Goal: Information Seeking & Learning: Learn about a topic

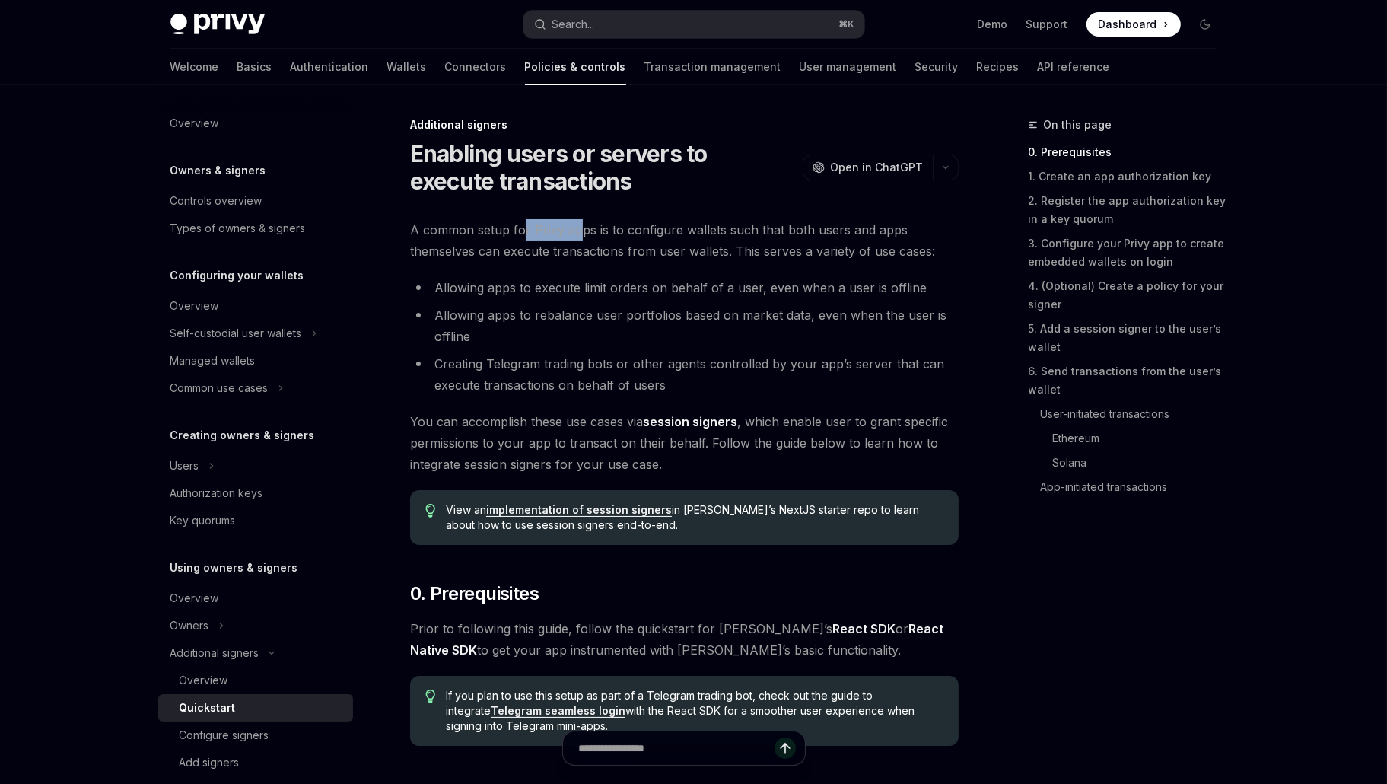
drag, startPoint x: 572, startPoint y: 227, endPoint x: 520, endPoint y: 226, distance: 52.5
click at [520, 226] on span "A common setup for Privy apps is to configure wallets such that both users and …" at bounding box center [684, 240] width 548 height 43
click at [606, 232] on span "A common setup for Privy apps is to configure wallets such that both users and …" at bounding box center [684, 240] width 548 height 43
click at [510, 231] on span "A common setup for Privy apps is to configure wallets such that both users and …" at bounding box center [684, 240] width 548 height 43
type textarea "*"
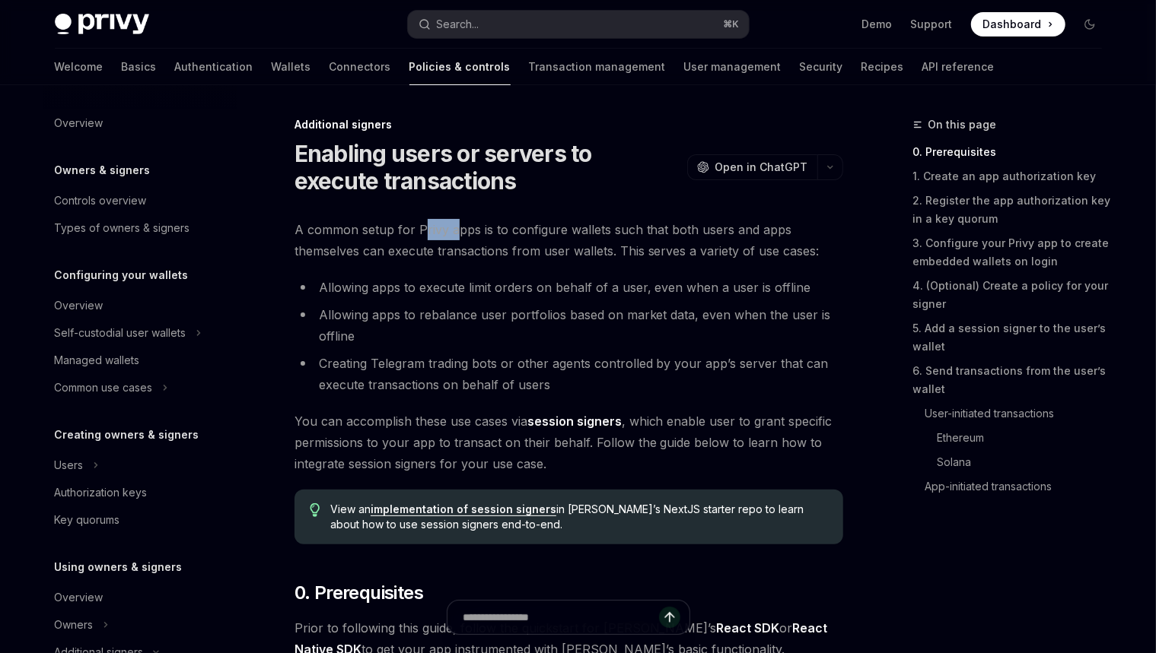
drag, startPoint x: 421, startPoint y: 231, endPoint x: 431, endPoint y: 235, distance: 10.9
click at [418, 231] on span "A common setup for Privy apps is to configure wallets such that both users and …" at bounding box center [568, 240] width 548 height 43
copy span "rivy a"
click at [473, 235] on span "A common setup for Privy apps is to configure wallets such that both users and …" at bounding box center [568, 240] width 548 height 43
drag, startPoint x: 582, startPoint y: 245, endPoint x: 532, endPoint y: 243, distance: 50.2
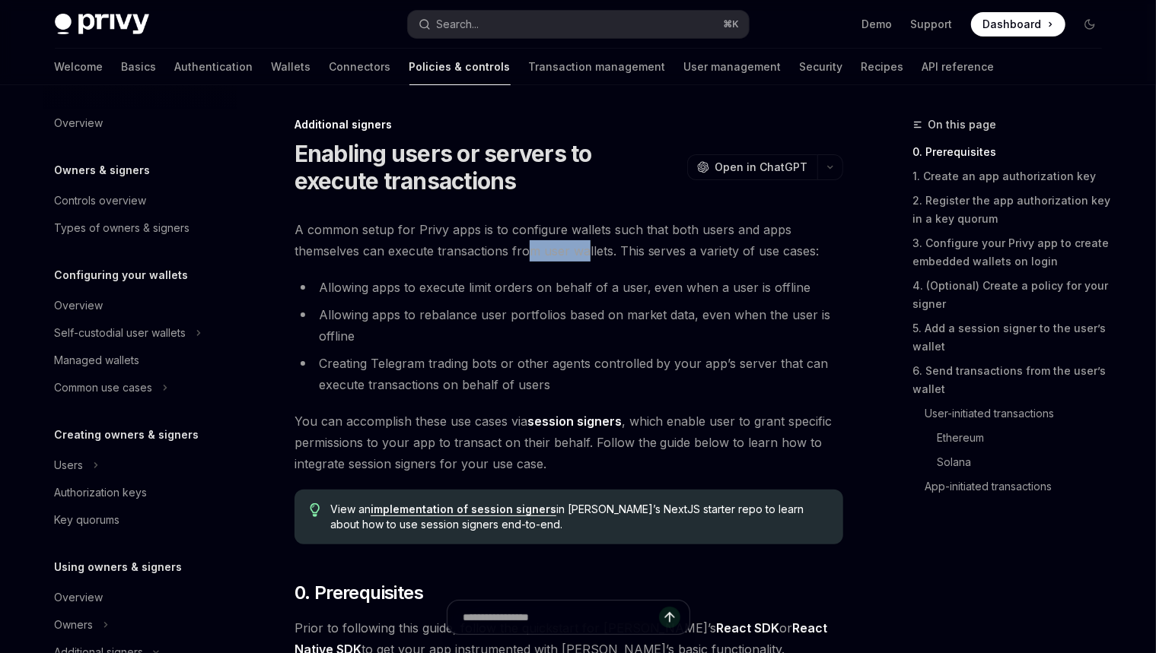
click at [532, 243] on span "A common setup for Privy apps is to configure wallets such that both users and …" at bounding box center [568, 240] width 548 height 43
click at [558, 243] on span "A common setup for Privy apps is to configure wallets such that both users and …" at bounding box center [568, 240] width 548 height 43
drag, startPoint x: 512, startPoint y: 235, endPoint x: 393, endPoint y: 238, distance: 118.7
click at [393, 238] on span "A common setup for Privy apps is to configure wallets such that both users and …" at bounding box center [568, 240] width 548 height 43
copy span "for Privy apps is to c"
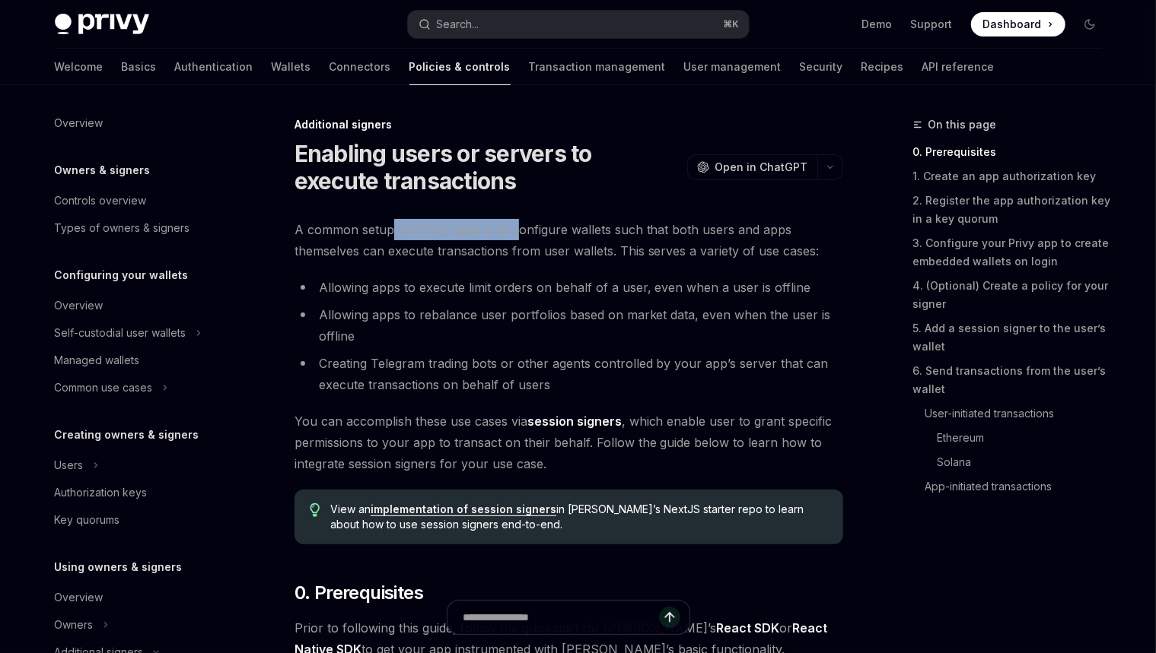
click at [461, 229] on span "A common setup for Privy apps is to configure wallets such that both users and …" at bounding box center [568, 240] width 548 height 43
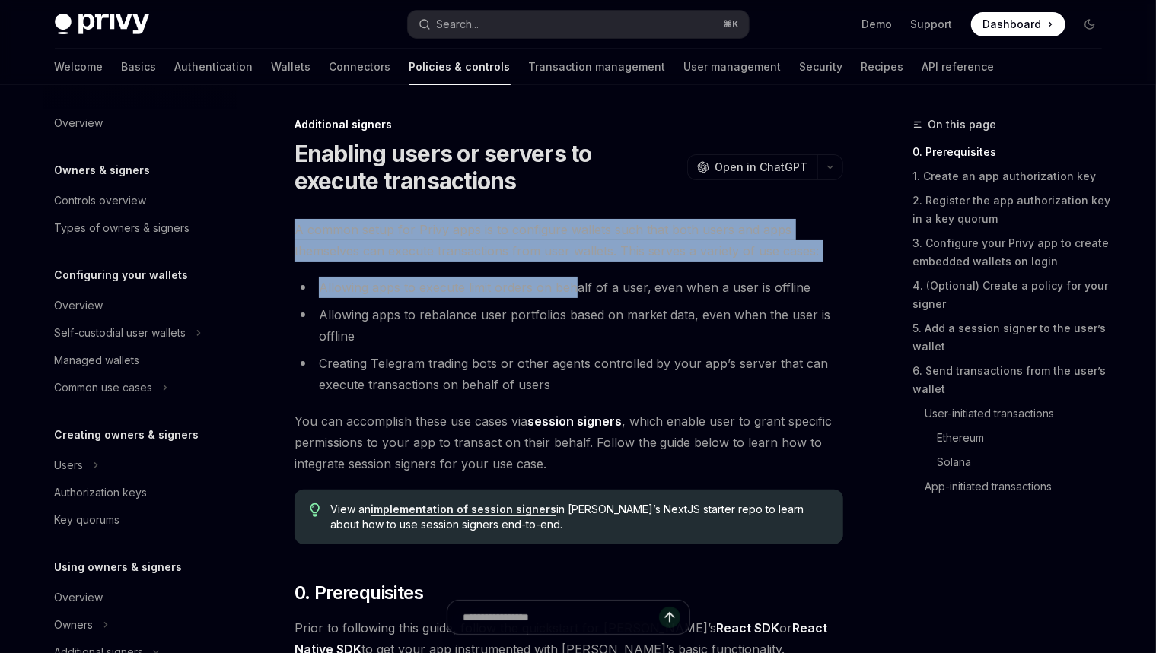
drag, startPoint x: 504, startPoint y: 215, endPoint x: 587, endPoint y: 286, distance: 109.0
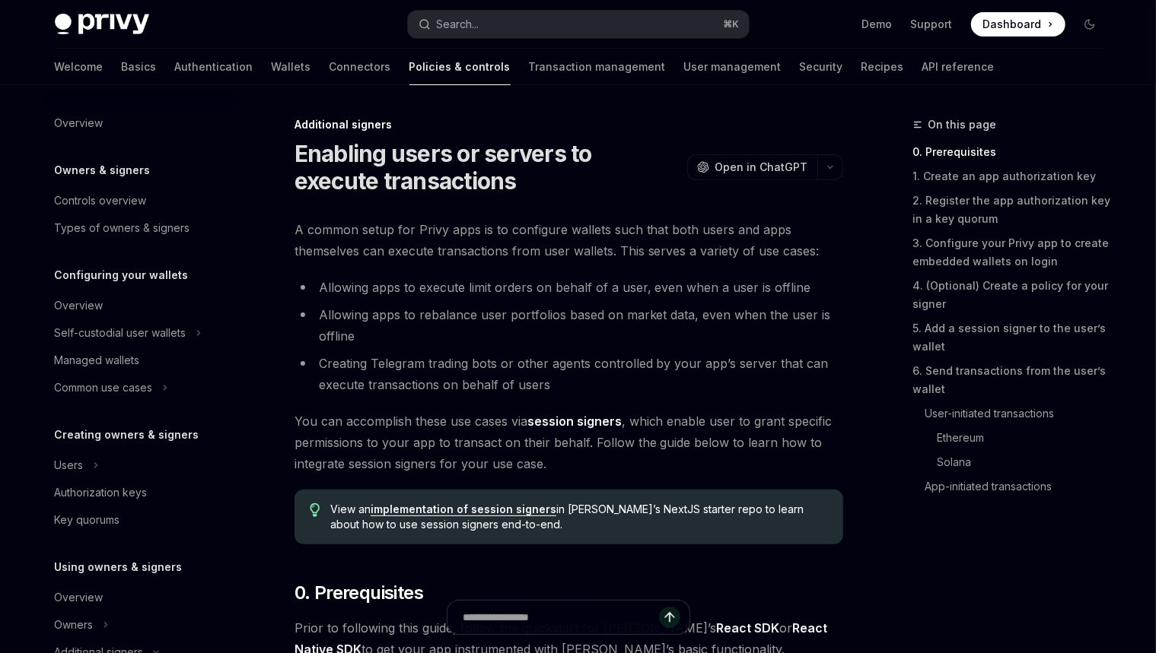
scroll to position [338, 0]
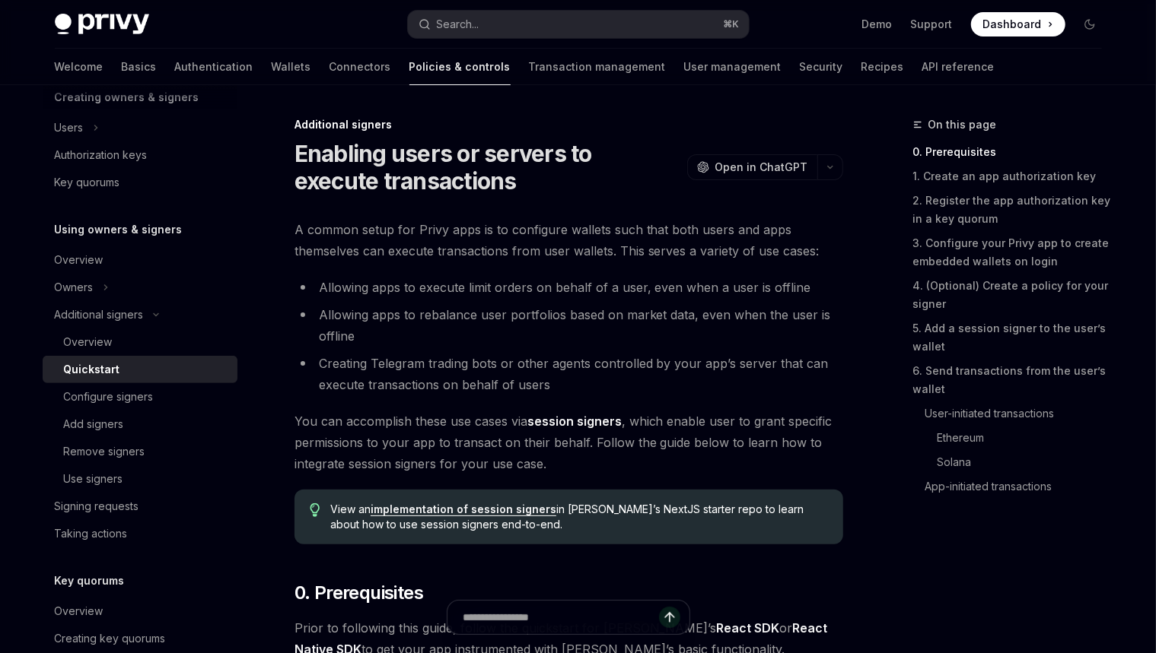
click at [500, 234] on span "A common setup for Privy apps is to configure wallets such that both users and …" at bounding box center [568, 240] width 548 height 43
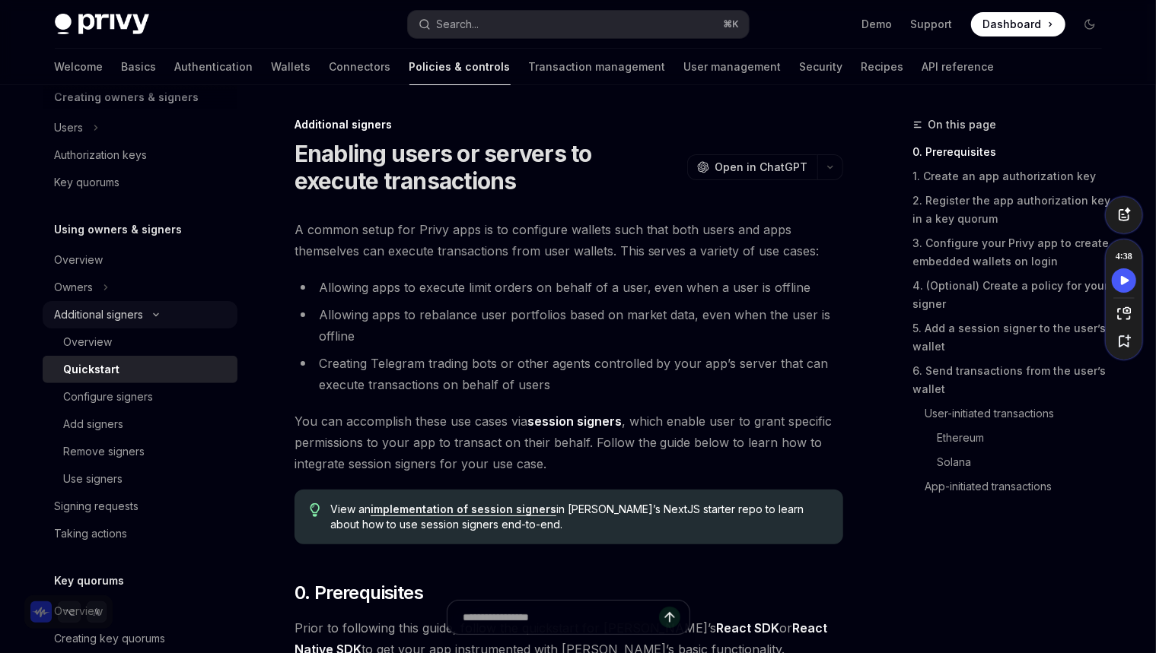
click at [139, 322] on div "Additional signers" at bounding box center [99, 315] width 89 height 18
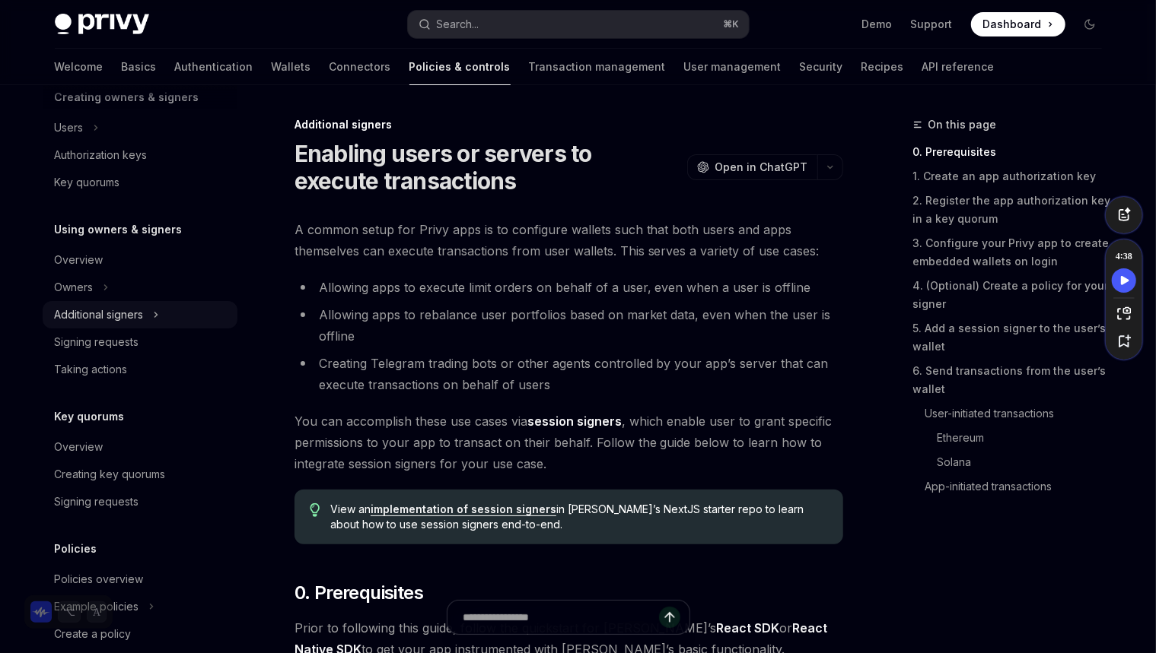
click at [141, 320] on div "Additional signers" at bounding box center [99, 315] width 89 height 18
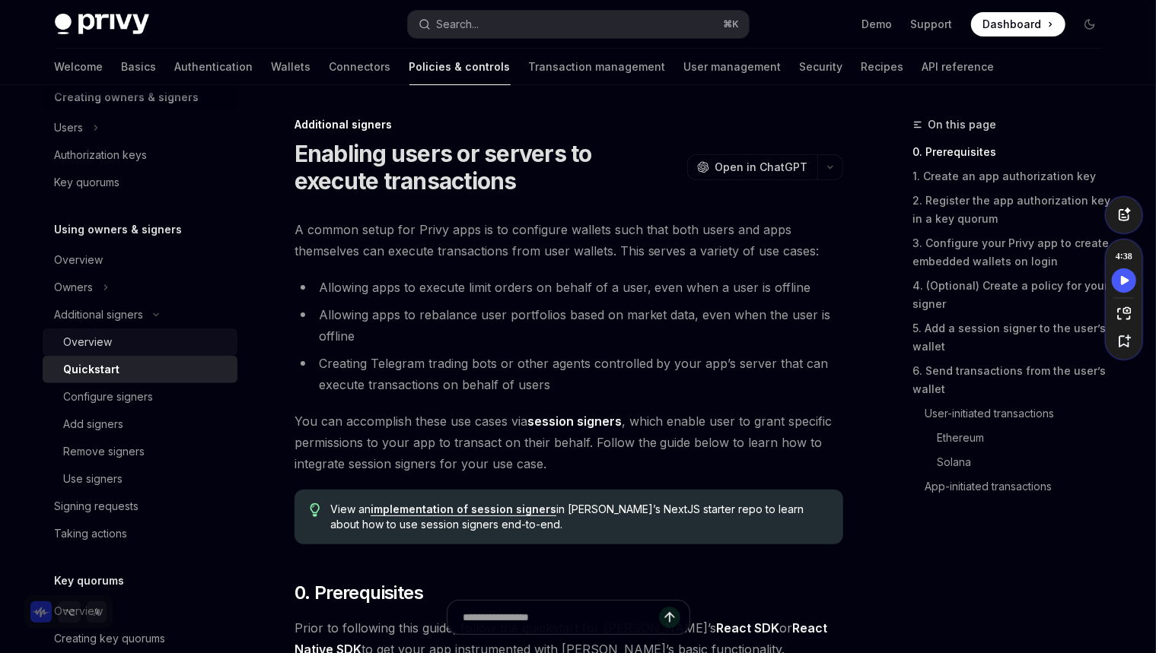
click at [123, 342] on div "Overview" at bounding box center [146, 342] width 164 height 18
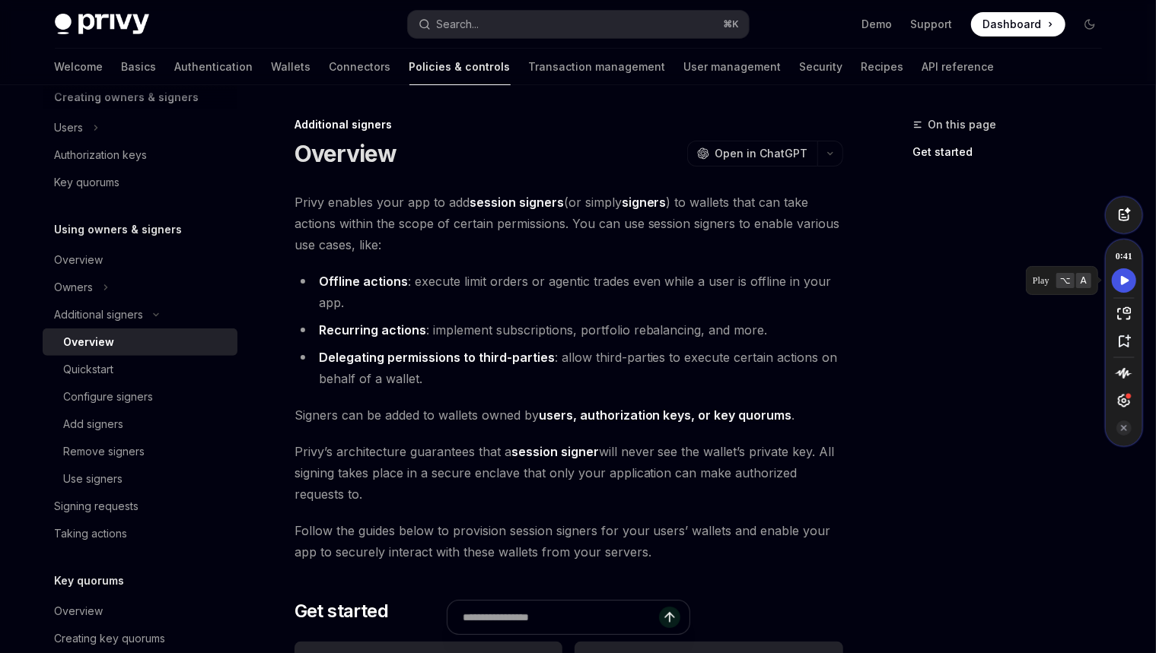
click at [1123, 275] on icon "Speechify play button" at bounding box center [1124, 281] width 21 height 14
click at [413, 196] on span "Privy enables your app to add session signers (or simply signers ) to wallets t…" at bounding box center [568, 224] width 548 height 64
click at [132, 254] on div "Overview" at bounding box center [141, 260] width 173 height 18
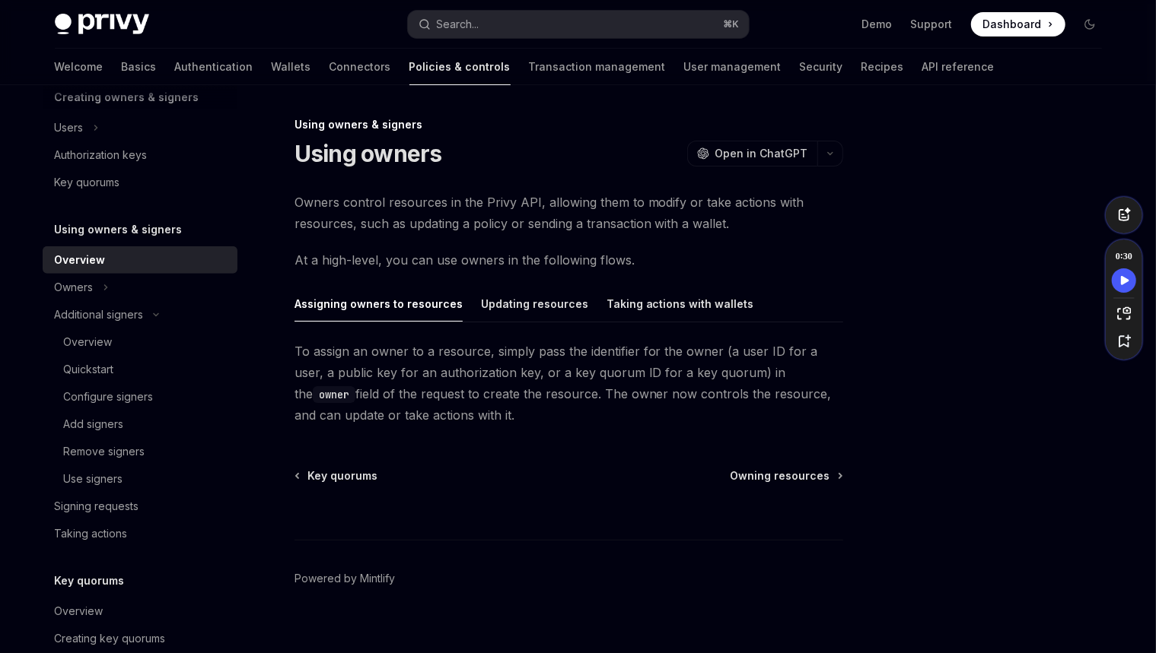
click at [384, 199] on span "Owners control resources in the Privy API, allowing them to modify or take acti…" at bounding box center [568, 213] width 548 height 43
drag, startPoint x: 1127, startPoint y: 279, endPoint x: 1108, endPoint y: 275, distance: 19.6
click at [1127, 279] on icon "Speechify play button" at bounding box center [1125, 280] width 8 height 9
click at [447, 208] on span "Owners control resources in the Privy API, allowing them to modify or take acti…" at bounding box center [568, 213] width 548 height 43
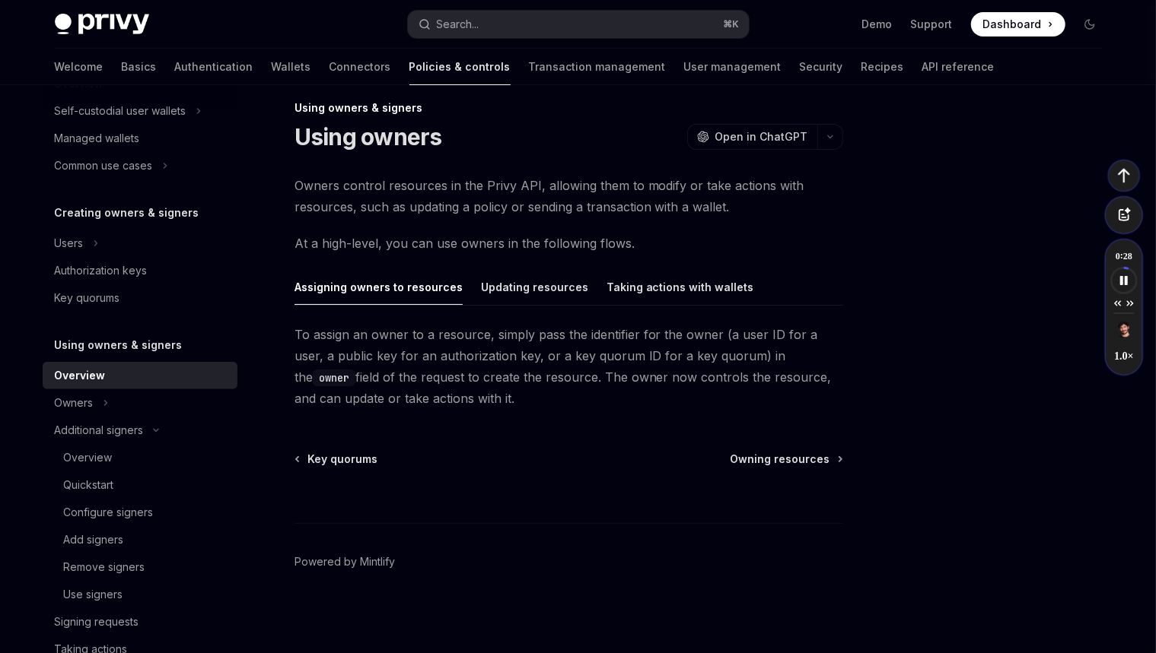
scroll to position [236, 0]
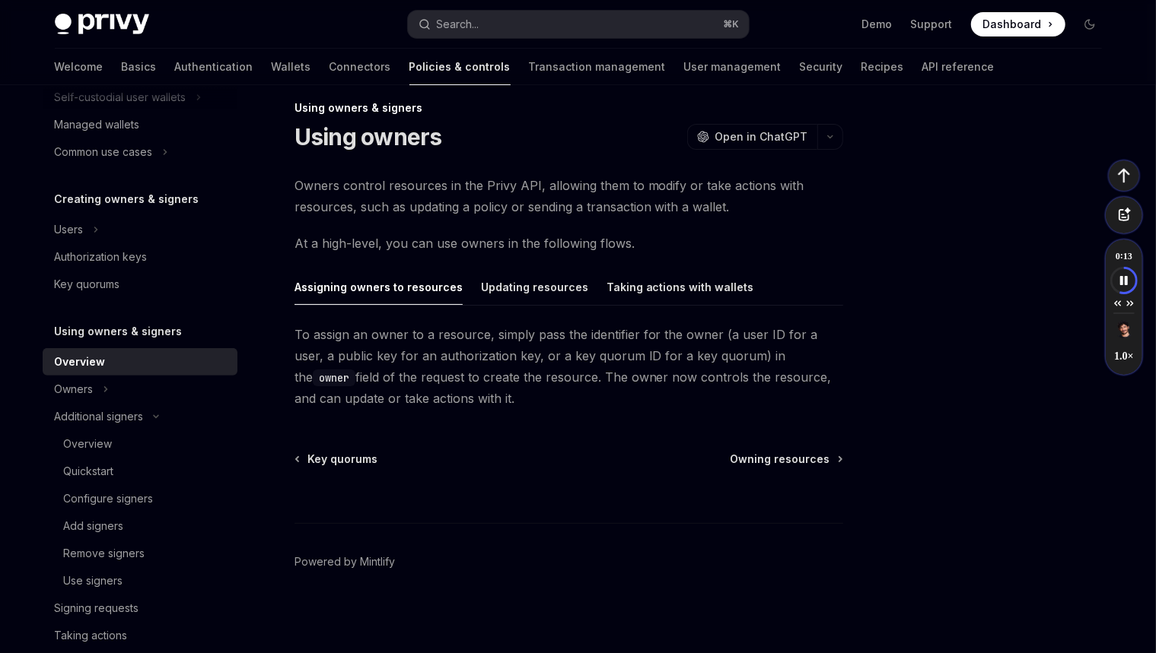
click at [517, 426] on div "Using owners & signers Using owners OpenAI Open in ChatGPT OpenAI Open in ChatG…" at bounding box center [426, 377] width 840 height 556
click at [516, 292] on div "Updating resources" at bounding box center [534, 287] width 107 height 36
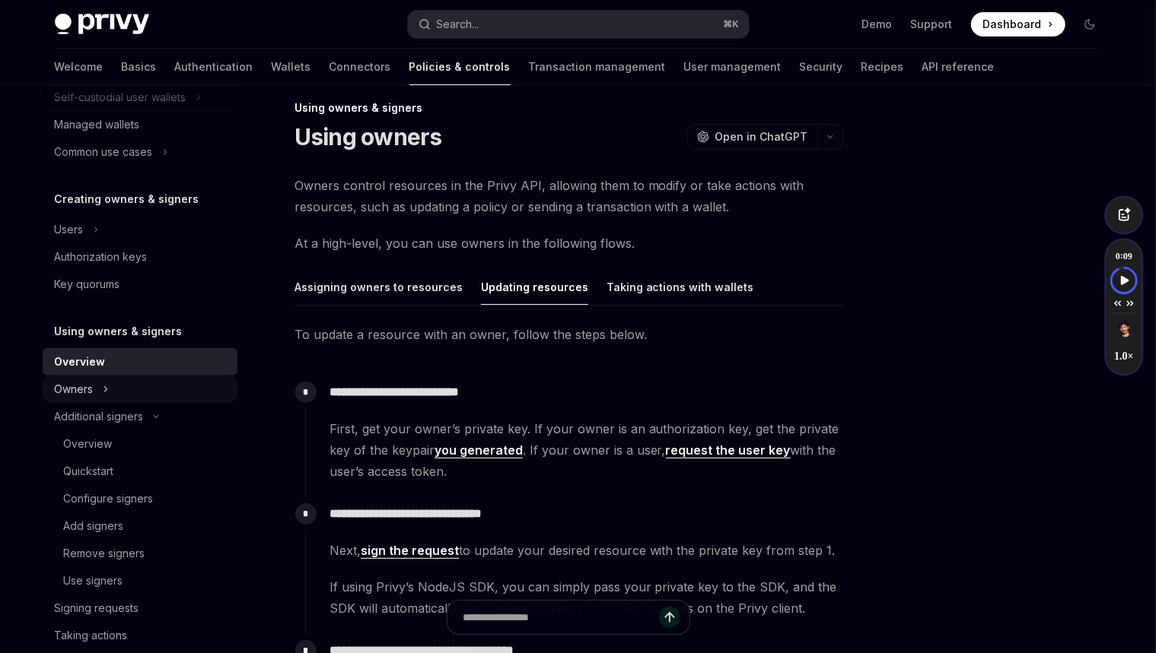
click at [83, 389] on div "Owners" at bounding box center [74, 389] width 39 height 18
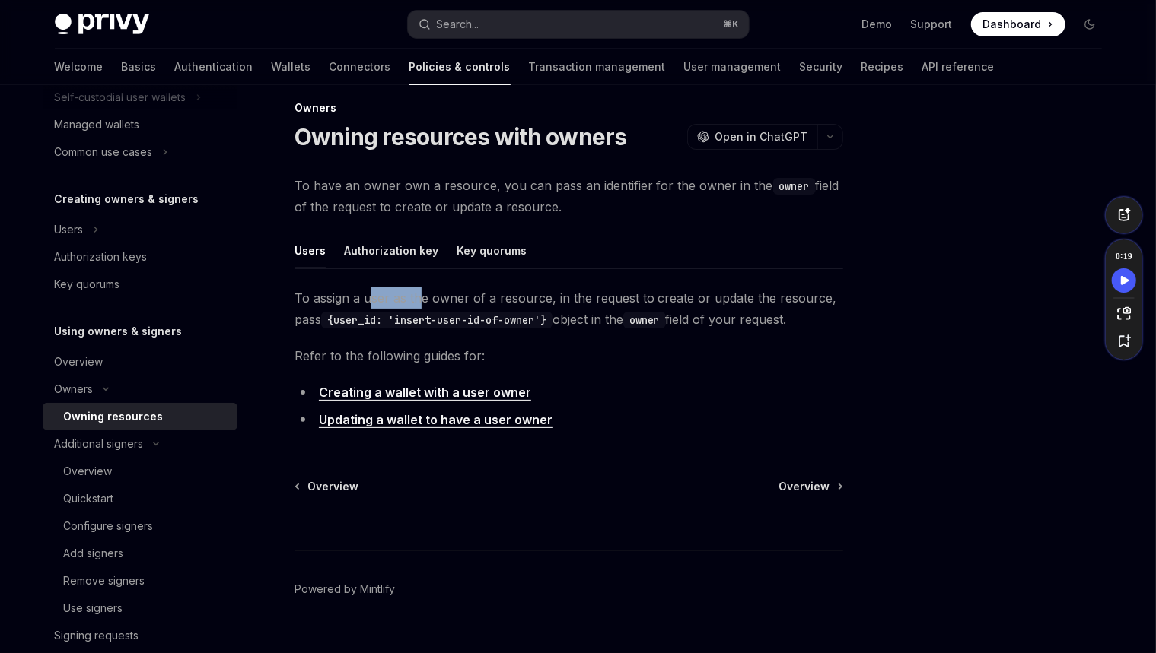
drag, startPoint x: 418, startPoint y: 299, endPoint x: 373, endPoint y: 300, distance: 44.9
click at [373, 300] on span "To assign a user as the owner of a resource, in the request to create or update…" at bounding box center [568, 309] width 548 height 43
copy span "ser as th"
click at [385, 297] on span "To assign a user as the owner of a resource, in the request to create or update…" at bounding box center [568, 309] width 548 height 43
click at [98, 359] on div "Overview" at bounding box center [79, 362] width 49 height 18
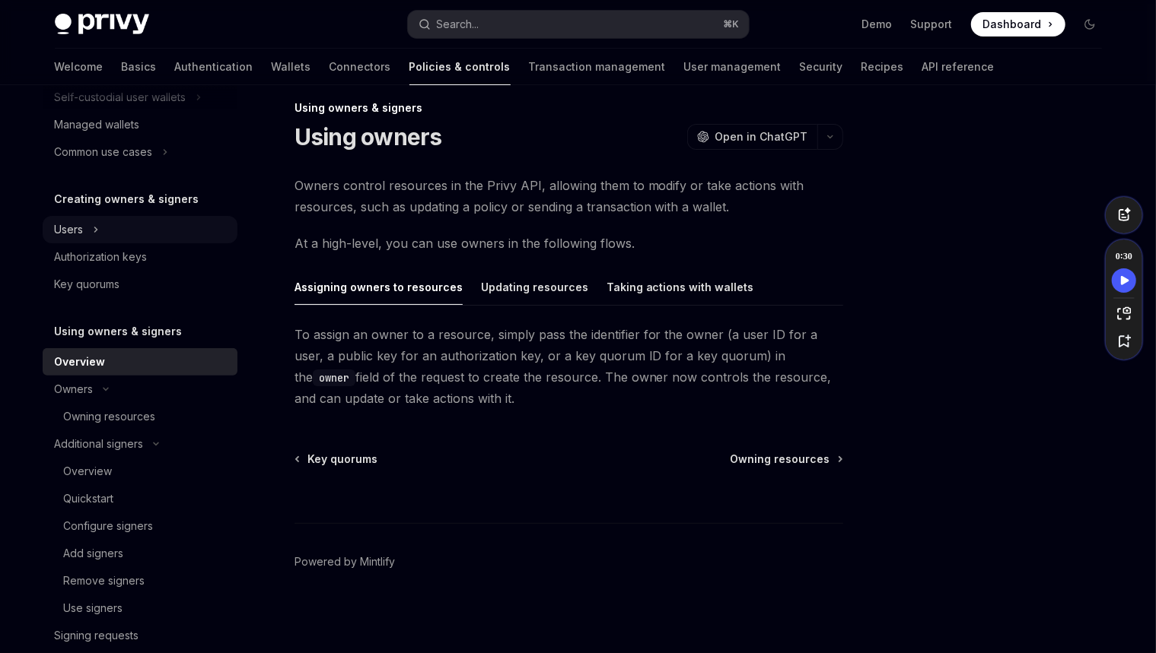
click at [117, 231] on button "Users" at bounding box center [140, 229] width 195 height 27
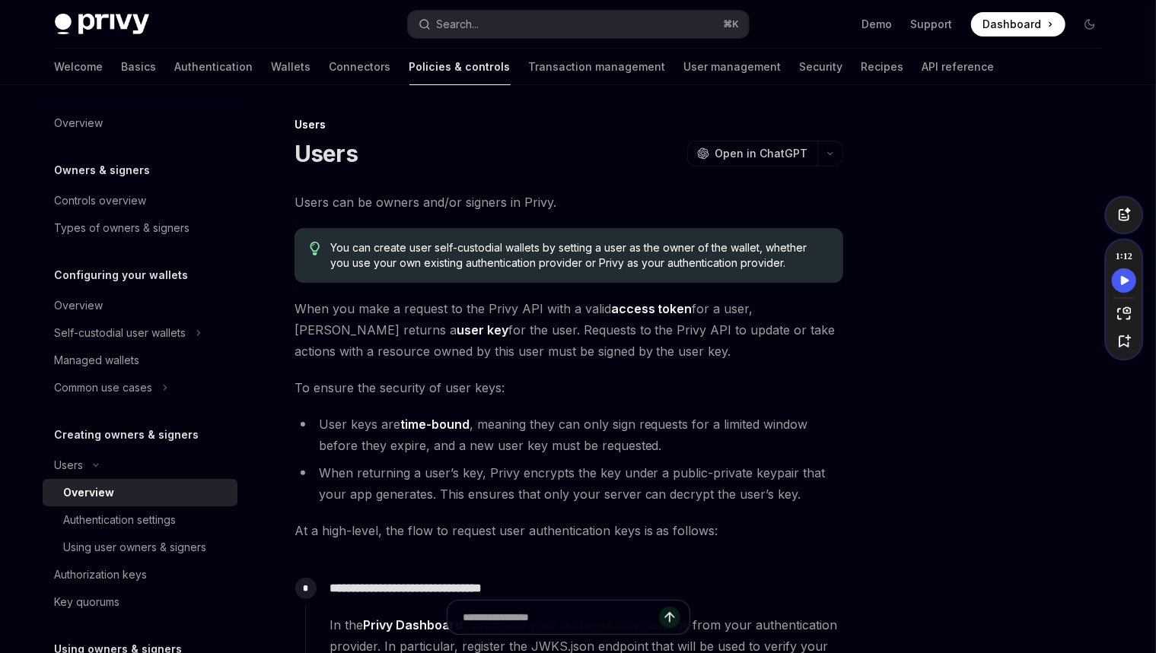
click at [157, 167] on div "Owners & signers" at bounding box center [140, 170] width 195 height 18
click at [124, 207] on div "Controls overview" at bounding box center [101, 201] width 92 height 18
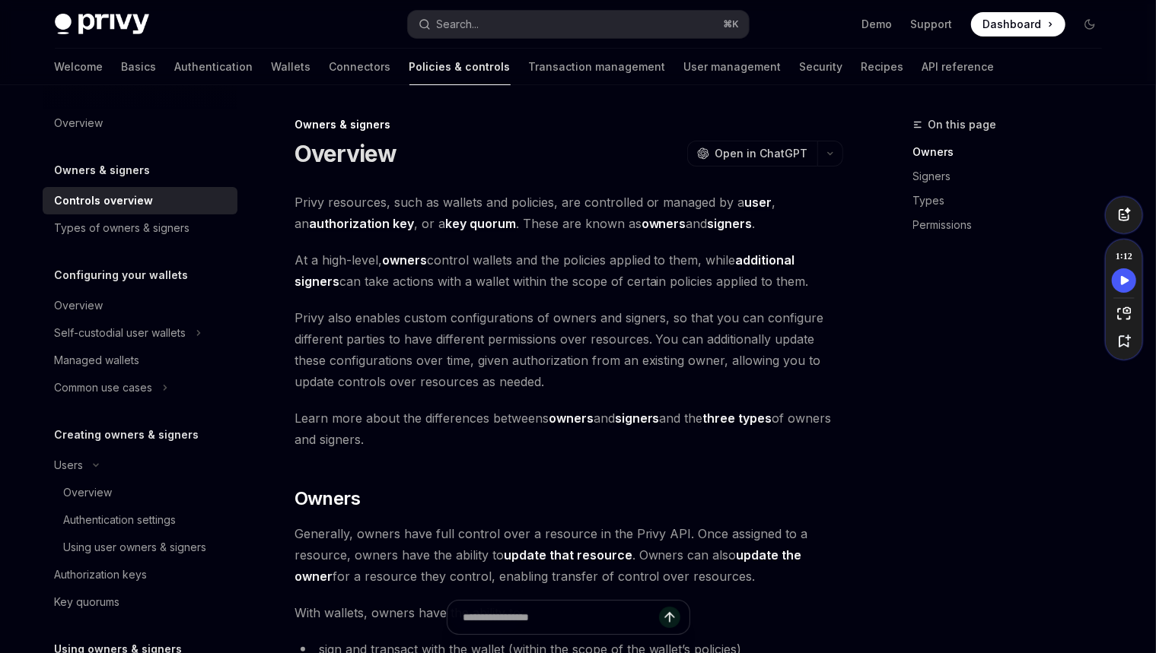
click at [132, 180] on div "Owners & signers Controls overview Types of owners & signers" at bounding box center [140, 201] width 195 height 81
click at [133, 174] on h5 "Owners & signers" at bounding box center [103, 170] width 96 height 18
click at [69, 121] on div "Overview" at bounding box center [79, 123] width 49 height 18
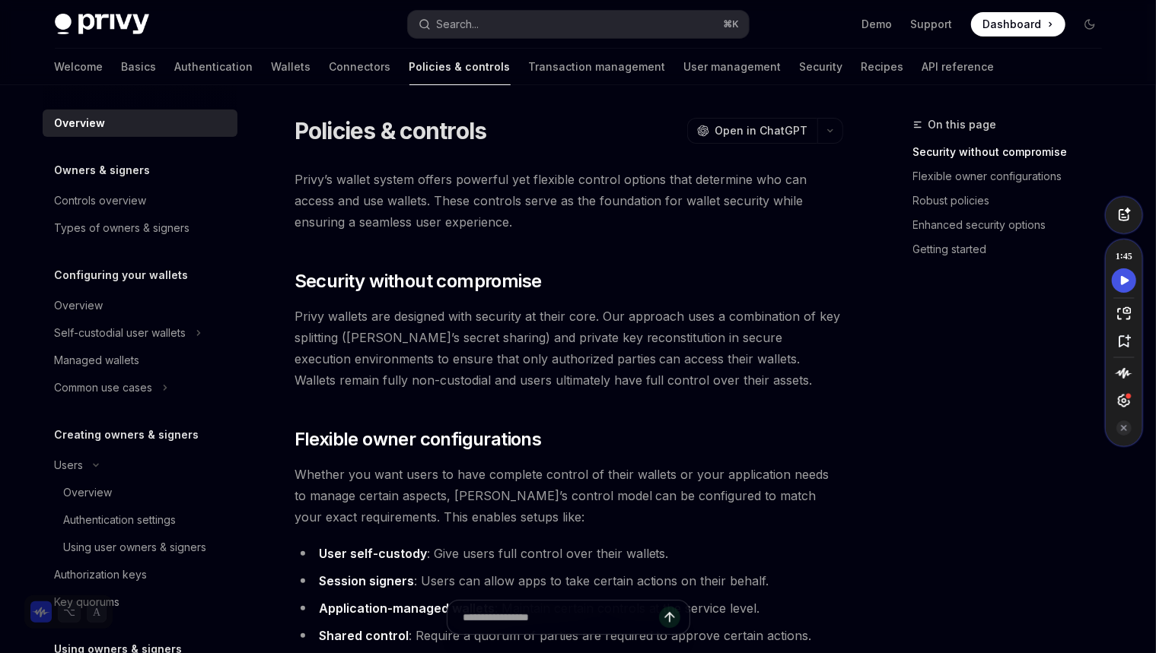
click at [1130, 278] on icon "Speechify play button" at bounding box center [1124, 281] width 21 height 14
click at [386, 171] on span "Privy’s wallet system offers powerful yet flexible control options that determi…" at bounding box center [568, 201] width 548 height 64
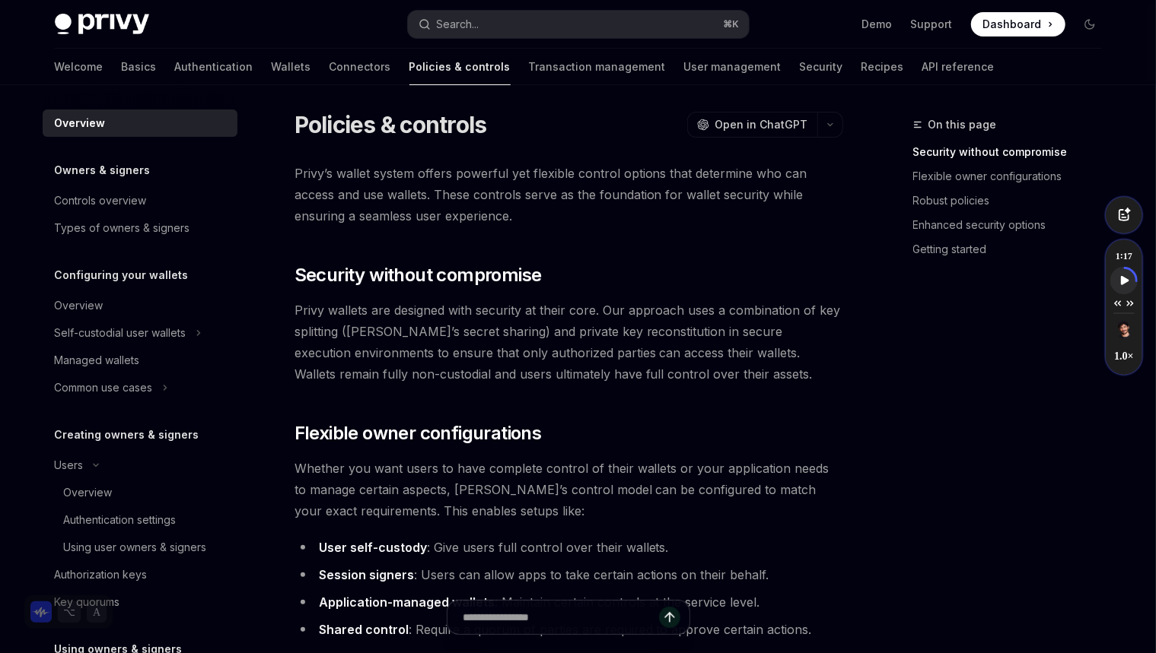
click at [87, 64] on div "Welcome Basics Authentication Wallets Connectors Policies & controls Transactio…" at bounding box center [525, 67] width 940 height 37
click at [122, 66] on link "Basics" at bounding box center [139, 67] width 35 height 37
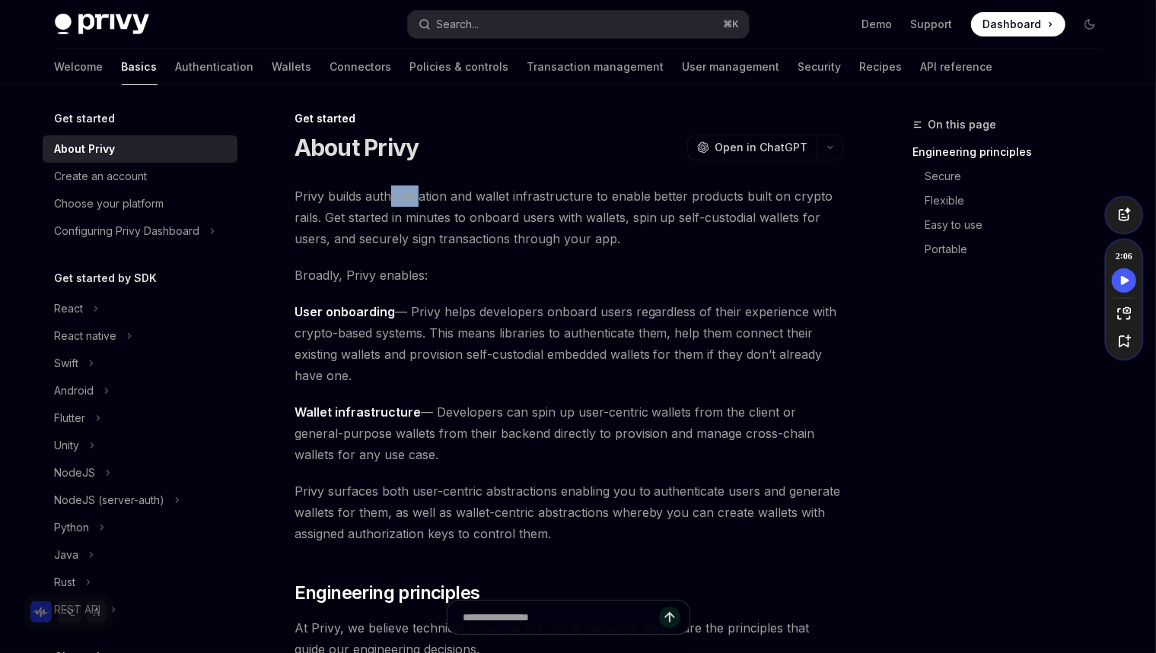
drag, startPoint x: 419, startPoint y: 200, endPoint x: 386, endPoint y: 196, distance: 32.9
click at [386, 196] on span "Privy builds authentication and wallet infrastructure to enable better products…" at bounding box center [568, 218] width 548 height 64
copy span "entic"
click at [409, 196] on span "Privy builds authentication and wallet infrastructure to enable better products…" at bounding box center [568, 218] width 548 height 64
click at [102, 340] on div "React native" at bounding box center [86, 336] width 62 height 18
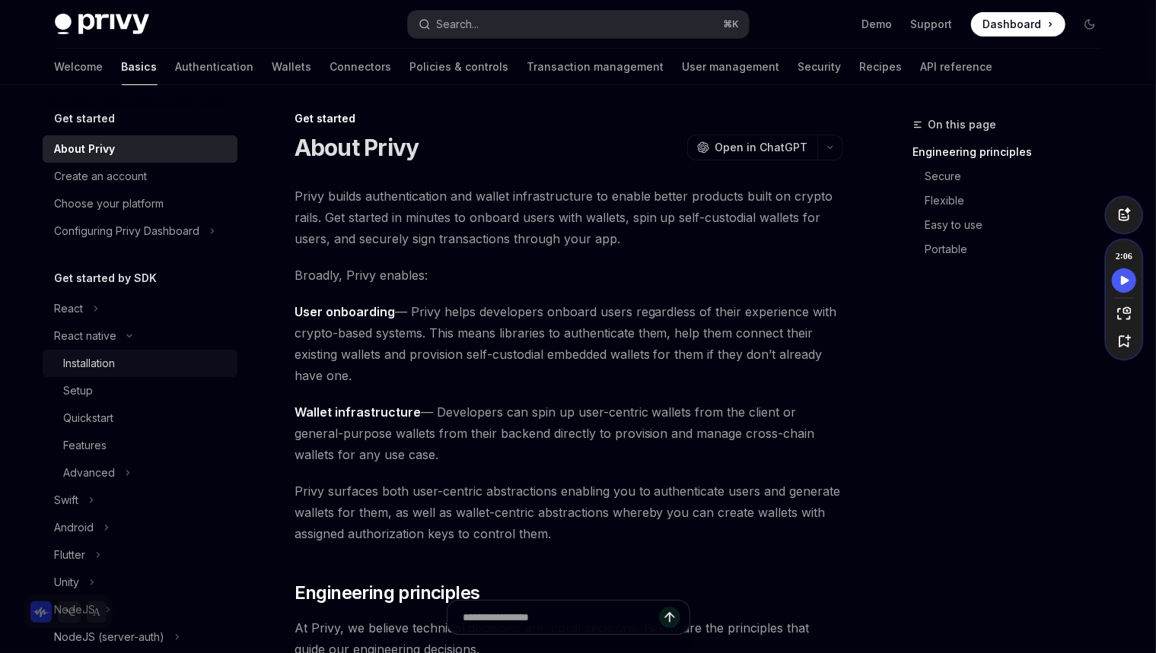
type textarea "*"
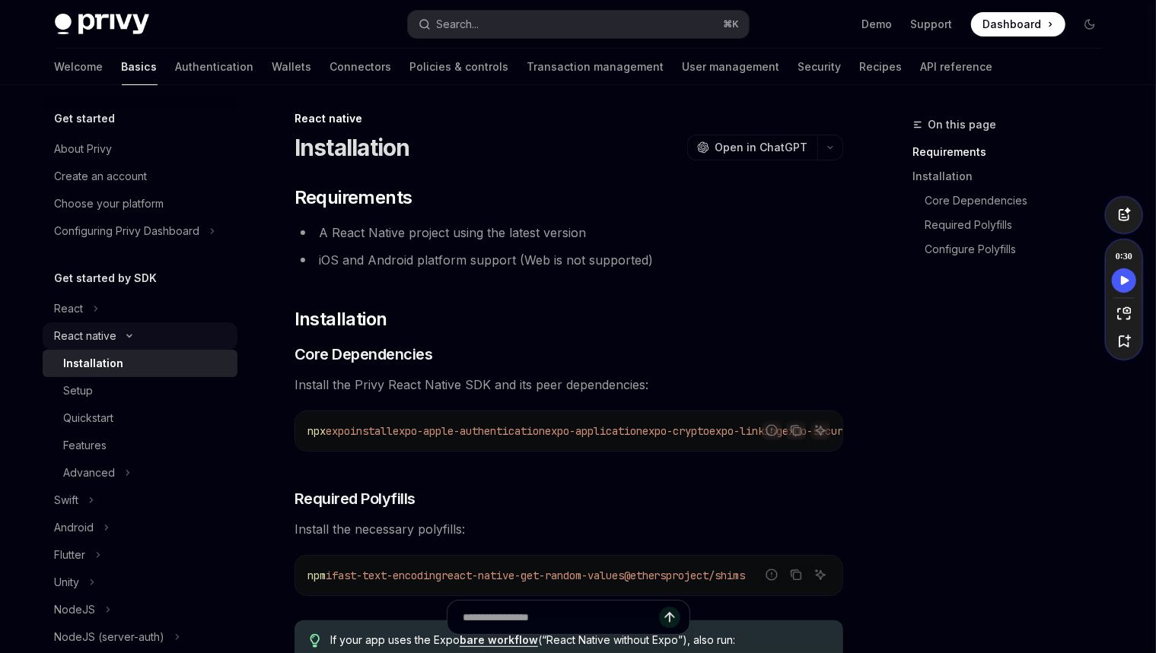
click at [122, 335] on icon "Toggle React native section" at bounding box center [129, 336] width 18 height 6
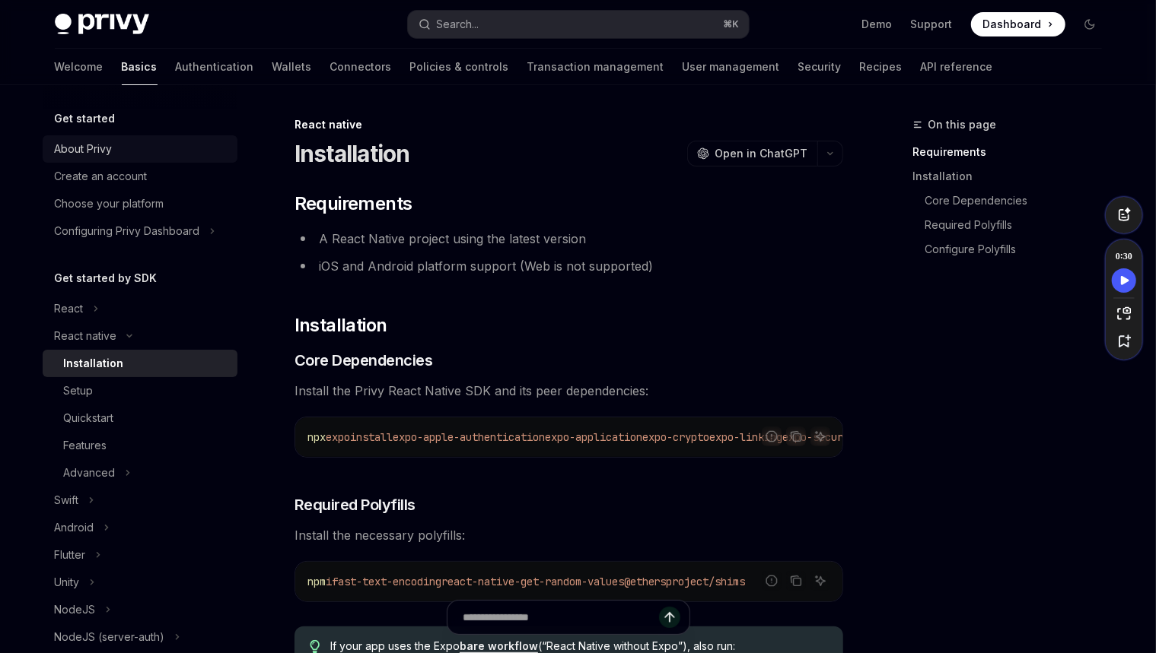
click at [115, 142] on div "About Privy" at bounding box center [141, 149] width 173 height 18
type textarea "*"
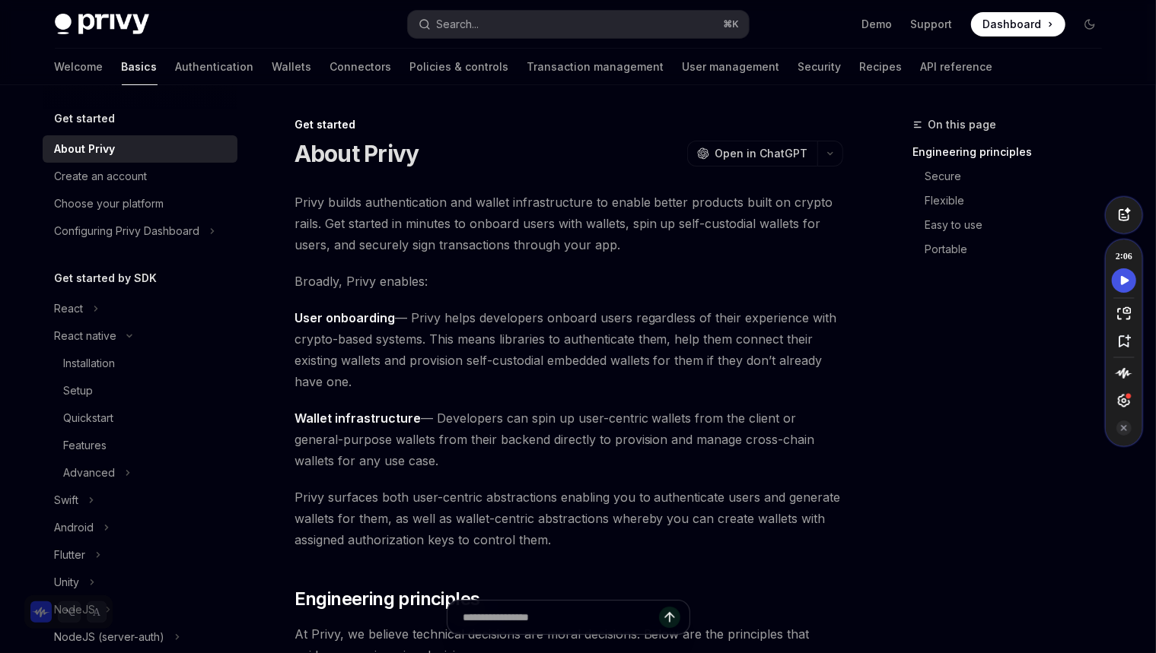
click at [1118, 281] on icon "Speechify play button" at bounding box center [1124, 281] width 21 height 14
click at [348, 201] on span "Privy builds authentication and wallet infrastructure to enable better products…" at bounding box center [568, 224] width 548 height 64
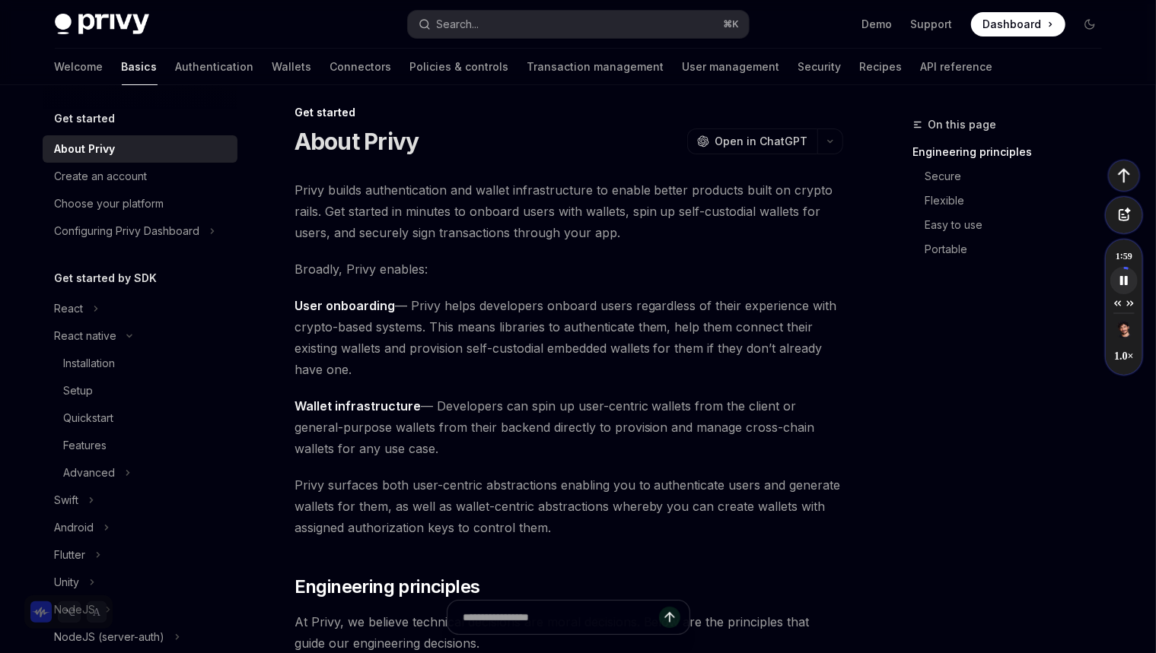
click at [513, 262] on span "Broadly, Privy enables:" at bounding box center [568, 269] width 548 height 21
click at [517, 128] on div "About Privy OpenAI Open in ChatGPT" at bounding box center [568, 141] width 548 height 27
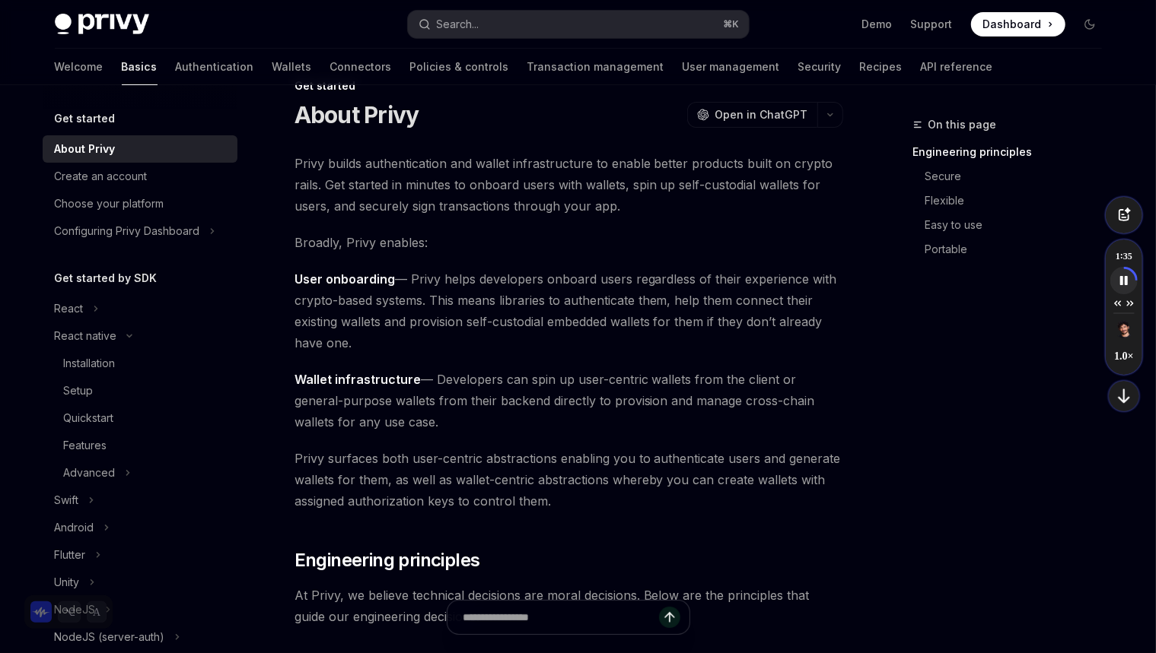
scroll to position [52, 0]
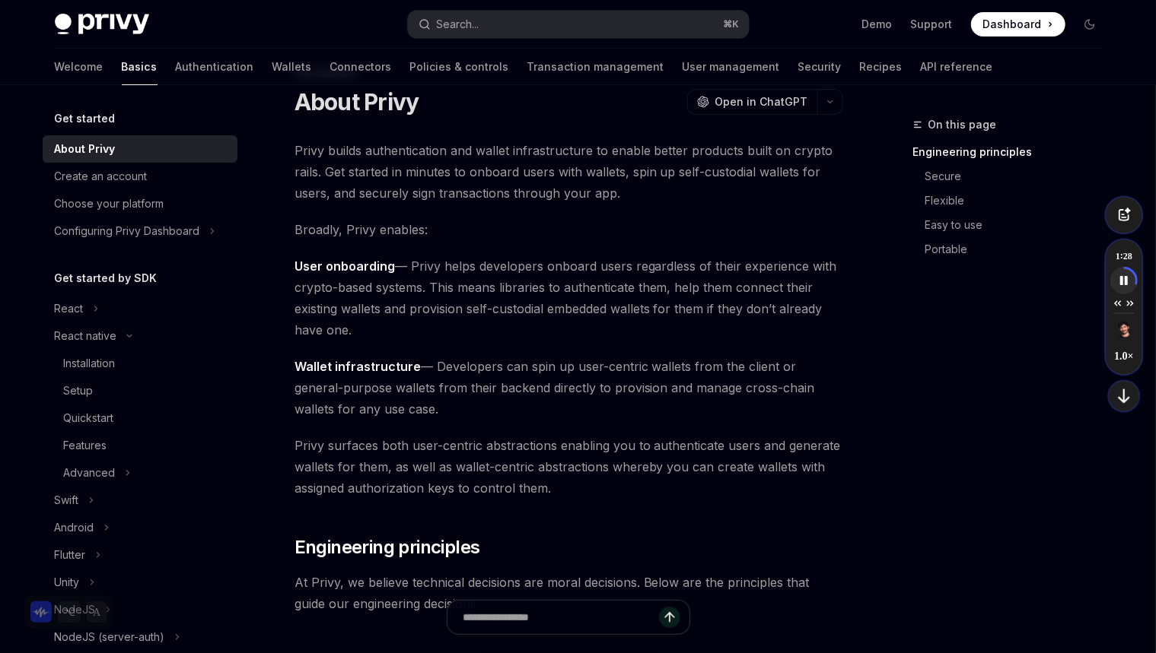
drag, startPoint x: 469, startPoint y: 349, endPoint x: 495, endPoint y: 405, distance: 62.0
click at [466, 412] on span "Wallet infrastructure — Developers can spin up user-centric wallets from the cl…" at bounding box center [568, 388] width 548 height 64
drag, startPoint x: 437, startPoint y: 412, endPoint x: 447, endPoint y: 351, distance: 61.8
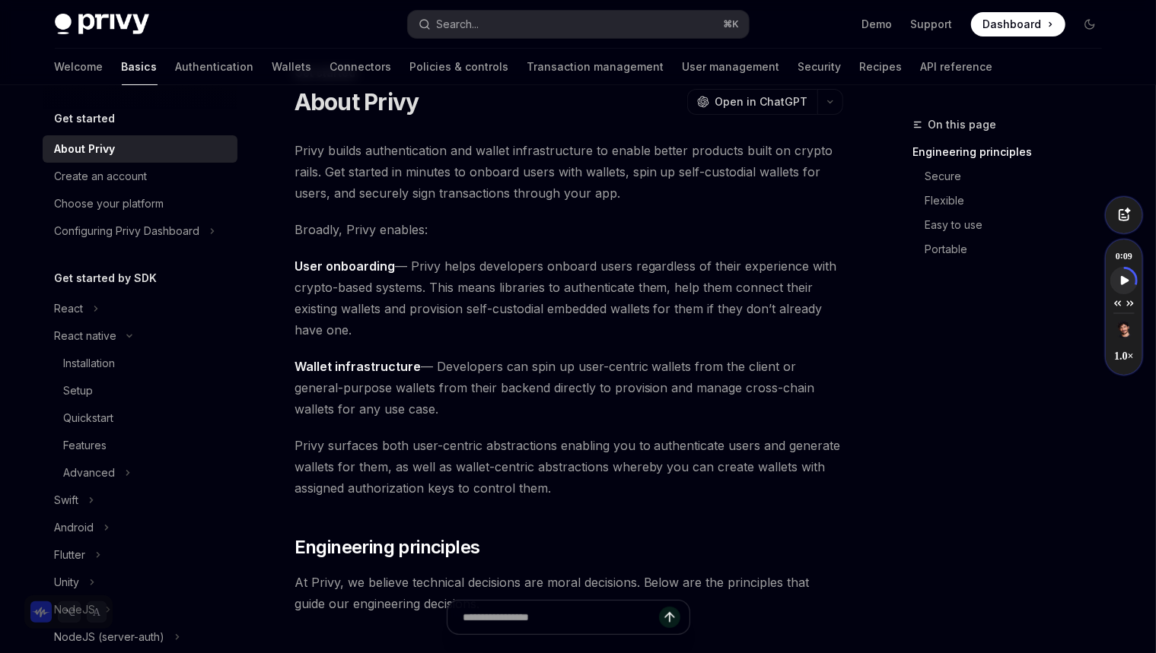
drag, startPoint x: 447, startPoint y: 351, endPoint x: 451, endPoint y: 341, distance: 10.6
click at [437, 338] on div at bounding box center [437, 338] width 0 height 0
click at [472, 413] on span "Wallet infrastructure — Developers can spin up user-centric wallets from the cl…" at bounding box center [568, 388] width 548 height 64
drag, startPoint x: 475, startPoint y: 417, endPoint x: 485, endPoint y: 349, distance: 68.5
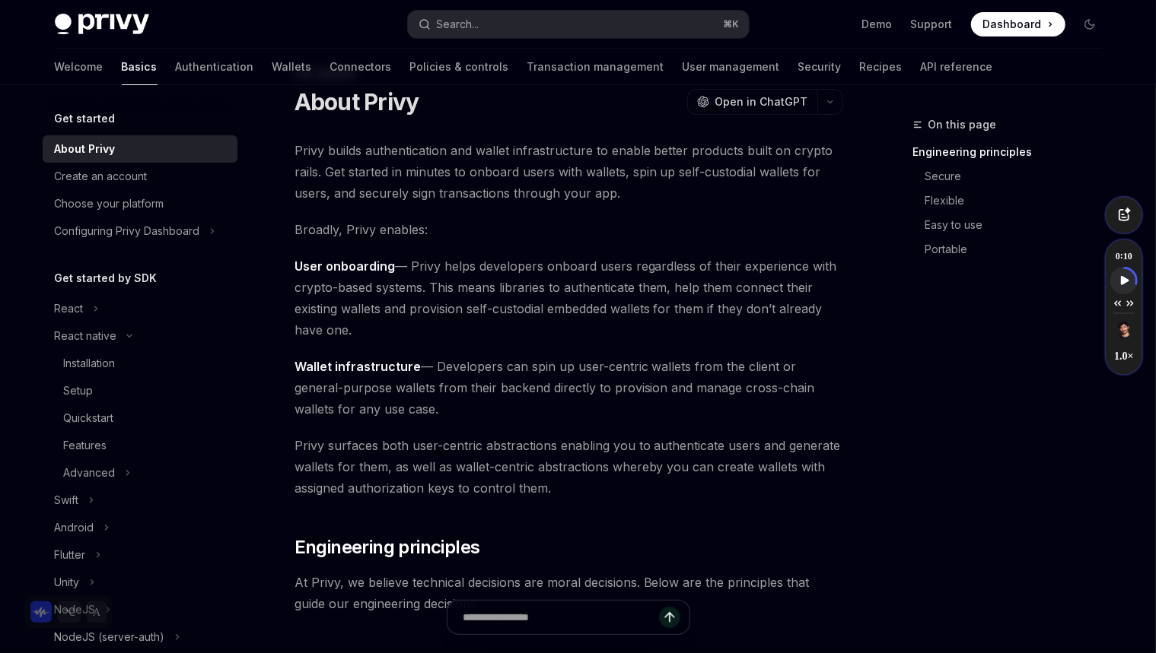
click at [475, 338] on div at bounding box center [475, 338] width 0 height 0
click at [493, 412] on span "Wallet infrastructure — Developers can spin up user-centric wallets from the cl…" at bounding box center [568, 388] width 548 height 64
click at [418, 441] on span "Privy surfaces both user-centric abstractions enabling you to authenticate user…" at bounding box center [568, 467] width 548 height 64
click at [381, 450] on span "Privy surfaces both user-centric abstractions enabling you to authenticate user…" at bounding box center [568, 467] width 548 height 64
drag, startPoint x: 590, startPoint y: 443, endPoint x: 599, endPoint y: 415, distance: 29.4
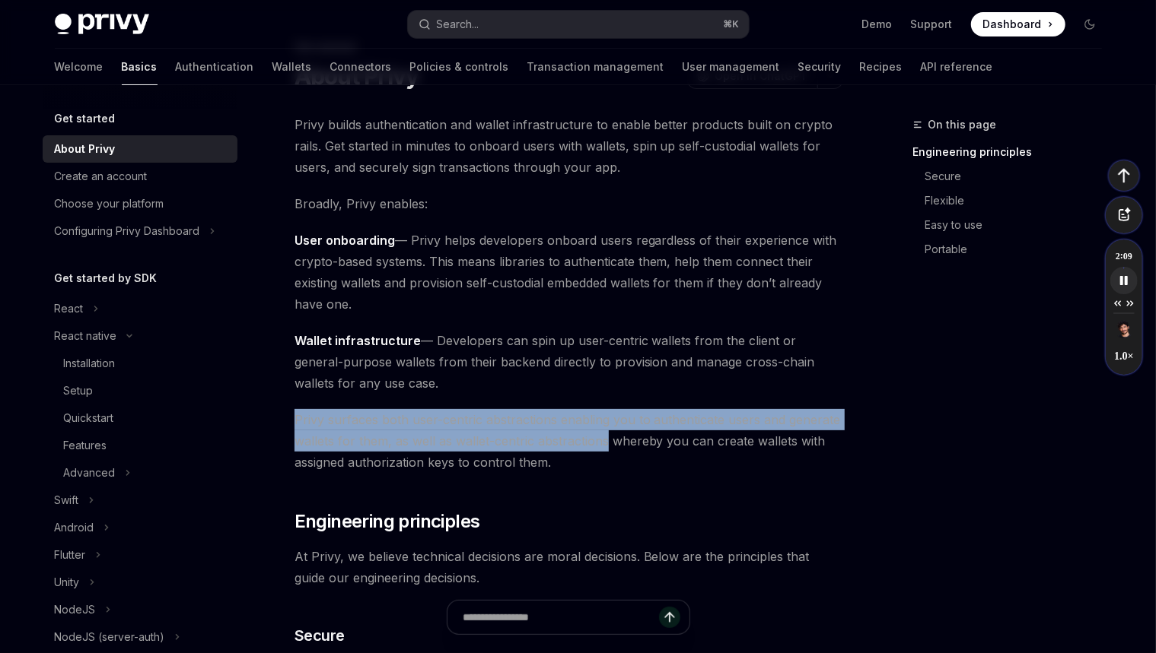
drag, startPoint x: 567, startPoint y: 403, endPoint x: 607, endPoint y: 440, distance: 54.9
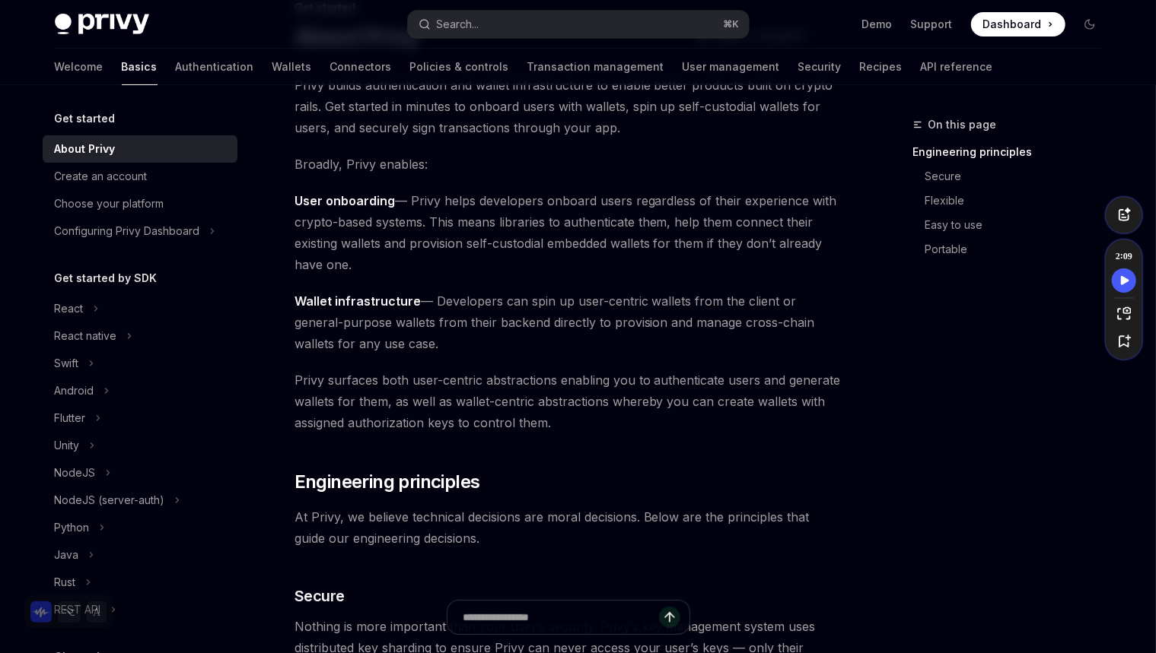
scroll to position [130, 0]
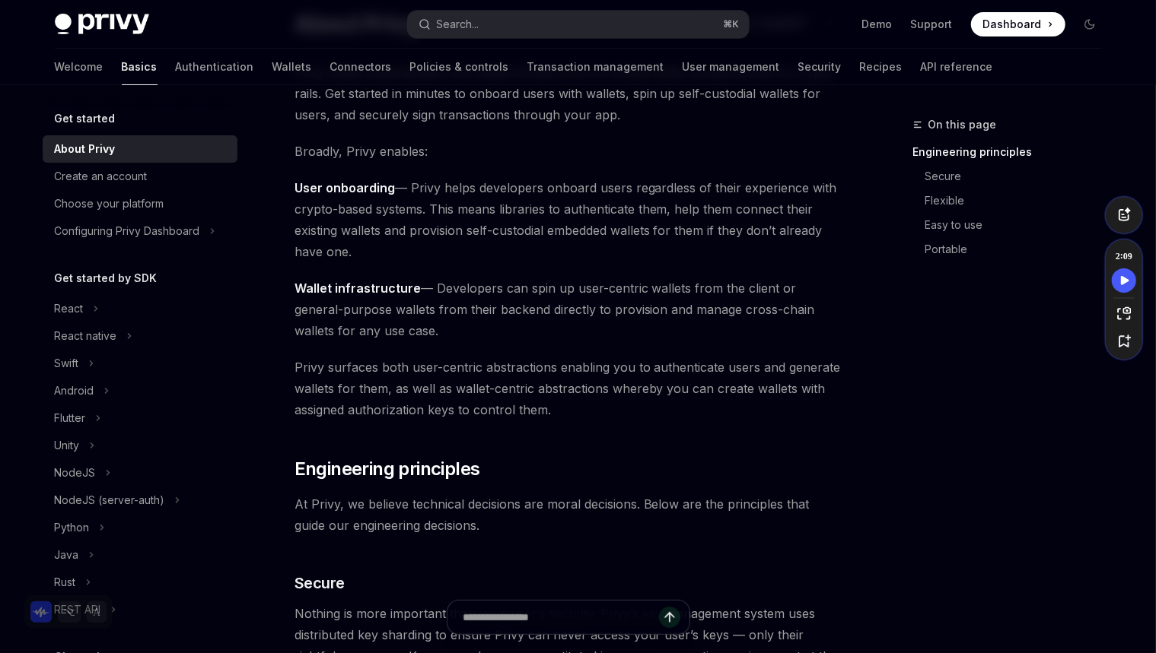
click at [379, 364] on span "Privy surfaces both user-centric abstractions enabling you to authenticate user…" at bounding box center [568, 389] width 548 height 64
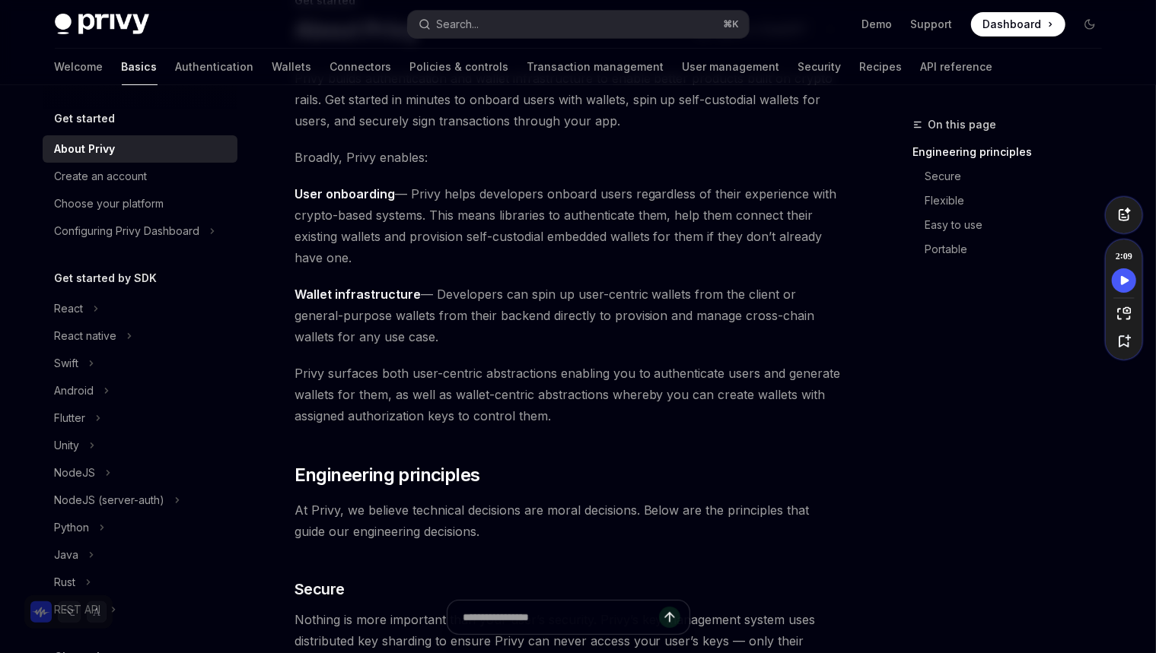
drag, startPoint x: 549, startPoint y: 364, endPoint x: 720, endPoint y: 380, distance: 171.8
click at [720, 380] on span "Privy surfaces both user-centric abstractions enabling you to authenticate user…" at bounding box center [568, 395] width 548 height 64
click at [765, 368] on span "Privy surfaces both user-centric abstractions enabling you to authenticate user…" at bounding box center [568, 395] width 548 height 64
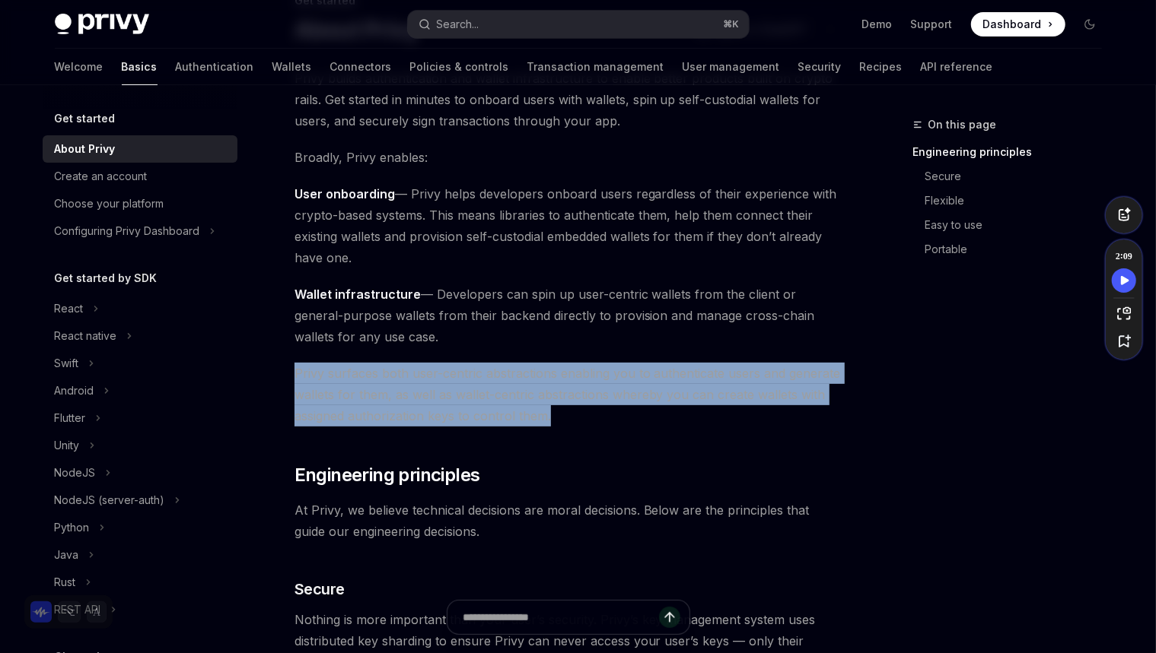
drag, startPoint x: 584, startPoint y: 411, endPoint x: 543, endPoint y: 348, distance: 75.3
click at [580, 416] on span "Privy surfaces both user-centric abstractions enabling you to authenticate user…" at bounding box center [568, 395] width 548 height 64
drag, startPoint x: 582, startPoint y: 422, endPoint x: 283, endPoint y: 376, distance: 302.5
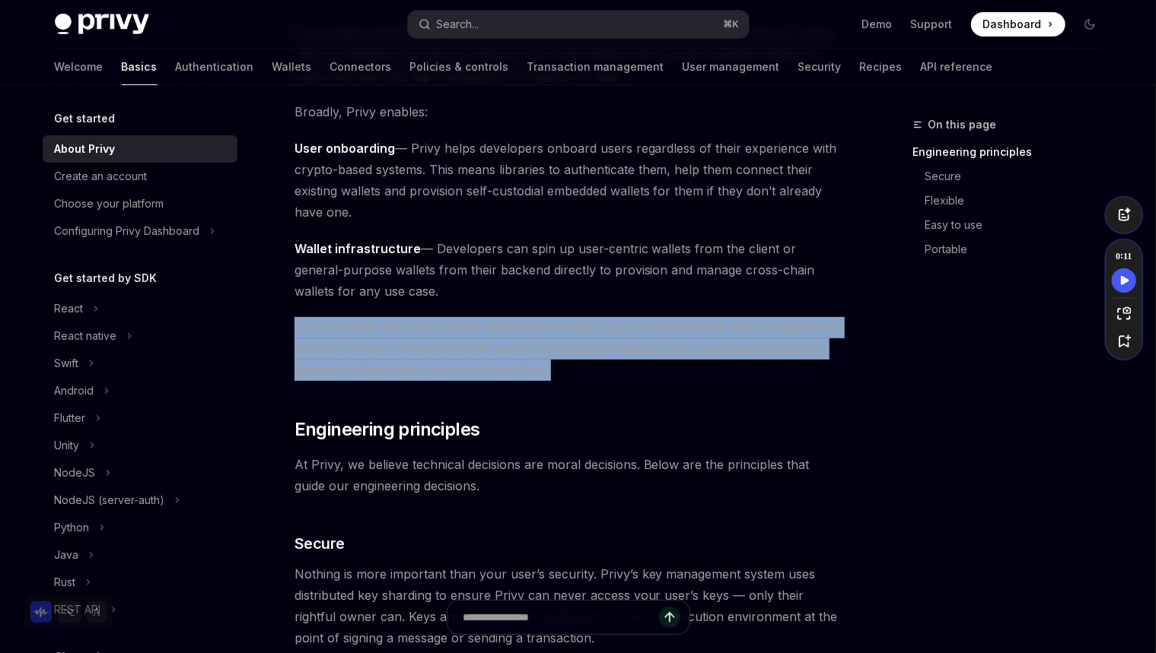
scroll to position [199, 0]
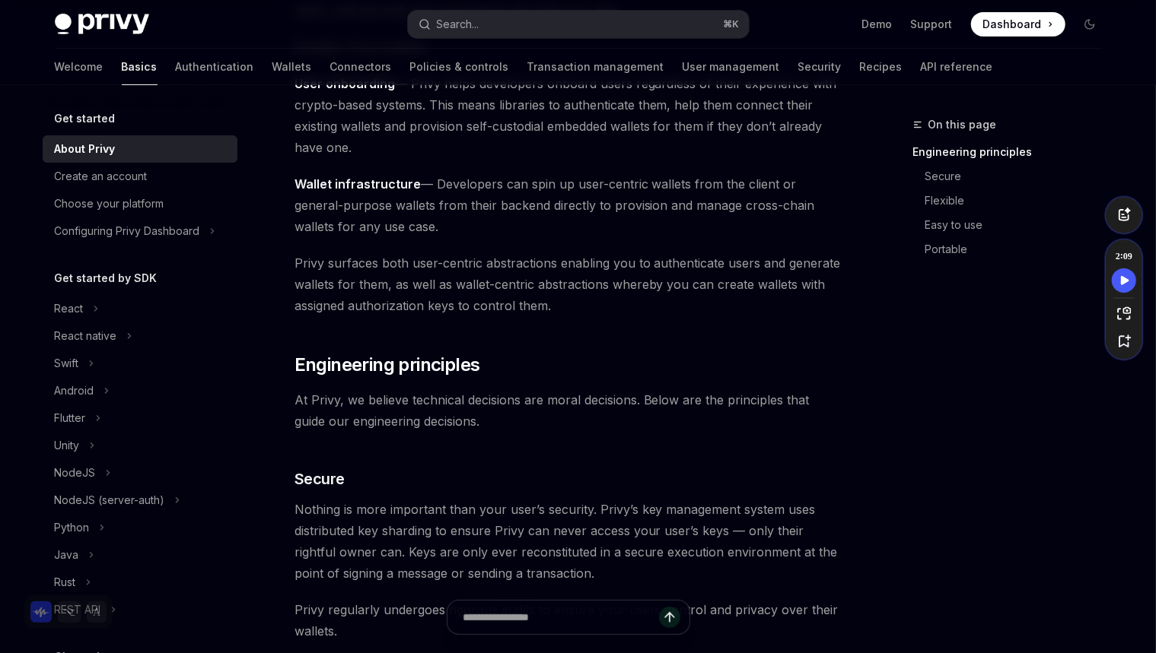
scroll to position [240, 0]
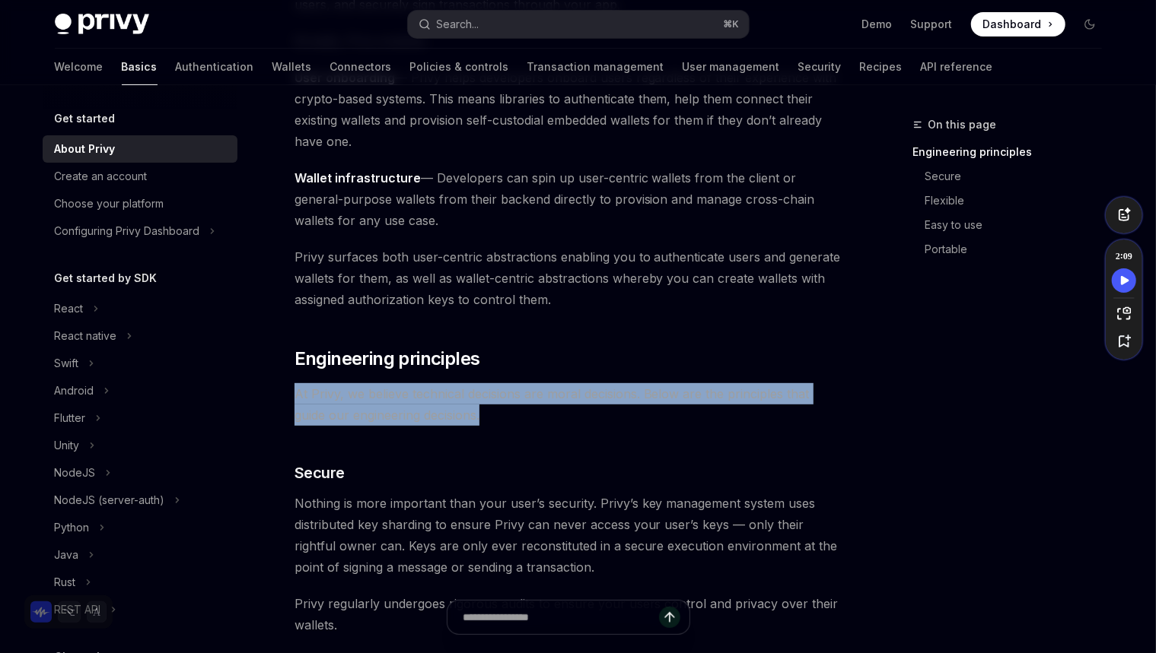
drag, startPoint x: 473, startPoint y: 408, endPoint x: 507, endPoint y: 377, distance: 45.2
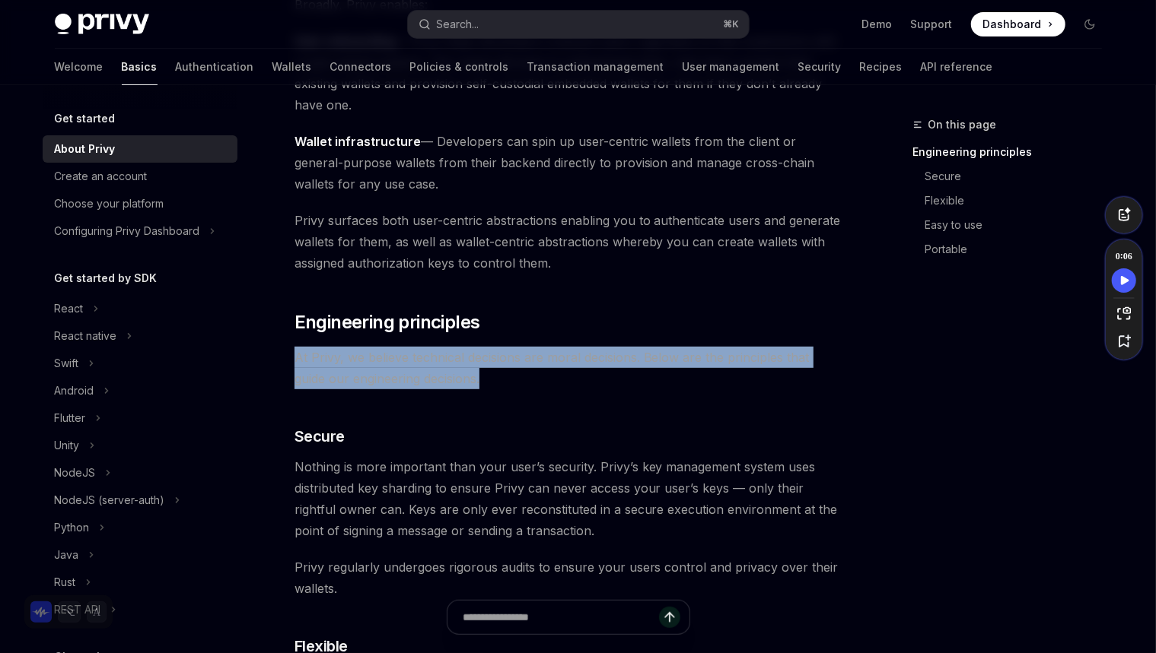
click at [578, 389] on span "At Privy, we believe technical decisions are moral decisions. Below are the pri…" at bounding box center [568, 368] width 548 height 43
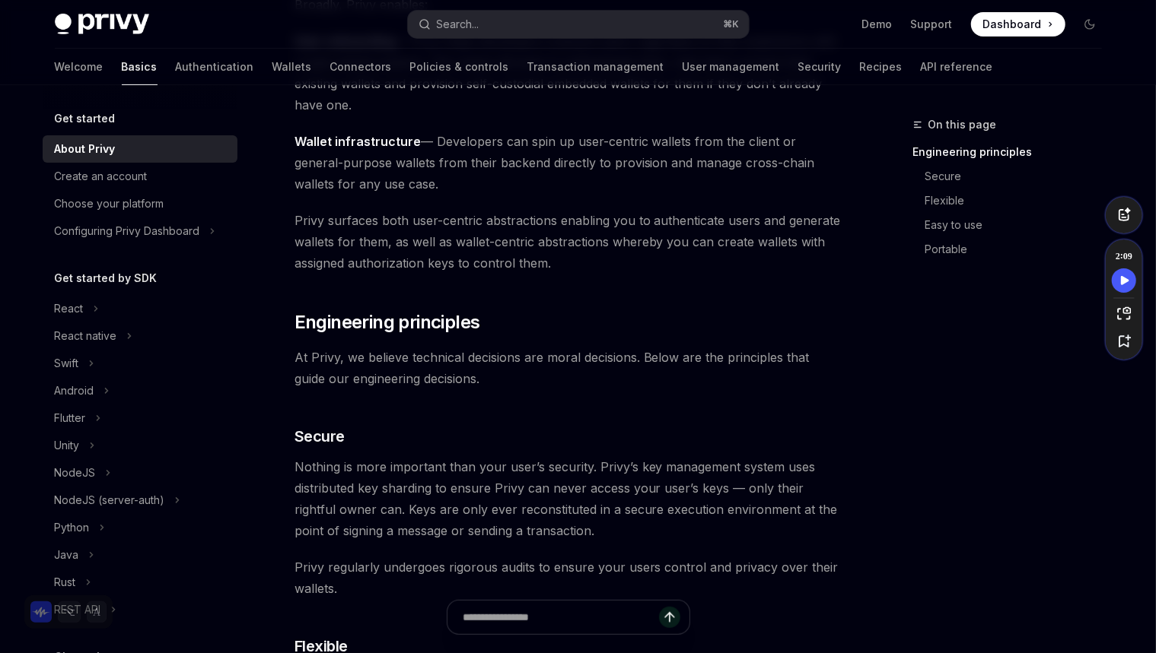
scroll to position [359, 0]
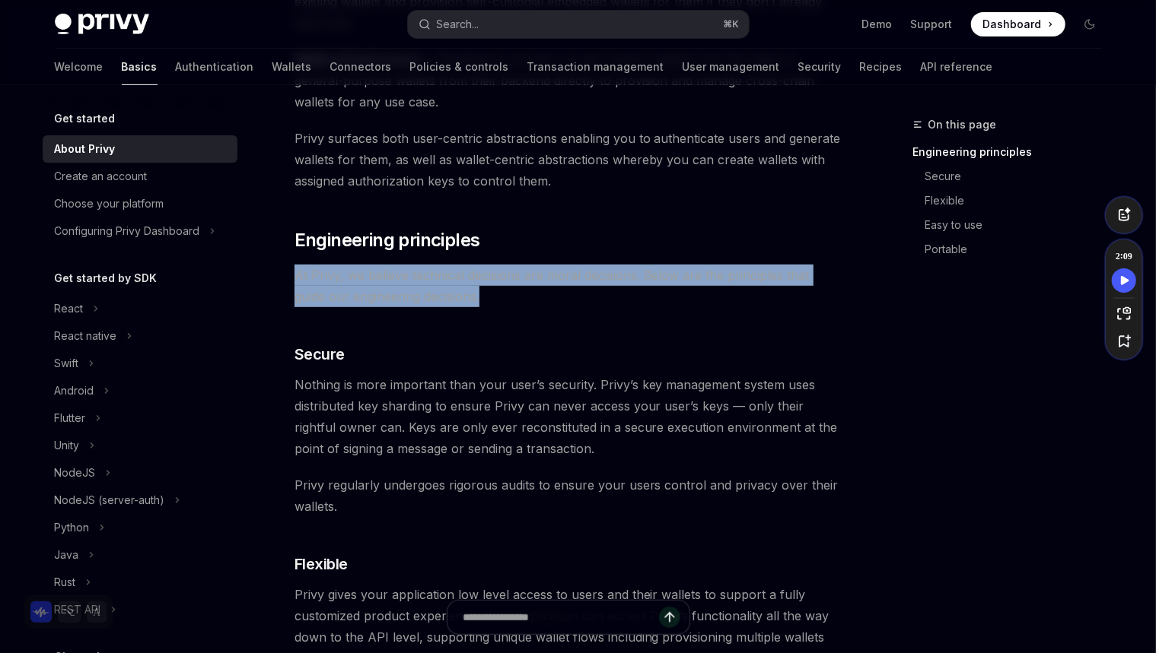
drag, startPoint x: 541, startPoint y: 298, endPoint x: 568, endPoint y: 262, distance: 45.0
click at [568, 262] on div "Privy builds authentication and wallet infrastructure to enable better products…" at bounding box center [568, 619] width 548 height 1572
click at [558, 246] on div at bounding box center [558, 246] width 0 height 0
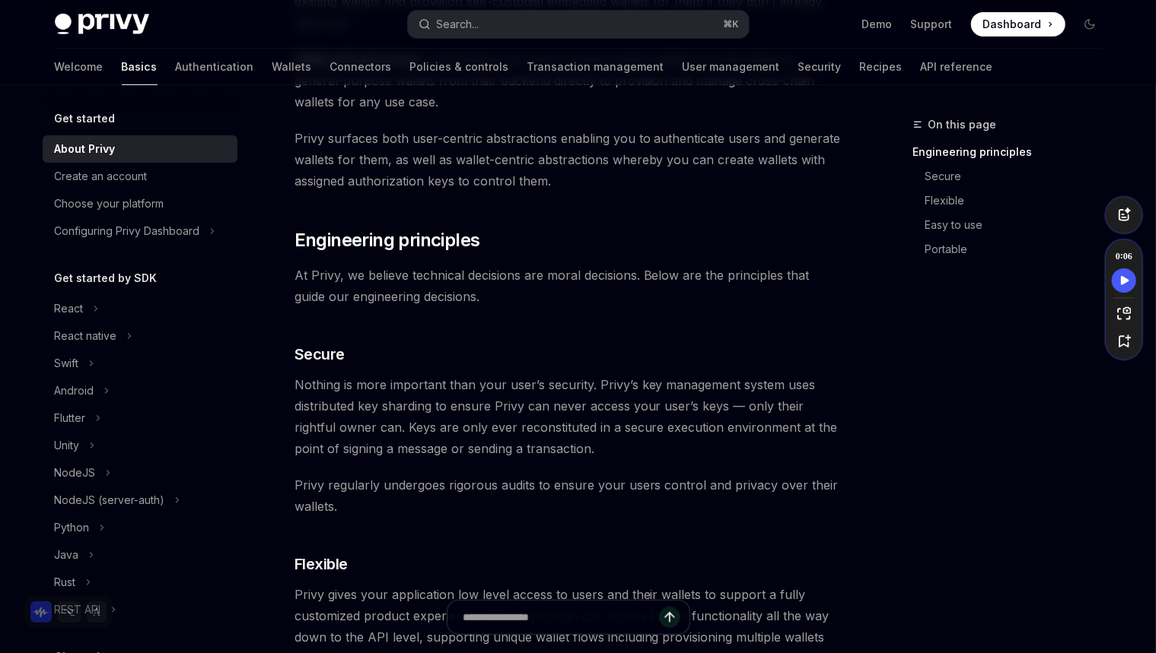
click at [791, 335] on div "Privy builds authentication and wallet infrastructure to enable better products…" at bounding box center [568, 619] width 548 height 1572
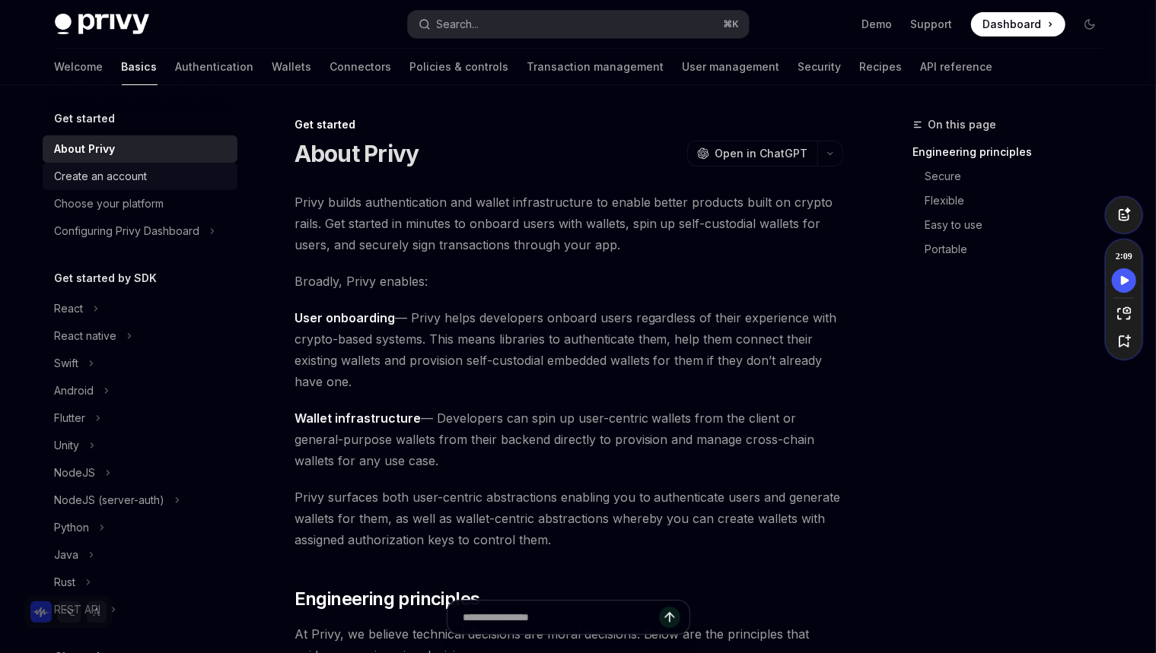
click at [157, 170] on div "Create an account" at bounding box center [141, 176] width 173 height 18
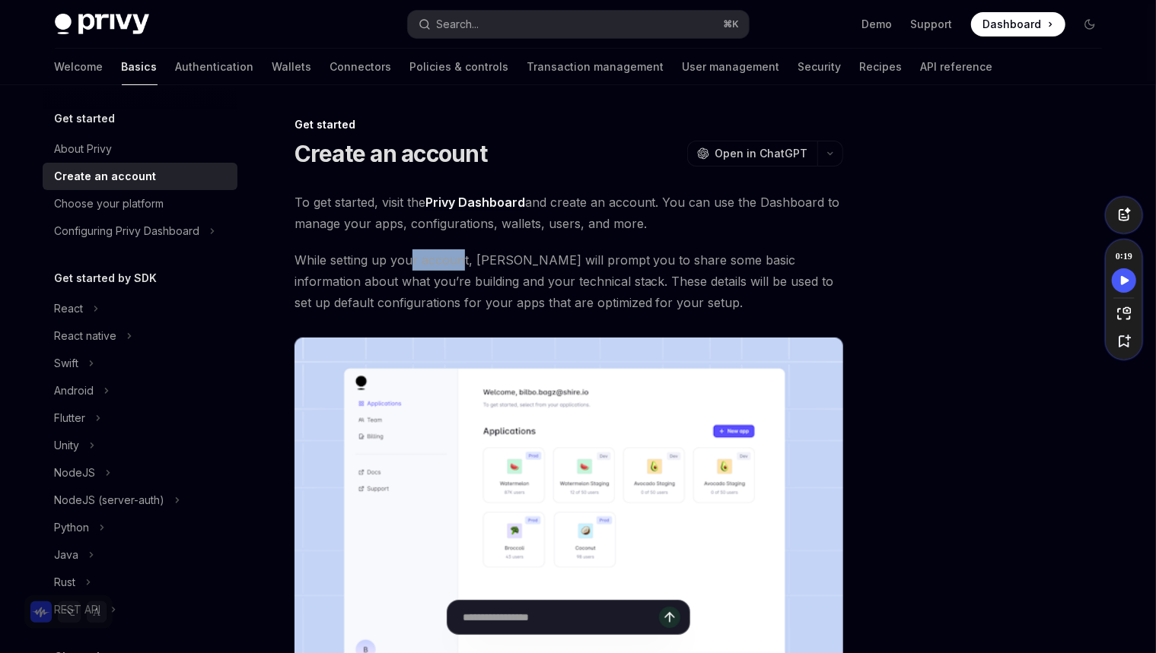
drag, startPoint x: 460, startPoint y: 264, endPoint x: 412, endPoint y: 260, distance: 48.8
click at [412, 260] on span "While setting up your account, Privy will prompt you to share some basic inform…" at bounding box center [568, 282] width 548 height 64
copy span "r accoun"
click at [422, 261] on span "While setting up your account, Privy will prompt you to share some basic inform…" at bounding box center [568, 282] width 548 height 64
drag, startPoint x: 436, startPoint y: 265, endPoint x: 371, endPoint y: 262, distance: 64.7
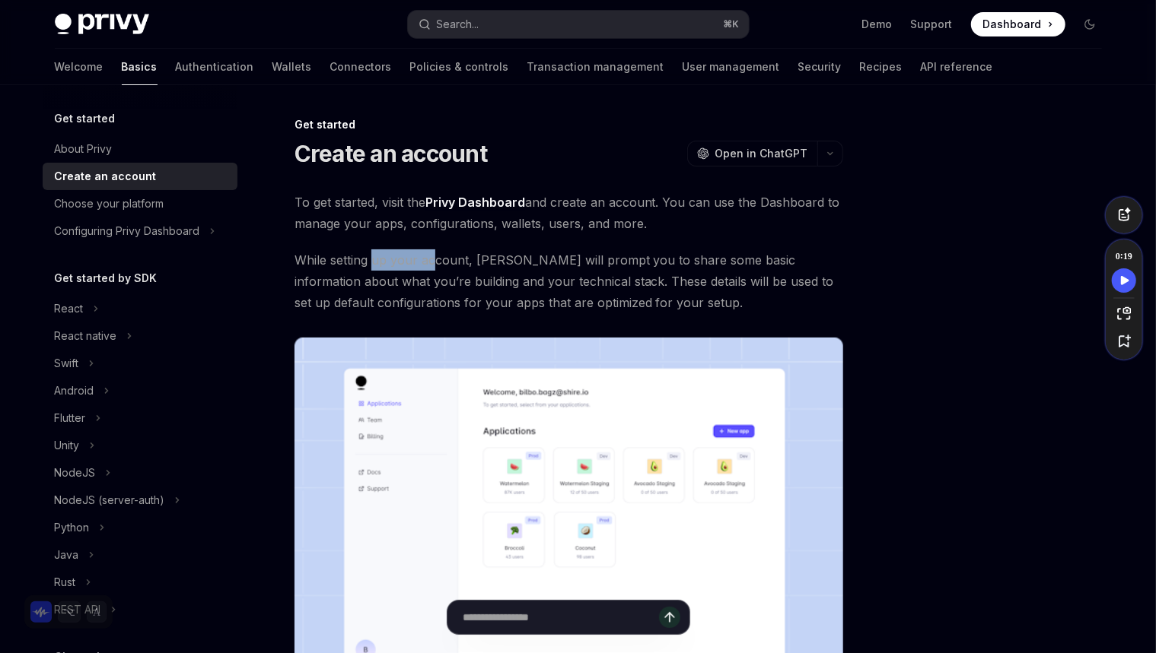
click at [371, 261] on span "While setting up your account, Privy will prompt you to share some basic inform…" at bounding box center [568, 282] width 548 height 64
copy span "up your ac"
drag, startPoint x: 392, startPoint y: 264, endPoint x: 214, endPoint y: 256, distance: 178.2
click at [392, 265] on span "While setting up your account, Privy will prompt you to share some basic inform…" at bounding box center [568, 282] width 548 height 64
drag, startPoint x: 503, startPoint y: 294, endPoint x: 494, endPoint y: 293, distance: 8.4
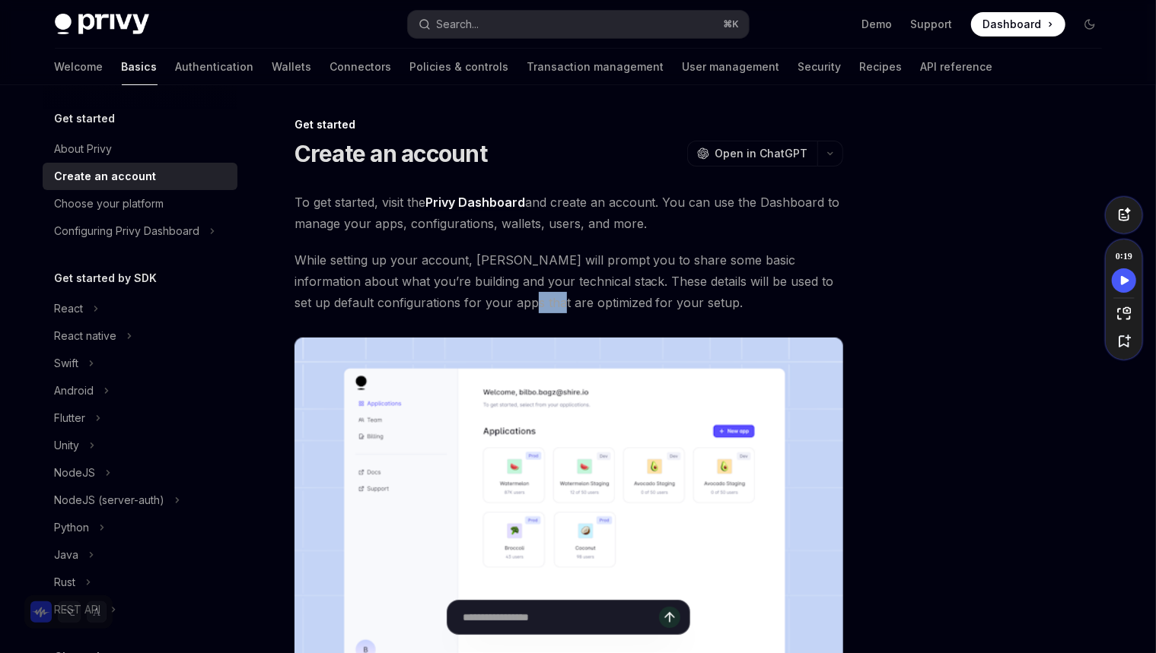
click at [494, 293] on span "While setting up your account, Privy will prompt you to share some basic inform…" at bounding box center [568, 282] width 548 height 64
copy span "re op"
click at [548, 281] on span "While setting up your account, Privy will prompt you to share some basic inform…" at bounding box center [568, 282] width 548 height 64
click at [462, 202] on link "Privy Dashboard" at bounding box center [475, 203] width 100 height 16
drag, startPoint x: 497, startPoint y: 268, endPoint x: 455, endPoint y: 270, distance: 41.9
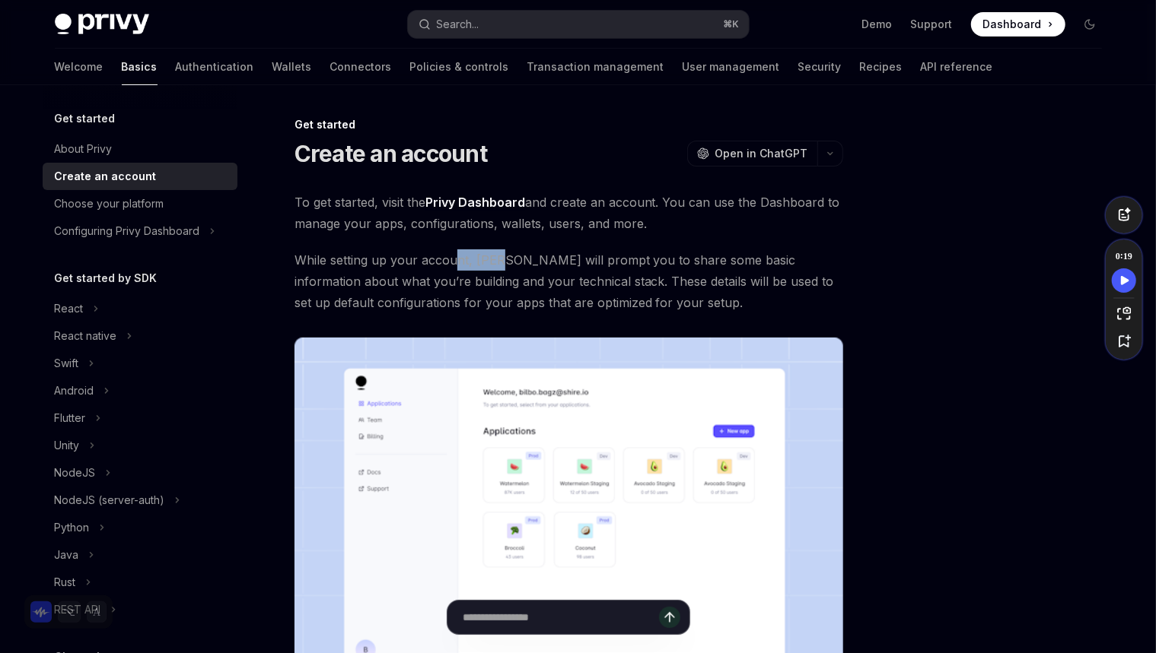
click at [455, 270] on span "While setting up your account, Privy will prompt you to share some basic inform…" at bounding box center [568, 282] width 548 height 64
copy span "nt, Priv"
click at [500, 265] on span "While setting up your account, Privy will prompt you to share some basic inform…" at bounding box center [568, 282] width 548 height 64
drag, startPoint x: 662, startPoint y: 224, endPoint x: 622, endPoint y: 189, distance: 52.8
click at [622, 189] on div "Get started Create an account OpenAI Open in ChatGPT OpenAI Open in ChatGPT To …" at bounding box center [426, 546] width 840 height 860
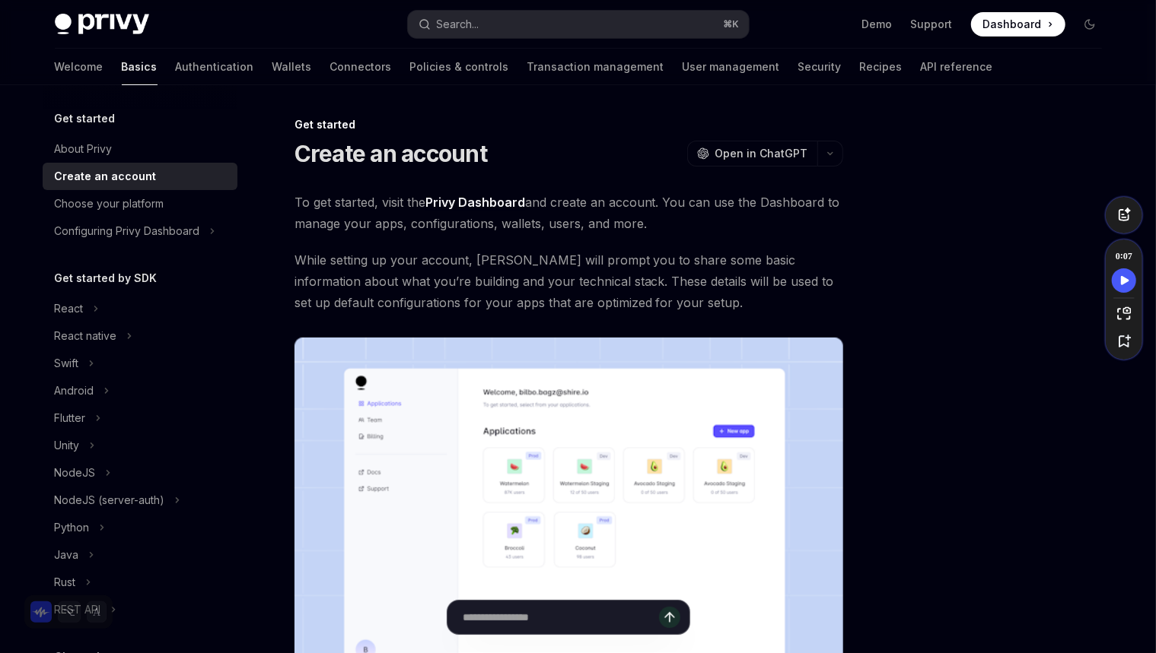
click at [577, 222] on span "To get started, visit the Privy Dashboard and create an account. You can use th…" at bounding box center [568, 213] width 548 height 43
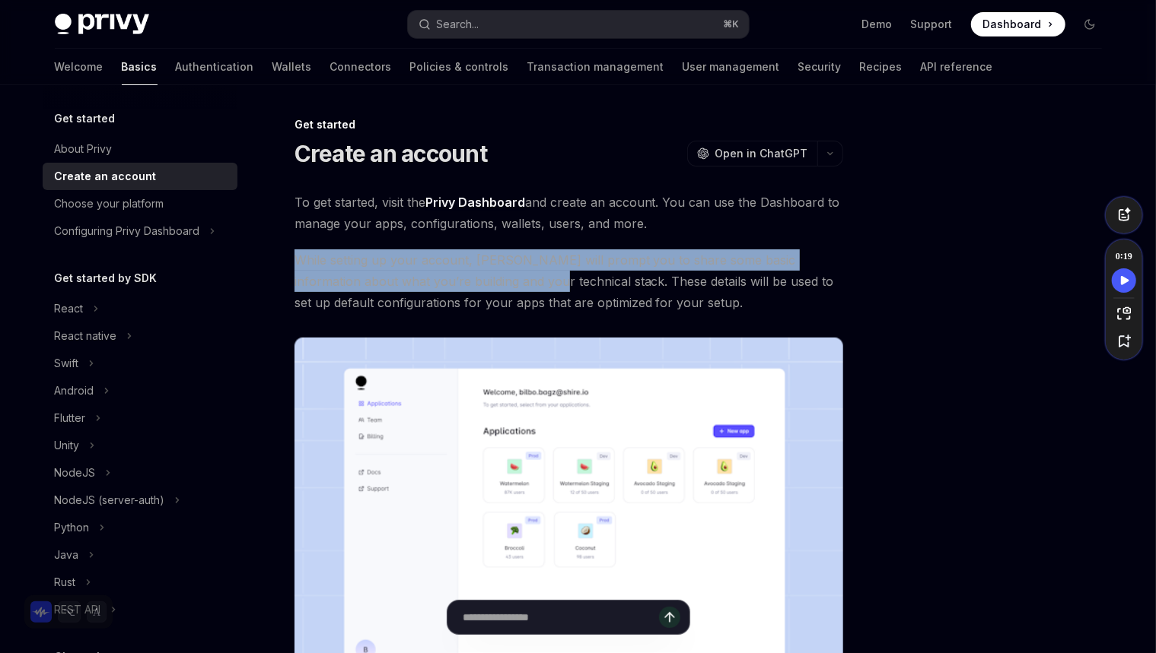
scroll to position [18, 0]
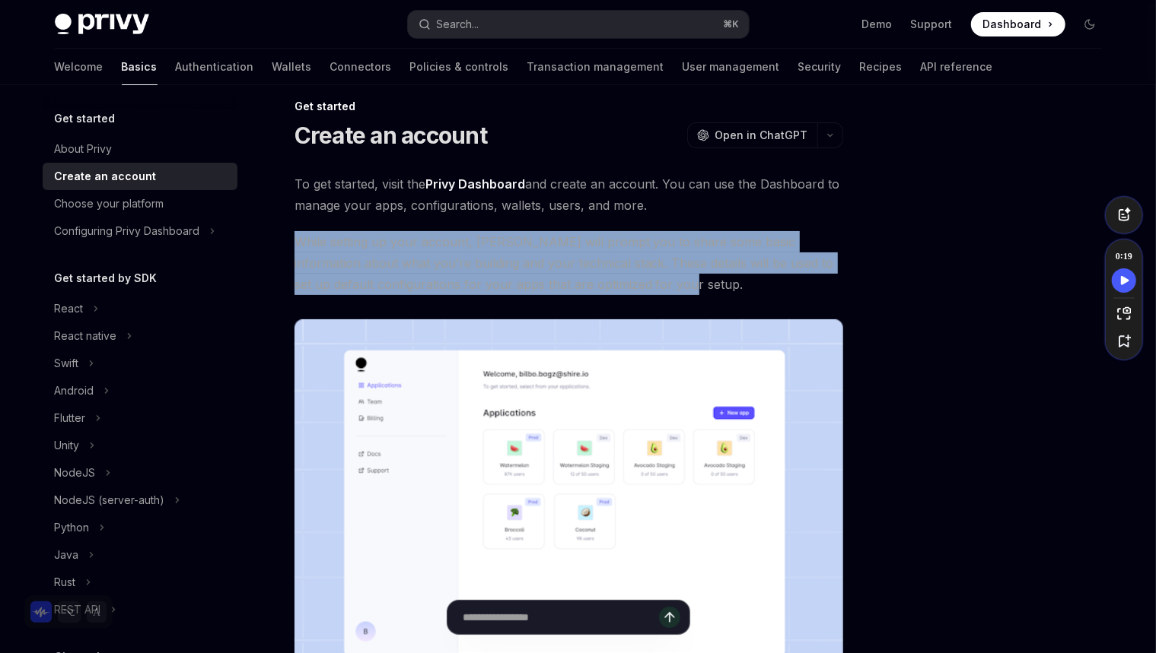
drag, startPoint x: 573, startPoint y: 245, endPoint x: 735, endPoint y: 285, distance: 167.0
click at [683, 283] on div "To get started, visit the Privy Dashboard and create an account. You can use th…" at bounding box center [568, 442] width 548 height 538
click at [752, 285] on span "While setting up your account, Privy will prompt you to share some basic inform…" at bounding box center [568, 263] width 548 height 64
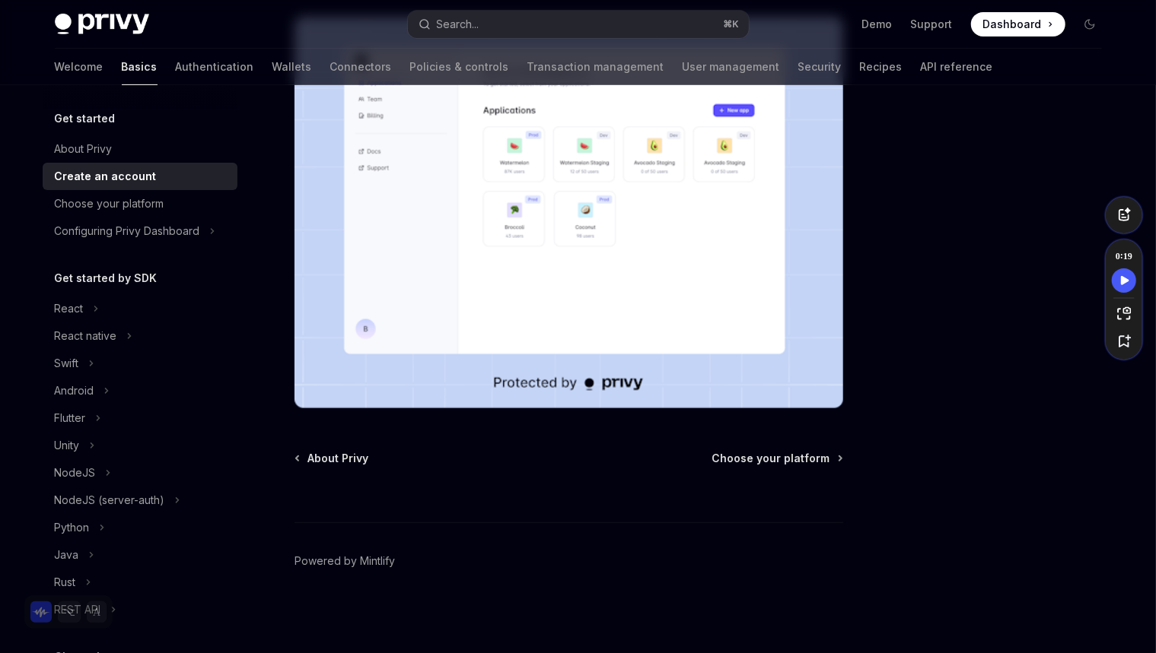
scroll to position [0, 0]
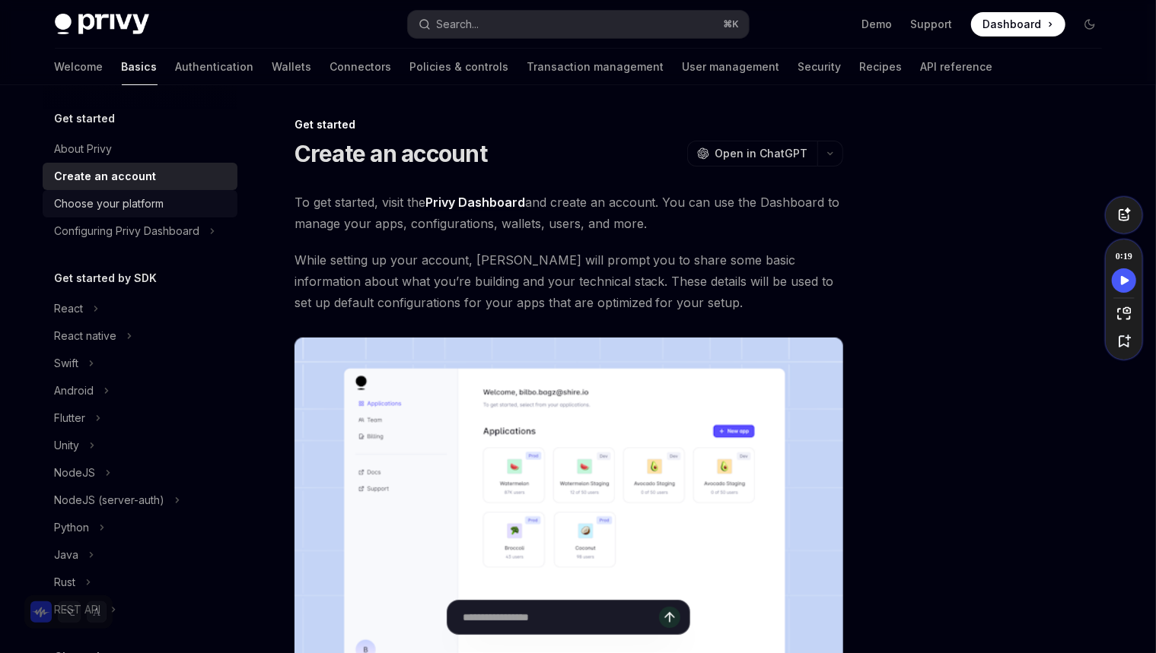
click at [150, 208] on div "Choose your platform" at bounding box center [110, 204] width 110 height 18
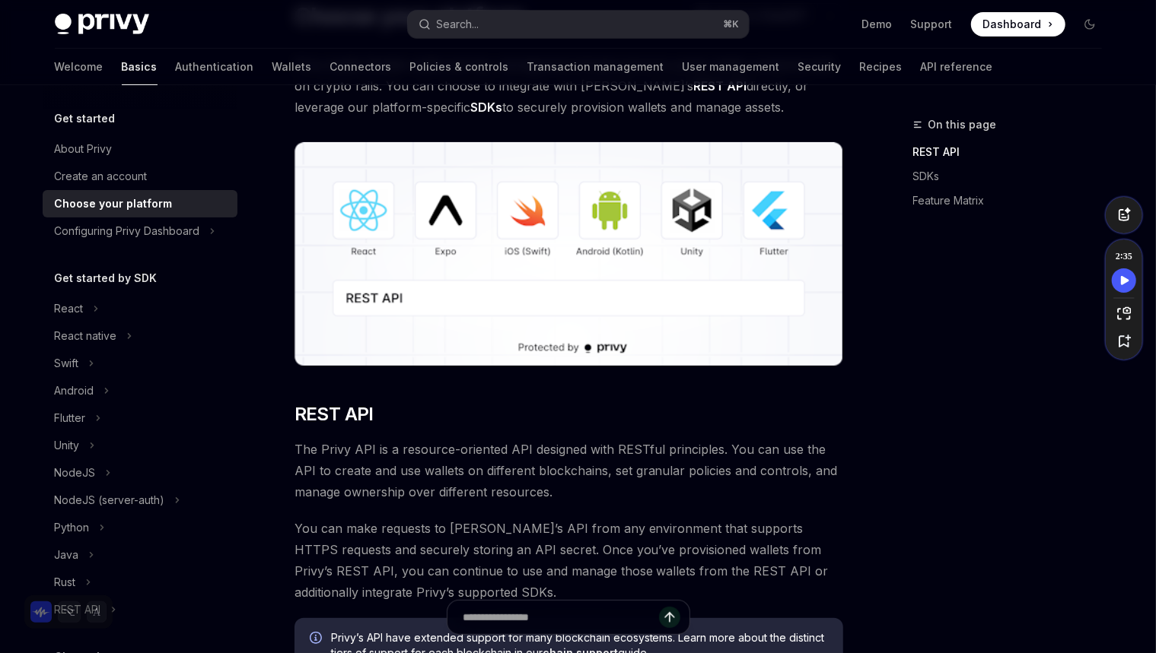
scroll to position [242, 0]
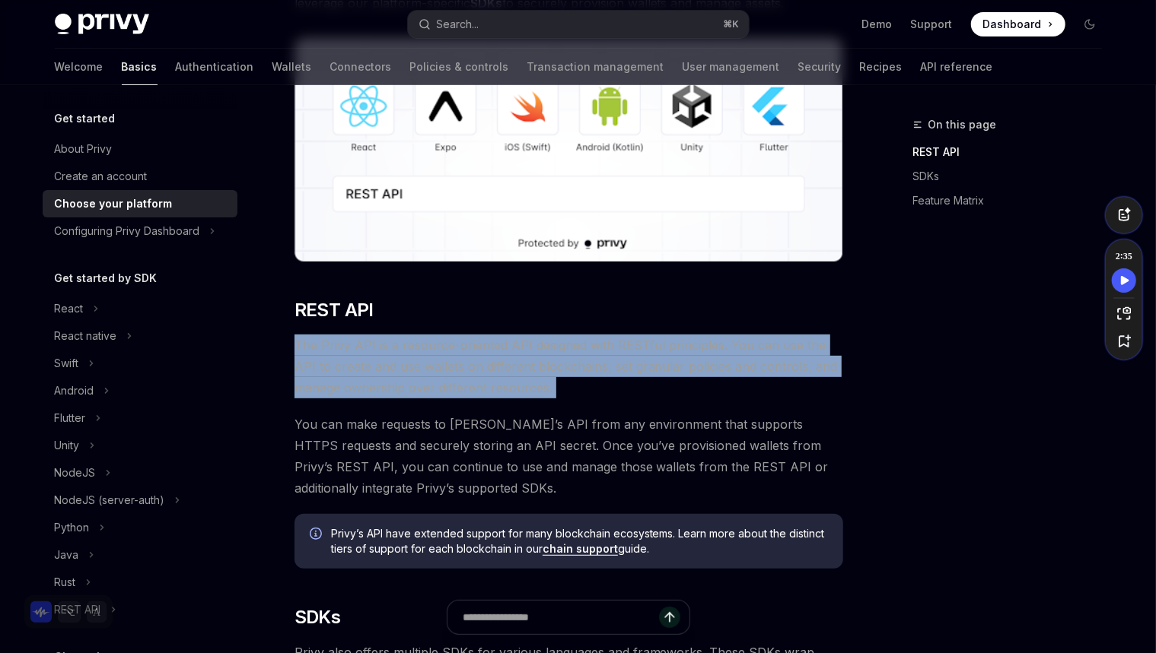
drag, startPoint x: 290, startPoint y: 342, endPoint x: 587, endPoint y: 358, distance: 297.1
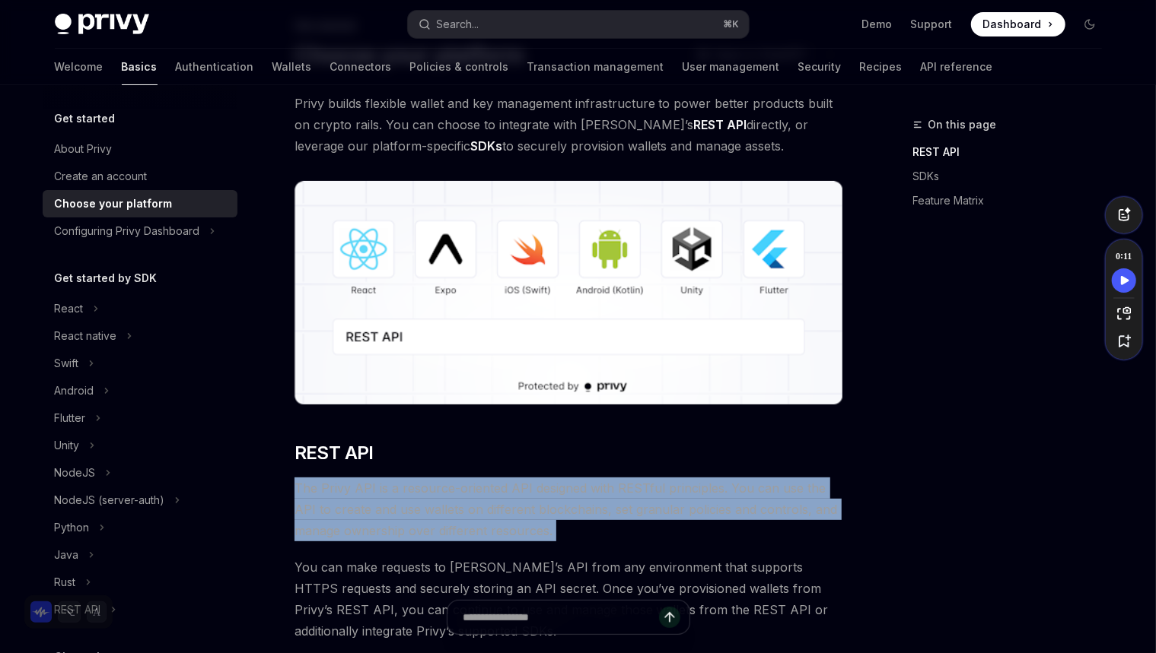
scroll to position [125, 0]
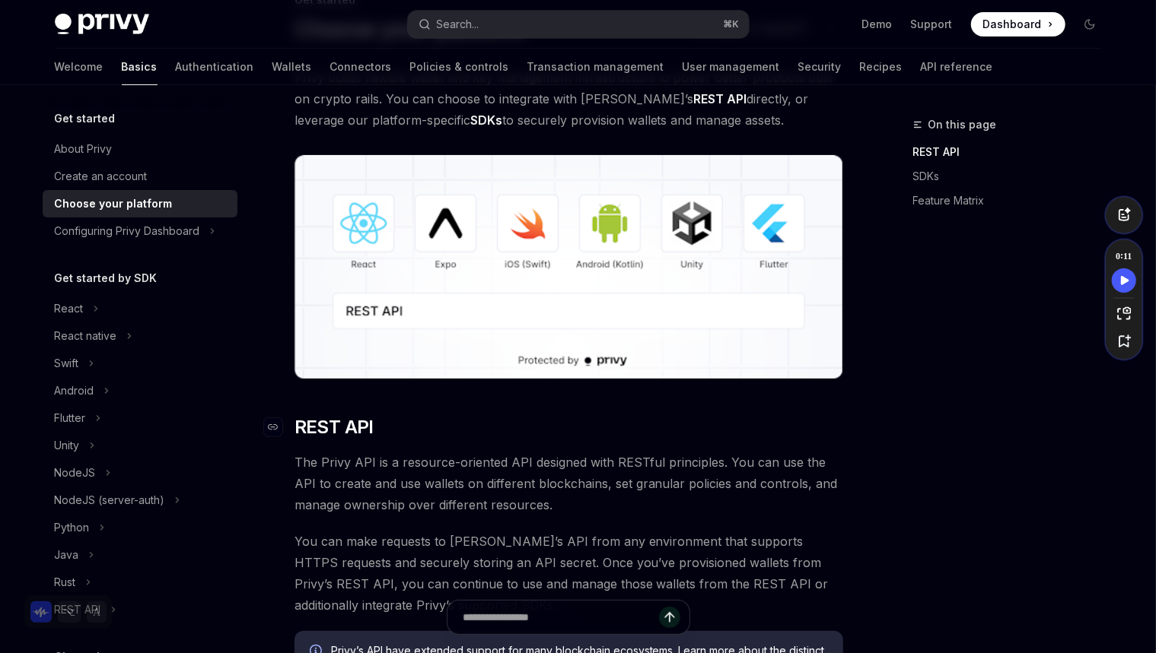
click at [748, 435] on h2 "​ REST API" at bounding box center [568, 427] width 548 height 24
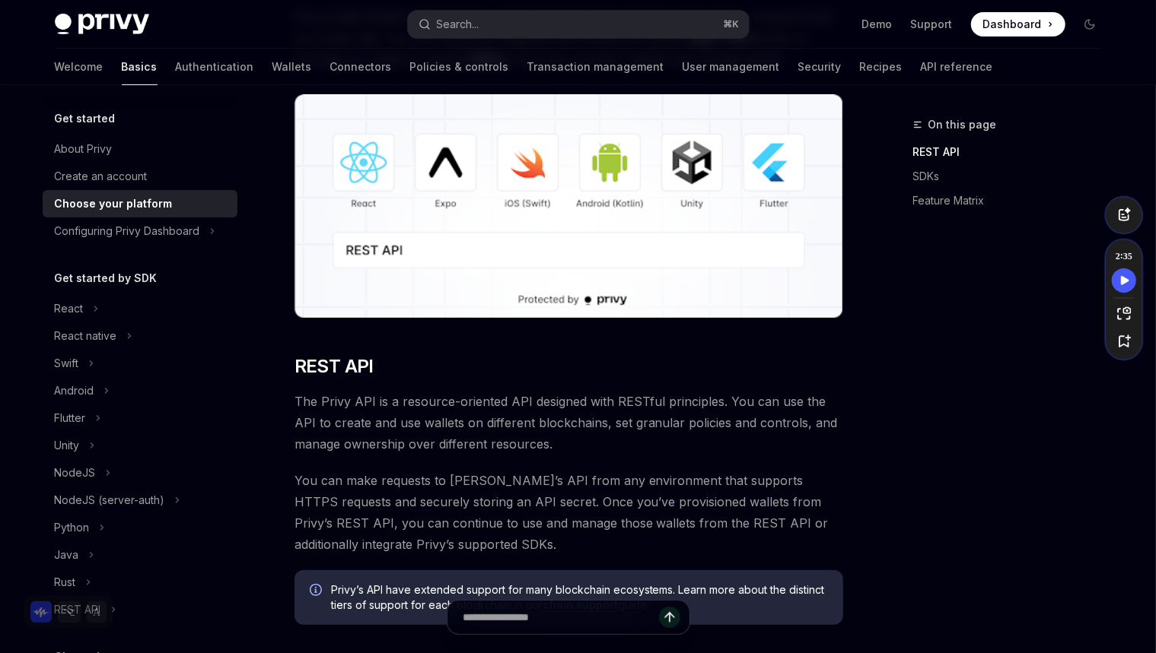
scroll to position [192, 0]
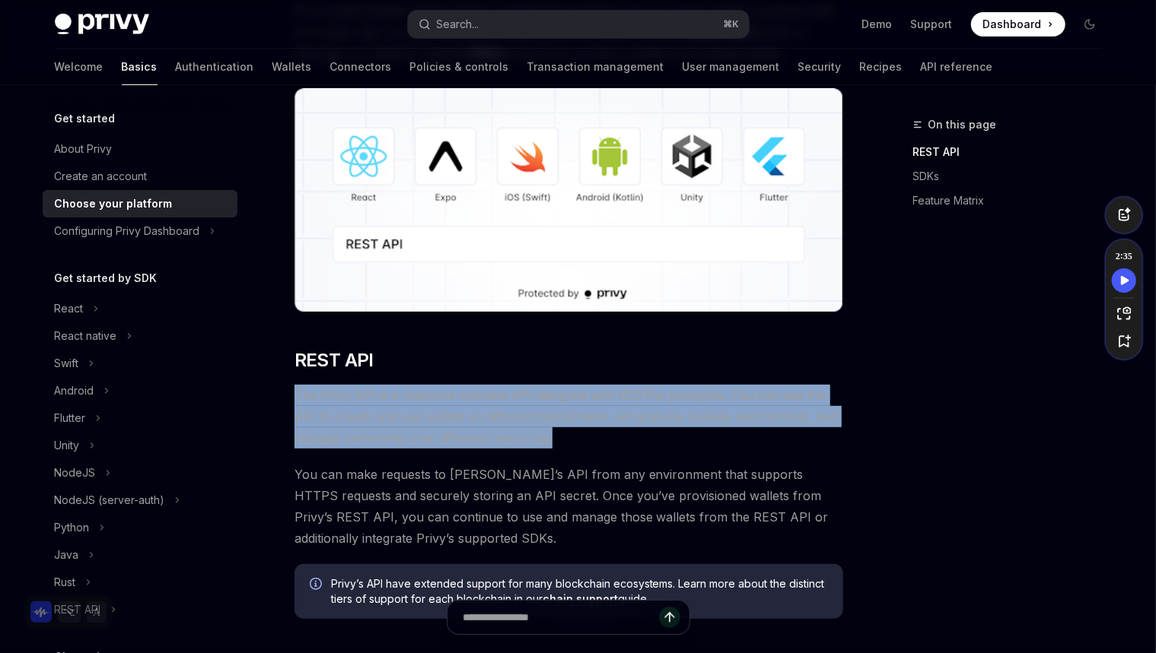
drag, startPoint x: 521, startPoint y: 379, endPoint x: 565, endPoint y: 430, distance: 67.4
click at [583, 431] on span "The Privy API is a resource-oriented API designed with RESTful principles. You …" at bounding box center [568, 417] width 548 height 64
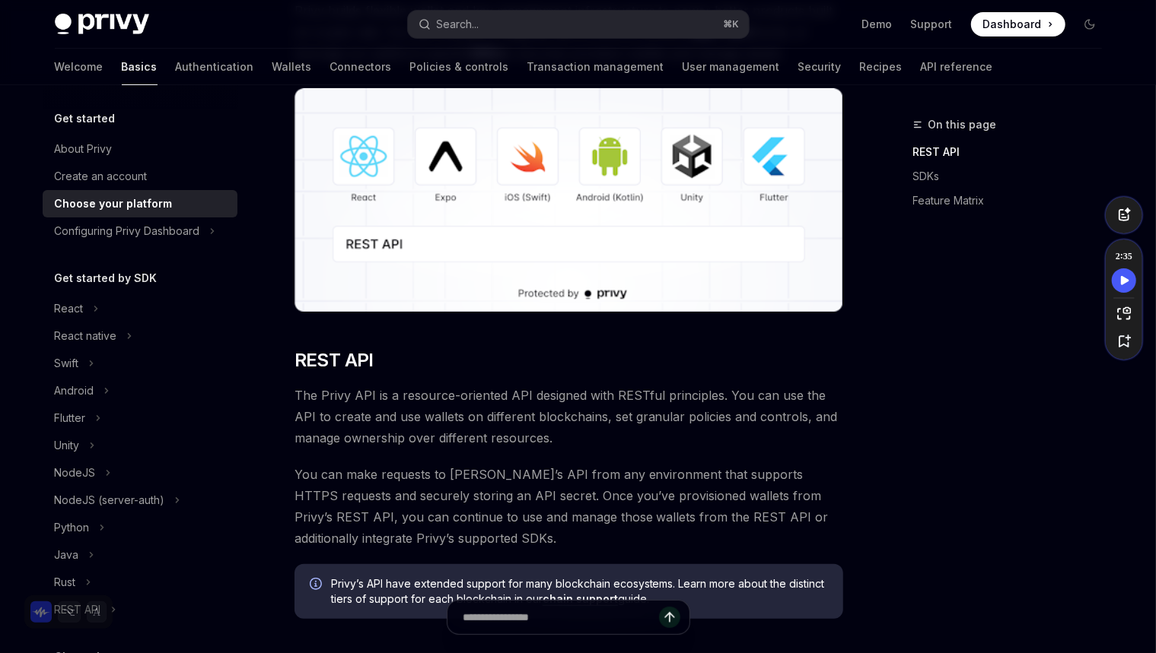
click at [612, 420] on span "The Privy API is a resource-oriented API designed with RESTful principles. You …" at bounding box center [568, 417] width 548 height 64
click at [603, 425] on div at bounding box center [603, 425] width 0 height 0
click at [572, 438] on span "The Privy API is a resource-oriented API designed with RESTful principles. You …" at bounding box center [568, 417] width 548 height 64
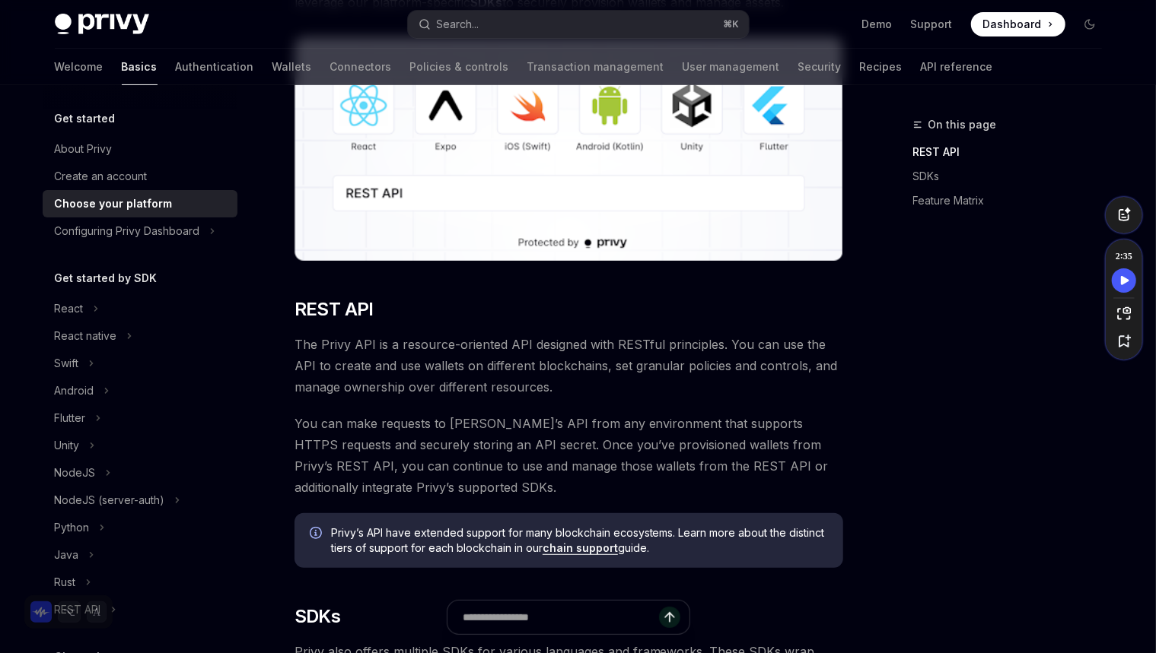
scroll to position [268, 0]
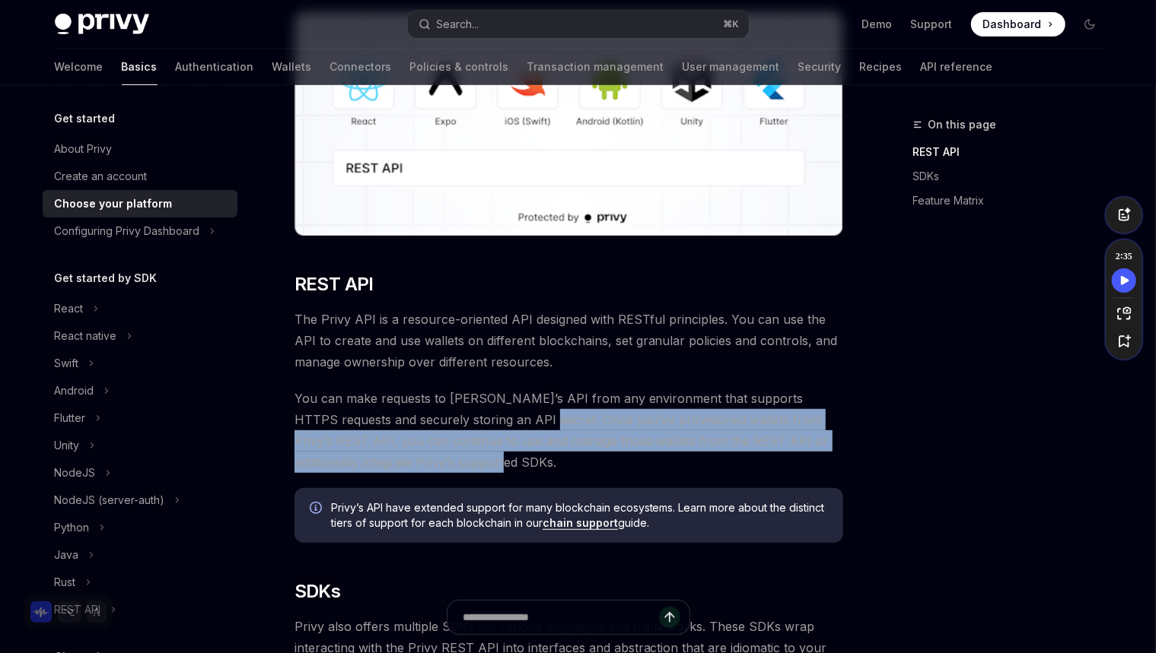
drag, startPoint x: 472, startPoint y: 420, endPoint x: 558, endPoint y: 464, distance: 97.3
click at [558, 464] on span "You can make requests to Privy’s API from any environment that supports HTTPS r…" at bounding box center [568, 430] width 548 height 85
click at [548, 471] on div at bounding box center [548, 471] width 0 height 0
click at [533, 457] on span "You can make requests to Privy’s API from any environment that supports HTTPS r…" at bounding box center [568, 430] width 548 height 85
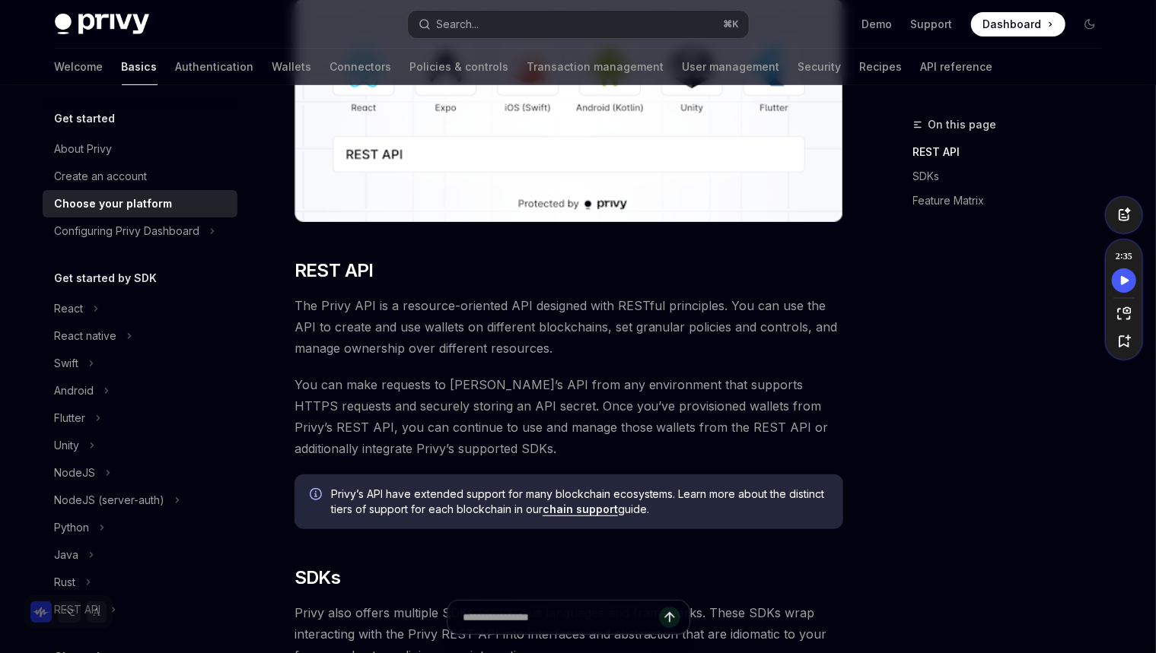
scroll to position [288, 0]
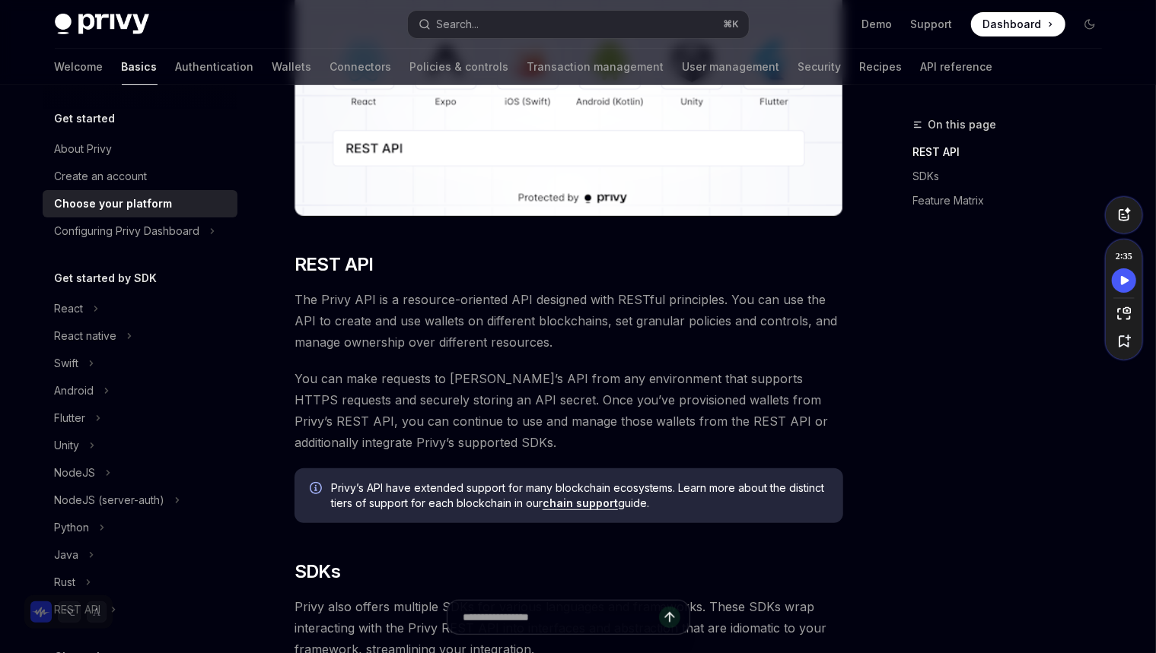
drag, startPoint x: 665, startPoint y: 498, endPoint x: 662, endPoint y: 458, distance: 39.7
click at [652, 461] on div at bounding box center [652, 461] width 0 height 0
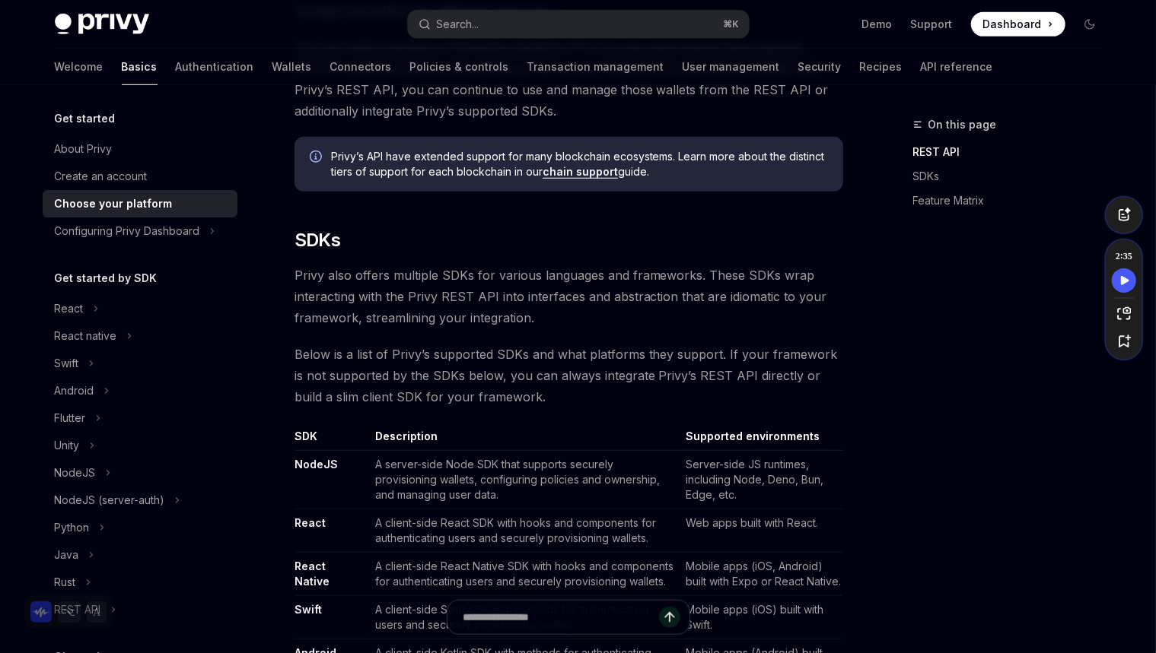
scroll to position [626, 0]
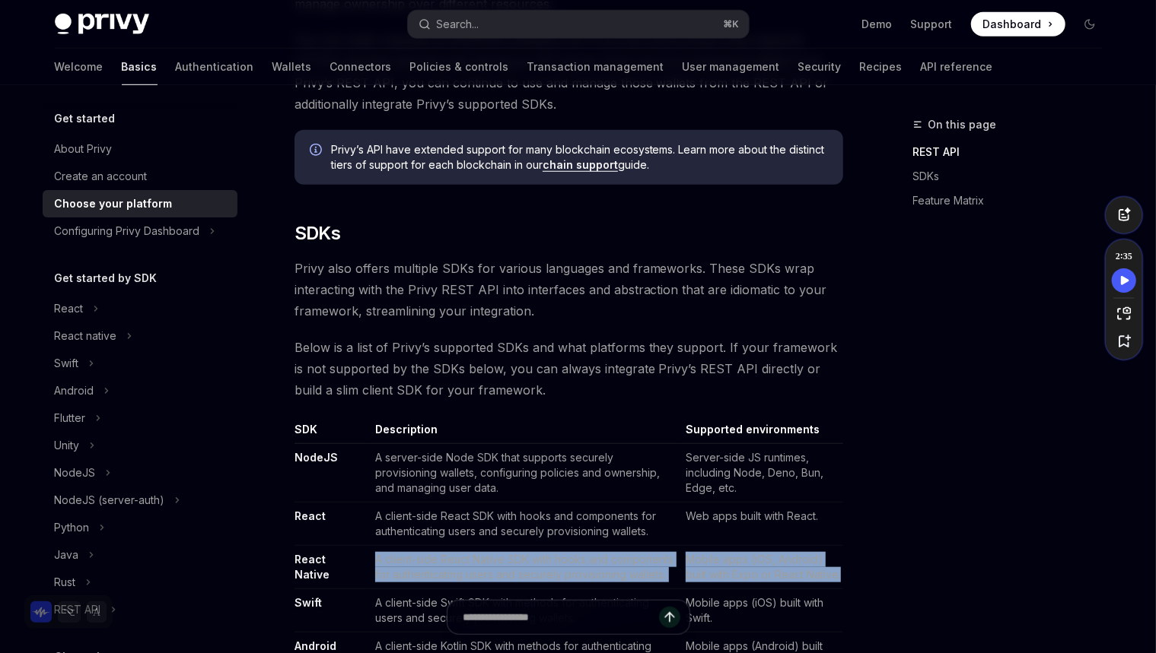
drag, startPoint x: 840, startPoint y: 575, endPoint x: 405, endPoint y: 548, distance: 436.0
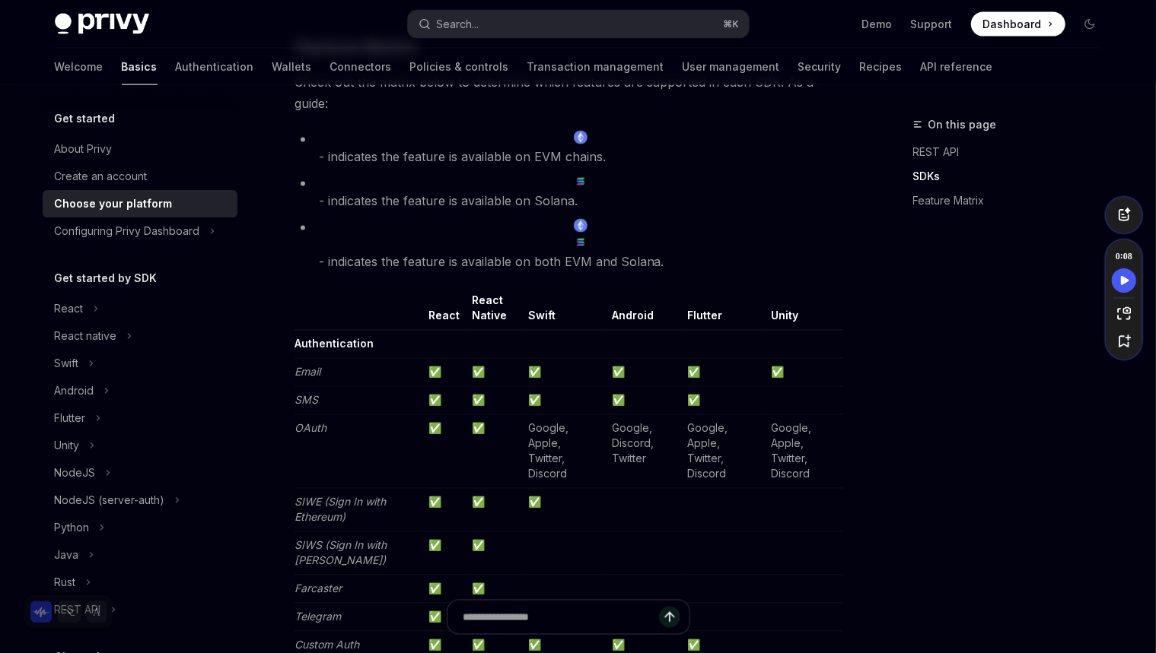
scroll to position [1658, 0]
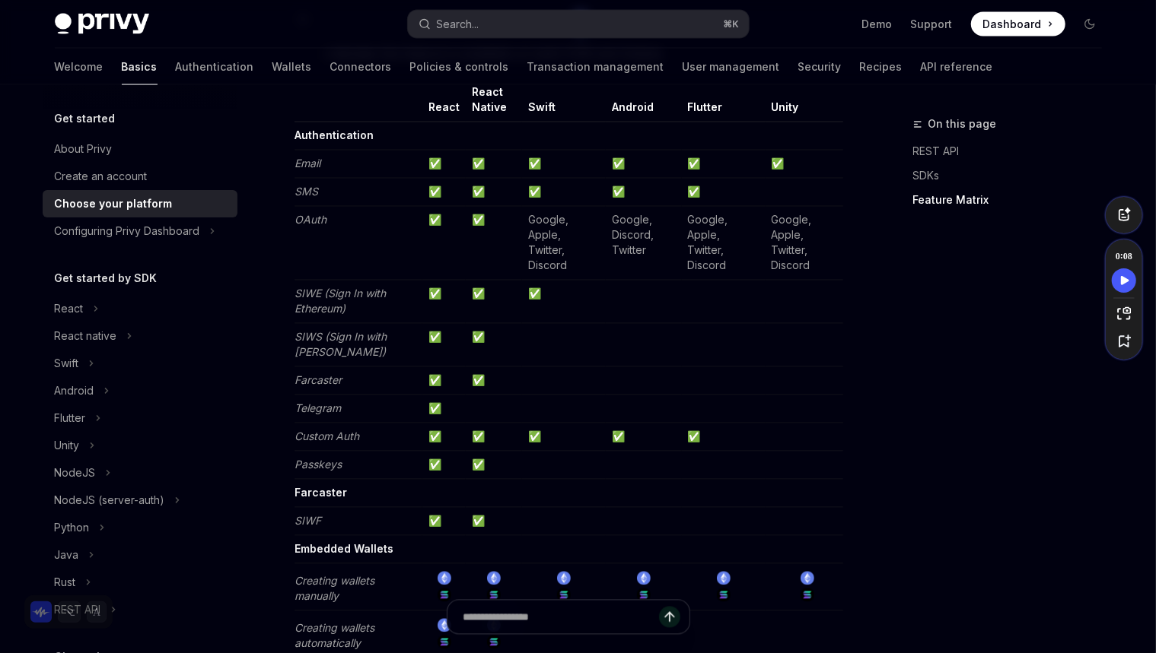
click at [650, 202] on td "✅" at bounding box center [643, 193] width 75 height 28
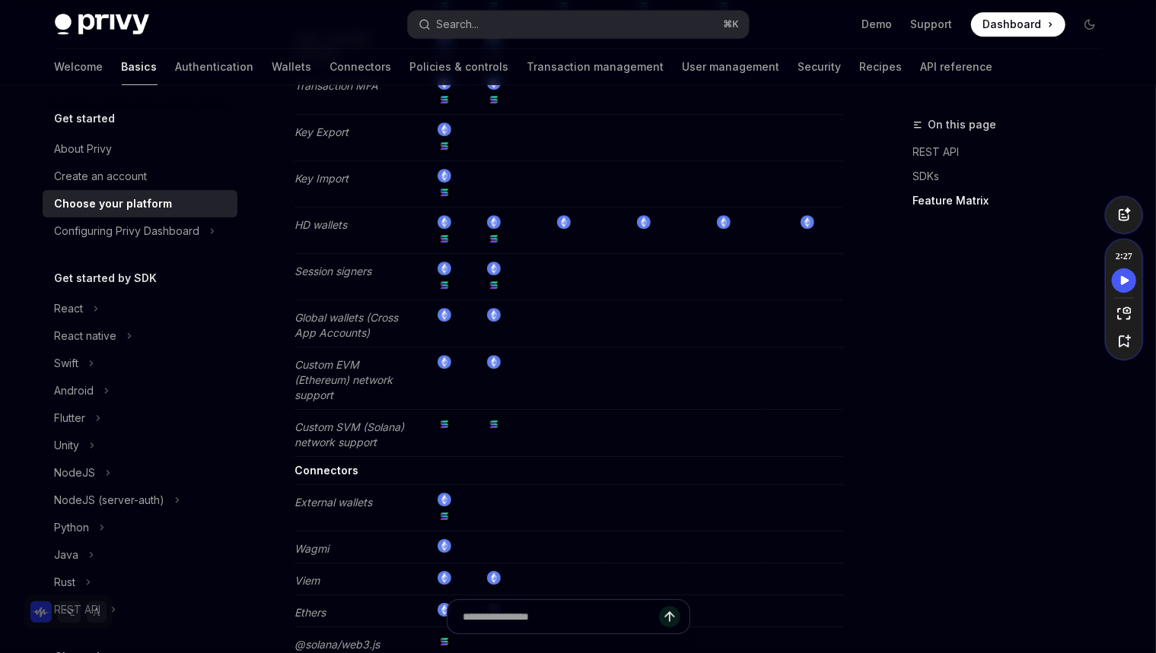
scroll to position [2617, 0]
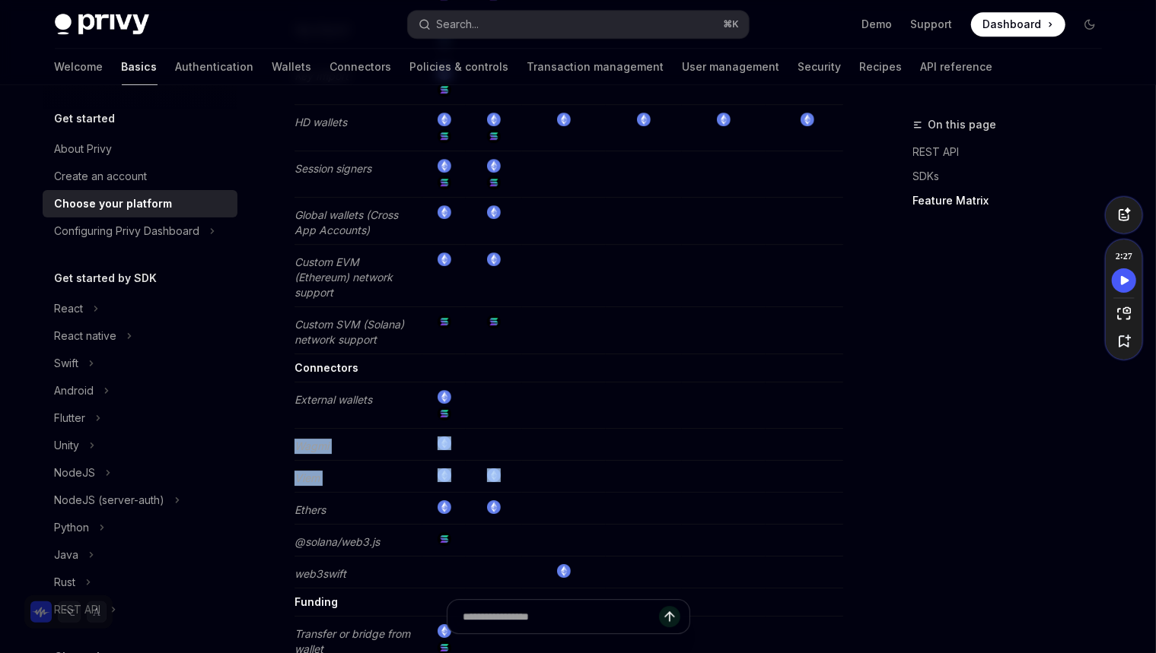
drag, startPoint x: 491, startPoint y: 369, endPoint x: 493, endPoint y: 438, distance: 69.2
click at [522, 399] on td at bounding box center [564, 406] width 84 height 46
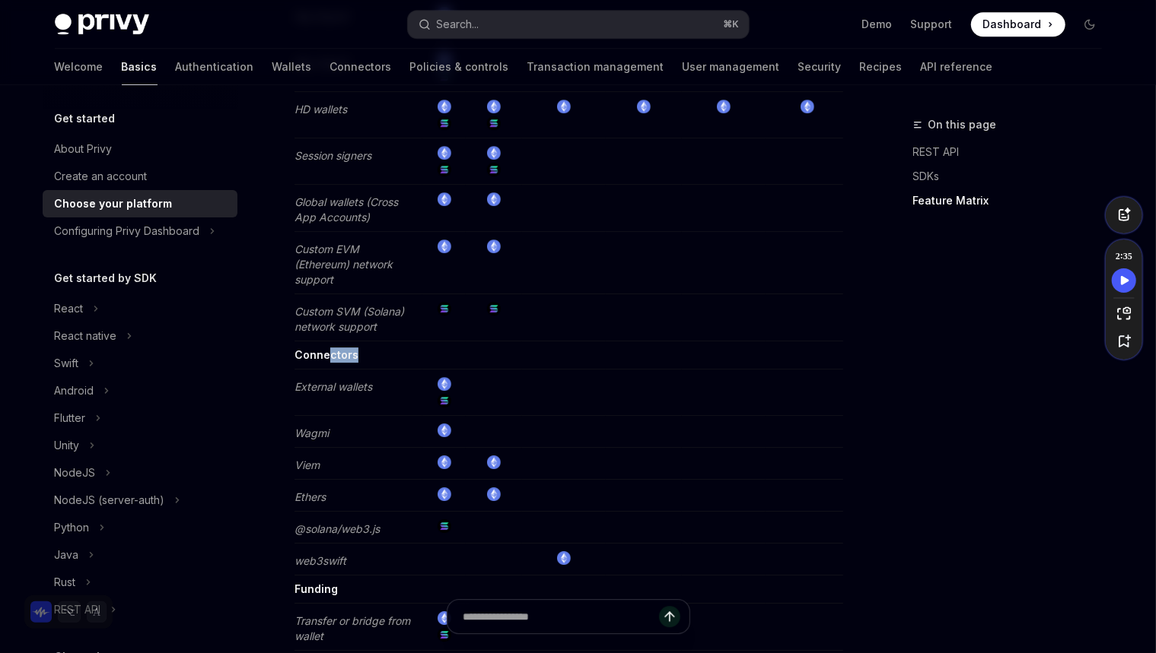
click at [331, 342] on td "Connectors" at bounding box center [358, 356] width 129 height 28
copy strong "ctors"
click at [367, 342] on td "Connectors" at bounding box center [358, 356] width 129 height 28
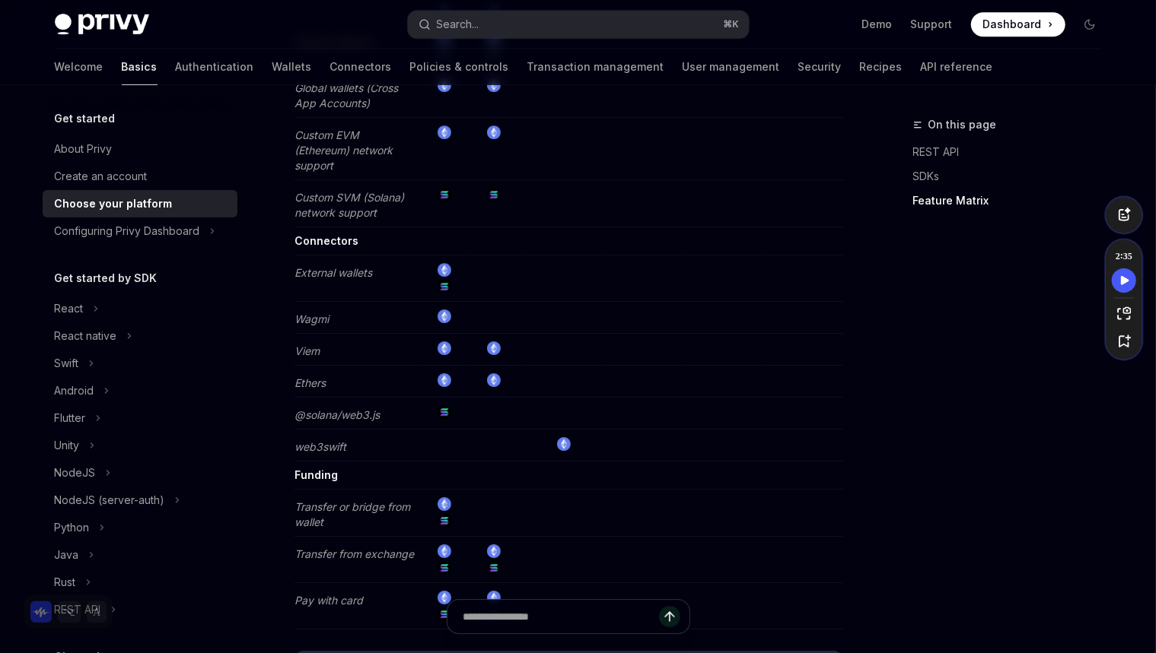
scroll to position [2737, 0]
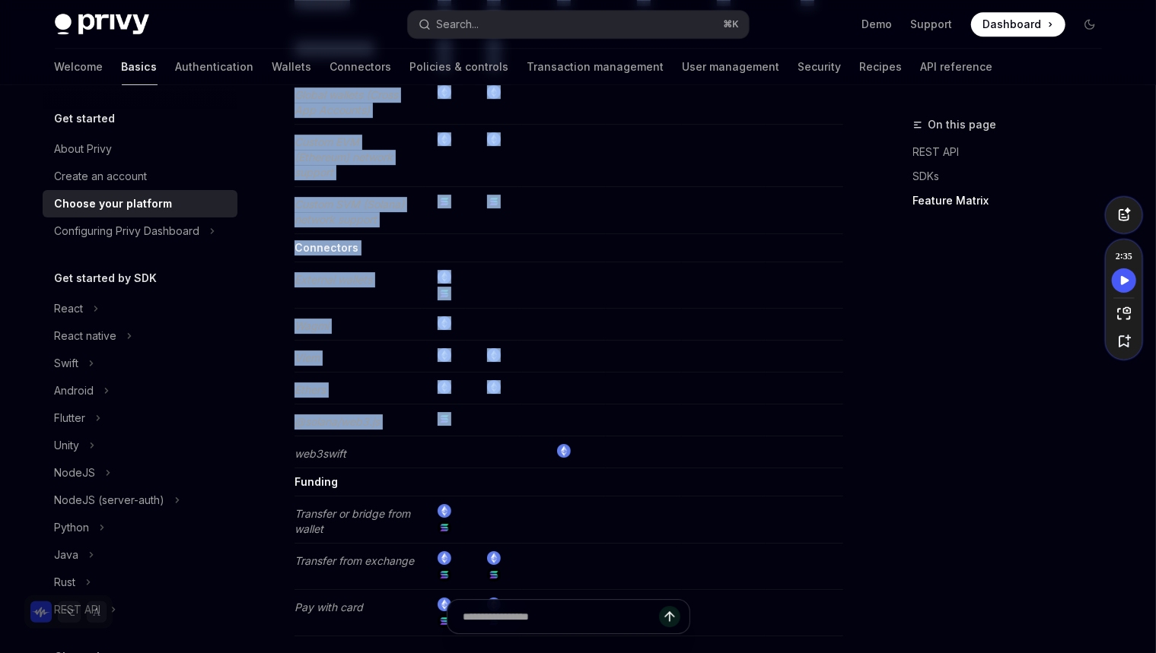
drag, startPoint x: 466, startPoint y: 402, endPoint x: 281, endPoint y: 306, distance: 208.6
click at [356, 309] on td "Wagmi" at bounding box center [358, 325] width 129 height 32
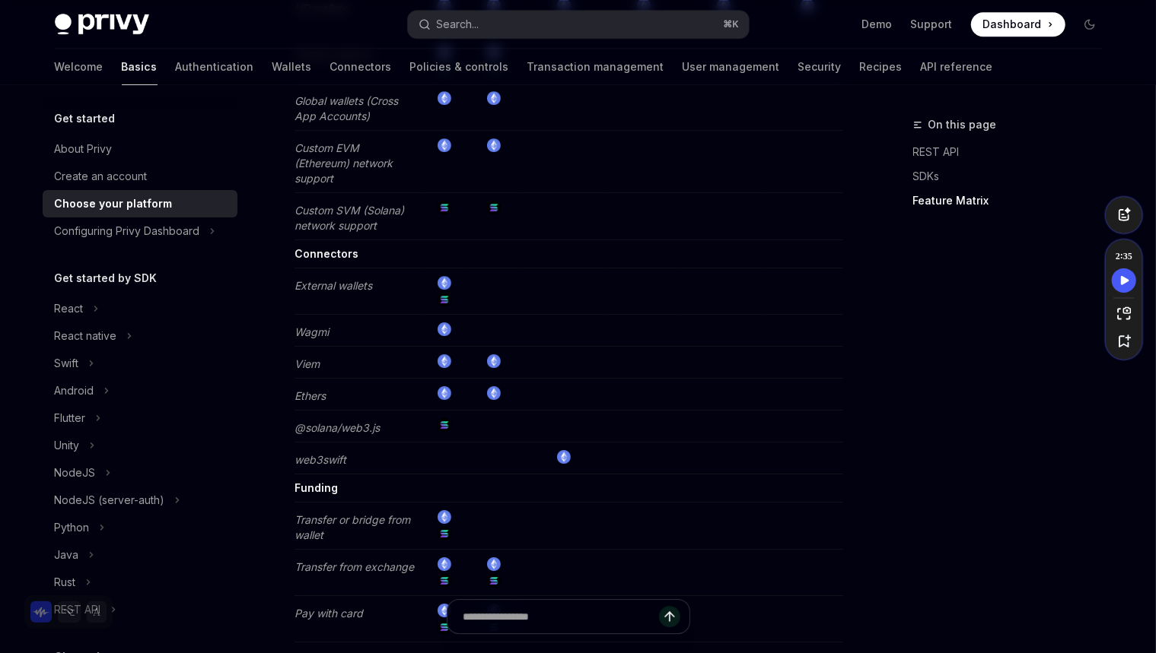
scroll to position [2711, 0]
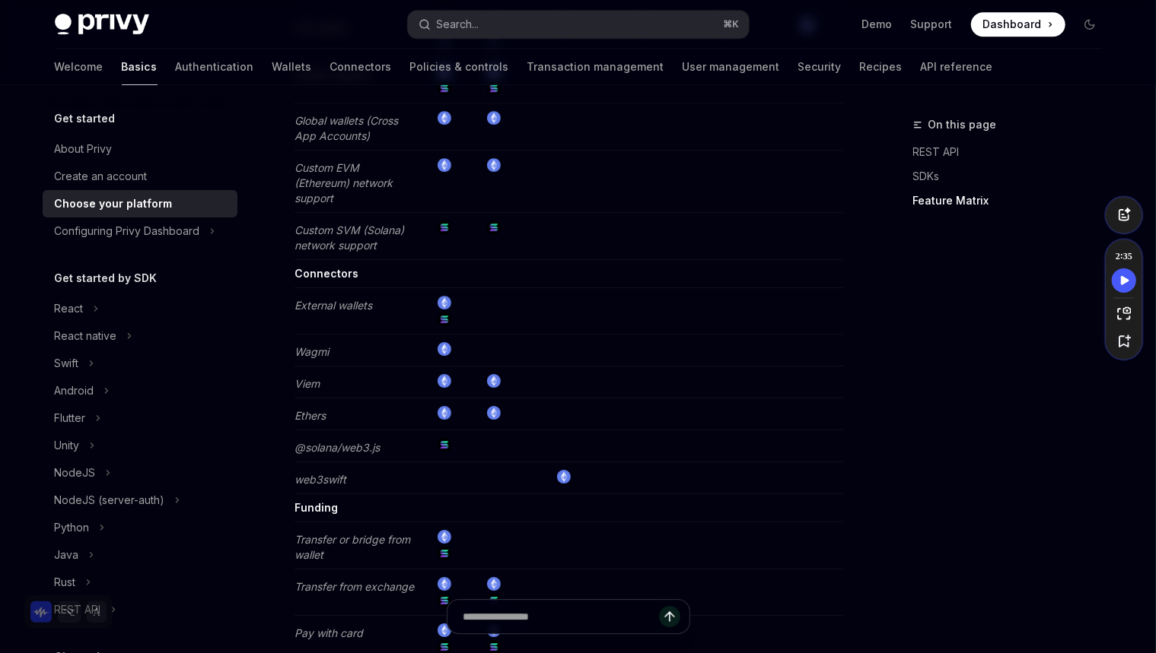
drag, startPoint x: 294, startPoint y: 284, endPoint x: 463, endPoint y: 295, distance: 170.0
click at [463, 295] on tr "External wallets" at bounding box center [568, 311] width 548 height 46
drag, startPoint x: 299, startPoint y: 361, endPoint x: 358, endPoint y: 363, distance: 58.6
click at [348, 367] on td "Viem" at bounding box center [358, 383] width 129 height 32
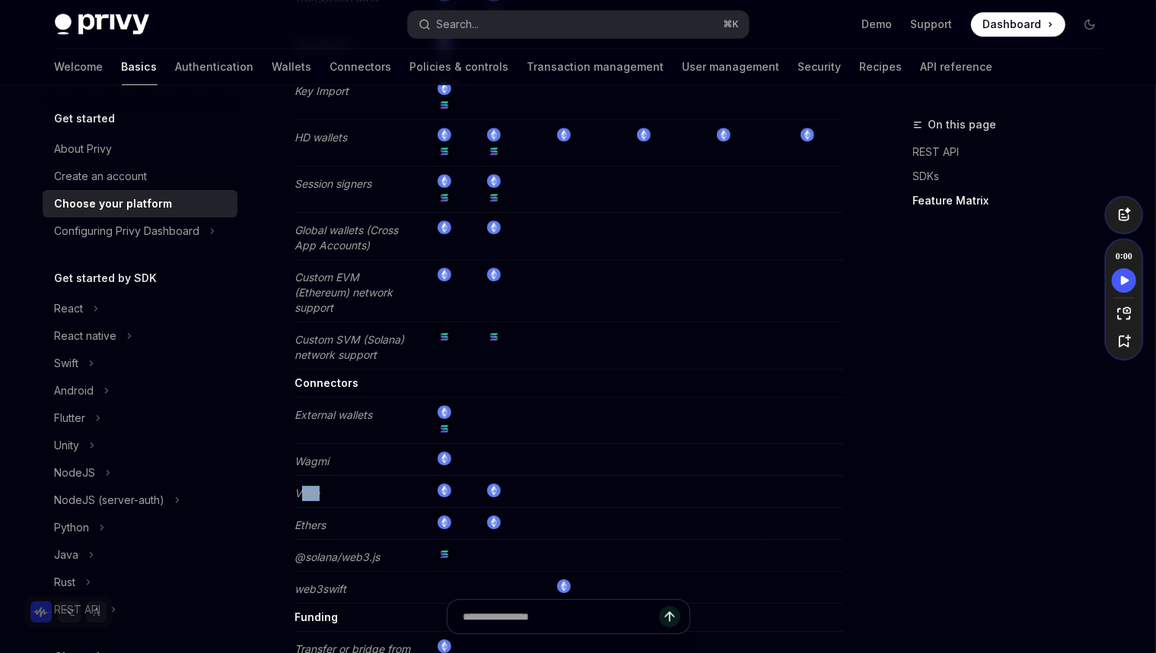
scroll to position [2549, 0]
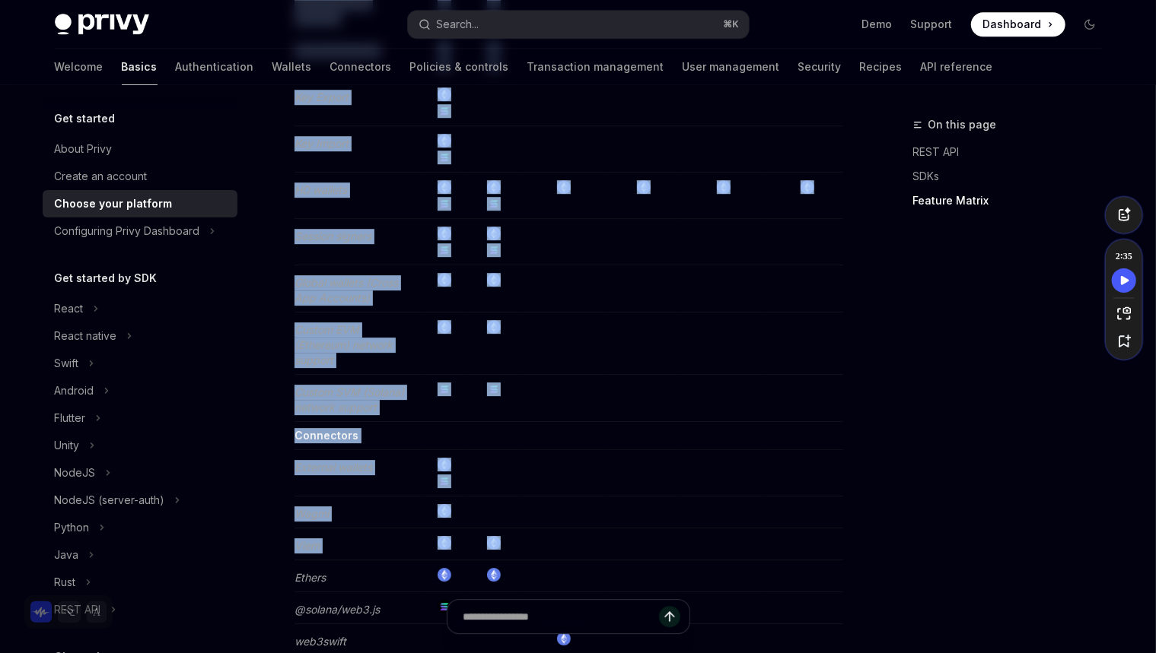
drag, startPoint x: 289, startPoint y: 522, endPoint x: 539, endPoint y: 522, distance: 249.5
drag, startPoint x: 539, startPoint y: 522, endPoint x: 281, endPoint y: 521, distance: 257.1
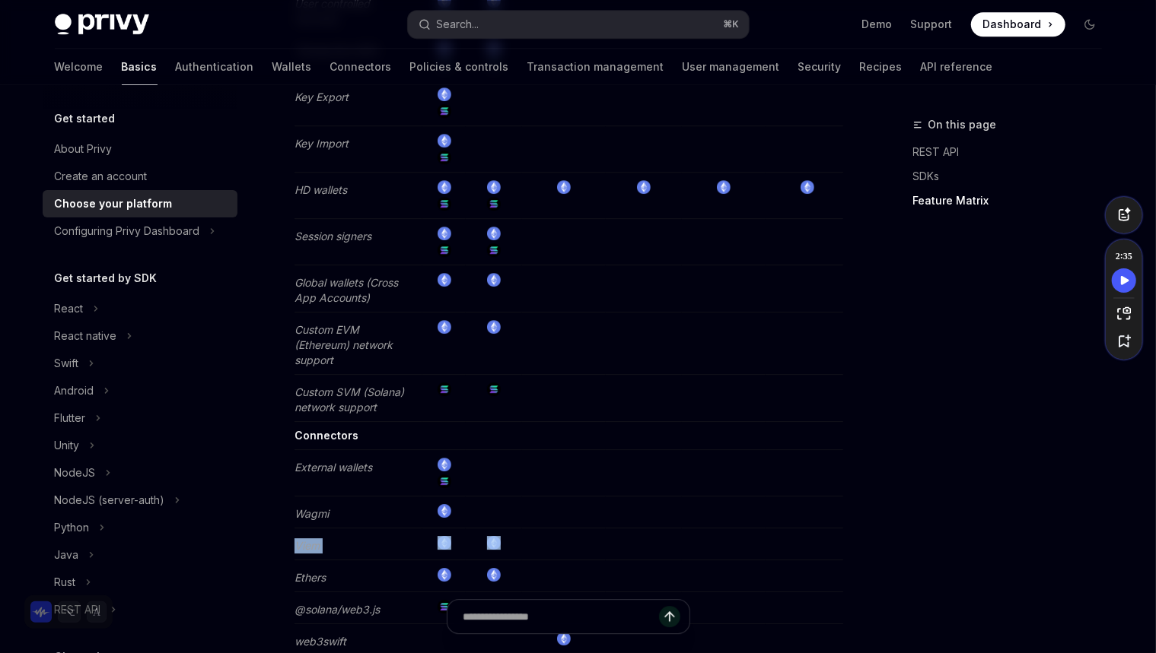
drag, startPoint x: 296, startPoint y: 525, endPoint x: 503, endPoint y: 521, distance: 207.0
click at [503, 529] on tr "Viem" at bounding box center [568, 545] width 548 height 32
click at [432, 390] on td at bounding box center [443, 398] width 43 height 47
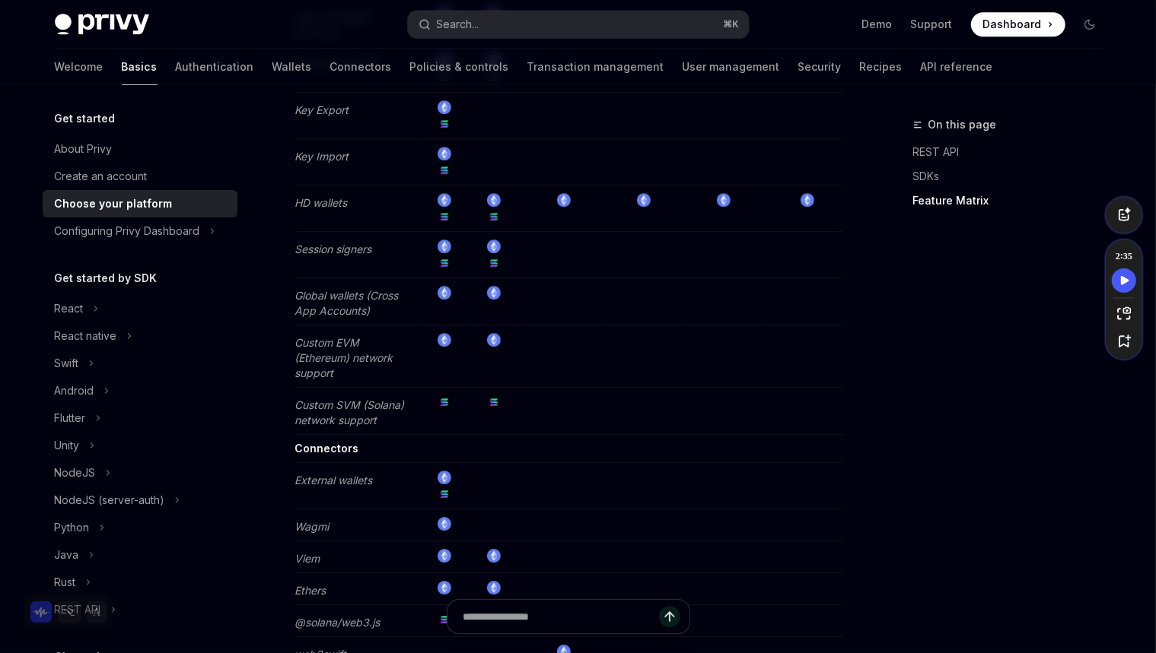
scroll to position [2529, 0]
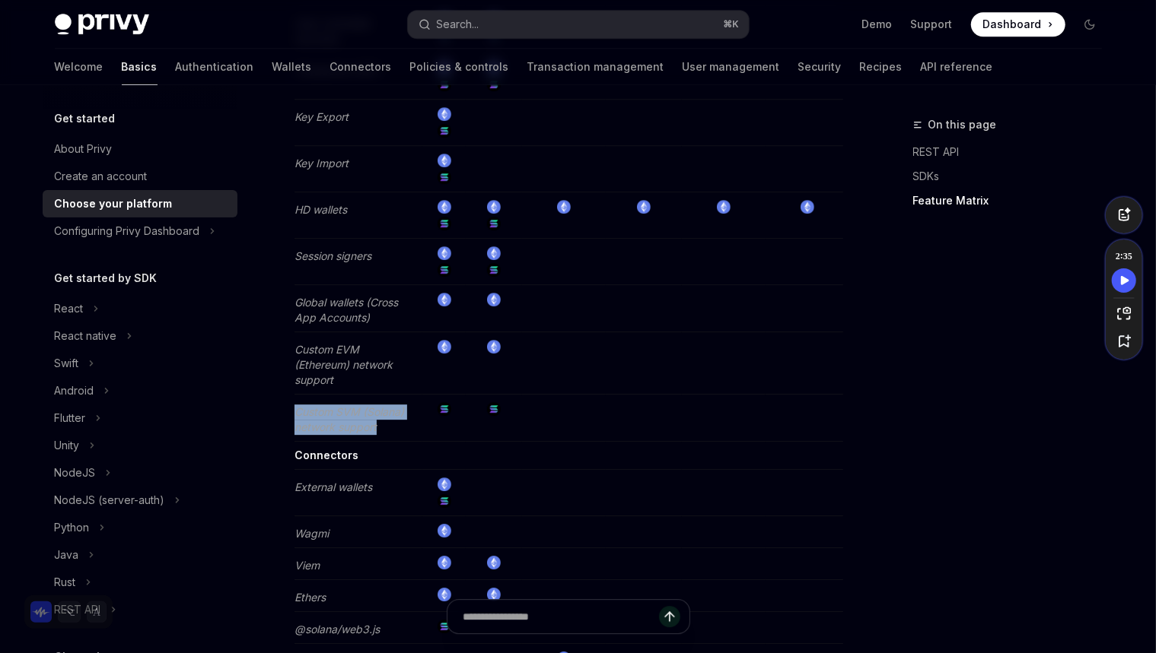
drag, startPoint x: 404, startPoint y: 409, endPoint x: 296, endPoint y: 387, distance: 110.1
click at [296, 395] on td "Custom SVM (Solana) network support" at bounding box center [358, 418] width 129 height 47
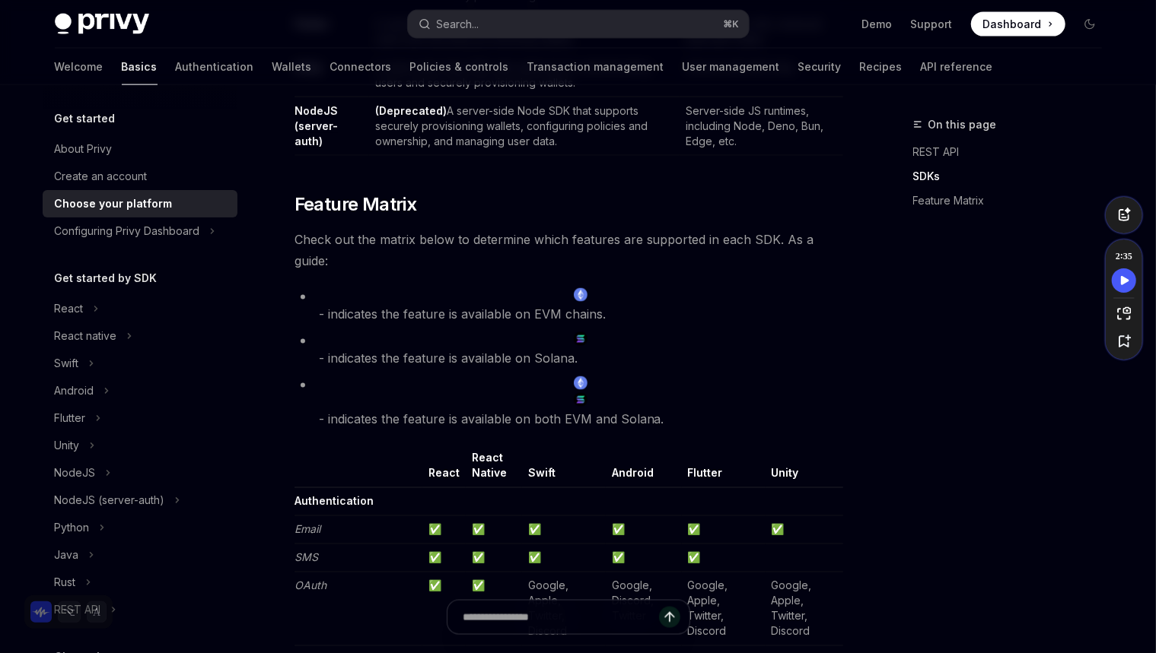
scroll to position [1188, 0]
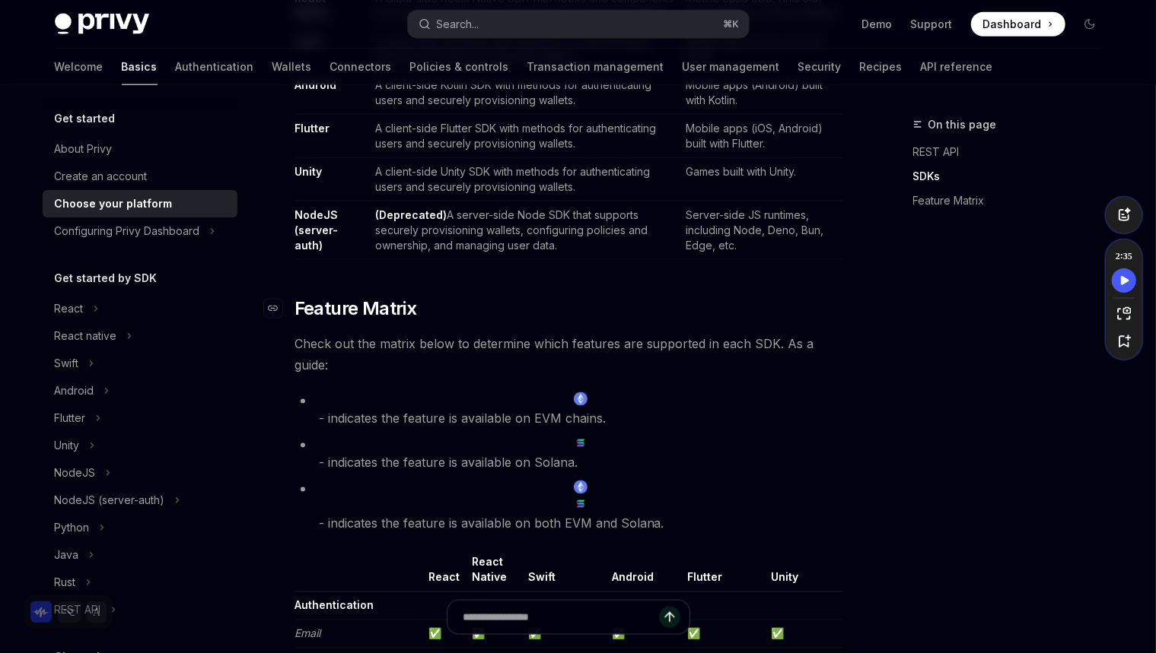
drag, startPoint x: 674, startPoint y: 517, endPoint x: 413, endPoint y: 304, distance: 337.3
click at [412, 304] on div "Privy builds flexible wallet and key management infrastructure to power better …" at bounding box center [568, 633] width 548 height 3258
click at [515, 293] on div "Privy builds flexible wallet and key management infrastructure to power better …" at bounding box center [568, 633] width 548 height 3258
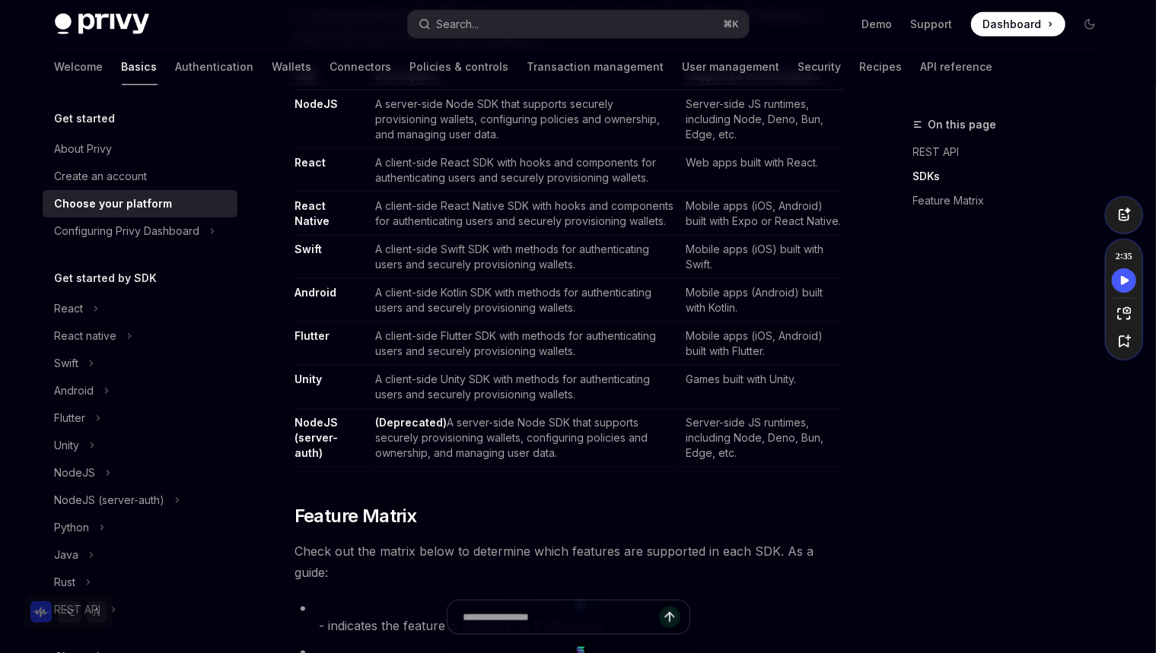
scroll to position [876, 0]
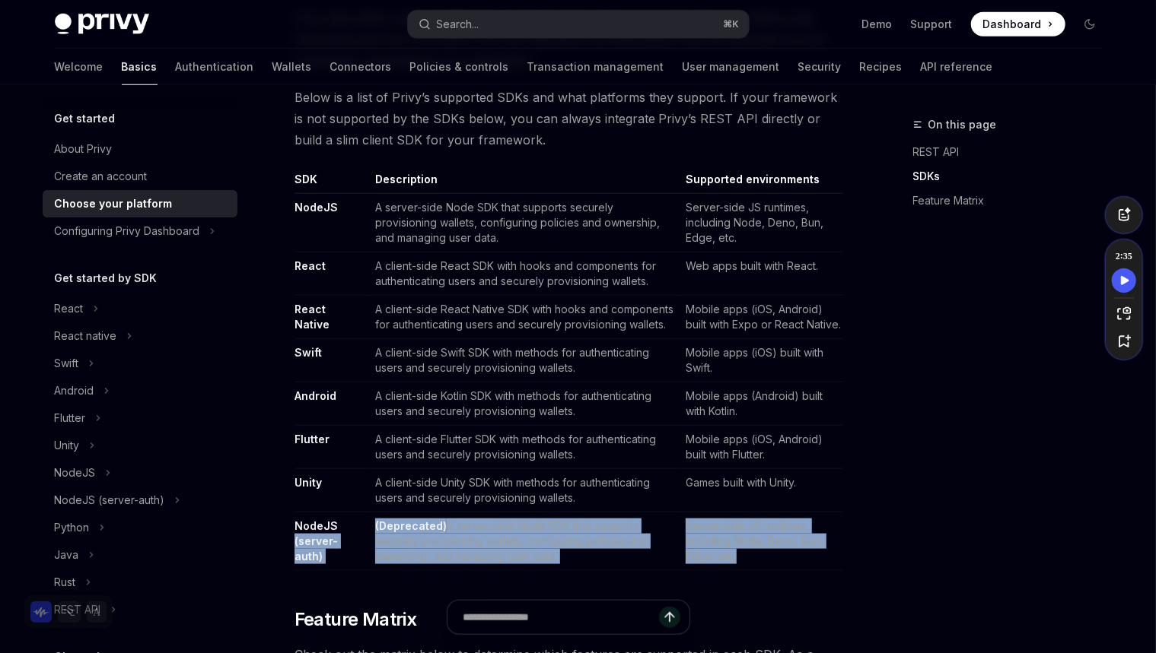
drag, startPoint x: 772, startPoint y: 551, endPoint x: 366, endPoint y: 528, distance: 406.9
click at [366, 528] on tr "NodeJS (server-auth) (Deprecated) A server-side Node SDK that supports securely…" at bounding box center [568, 542] width 548 height 59
click at [366, 528] on td "NodeJS (server-auth)" at bounding box center [331, 542] width 75 height 59
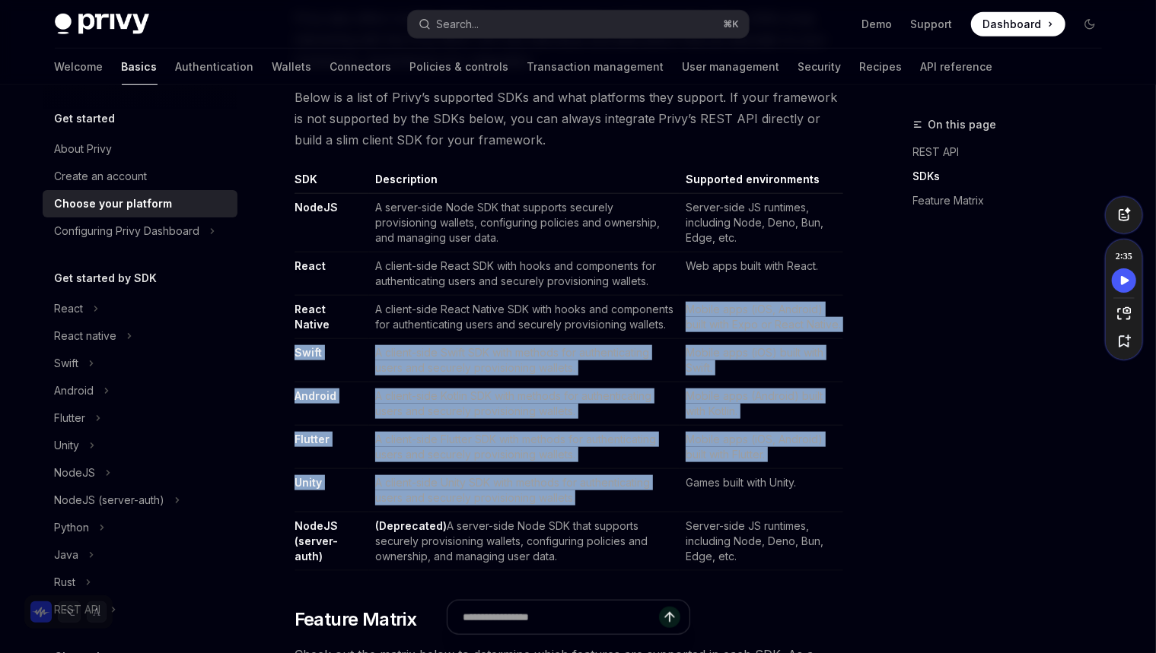
drag, startPoint x: 619, startPoint y: 498, endPoint x: 405, endPoint y: 326, distance: 274.3
click at [374, 332] on tbody "NodeJS A server-side Node SDK that supports securely provisioning wallets, conf…" at bounding box center [568, 382] width 548 height 377
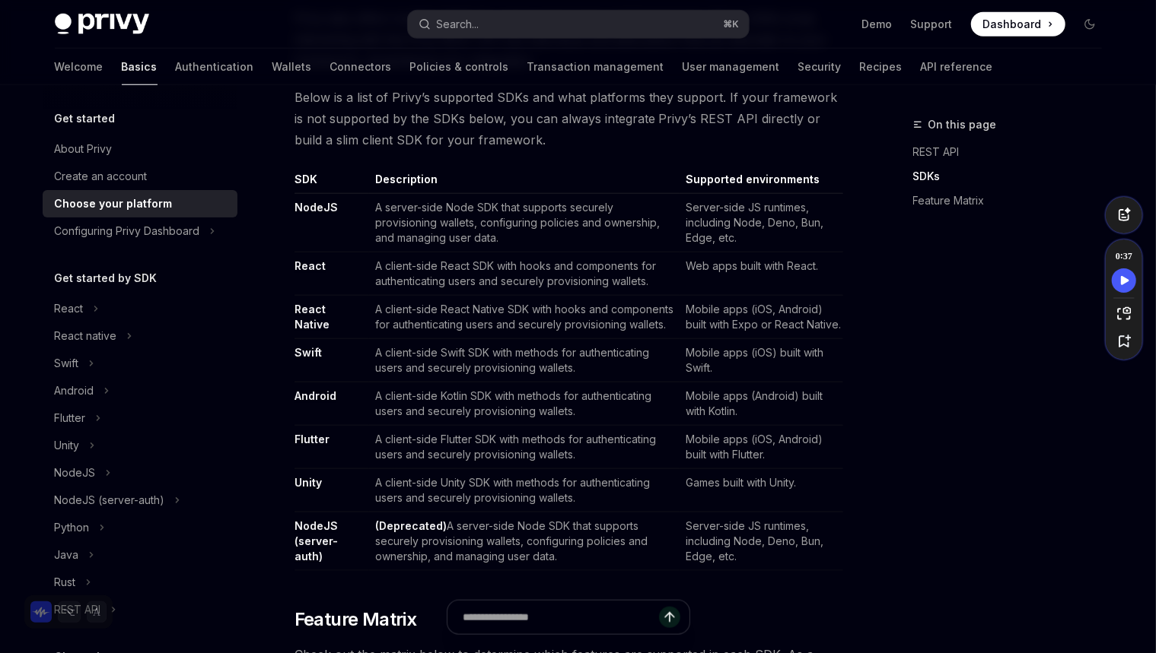
click at [457, 323] on td "A client-side React Native SDK with hooks and components for authenticating use…" at bounding box center [524, 317] width 310 height 43
drag, startPoint x: 860, startPoint y: 326, endPoint x: 682, endPoint y: 311, distance: 178.6
click at [676, 313] on td "A client-side React Native SDK with hooks and components for authenticating use…" at bounding box center [524, 317] width 310 height 43
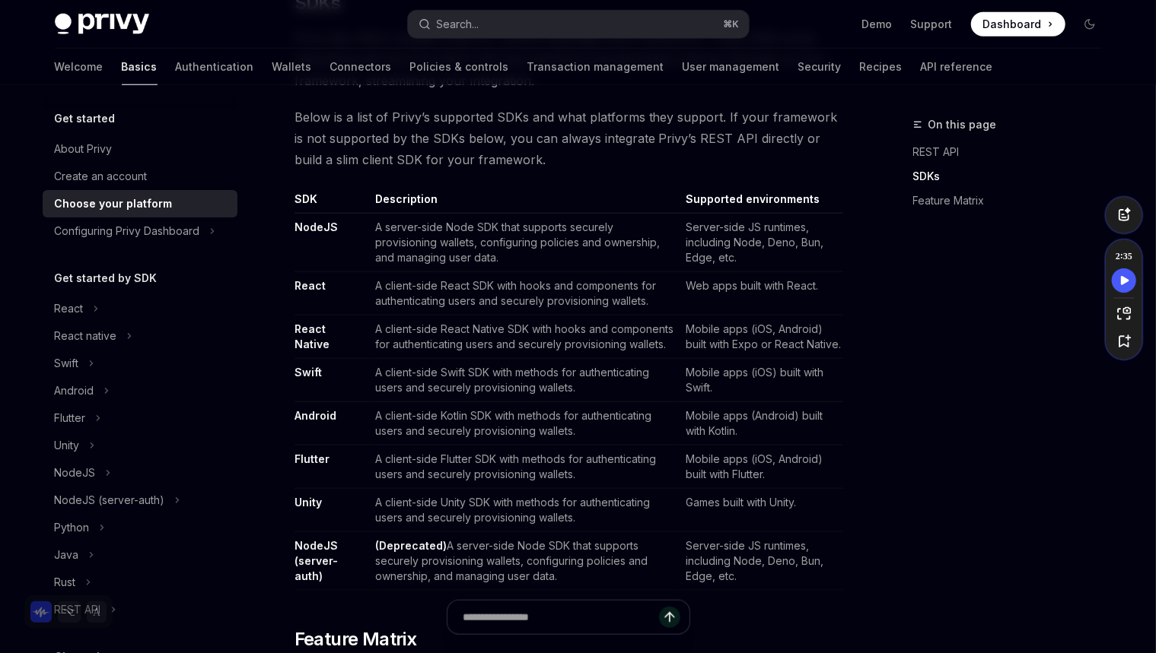
scroll to position [843, 0]
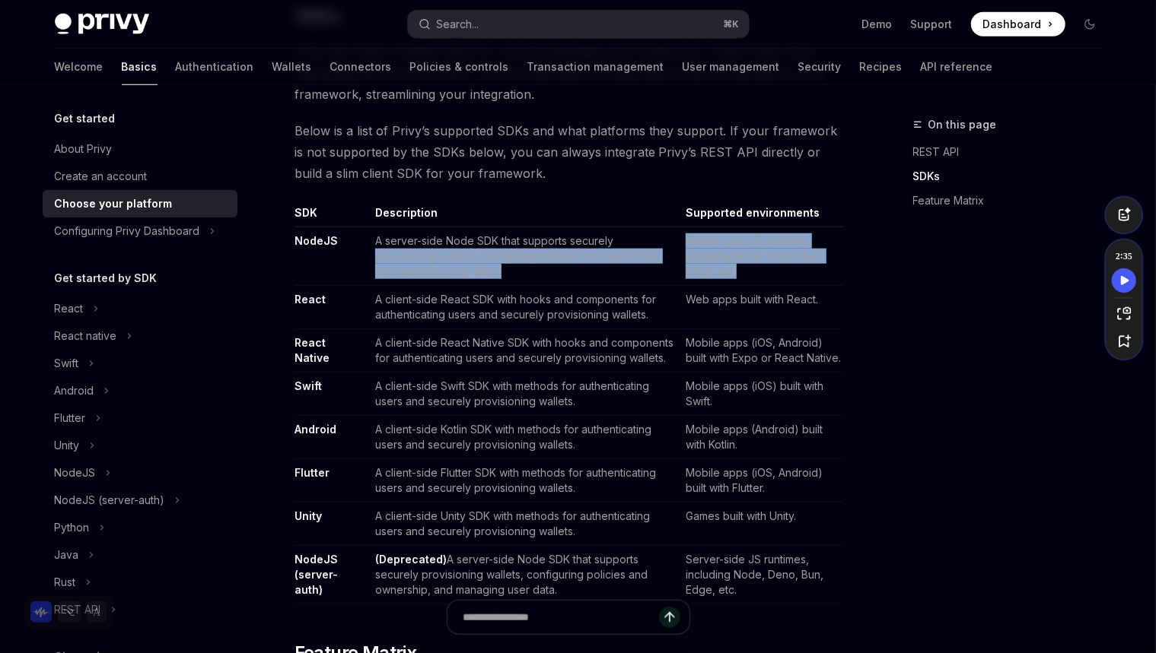
drag, startPoint x: 770, startPoint y: 281, endPoint x: 631, endPoint y: 245, distance: 143.9
click at [638, 244] on tr "NodeJS A server-side Node SDK that supports securely provisioning wallets, conf…" at bounding box center [568, 256] width 548 height 59
drag, startPoint x: 557, startPoint y: 272, endPoint x: 589, endPoint y: 266, distance: 32.5
click at [557, 272] on td "A server-side Node SDK that supports securely provisioning wallets, configuring…" at bounding box center [524, 256] width 310 height 59
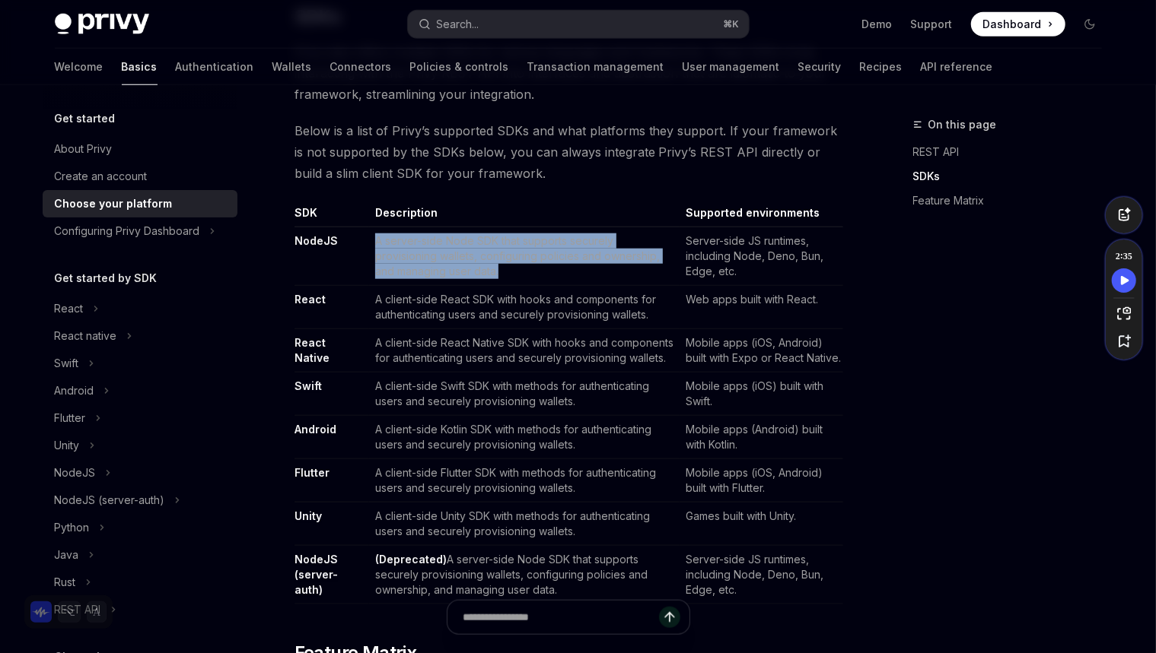
drag, startPoint x: 595, startPoint y: 268, endPoint x: 591, endPoint y: 231, distance: 37.5
click at [591, 231] on td "A server-side Node SDK that supports securely provisioning wallets, configuring…" at bounding box center [524, 256] width 310 height 59
click at [581, 213] on div at bounding box center [581, 213] width 0 height 0
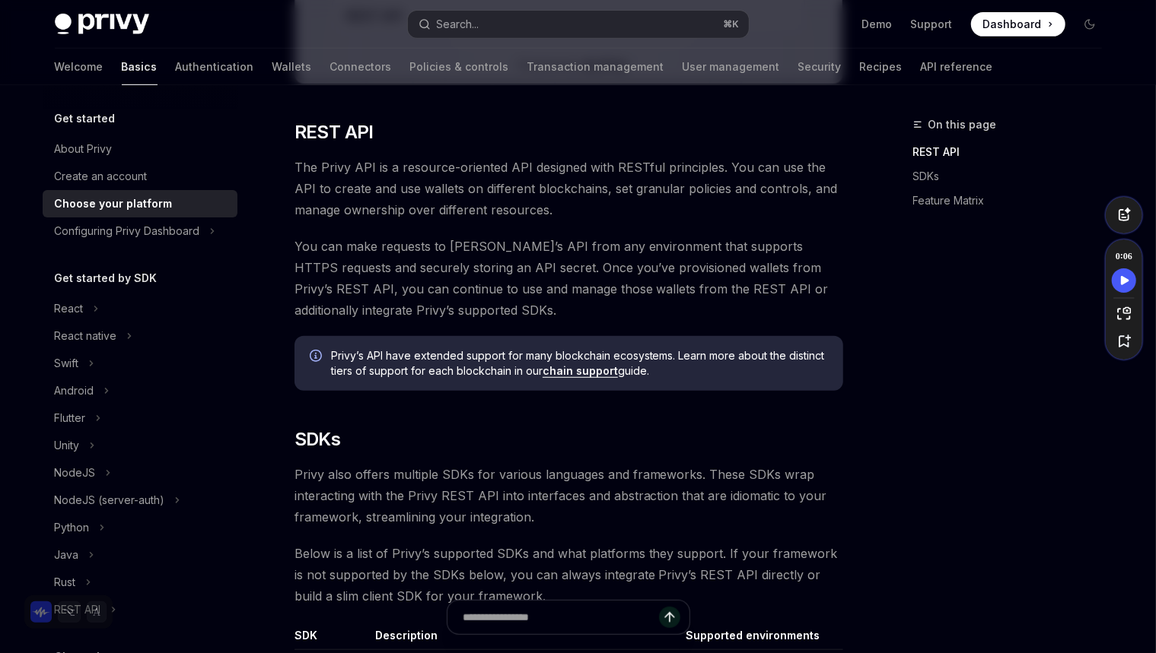
scroll to position [431, 0]
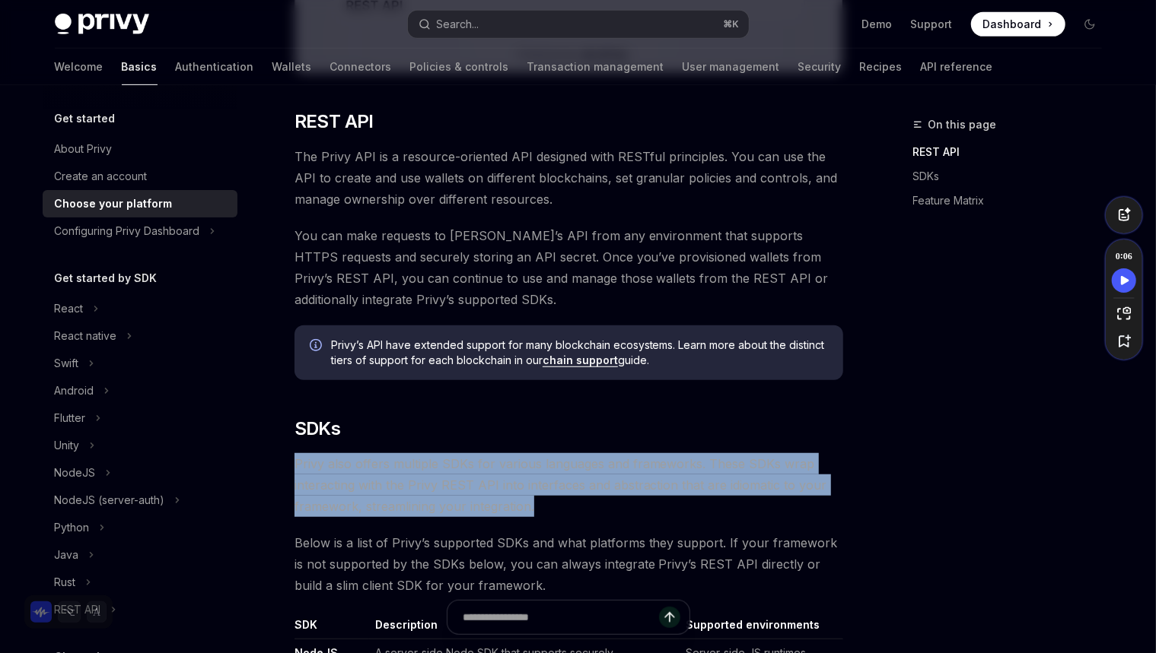
drag, startPoint x: 546, startPoint y: 508, endPoint x: 549, endPoint y: 448, distance: 60.2
click at [539, 435] on div at bounding box center [539, 435] width 0 height 0
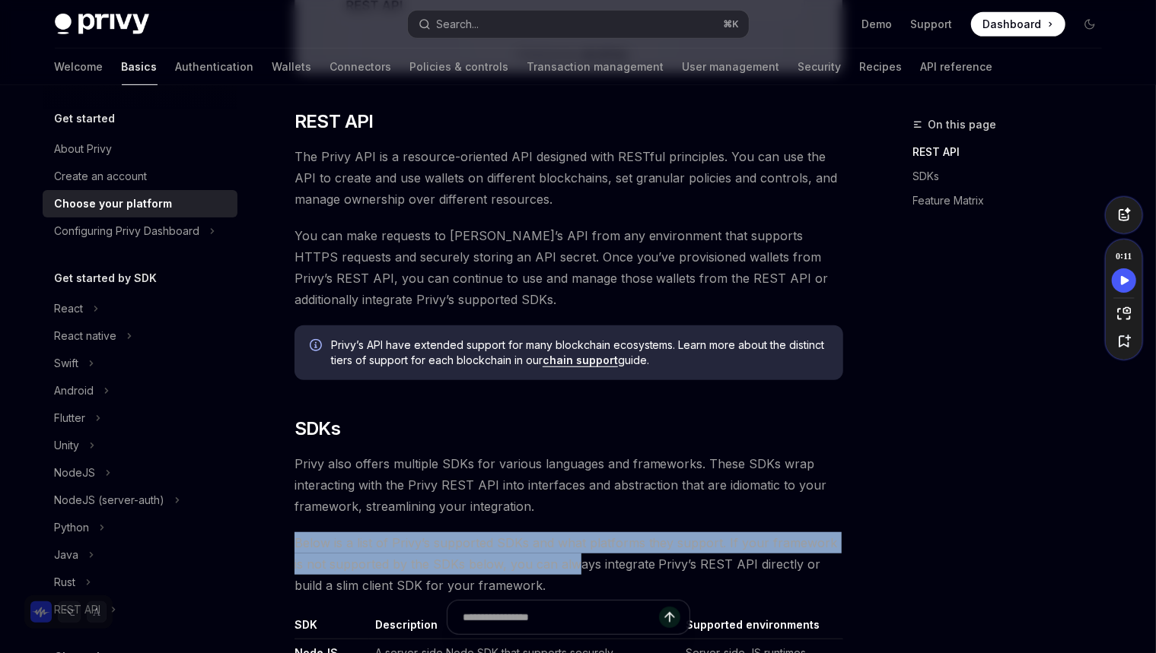
drag, startPoint x: 563, startPoint y: 574, endPoint x: 553, endPoint y: 509, distance: 65.4
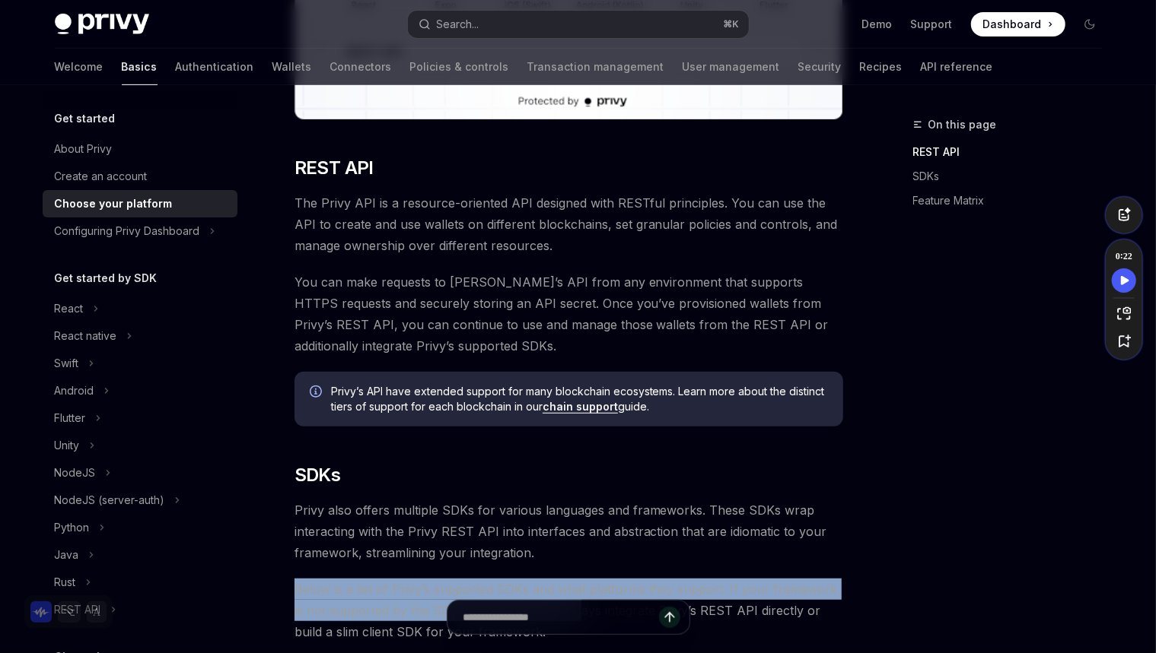
scroll to position [280, 0]
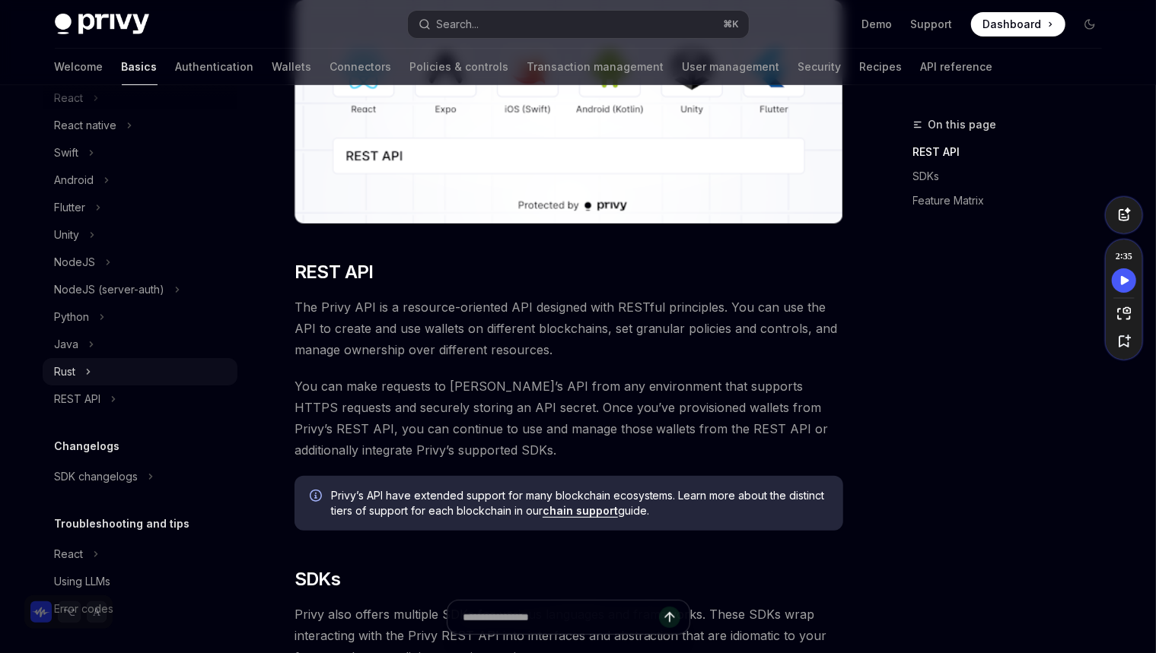
scroll to position [294, 0]
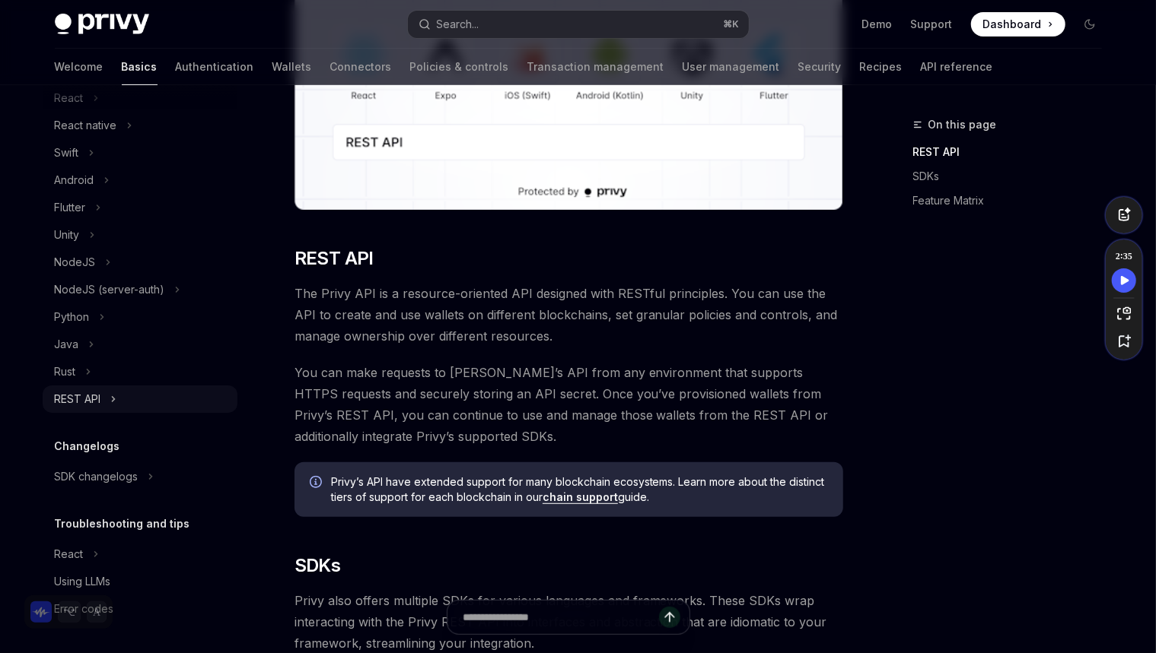
click at [147, 396] on button "REST API" at bounding box center [140, 399] width 195 height 27
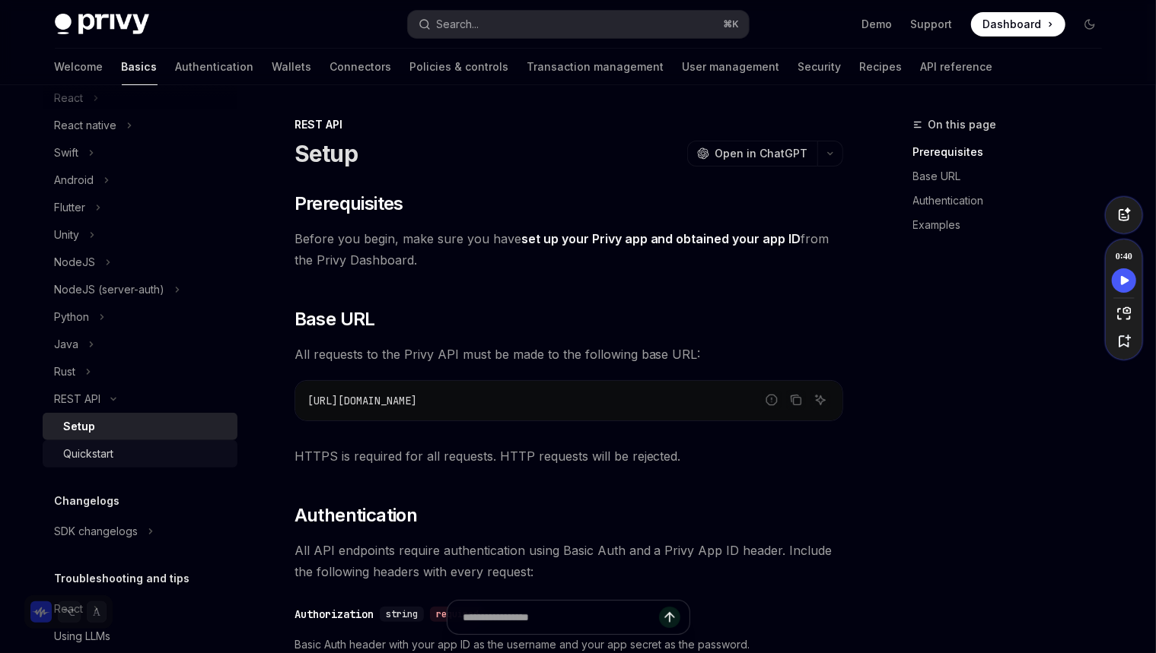
click at [98, 453] on div "Quickstart" at bounding box center [89, 454] width 50 height 18
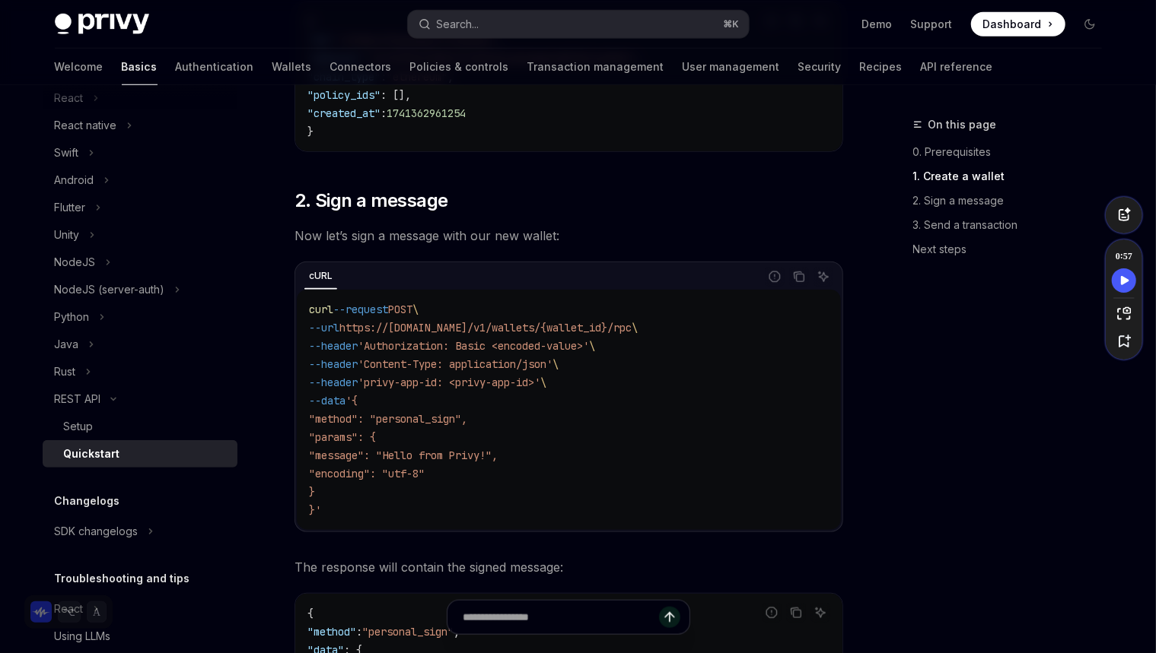
scroll to position [841, 0]
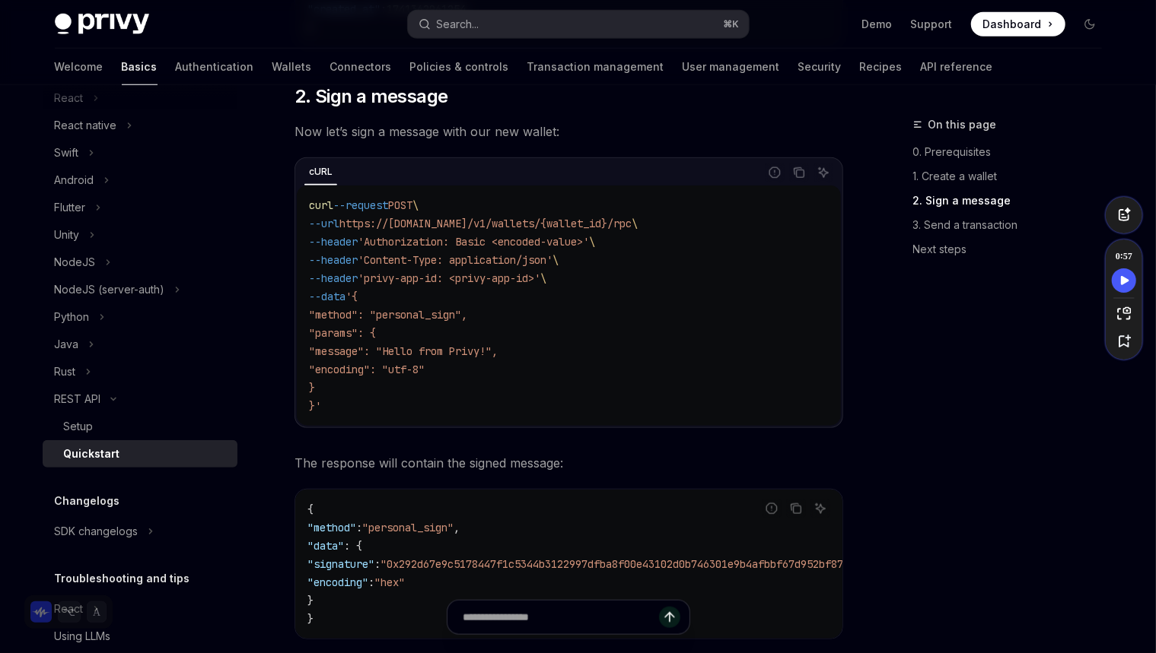
drag, startPoint x: 593, startPoint y: 281, endPoint x: 564, endPoint y: 240, distance: 49.6
click at [380, 277] on code "curl --request POST \ --url https://api.privy.io/v1/wallets/{wallet_id}/rpc \ -…" at bounding box center [569, 305] width 520 height 219
drag, startPoint x: 666, startPoint y: 234, endPoint x: 367, endPoint y: 235, distance: 299.7
click at [367, 235] on code "curl --request POST \ --url https://api.privy.io/v1/wallets/{wallet_id}/rpc \ -…" at bounding box center [569, 305] width 520 height 219
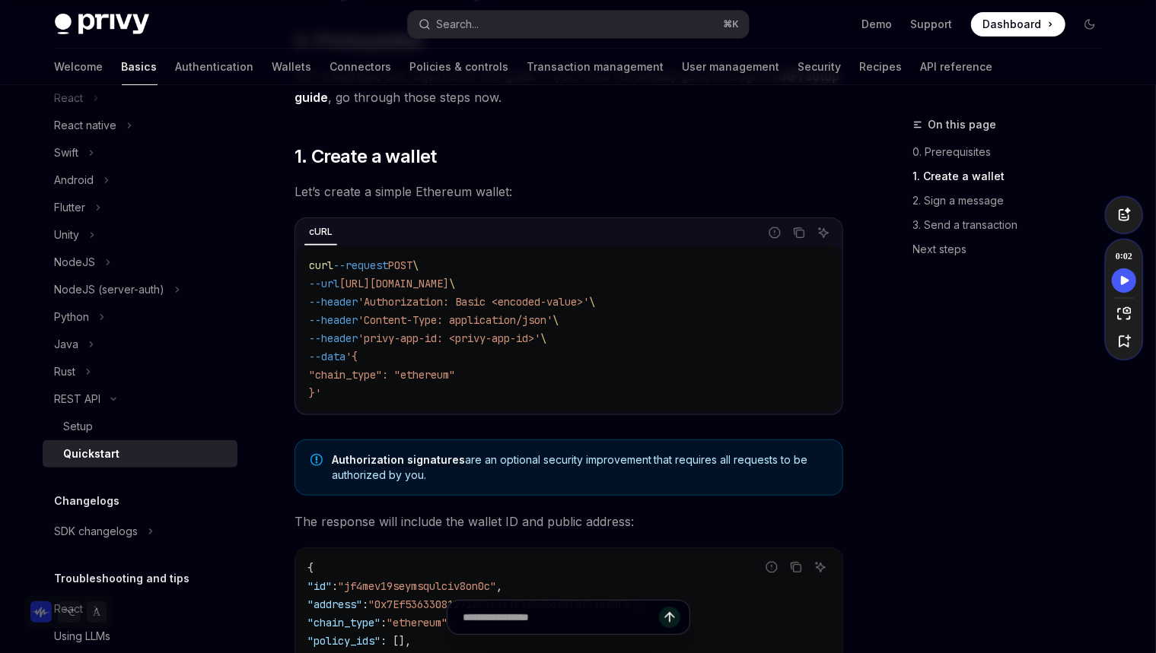
scroll to position [0, 0]
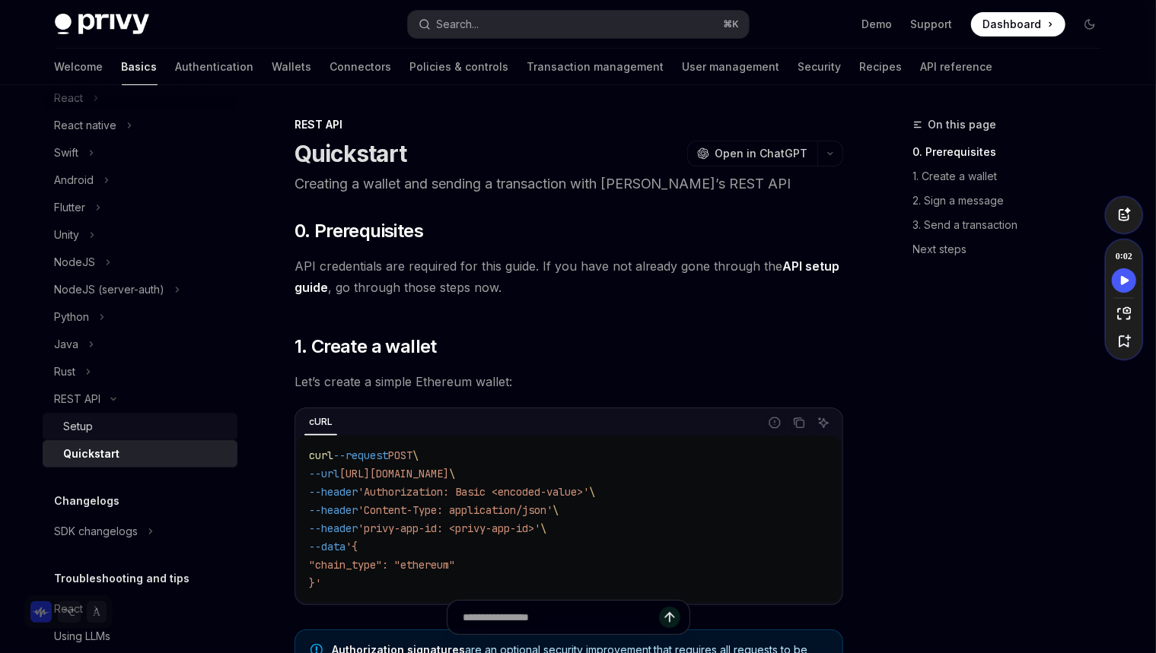
click at [103, 430] on div "Setup" at bounding box center [146, 427] width 164 height 18
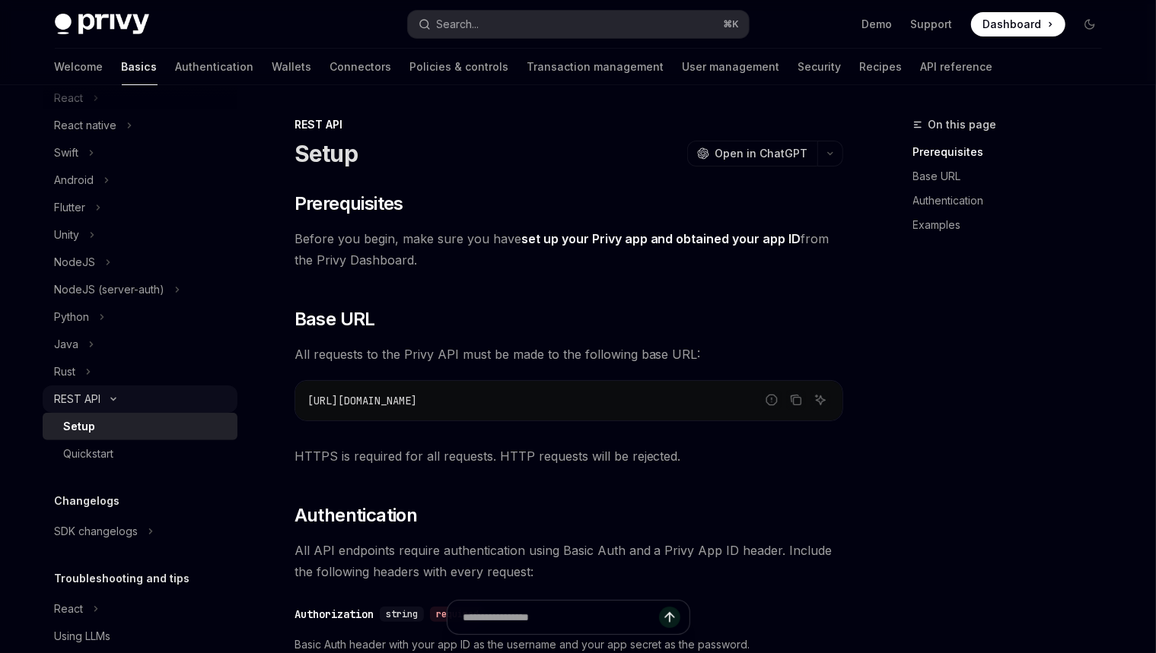
click at [107, 409] on button "REST API" at bounding box center [140, 399] width 195 height 27
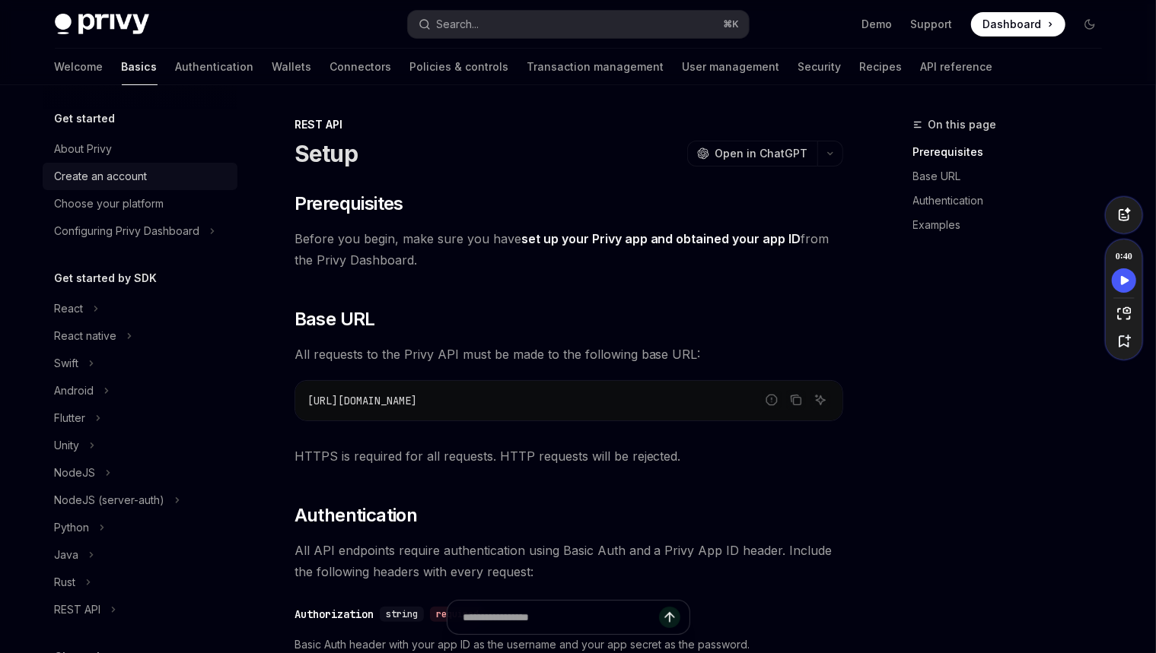
click at [142, 177] on div "Create an account" at bounding box center [101, 176] width 93 height 18
click at [151, 151] on div "About Privy" at bounding box center [141, 149] width 173 height 18
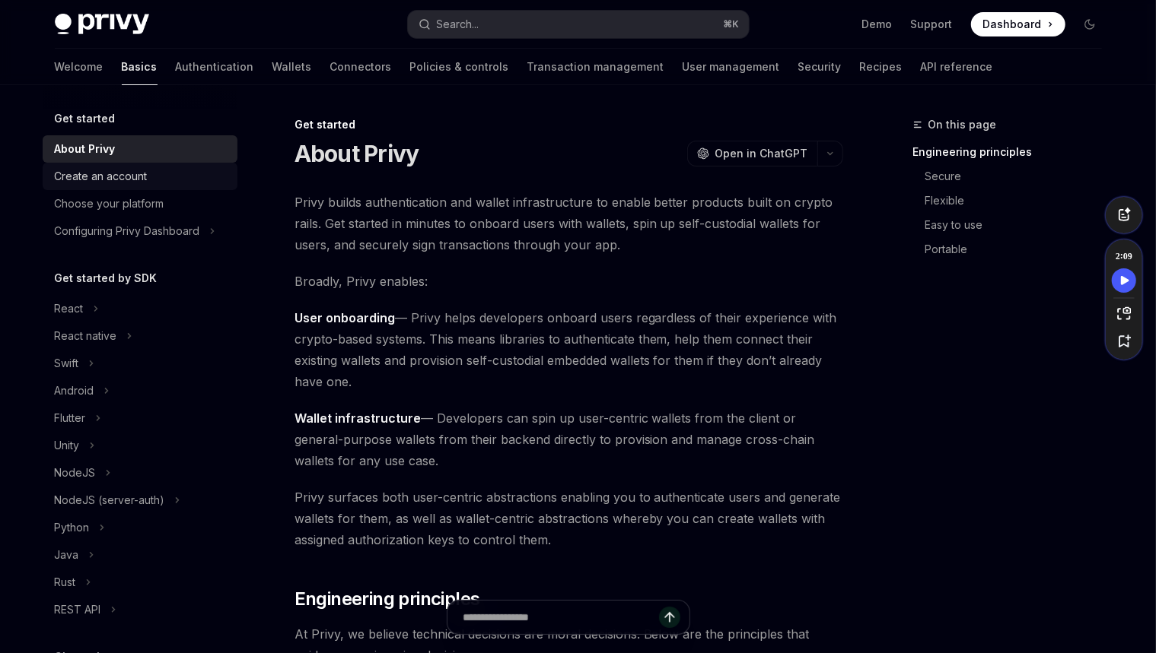
click at [155, 176] on div "Create an account" at bounding box center [141, 176] width 173 height 18
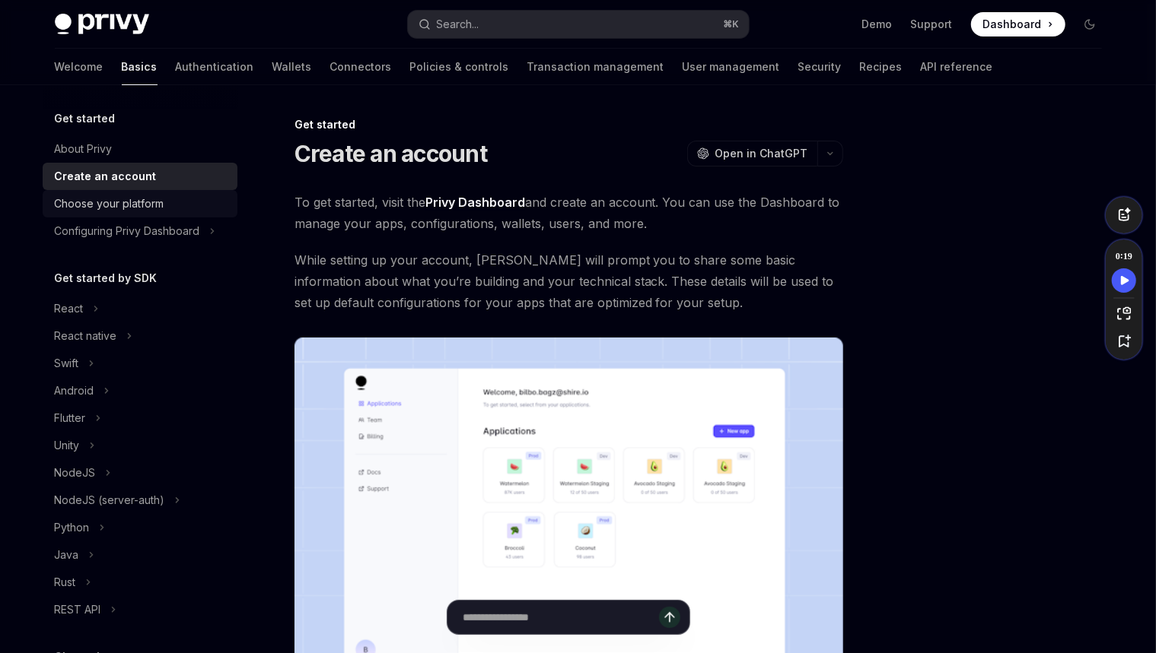
click at [138, 209] on div "Choose your platform" at bounding box center [110, 204] width 110 height 18
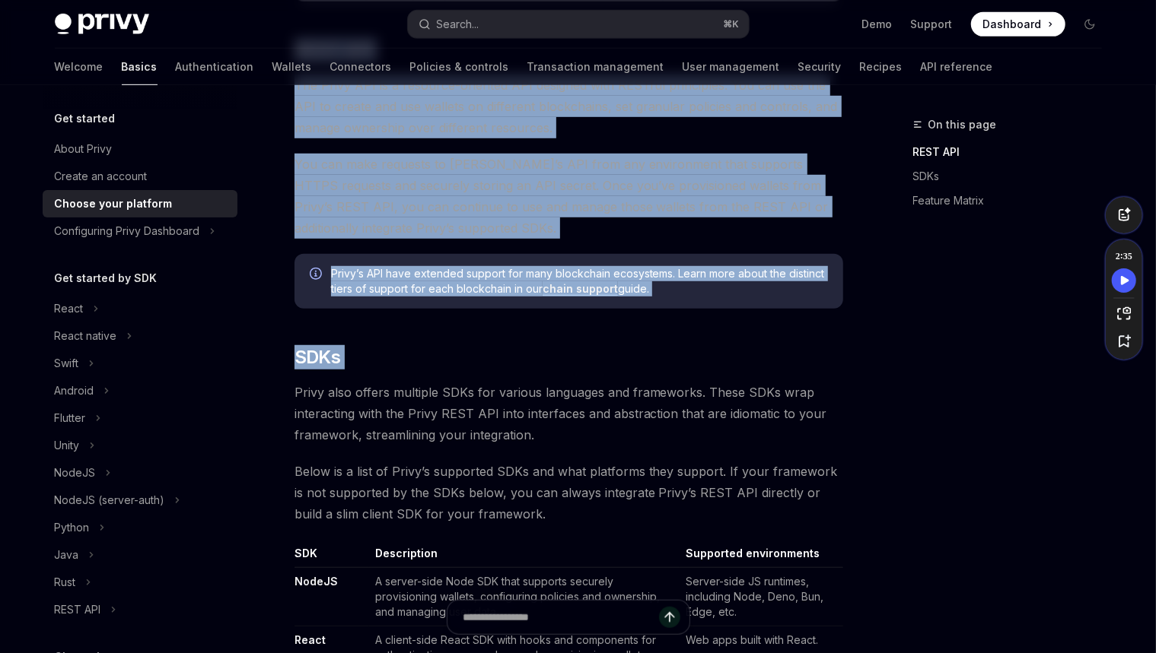
scroll to position [619, 0]
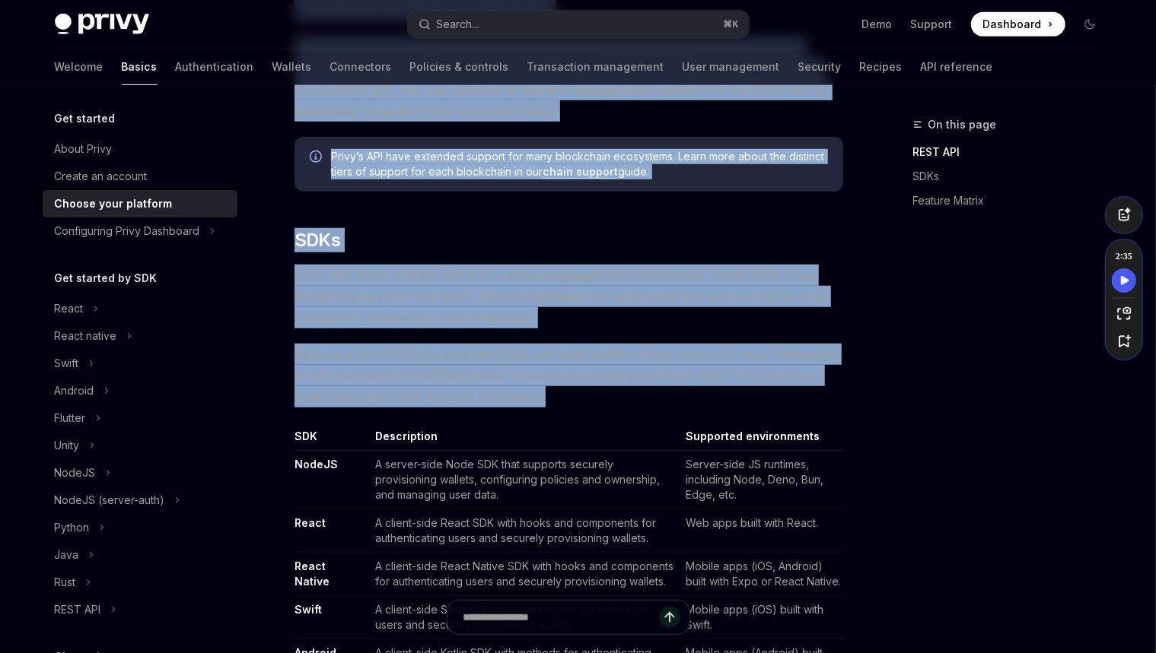
drag, startPoint x: 331, startPoint y: 254, endPoint x: 638, endPoint y: 396, distance: 338.3
copy div "REST API The Privy API is a resource-oriented API designed with RESTful princip…"
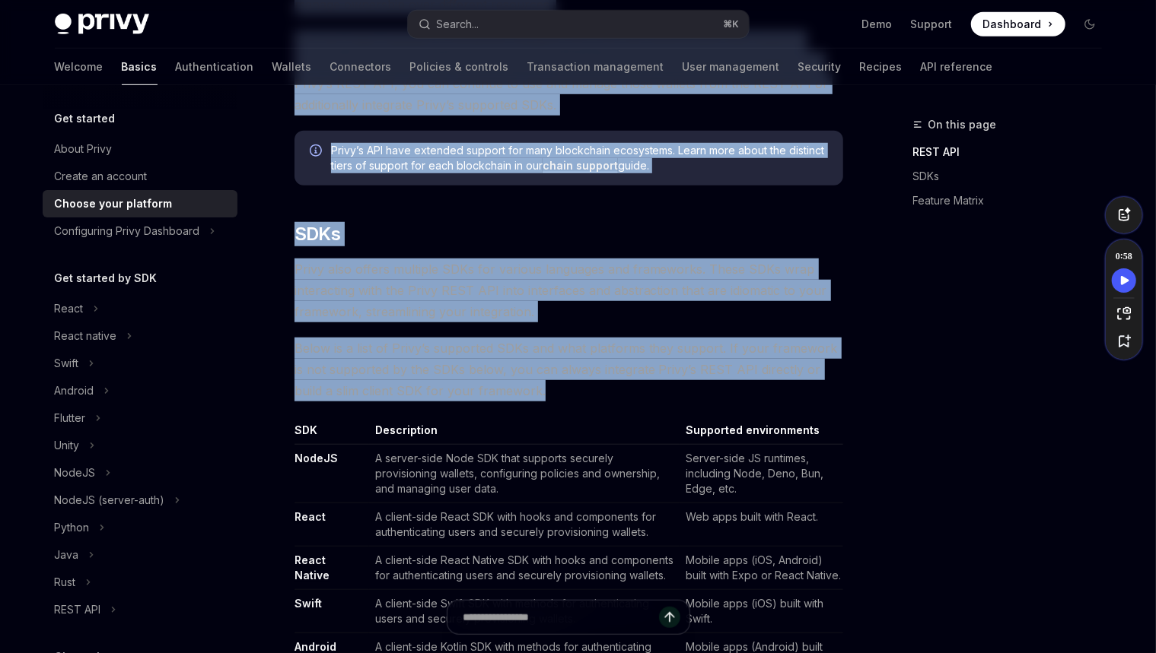
scroll to position [0, 0]
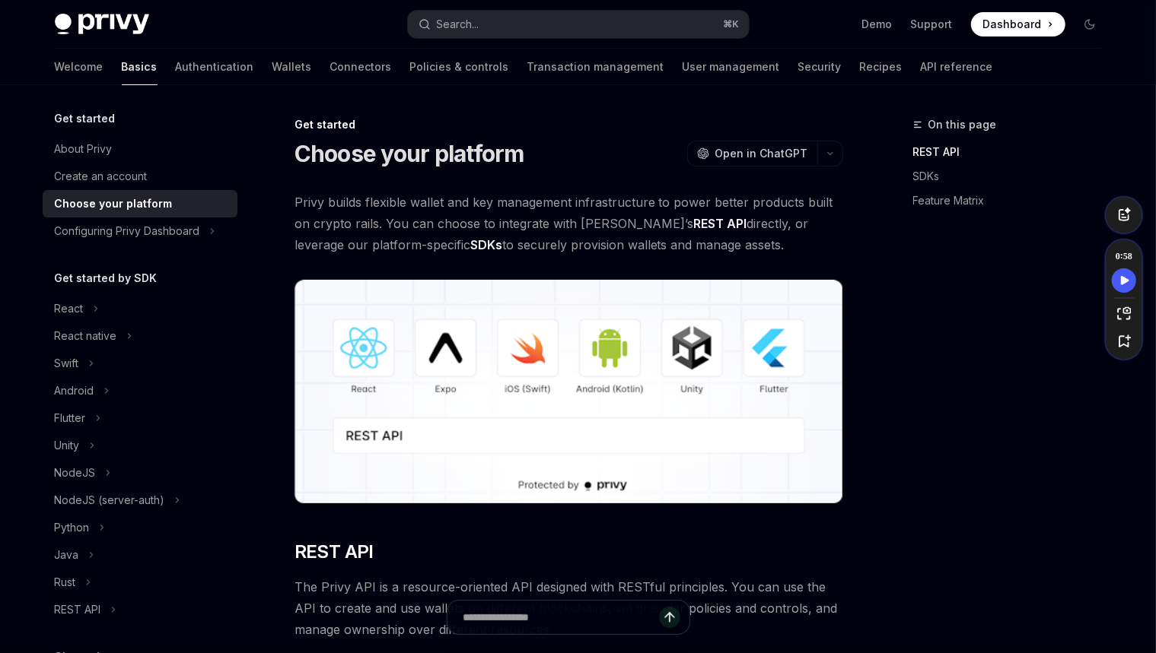
drag, startPoint x: 529, startPoint y: 185, endPoint x: 772, endPoint y: 234, distance: 248.4
click at [772, 234] on span "Privy builds flexible wallet and key management infrastructure to power better …" at bounding box center [568, 224] width 548 height 64
drag, startPoint x: 712, startPoint y: 239, endPoint x: 294, endPoint y: 190, distance: 421.2
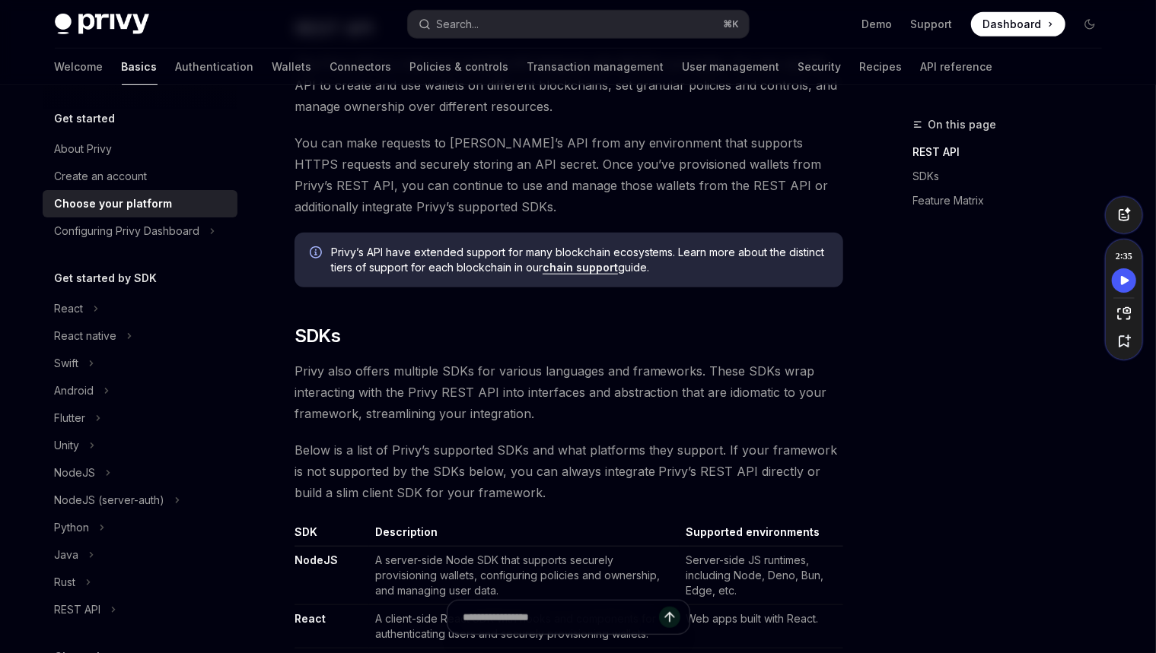
scroll to position [680, 0]
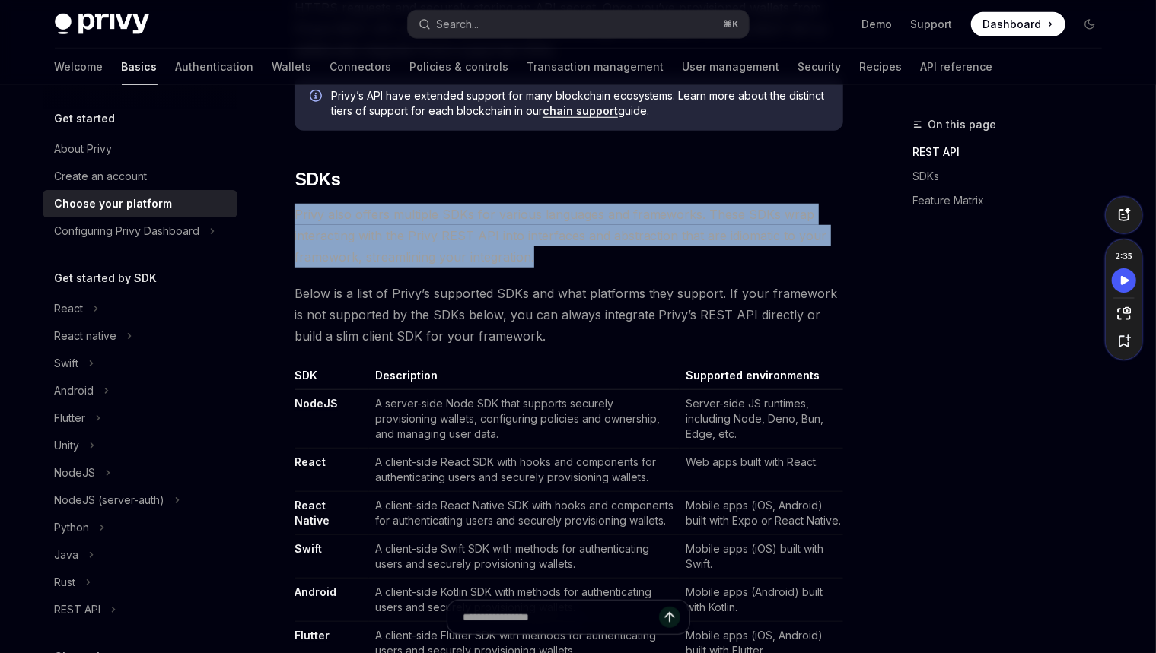
drag, startPoint x: 548, startPoint y: 259, endPoint x: 556, endPoint y: 193, distance: 66.7
click at [546, 186] on div at bounding box center [546, 186] width 0 height 0
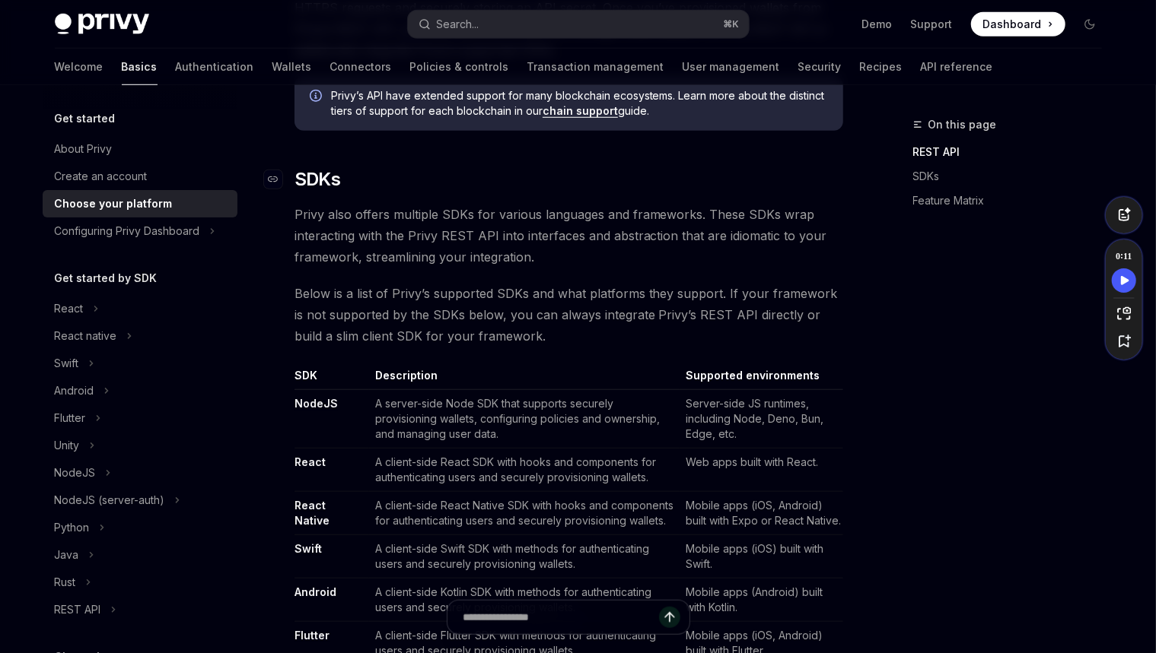
click at [552, 186] on h2 "​ SDKs" at bounding box center [568, 179] width 548 height 24
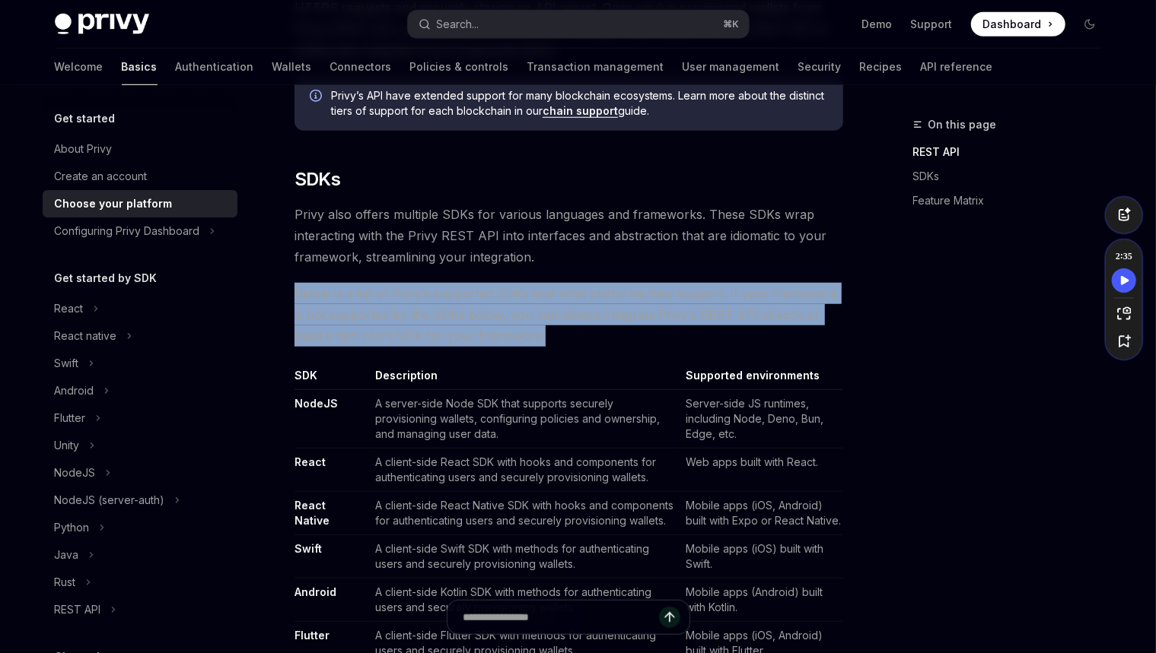
drag, startPoint x: 570, startPoint y: 330, endPoint x: 558, endPoint y: 279, distance: 52.4
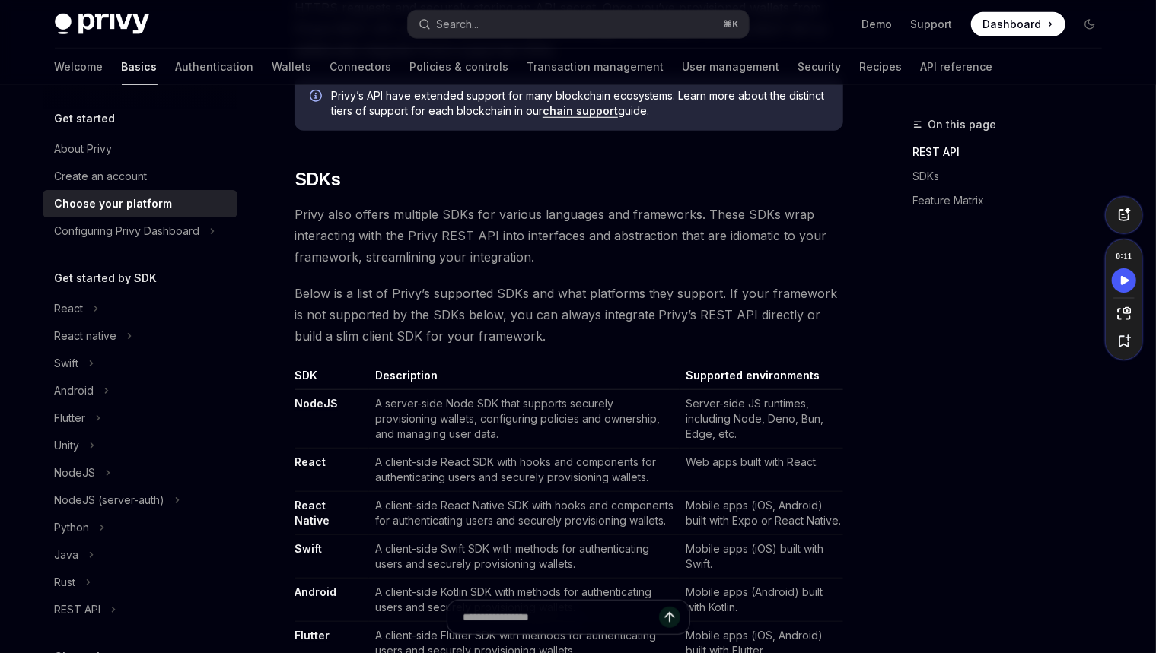
click at [614, 259] on span "Privy also offers multiple SDKs for various languages and frameworks. These SDK…" at bounding box center [568, 236] width 548 height 64
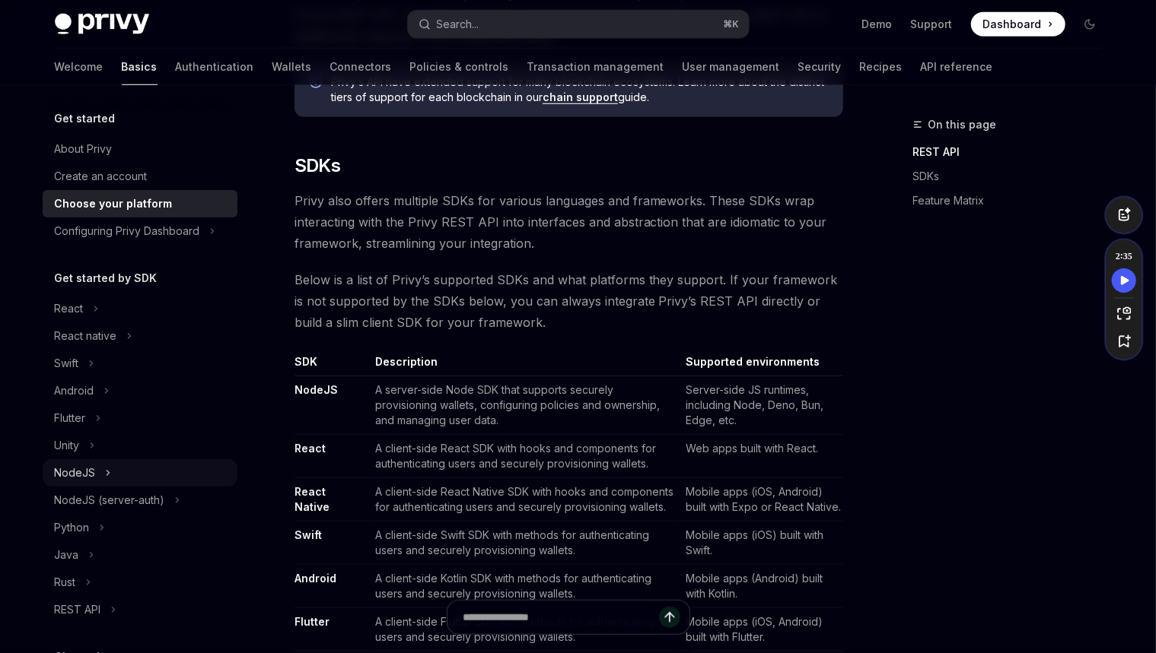
click at [107, 471] on icon "Toggle NodeJS section" at bounding box center [108, 473] width 6 height 18
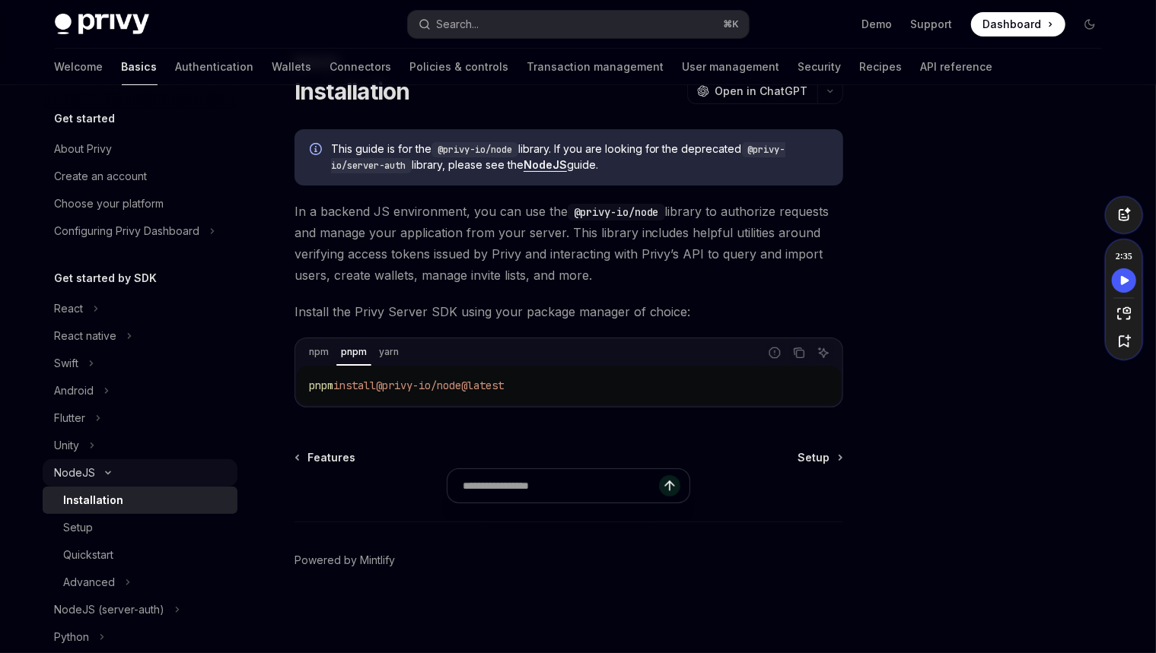
scroll to position [61, 0]
click at [107, 472] on icon "Toggle NodeJS section" at bounding box center [108, 473] width 18 height 6
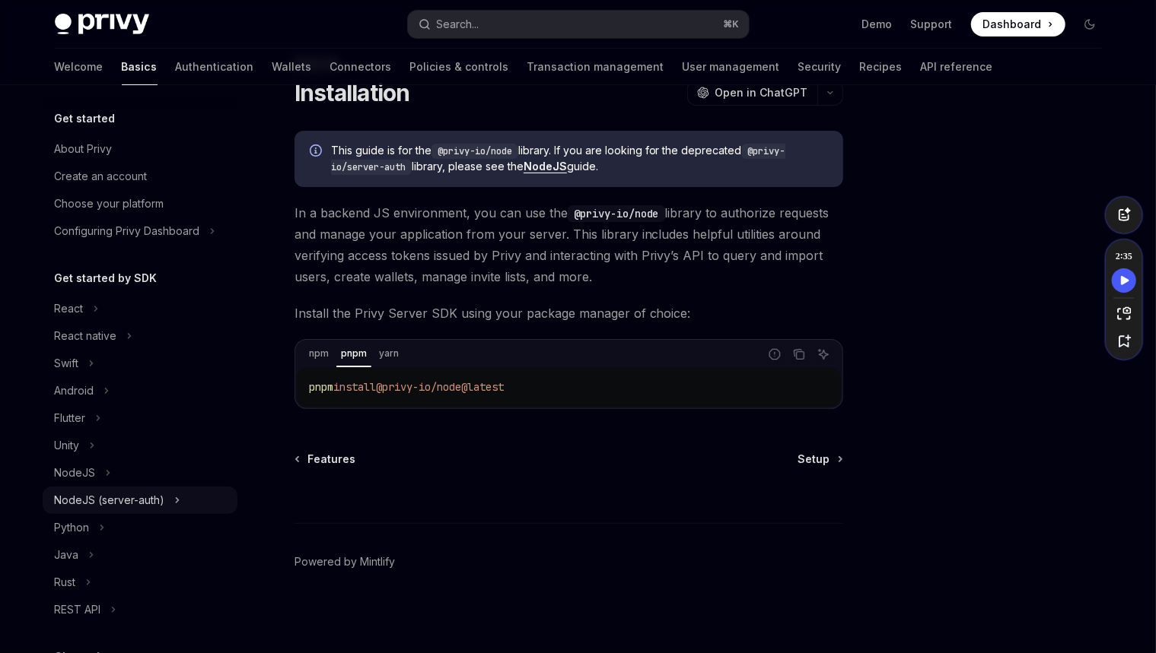
click at [122, 500] on div "NodeJS (server-auth)" at bounding box center [110, 500] width 110 height 18
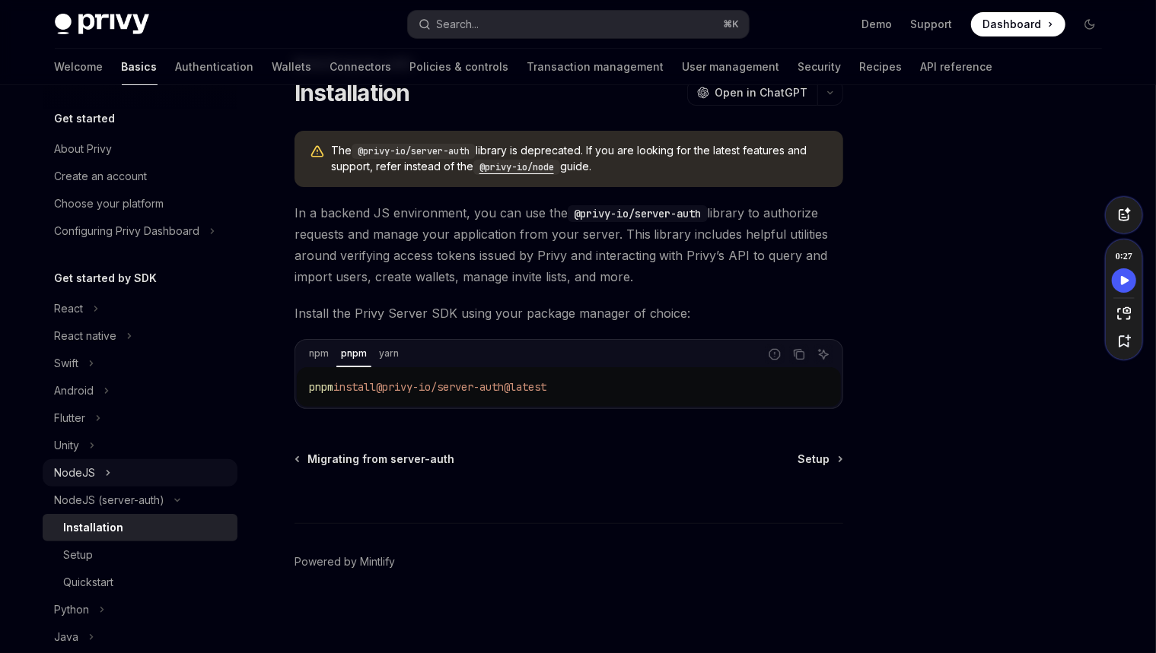
click at [117, 478] on button "NodeJS" at bounding box center [140, 472] width 195 height 27
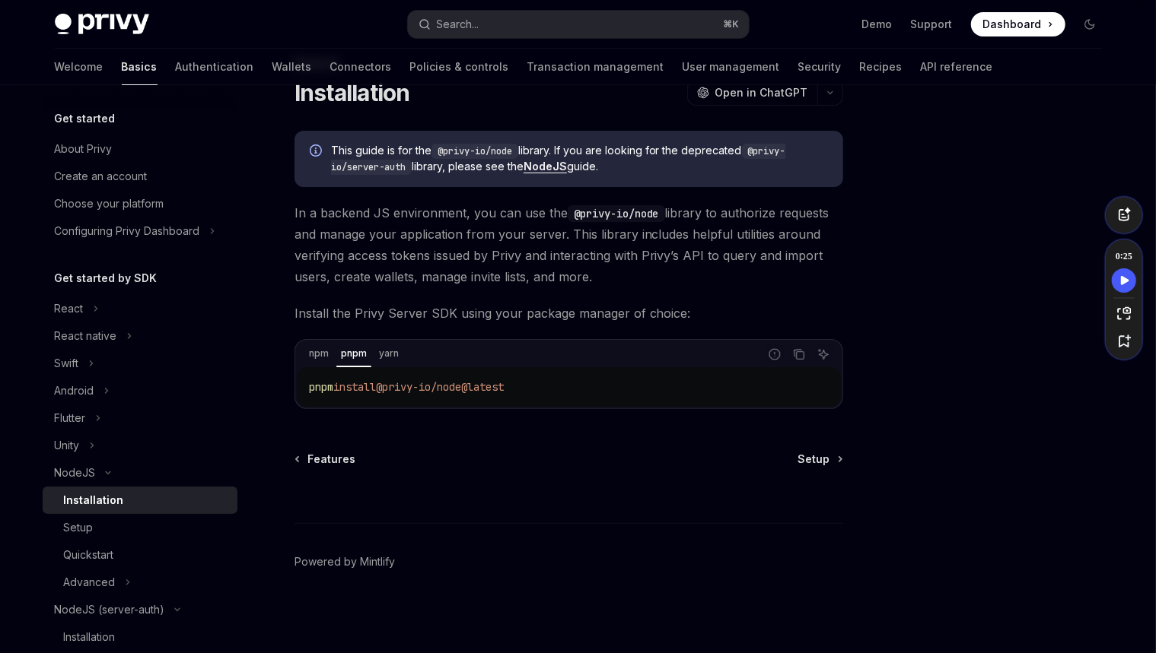
scroll to position [9, 0]
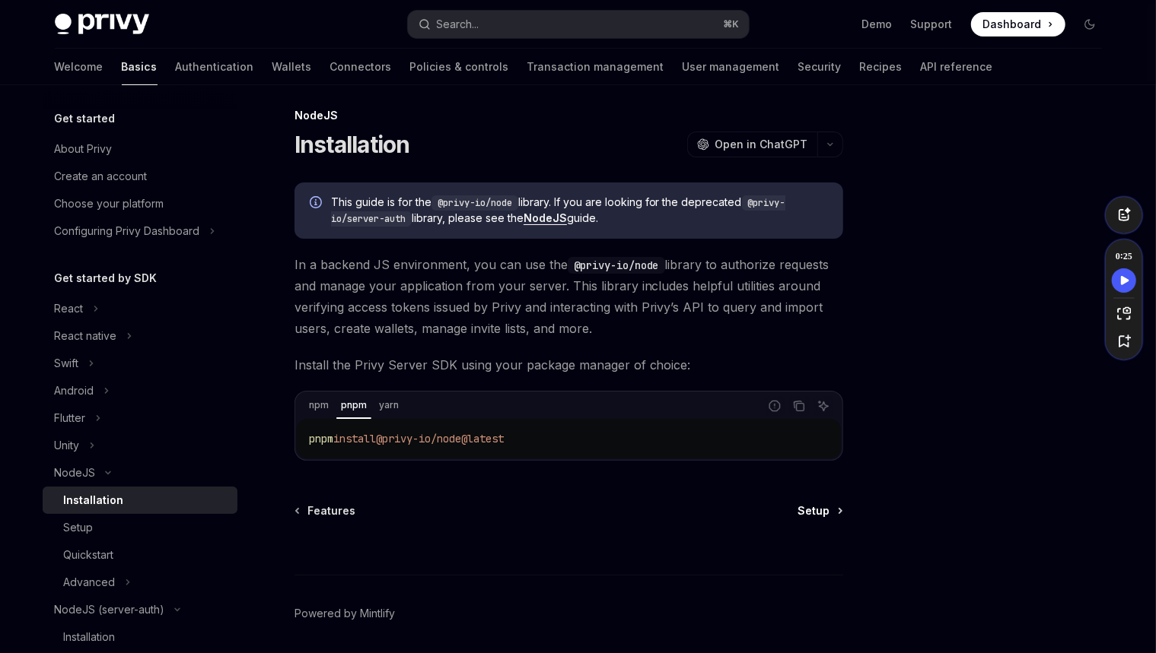
click at [808, 513] on span "Setup" at bounding box center [814, 511] width 32 height 15
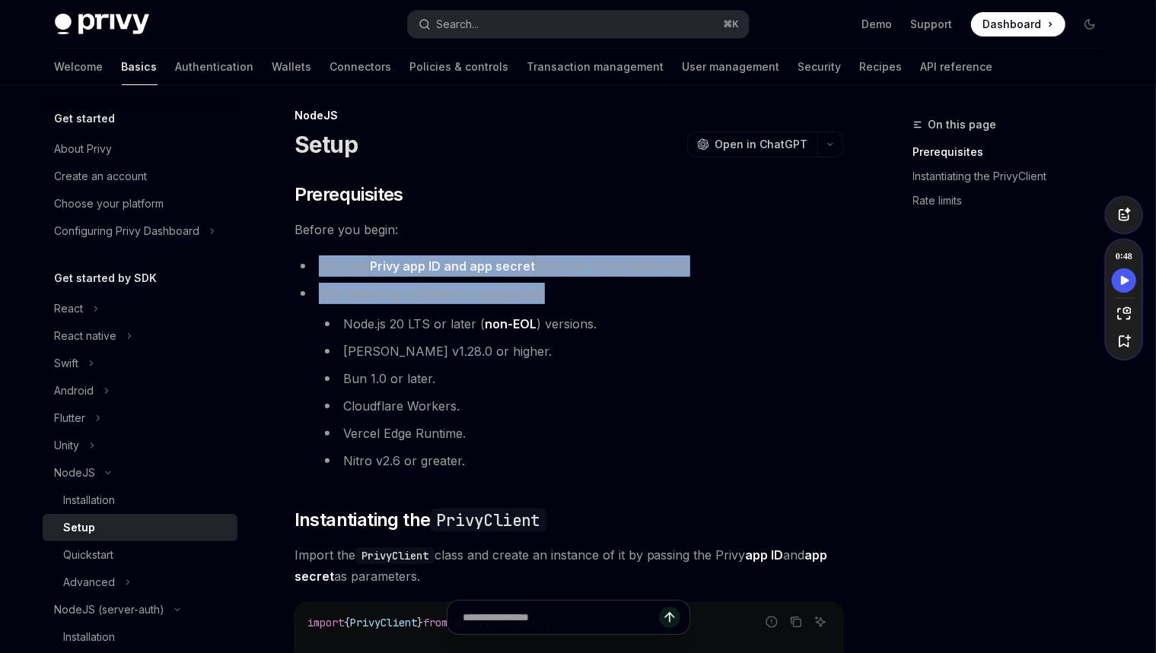
drag, startPoint x: 548, startPoint y: 247, endPoint x: 610, endPoint y: 307, distance: 86.1
click at [606, 307] on div "​ Prerequisites Before you begin: Get your Privy app ID and app secret from the…" at bounding box center [568, 599] width 548 height 832
drag, startPoint x: 647, startPoint y: 321, endPoint x: 559, endPoint y: 230, distance: 126.4
click at [559, 230] on div "​ Prerequisites Before you begin: Get your Privy app ID and app secret from the…" at bounding box center [568, 599] width 548 height 832
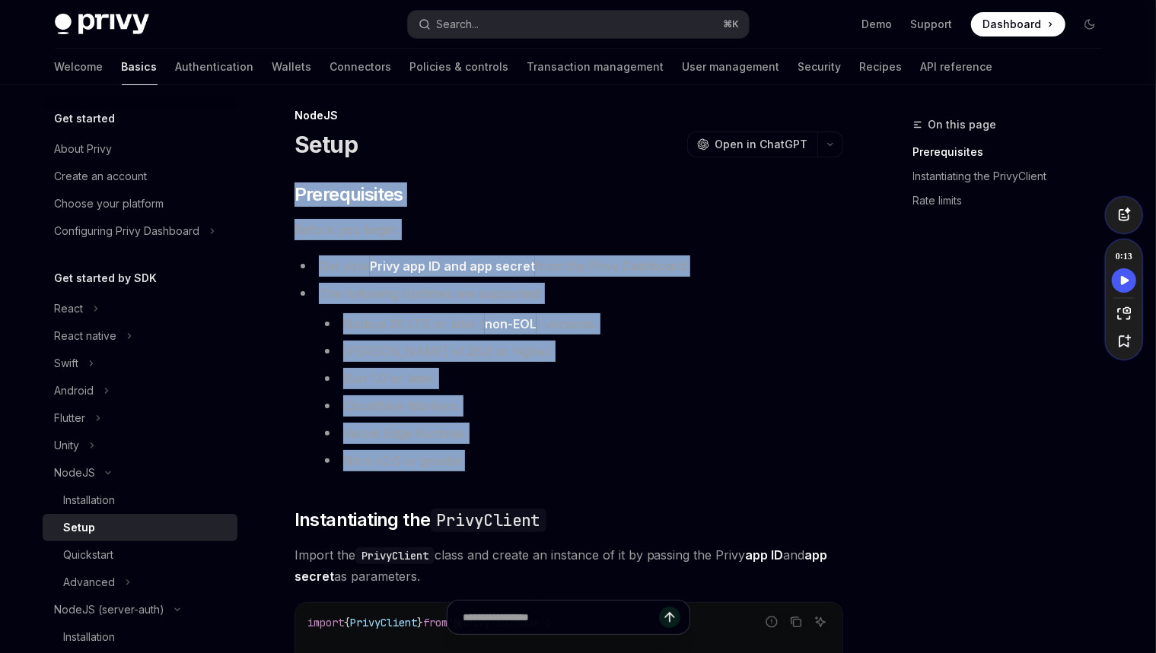
drag, startPoint x: 527, startPoint y: 421, endPoint x: 498, endPoint y: 171, distance: 251.3
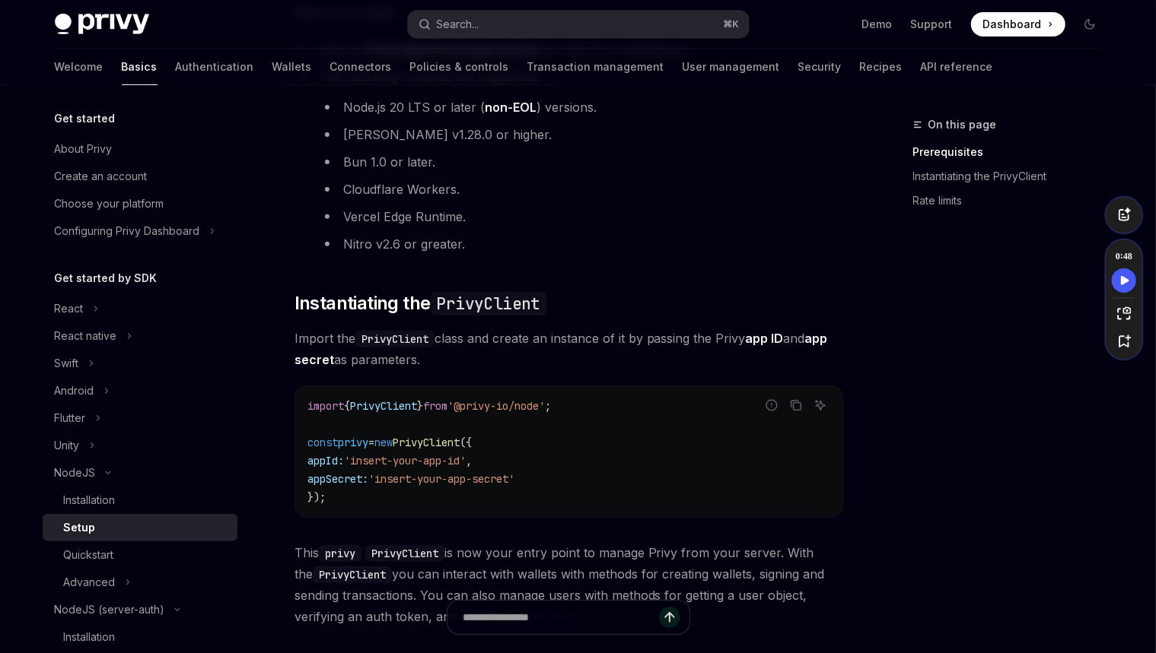
scroll to position [330, 0]
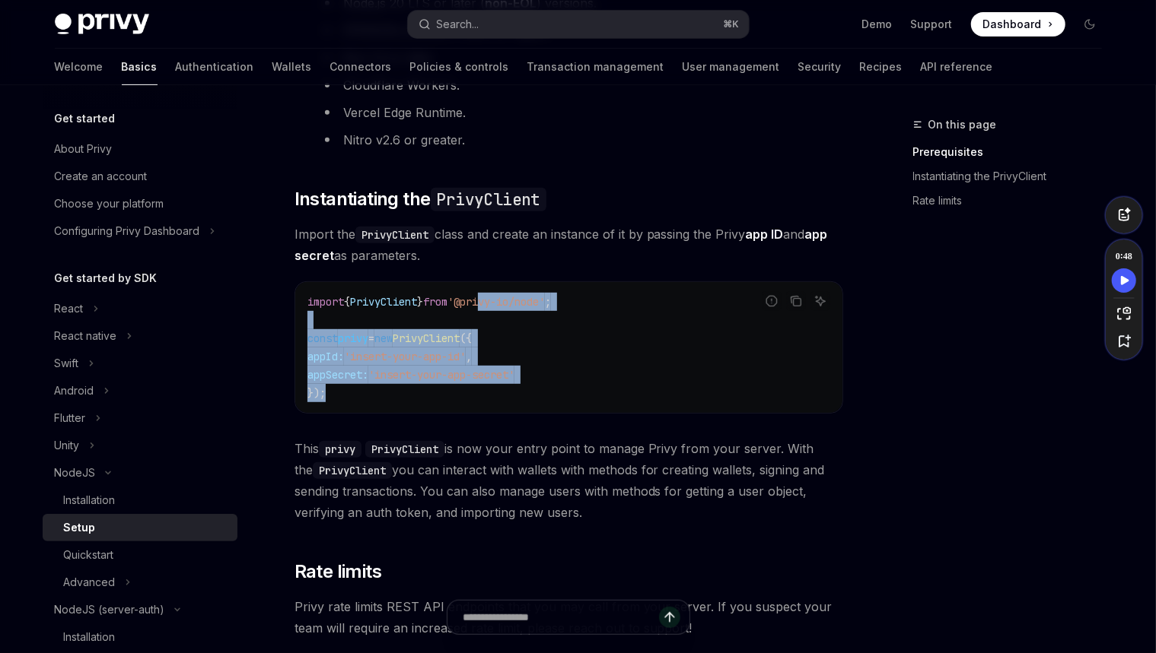
drag, startPoint x: 501, startPoint y: 310, endPoint x: 498, endPoint y: 395, distance: 85.2
click at [496, 396] on code "import { PrivyClient } from '@privy-io/node' ; const privy = new PrivyClient ({…" at bounding box center [568, 348] width 523 height 110
click at [527, 390] on code "import { PrivyClient } from '@privy-io/node' ; const privy = new PrivyClient ({…" at bounding box center [568, 348] width 523 height 110
drag, startPoint x: 484, startPoint y: 380, endPoint x: 367, endPoint y: 282, distance: 152.2
click at [367, 284] on div "import { PrivyClient } from '@privy-io/node' ; const privy = new PrivyClient ({…" at bounding box center [568, 347] width 547 height 131
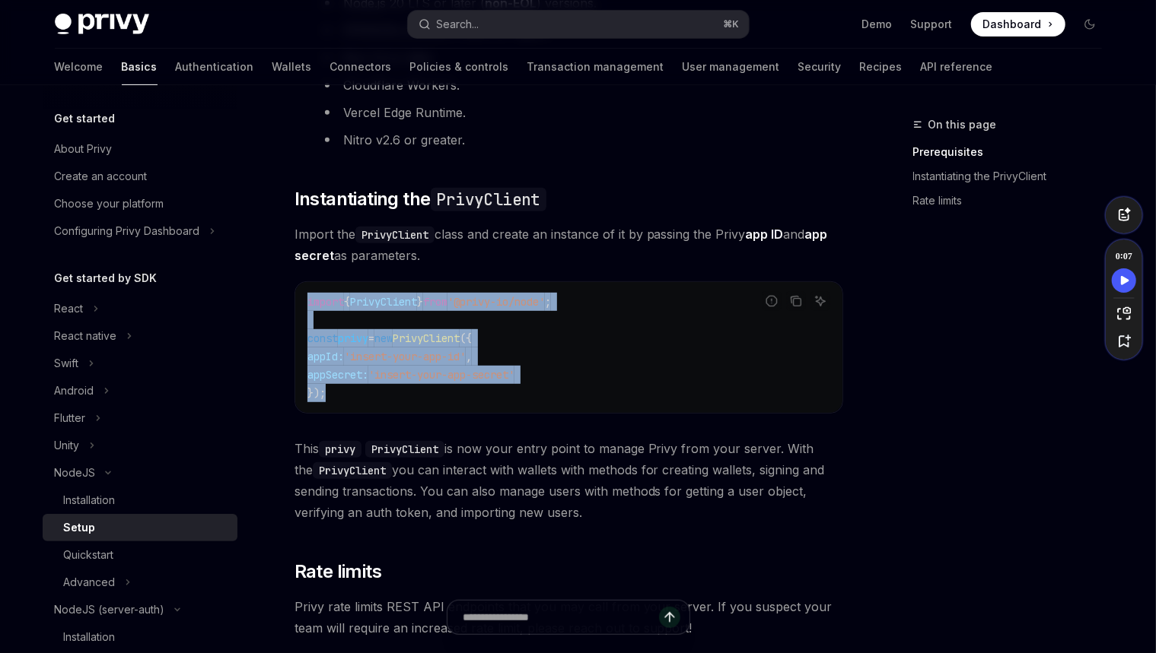
click at [518, 259] on span "Import the PrivyClient class and create an instance of it by passing the Privy …" at bounding box center [568, 245] width 548 height 43
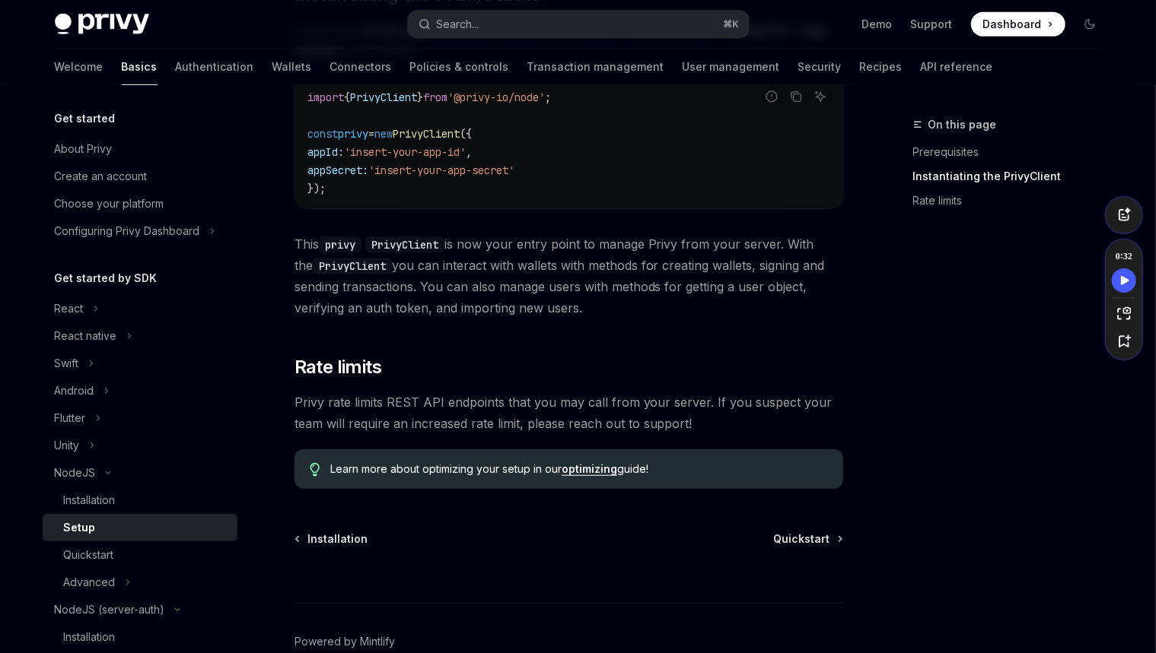
scroll to position [440, 0]
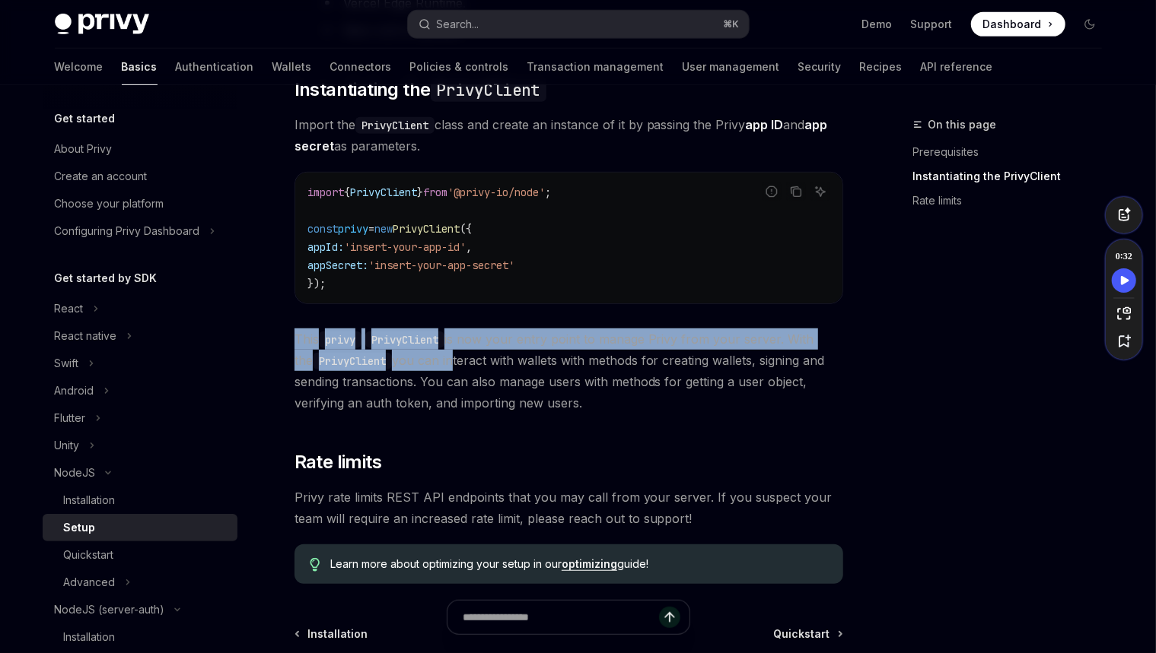
drag, startPoint x: 555, startPoint y: 324, endPoint x: 441, endPoint y: 364, distance: 120.8
click at [437, 362] on div "​ Prerequisites Before you begin: Get your Privy app ID and app secret from the…" at bounding box center [568, 168] width 548 height 832
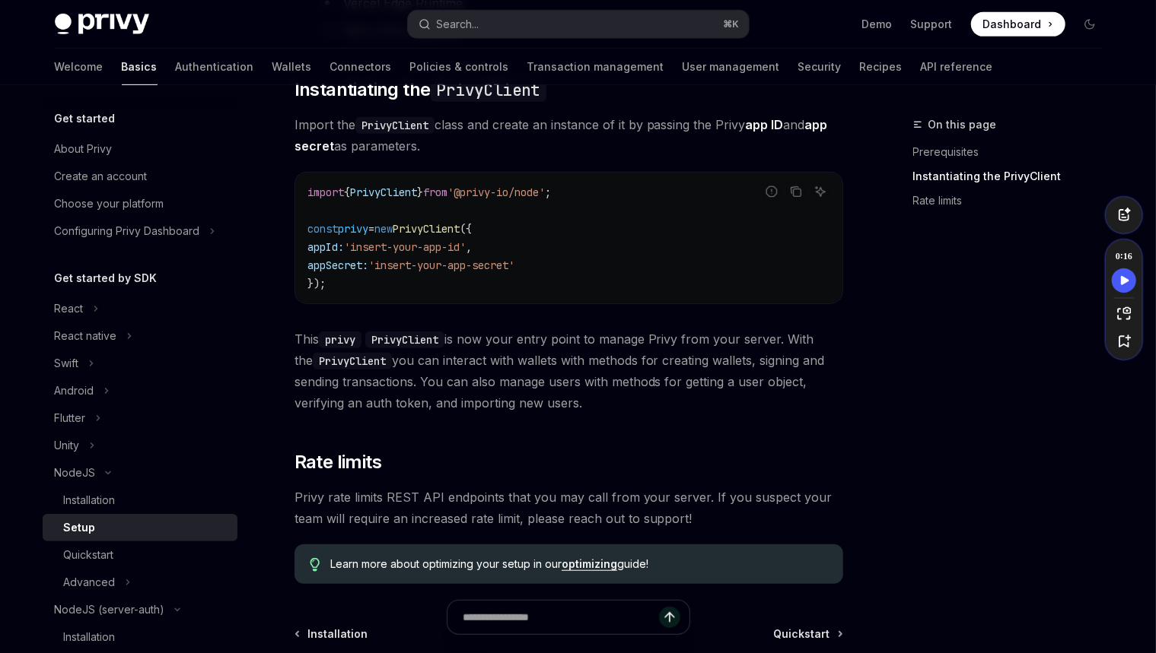
click at [441, 364] on span "This privy PrivyClient is now your entry point to manage Privy from your server…" at bounding box center [568, 371] width 548 height 85
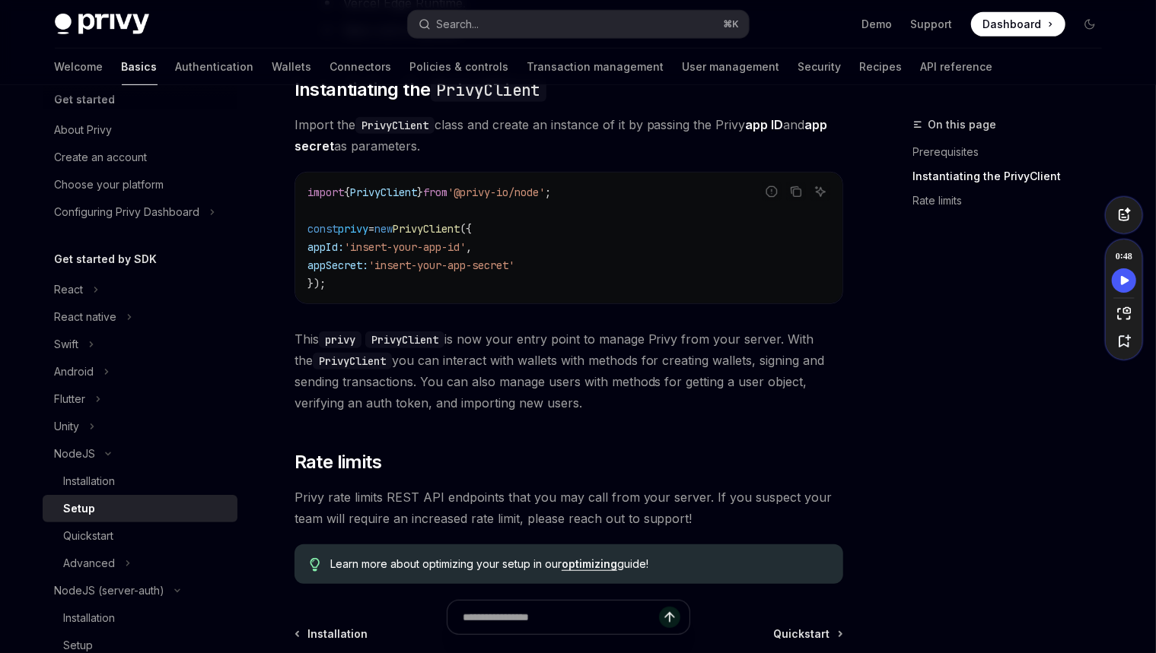
scroll to position [446, 0]
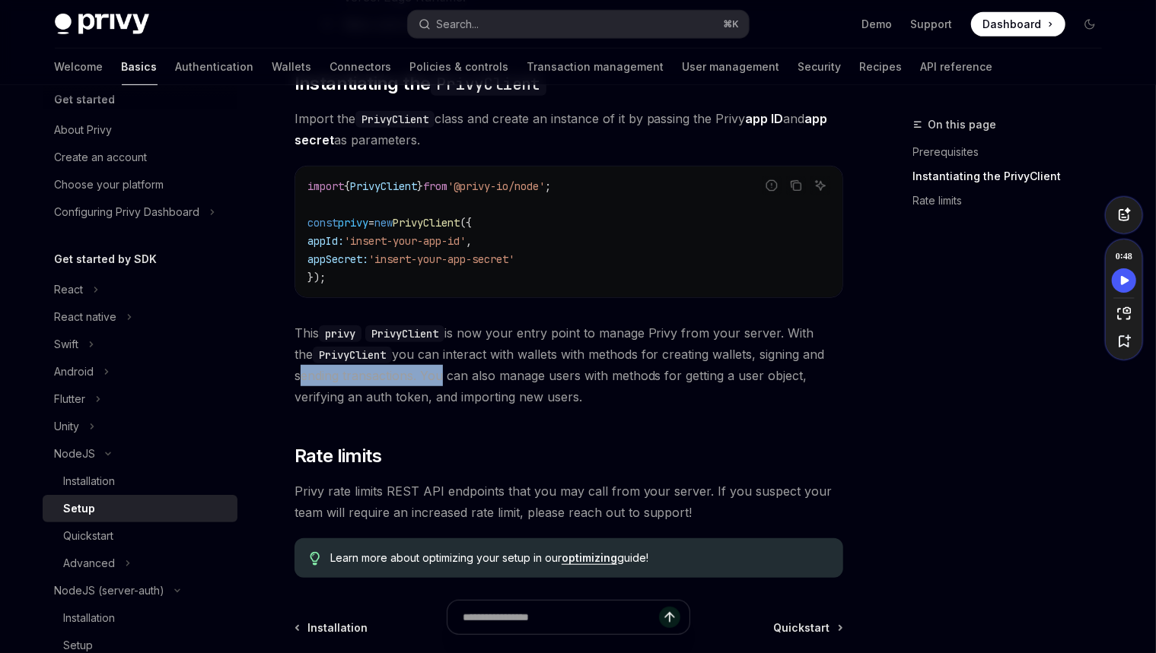
drag, startPoint x: 293, startPoint y: 375, endPoint x: 433, endPoint y: 374, distance: 140.0
click at [433, 374] on div "NodeJS Setup OpenAI Open in ChatGPT OpenAI Open in ChatGPT ​ Prerequisites Befo…" at bounding box center [426, 247] width 840 height 1154
click at [434, 374] on span "This privy PrivyClient is now your entry point to manage Privy from your server…" at bounding box center [568, 365] width 548 height 85
drag, startPoint x: 418, startPoint y: 375, endPoint x: 596, endPoint y: 398, distance: 179.5
click at [596, 398] on span "This privy PrivyClient is now your entry point to manage Privy from your server…" at bounding box center [568, 365] width 548 height 85
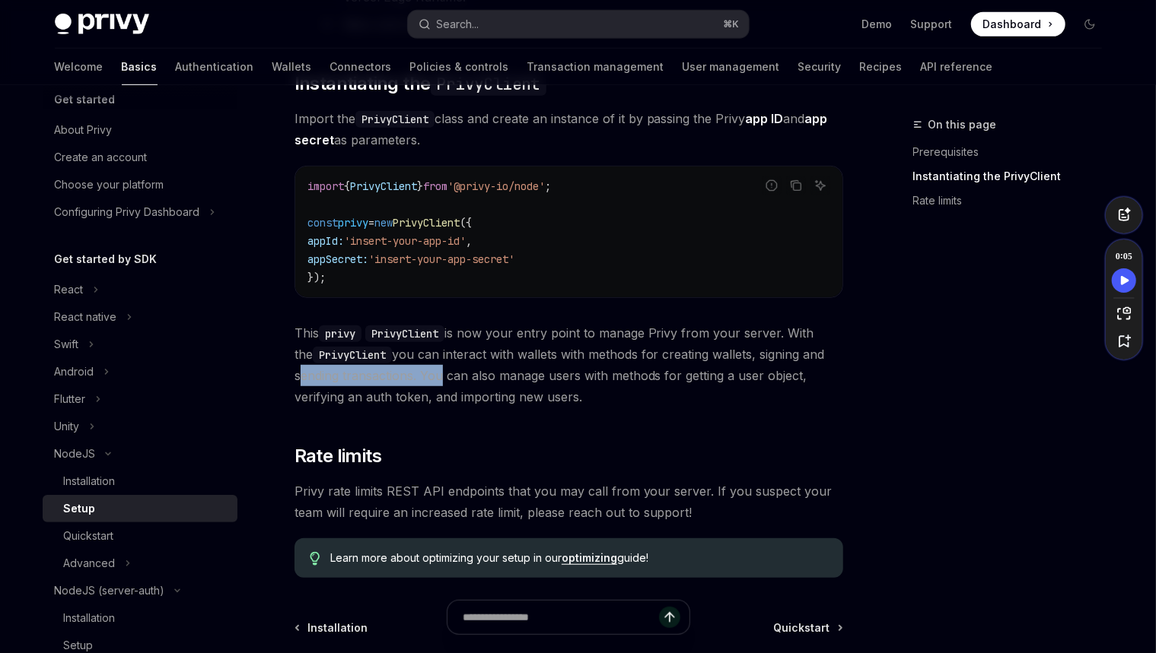
scroll to position [459, 0]
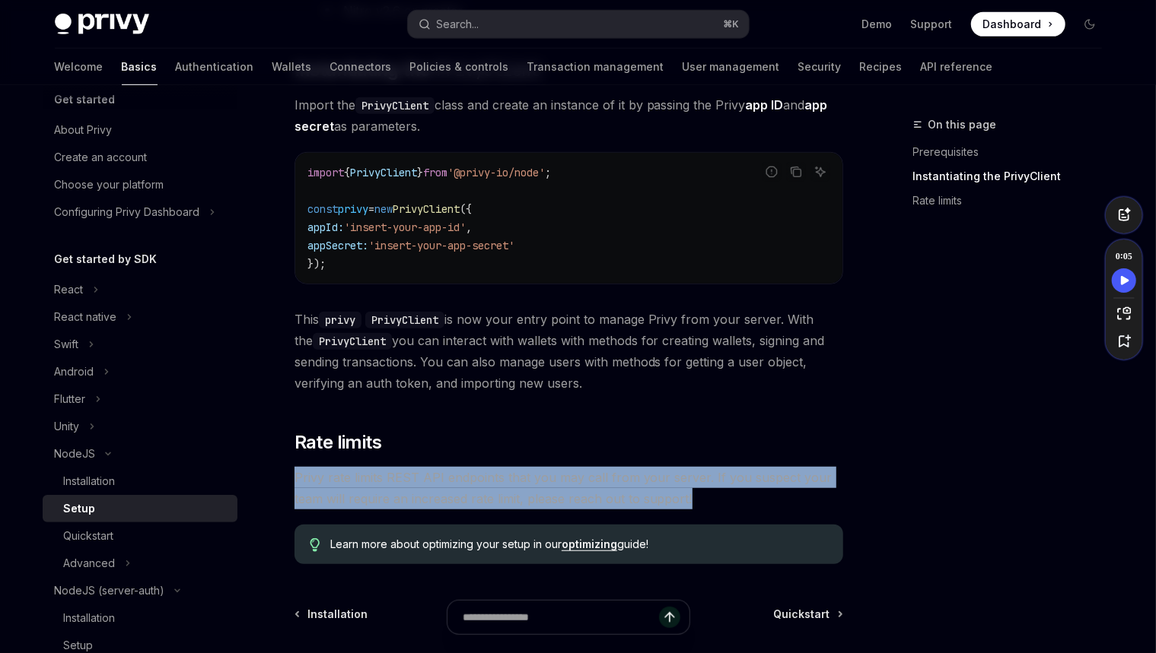
drag, startPoint x: 482, startPoint y: 453, endPoint x: 727, endPoint y: 490, distance: 247.8
click at [725, 491] on div "​ Prerequisites Before you begin: Get your Privy app ID and app secret from the…" at bounding box center [568, 148] width 548 height 832
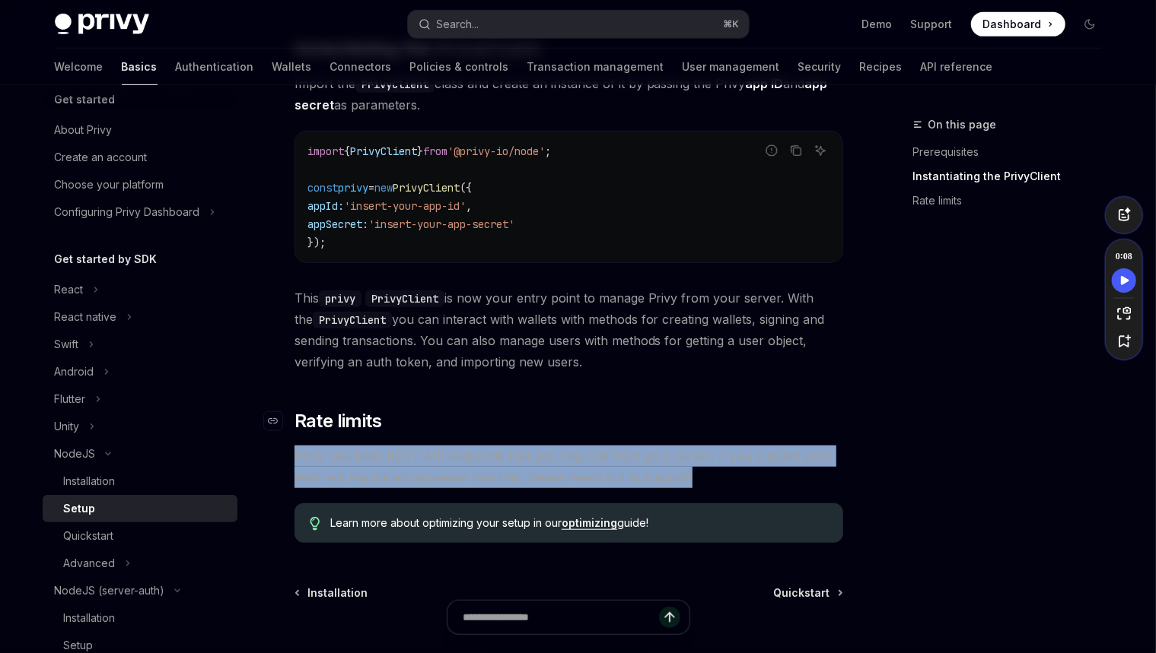
click at [701, 431] on h2 "​ Rate limits" at bounding box center [568, 421] width 548 height 24
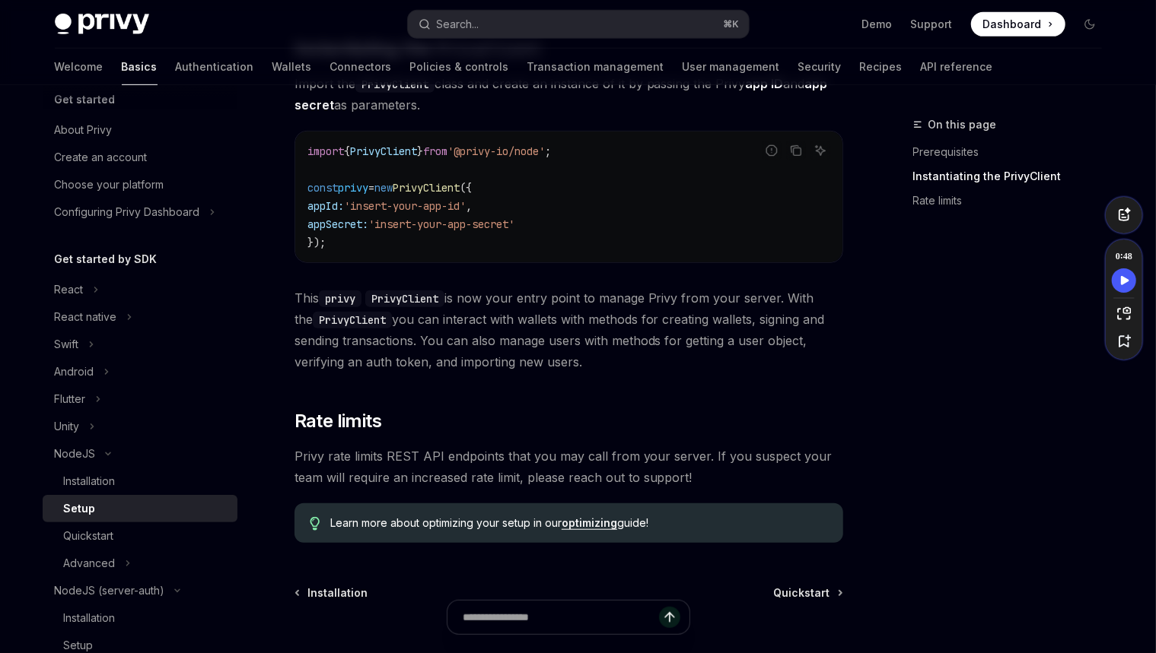
scroll to position [499, 0]
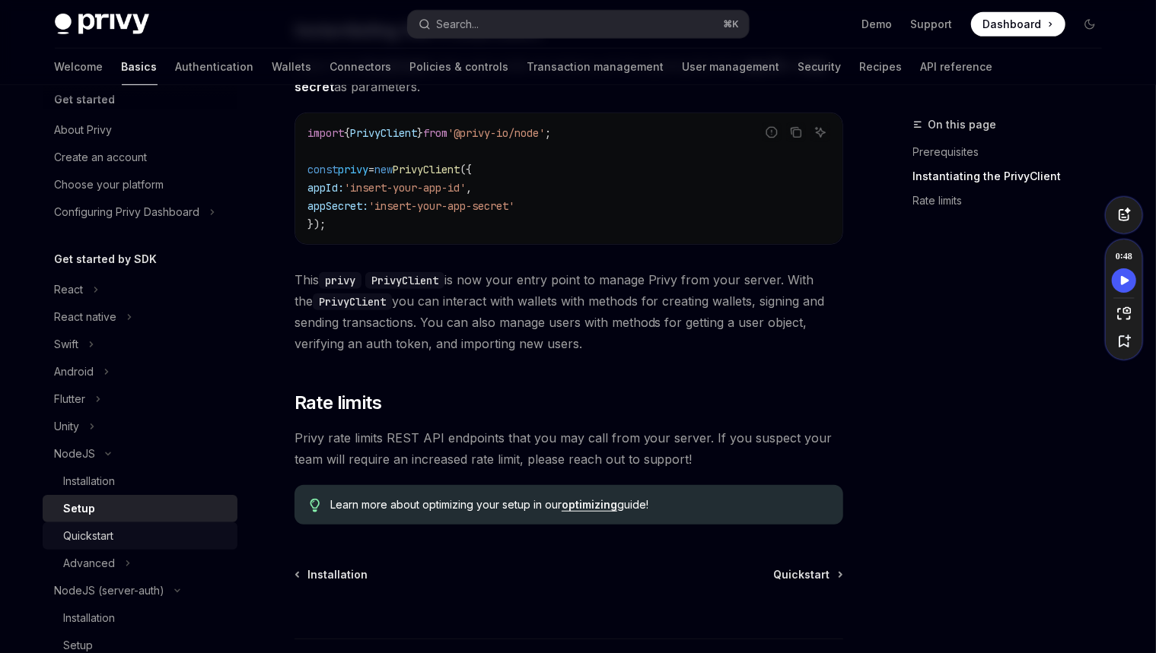
click at [135, 533] on div "Quickstart" at bounding box center [146, 536] width 164 height 18
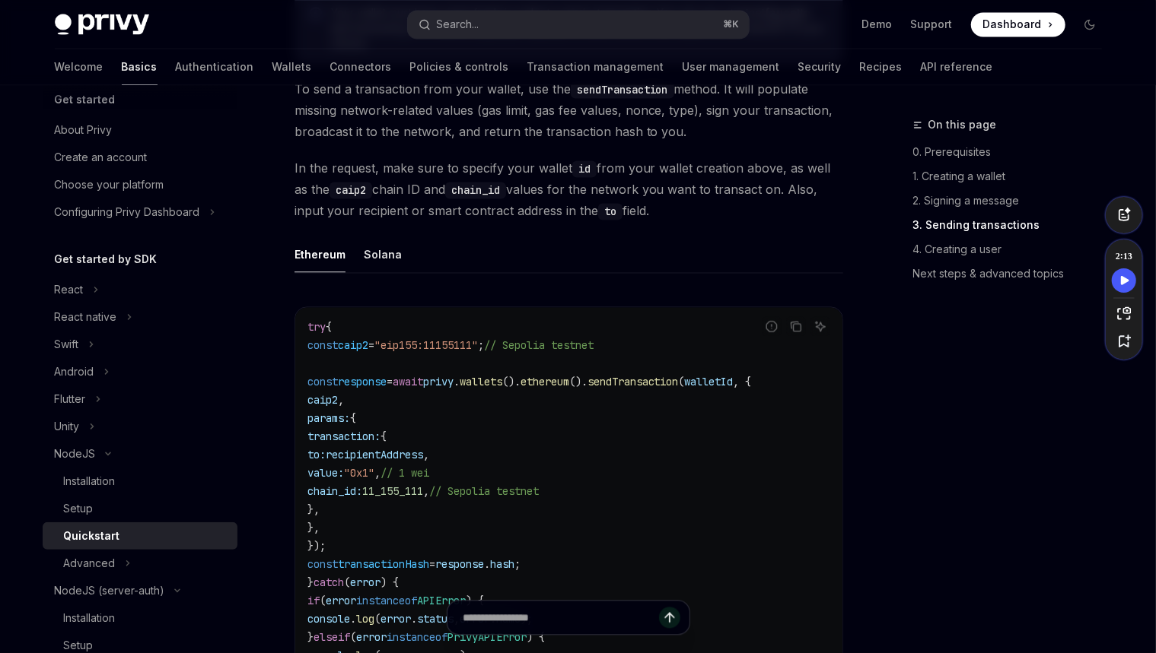
click at [580, 243] on div "This guide is for the @privy-io/node library. If you are looking for the deprec…" at bounding box center [568, 78] width 548 height 3308
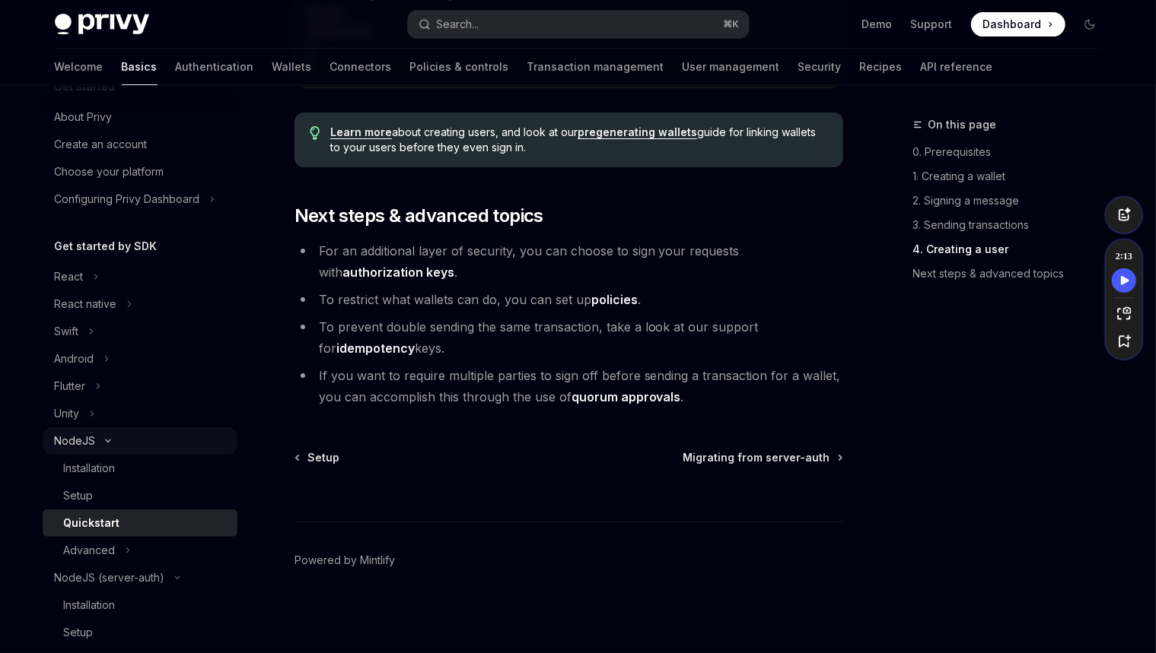
scroll to position [39, 0]
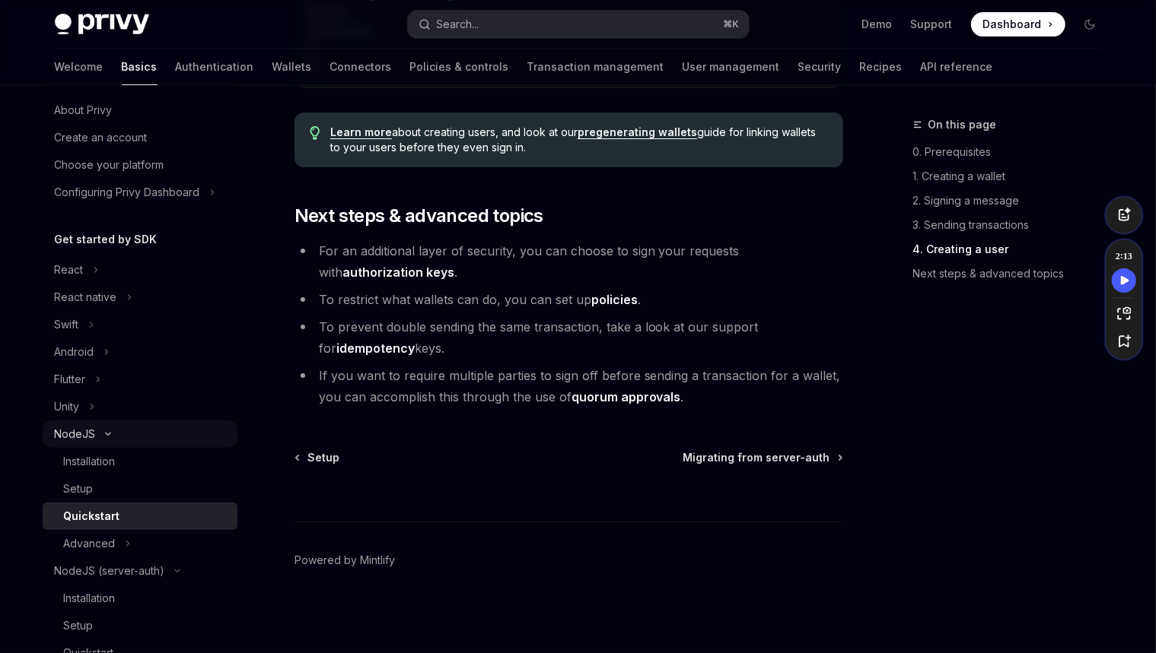
click at [107, 430] on button "NodeJS" at bounding box center [140, 434] width 195 height 27
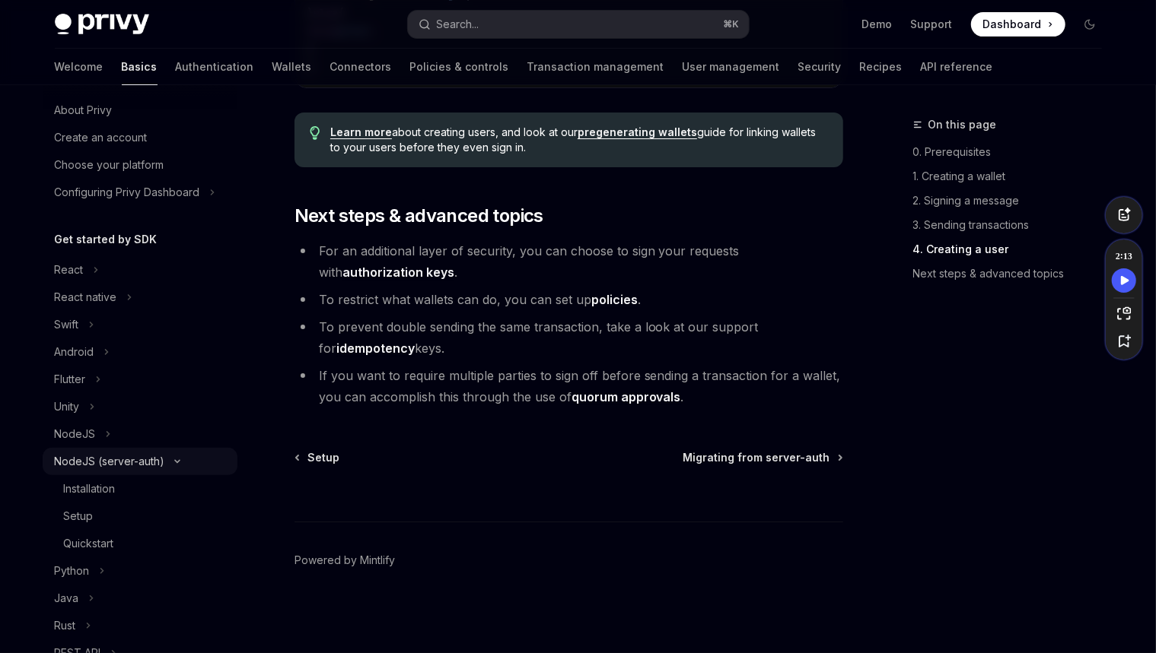
click at [183, 460] on icon "Toggle NodeJS (server-auth) section" at bounding box center [177, 462] width 18 height 6
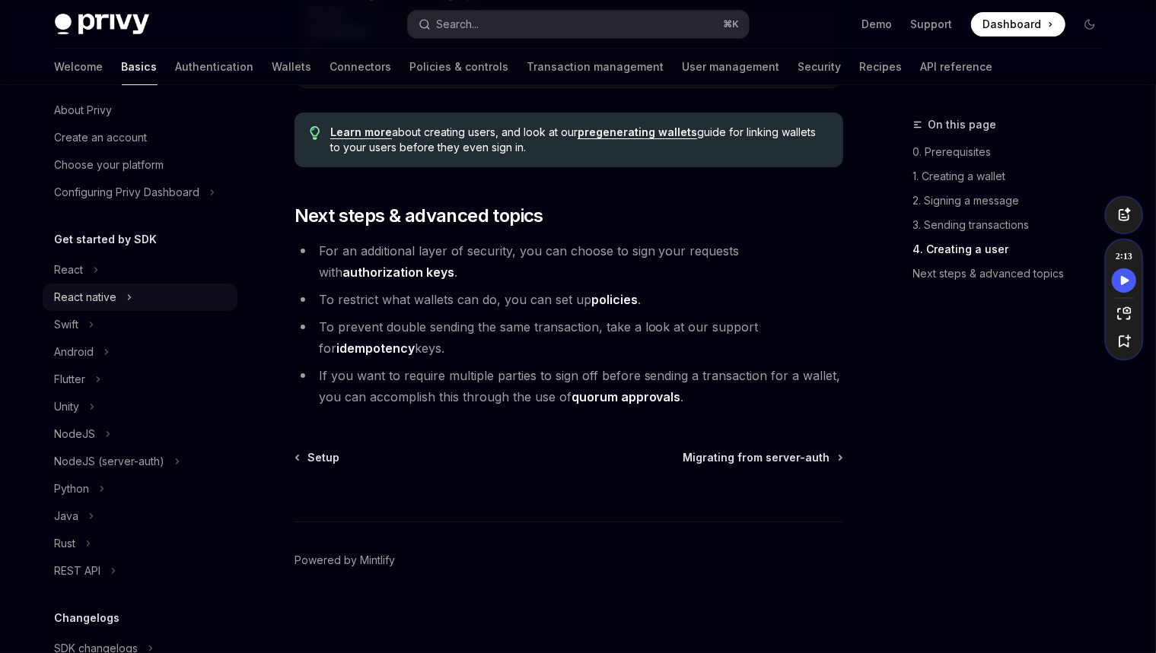
click at [110, 302] on div "React native" at bounding box center [86, 297] width 62 height 18
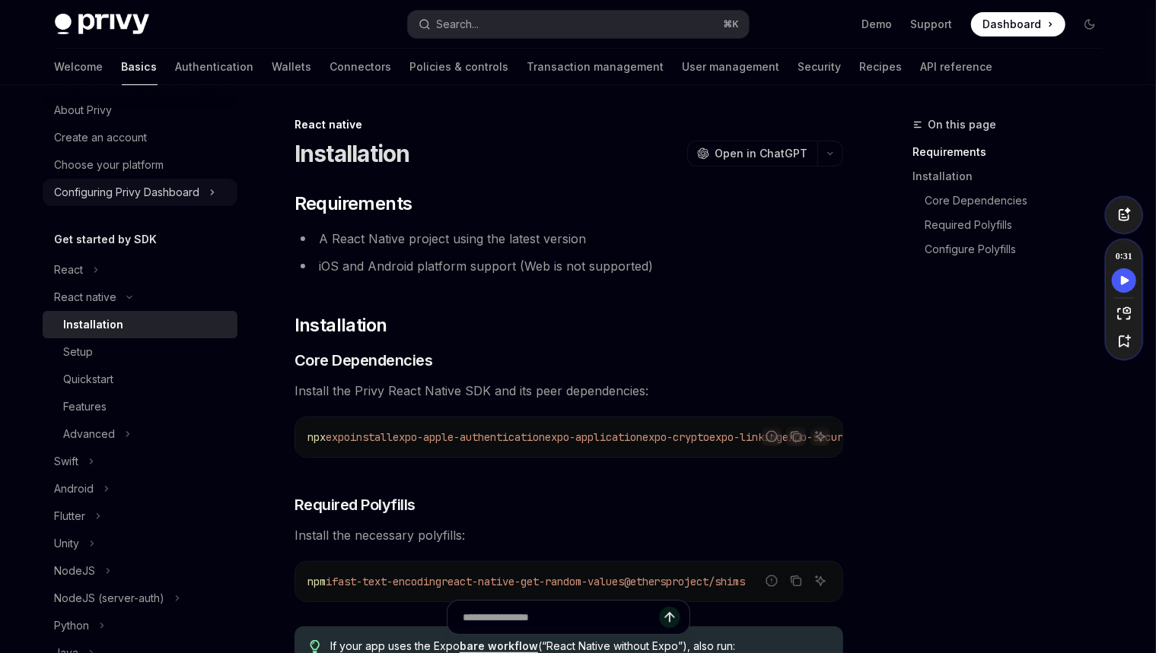
click at [161, 202] on button "Configuring Privy Dashboard" at bounding box center [140, 192] width 195 height 27
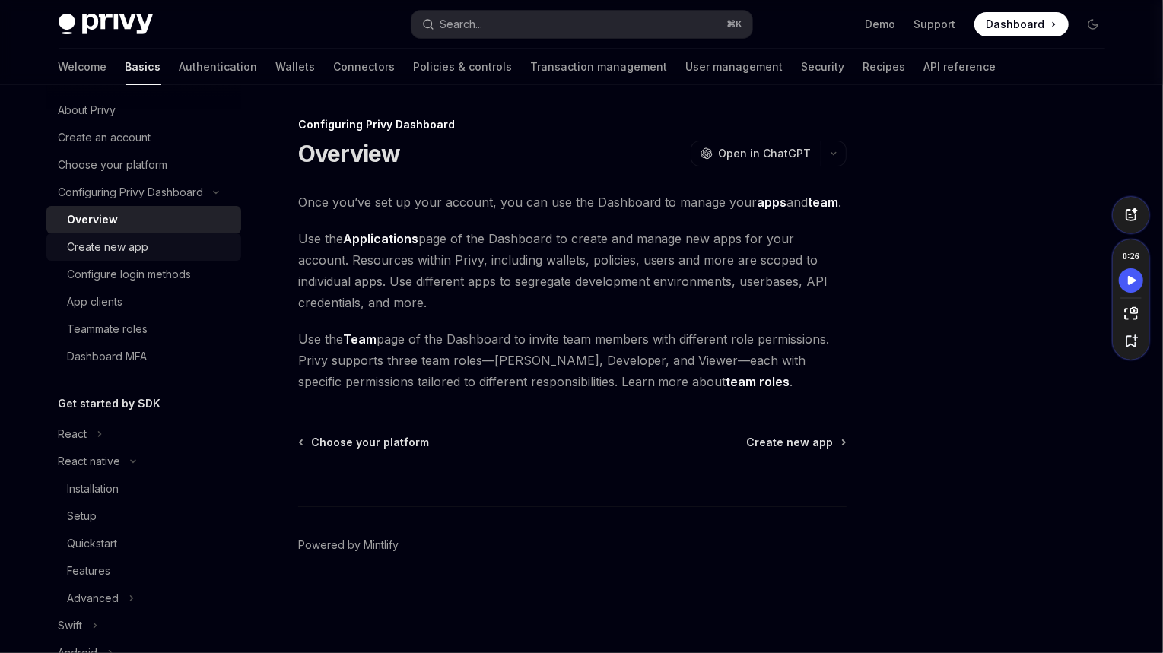
click at [164, 239] on div "Create new app" at bounding box center [150, 247] width 164 height 18
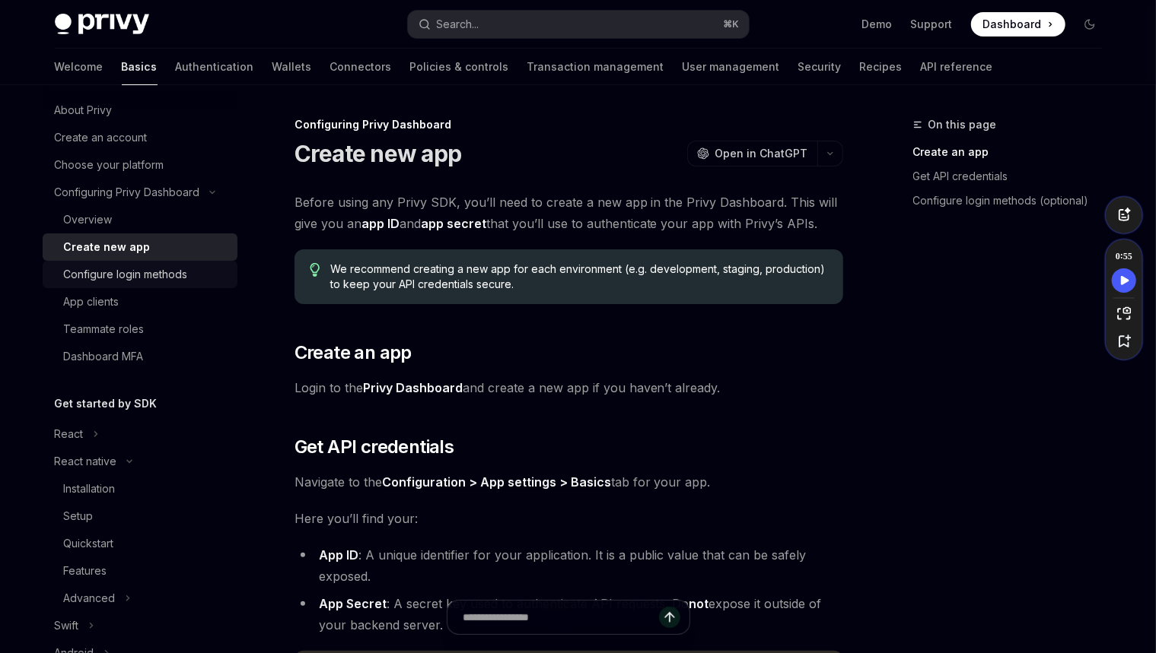
click at [167, 269] on div "Configure login methods" at bounding box center [126, 274] width 124 height 18
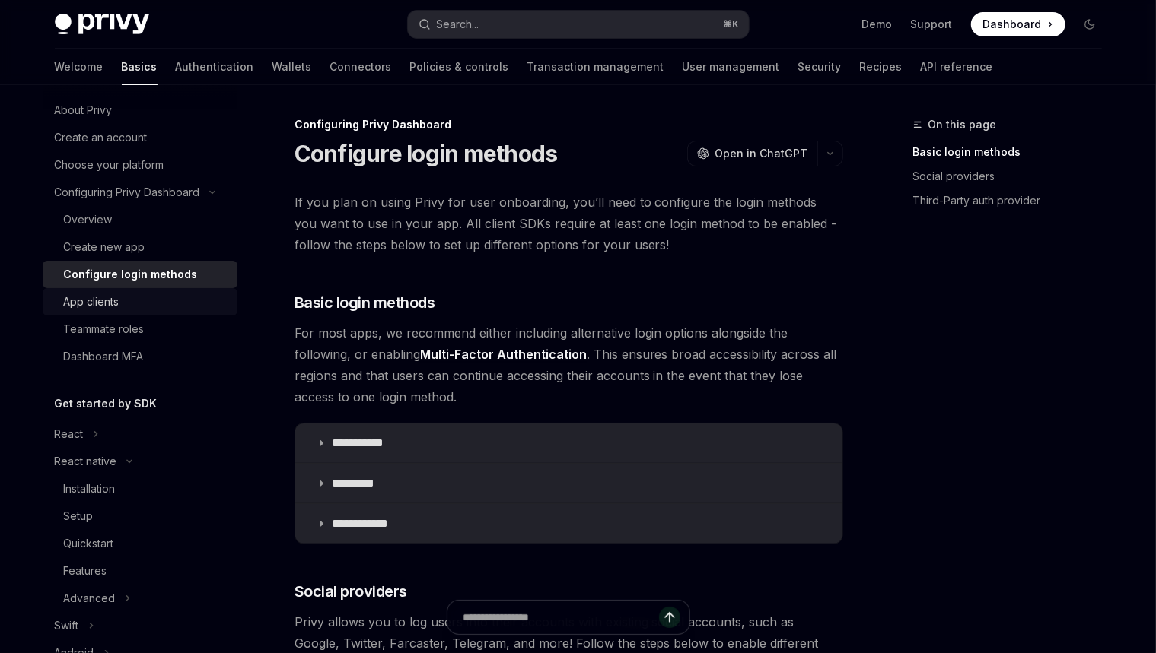
click at [157, 295] on div "App clients" at bounding box center [146, 302] width 164 height 18
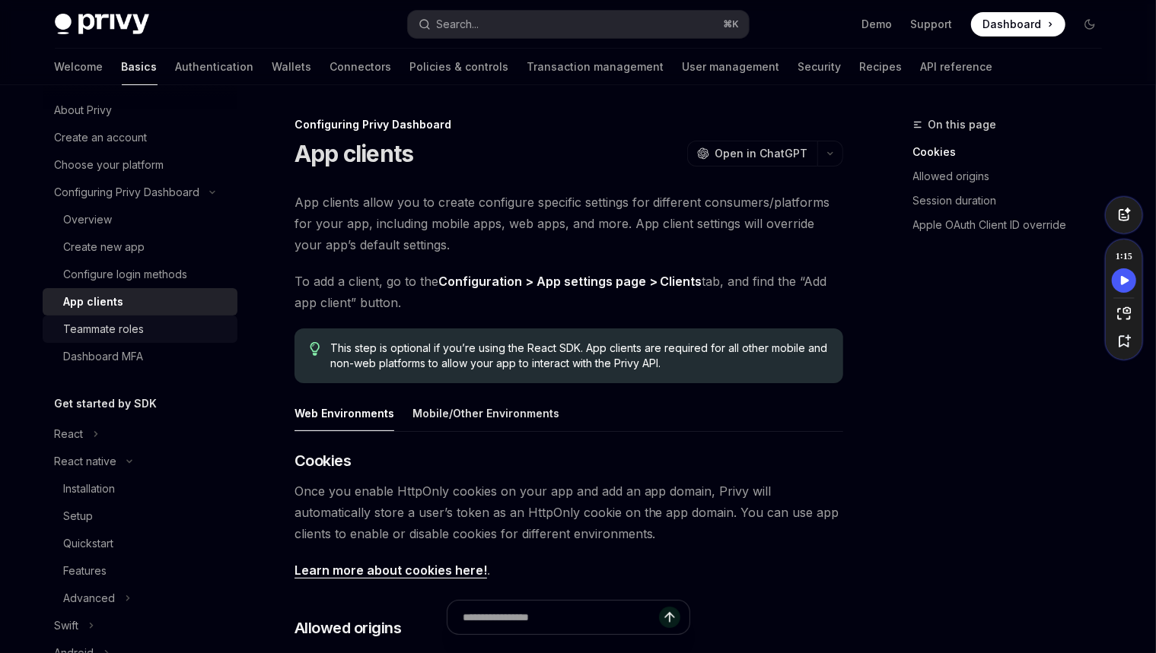
click at [155, 332] on div "Teammate roles" at bounding box center [146, 329] width 164 height 18
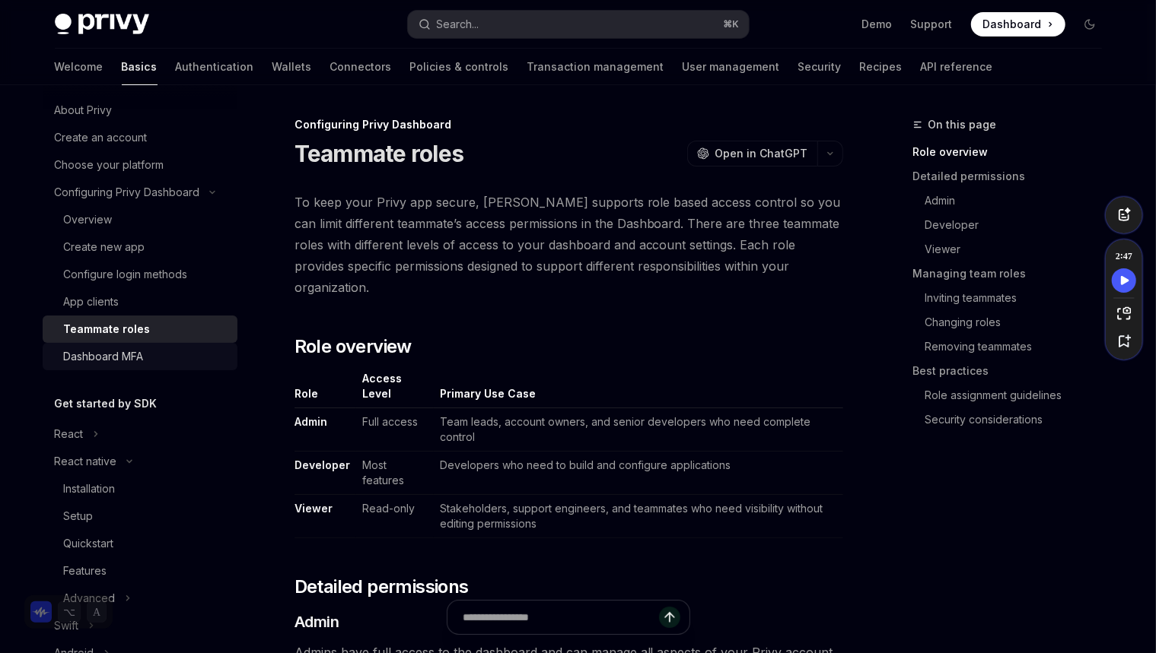
click at [154, 352] on div "Dashboard MFA" at bounding box center [146, 357] width 164 height 18
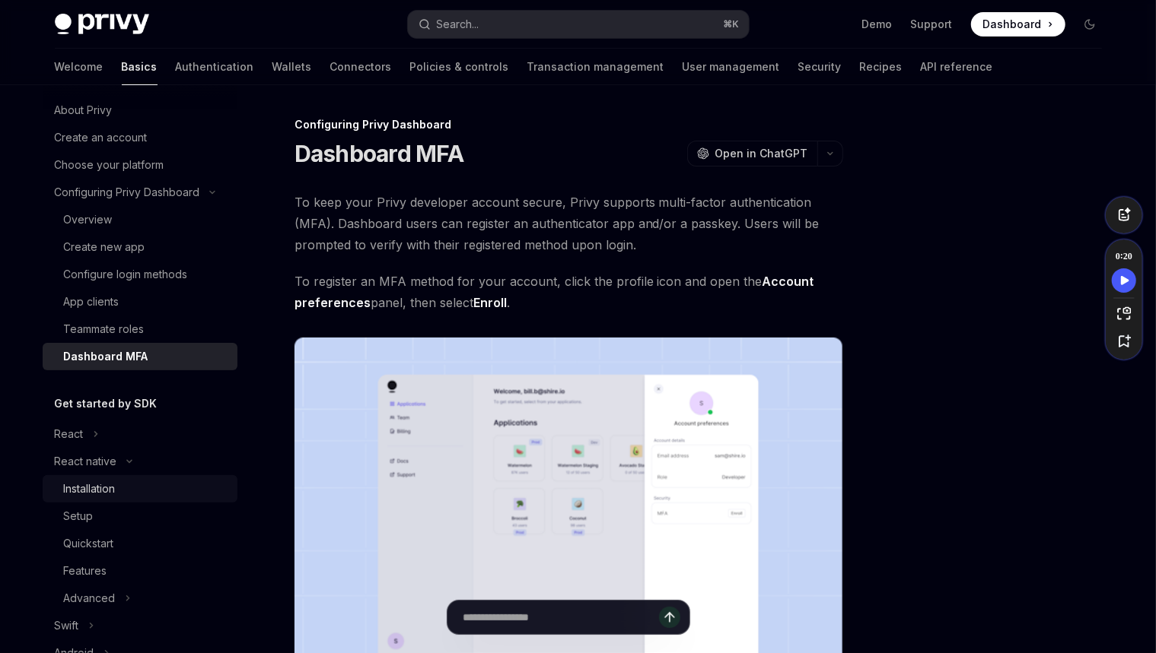
click at [124, 489] on div "Installation" at bounding box center [146, 489] width 164 height 18
type textarea "*"
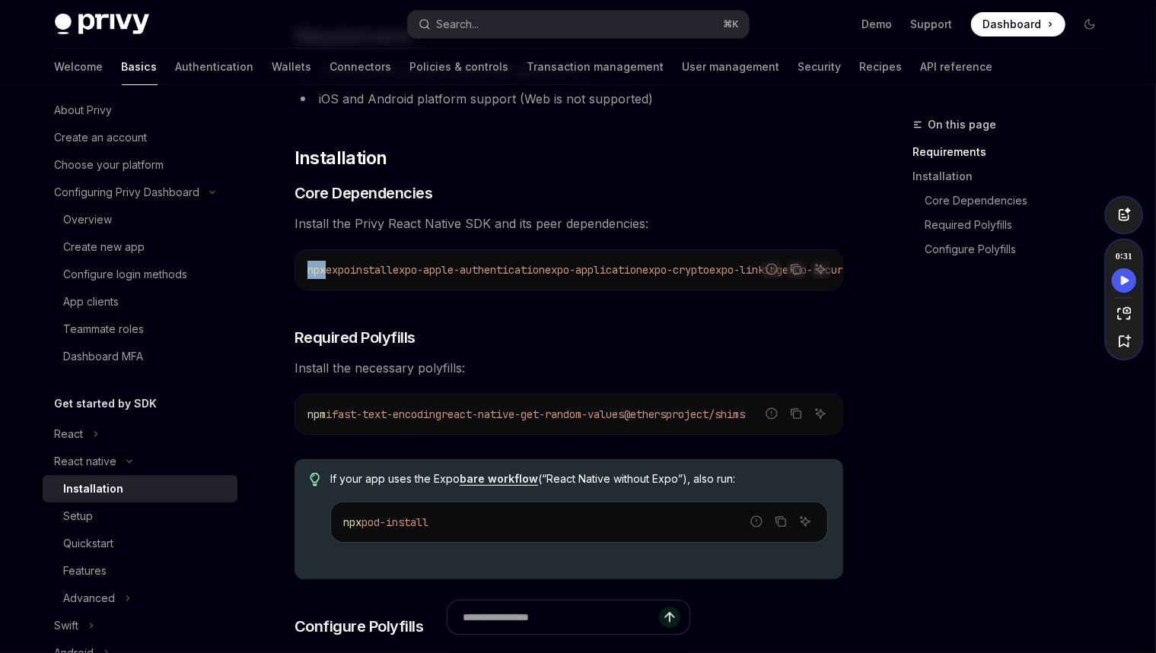
drag, startPoint x: 306, startPoint y: 270, endPoint x: 326, endPoint y: 273, distance: 20.8
click at [326, 273] on div "npx expo install expo-apple-authentication expo-application expo-crypto expo-li…" at bounding box center [568, 270] width 547 height 40
click at [339, 273] on span "expo" at bounding box center [338, 270] width 24 height 14
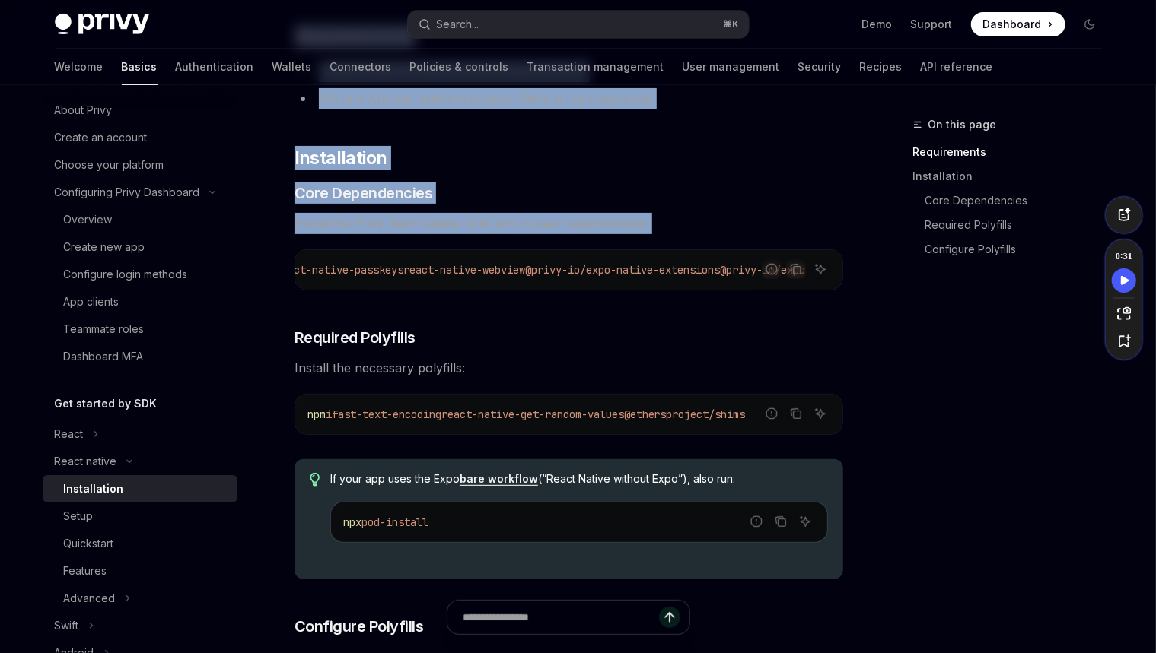
scroll to position [0, 843]
drag, startPoint x: 335, startPoint y: 274, endPoint x: 852, endPoint y: 280, distance: 517.3
copy span "expo install expo-apple-authentication expo-application expo-crypto expo-linkin…"
click at [740, 279] on div "npx expo install expo-apple-authentication expo-application expo-crypto expo-li…" at bounding box center [568, 270] width 547 height 40
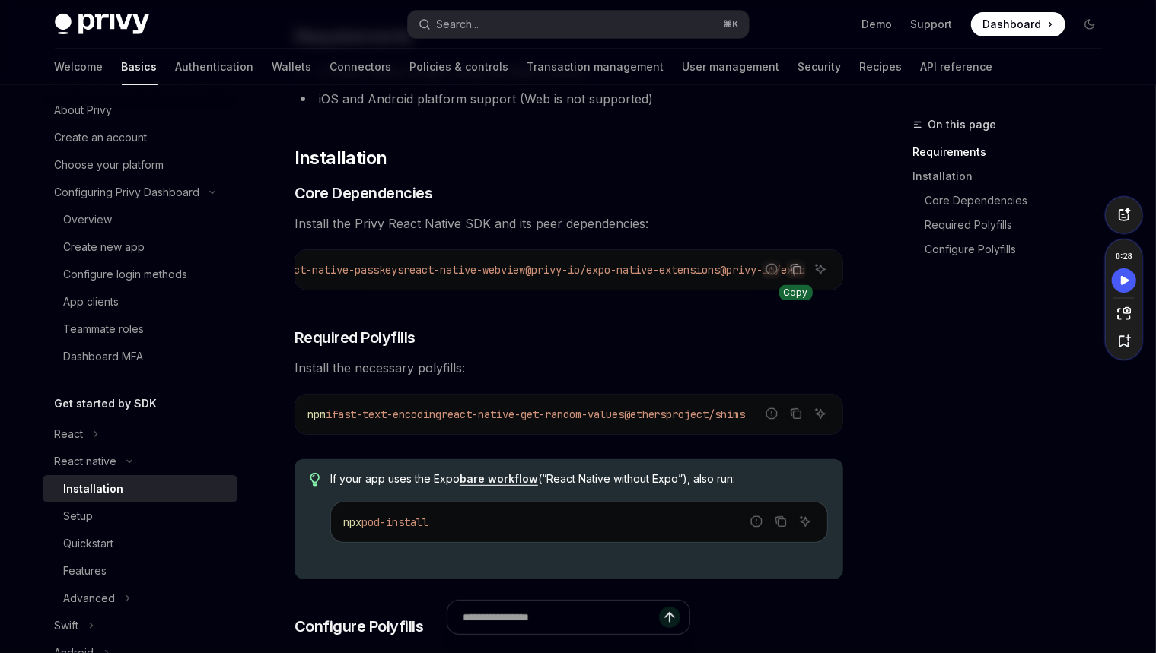
click at [800, 272] on icon "Copy the contents from the code block" at bounding box center [796, 269] width 12 height 12
drag, startPoint x: 424, startPoint y: 370, endPoint x: 407, endPoint y: 368, distance: 17.6
click at [407, 368] on span "Install the necessary polyfills:" at bounding box center [568, 368] width 548 height 21
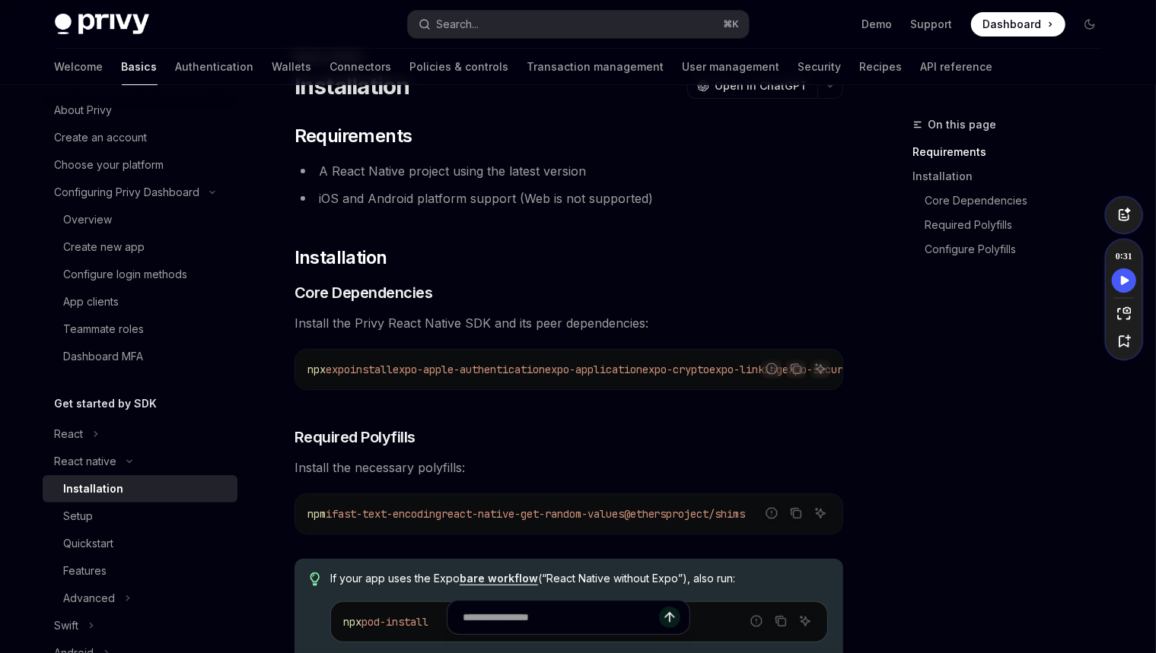
scroll to position [158, 0]
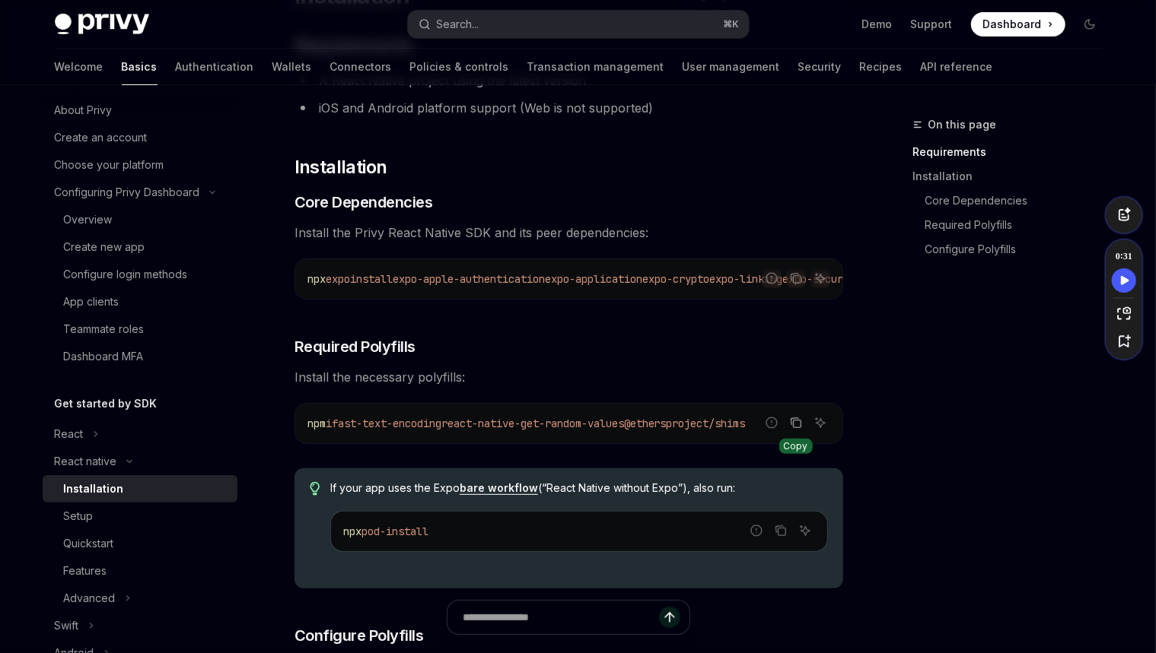
click at [795, 429] on icon "Copy the contents from the code block" at bounding box center [796, 423] width 12 height 12
drag, startPoint x: 433, startPoint y: 386, endPoint x: 409, endPoint y: 386, distance: 23.6
click at [409, 386] on span "Install the necessary polyfills:" at bounding box center [568, 377] width 548 height 21
copy span "polyf"
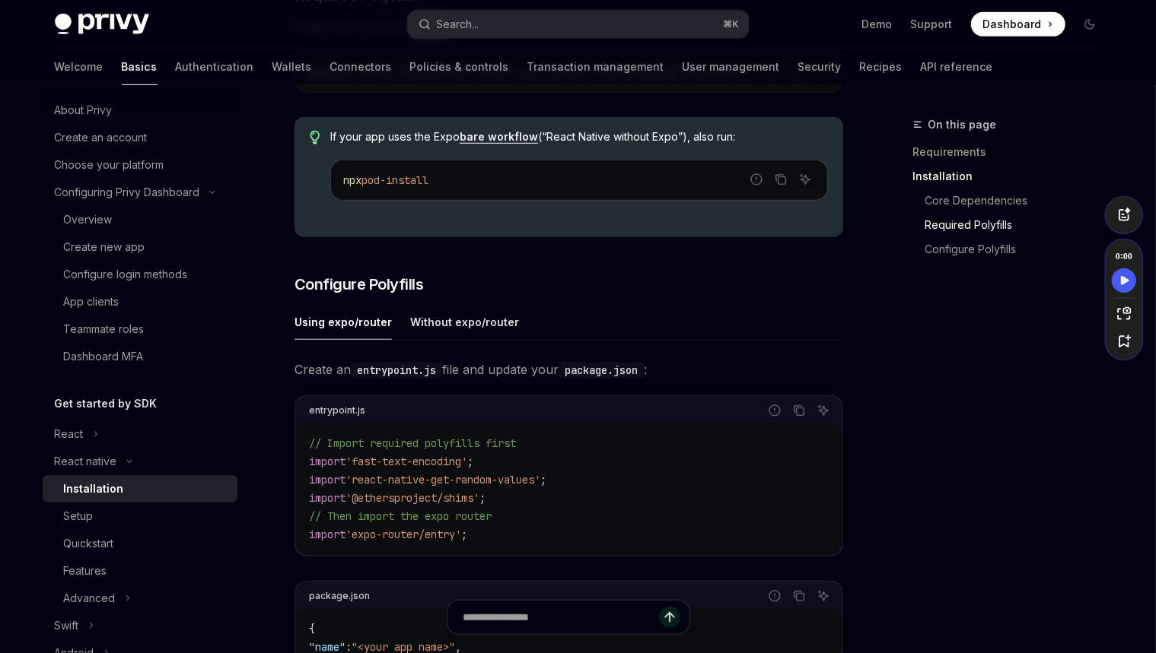
scroll to position [504, 0]
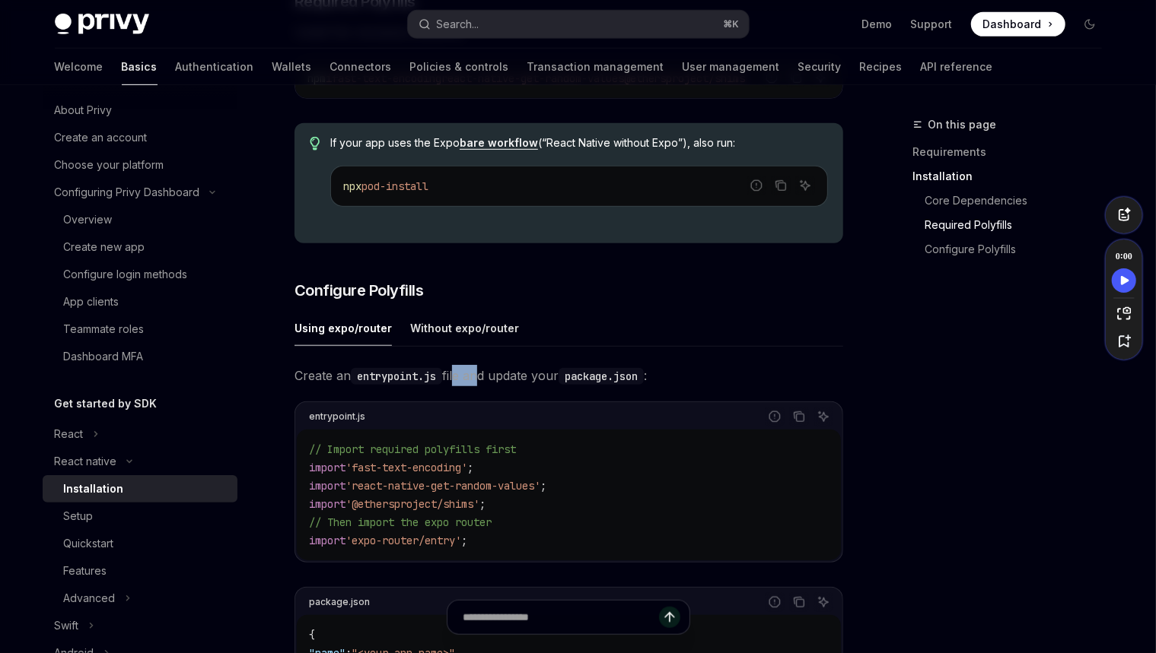
drag, startPoint x: 478, startPoint y: 375, endPoint x: 460, endPoint y: 376, distance: 17.5
click at [460, 376] on span "Create an entrypoint.js file and update your package.json :" at bounding box center [568, 375] width 548 height 21
copy span "le a"
click at [487, 373] on span "Create an entrypoint.js file and update your package.json :" at bounding box center [568, 375] width 548 height 21
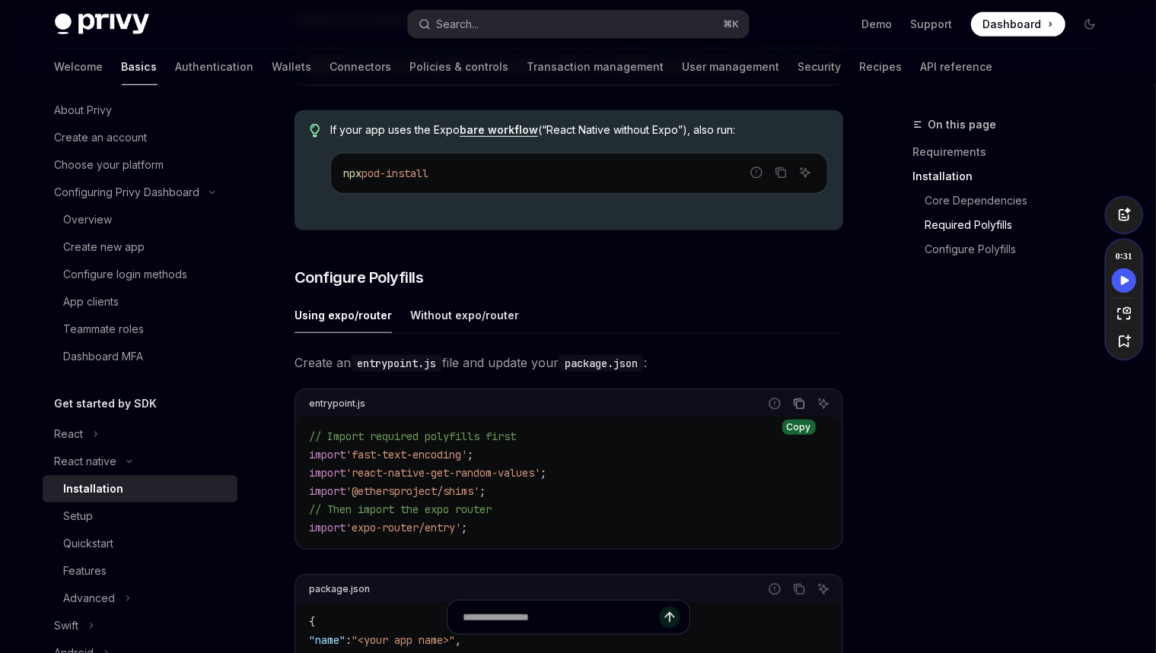
click at [796, 408] on icon "Copy the contents from the code block" at bounding box center [800, 406] width 8 height 8
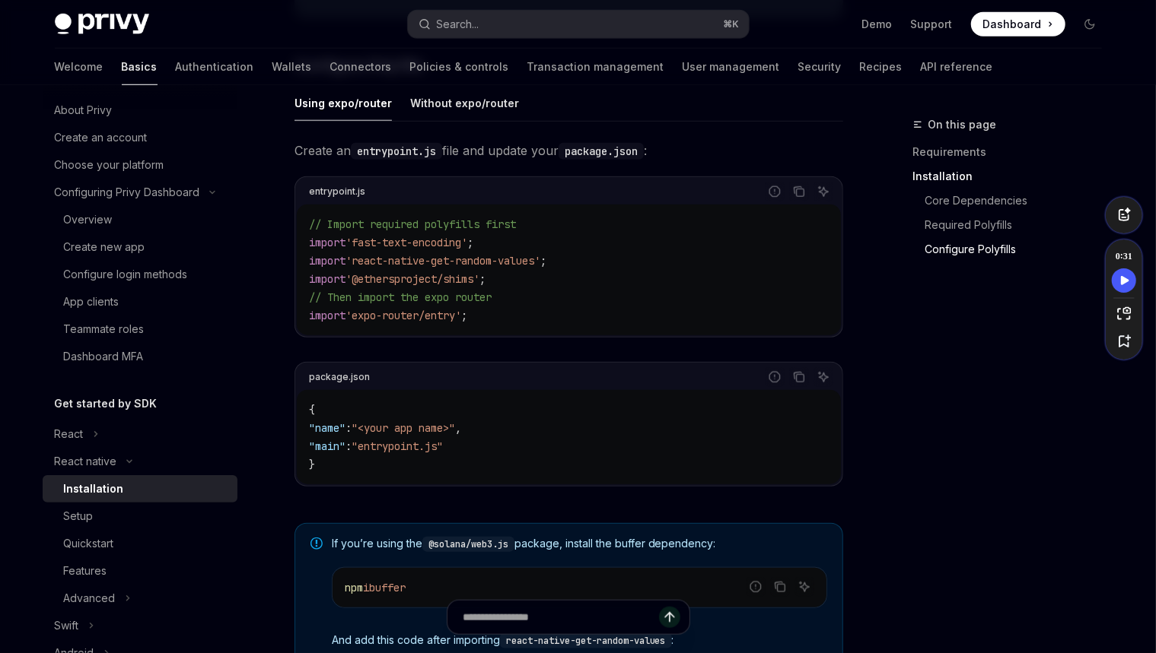
scroll to position [834, 0]
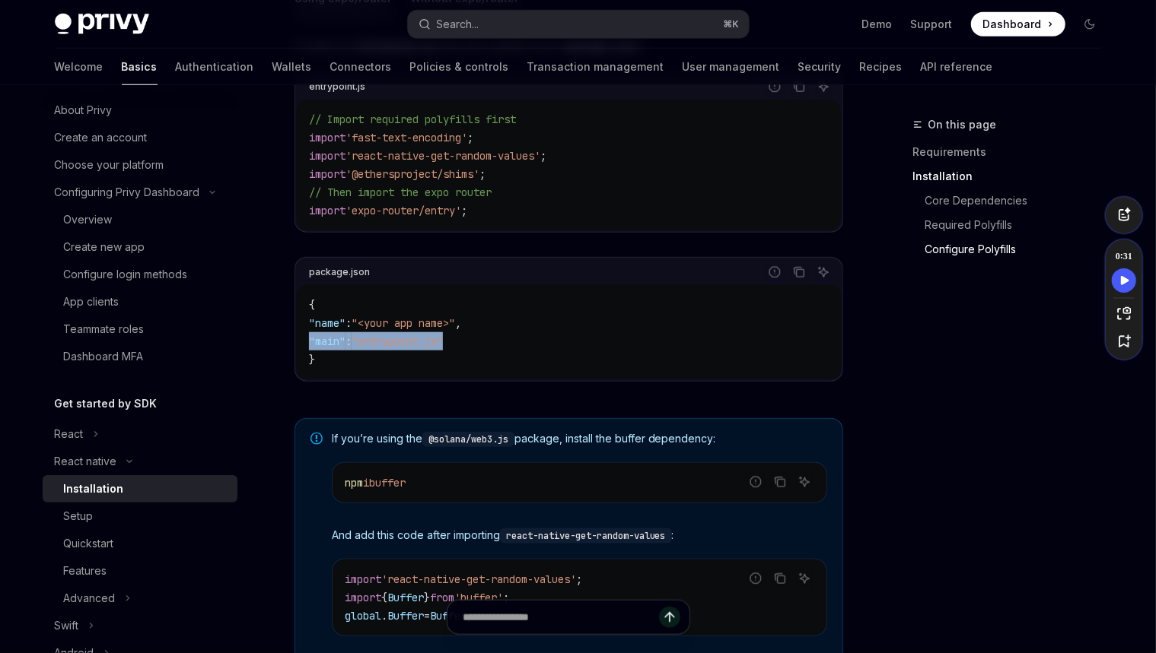
drag, startPoint x: 478, startPoint y: 341, endPoint x: 299, endPoint y: 337, distance: 178.8
click at [299, 337] on div "{ "name" : "<your app name>" , "main" : "entrypoint.js" }" at bounding box center [569, 332] width 544 height 94
copy span ""main" : "entrypoint.js""
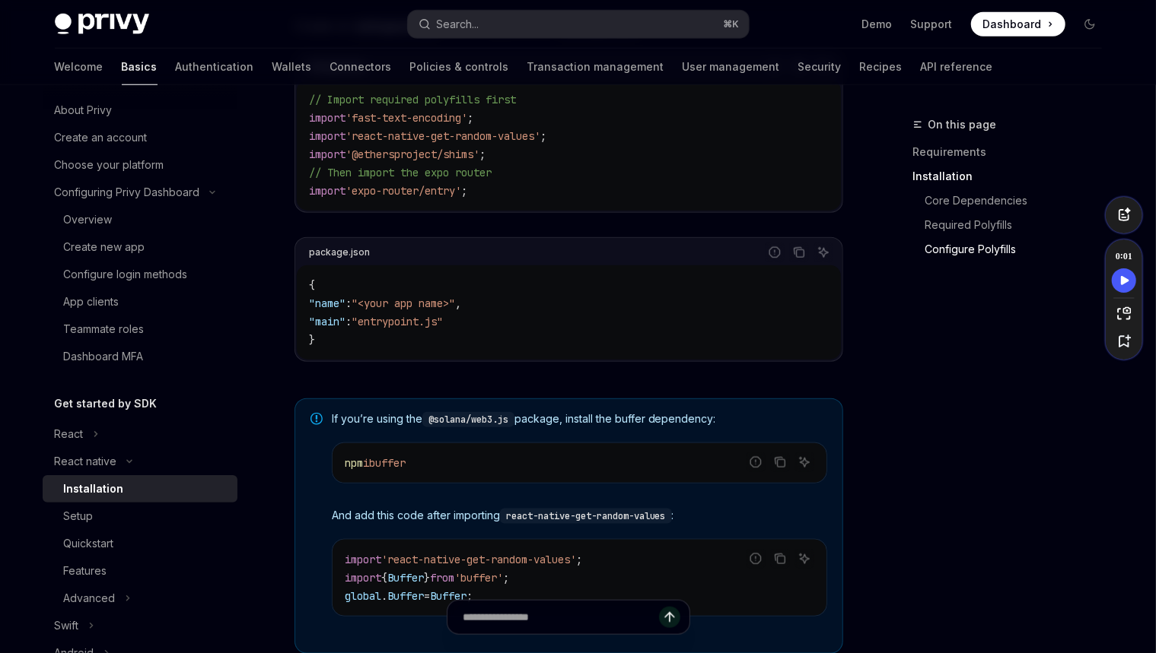
click at [507, 381] on div "Create an entrypoint.js file and update your package.json : entrypoint.js Repor…" at bounding box center [568, 200] width 548 height 371
drag, startPoint x: 616, startPoint y: 423, endPoint x: 581, endPoint y: 422, distance: 35.0
click at [581, 422] on span "If you’re using the @solana/web3.js package, install the buffer dependency:" at bounding box center [579, 420] width 495 height 16
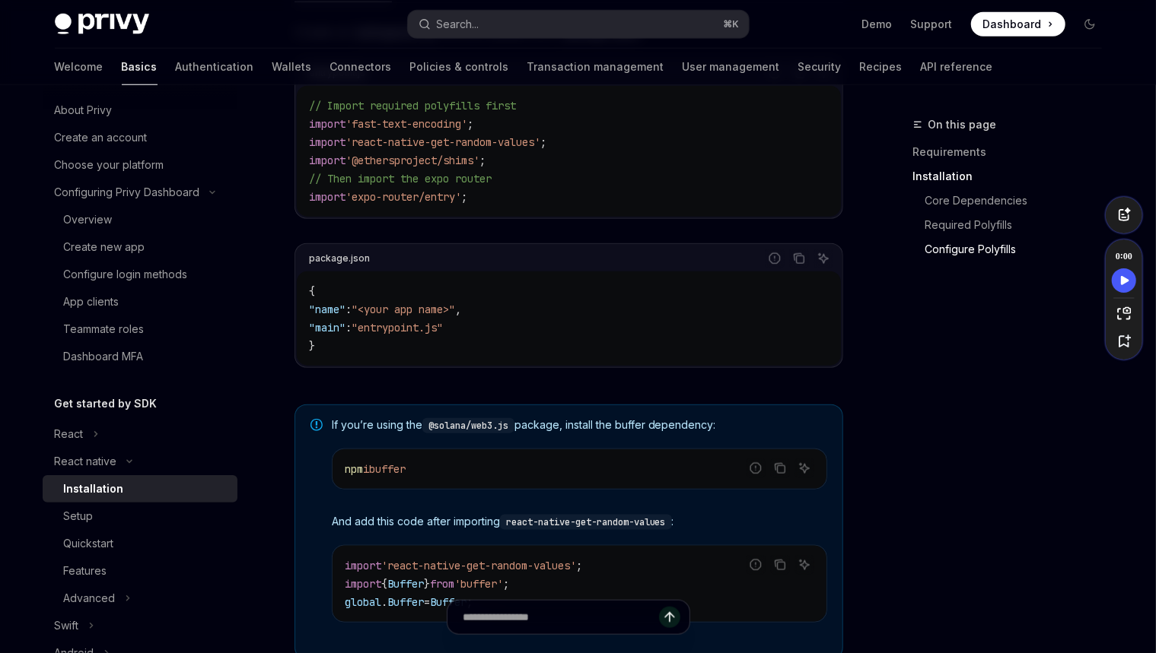
click at [618, 362] on div "{ "name" : "<your app name>" , "main" : "entrypoint.js" }" at bounding box center [569, 319] width 544 height 94
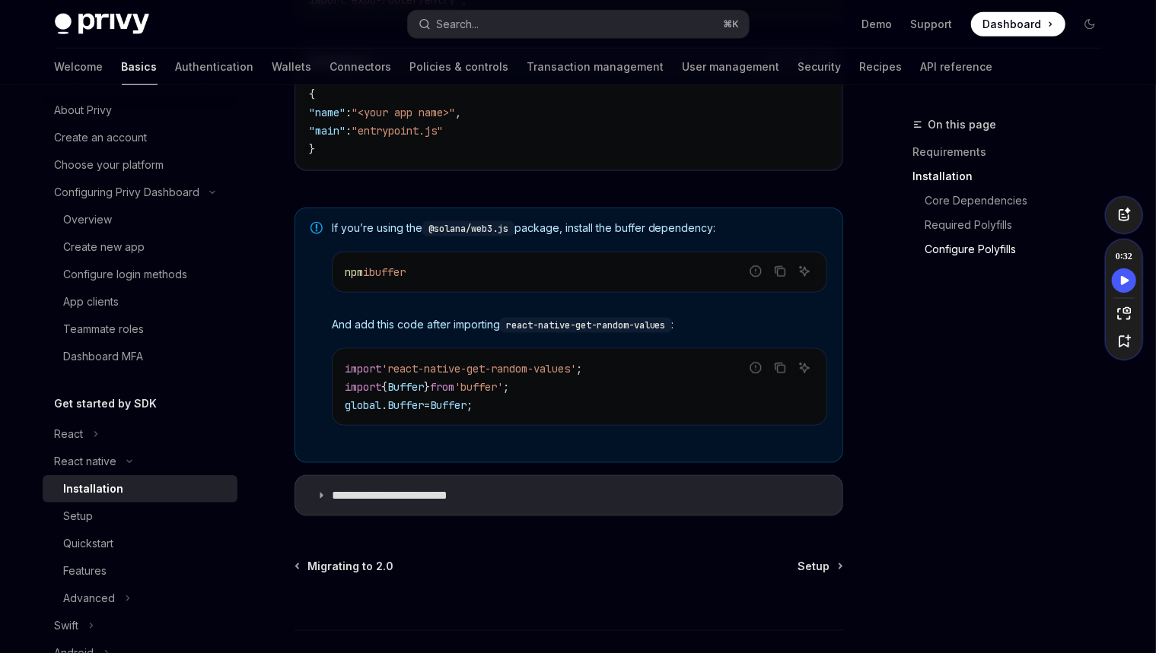
scroll to position [1081, 0]
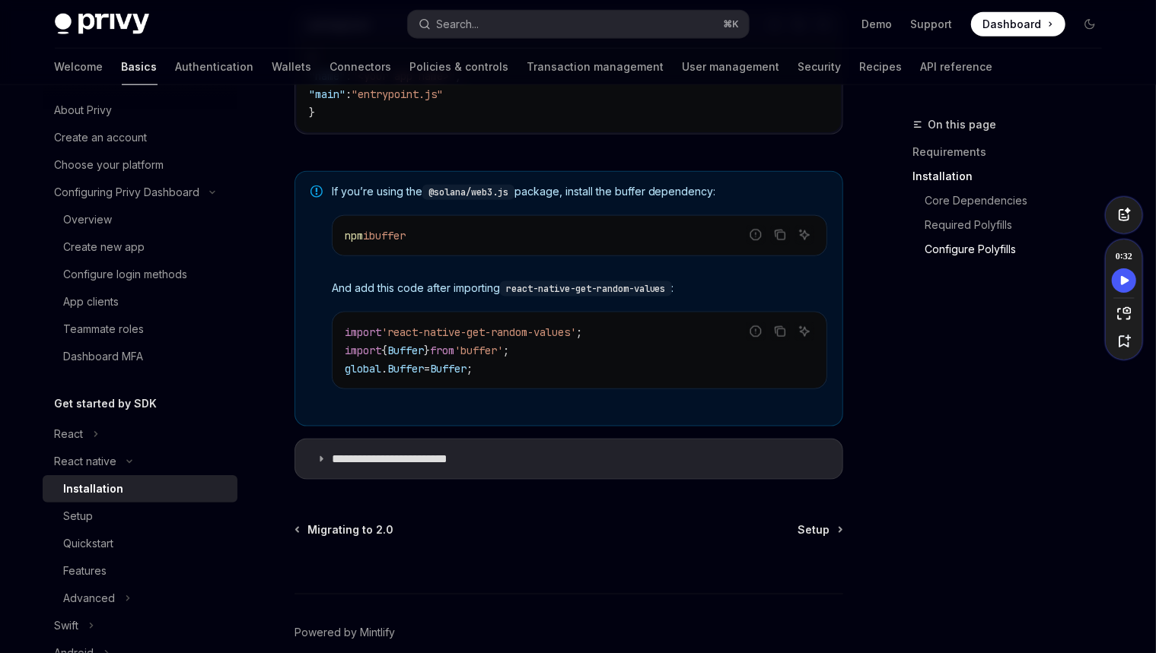
click at [801, 531] on span "Setup" at bounding box center [814, 530] width 32 height 15
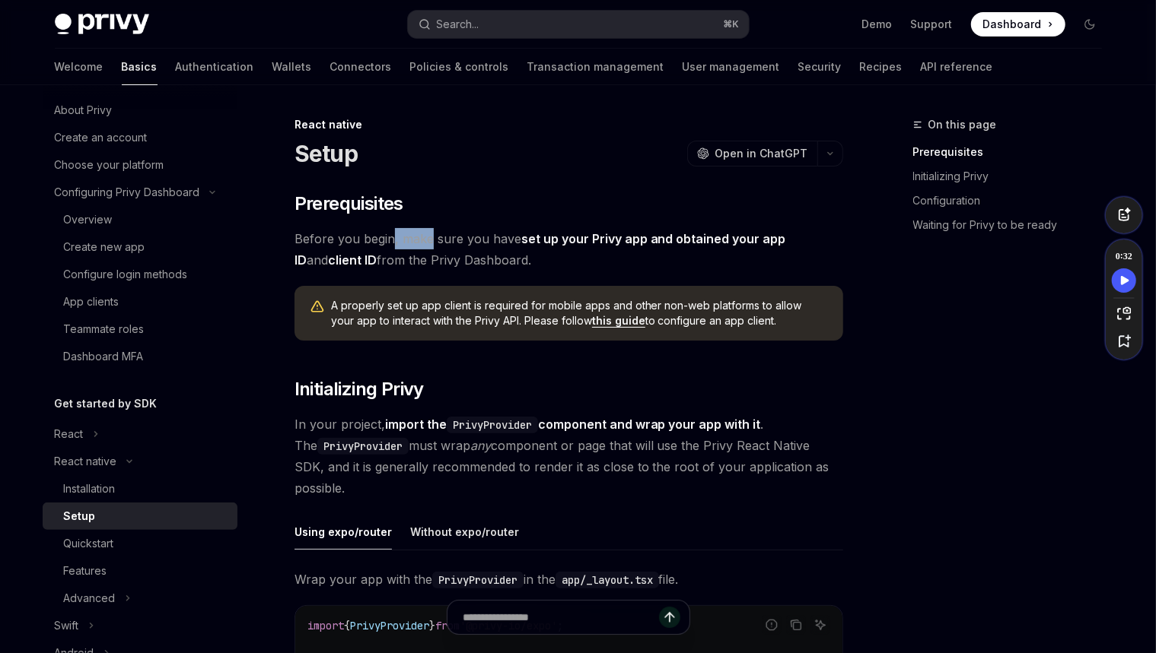
drag, startPoint x: 427, startPoint y: 249, endPoint x: 393, endPoint y: 247, distance: 34.3
click at [393, 247] on span "Before you begin, make sure you have set up your Privy app and obtained your ap…" at bounding box center [568, 249] width 548 height 43
click at [430, 247] on span "Before you begin, make sure you have set up your Privy app and obtained your ap…" at bounding box center [568, 249] width 548 height 43
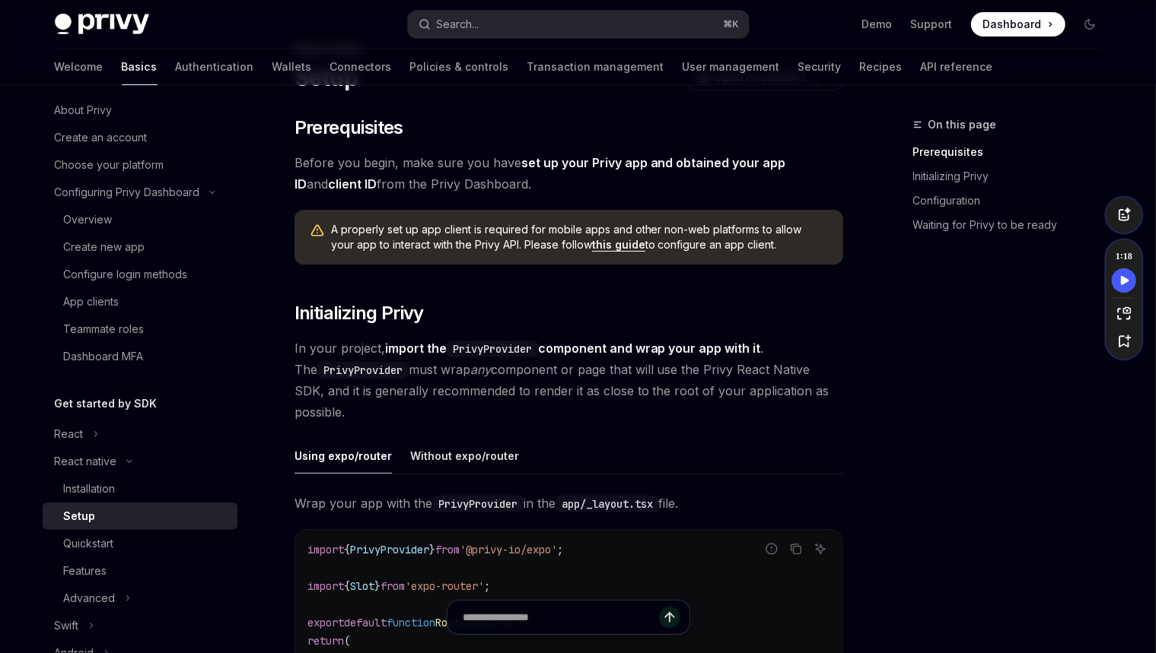
scroll to position [223, 0]
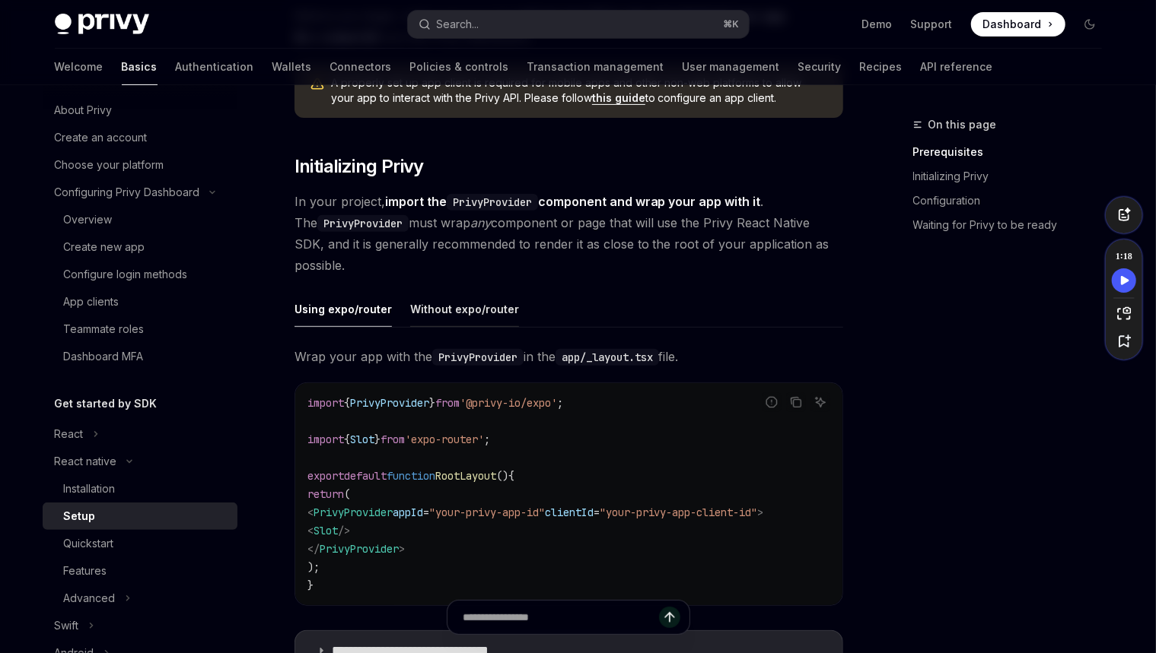
click at [444, 313] on div "Without expo/router" at bounding box center [464, 309] width 109 height 36
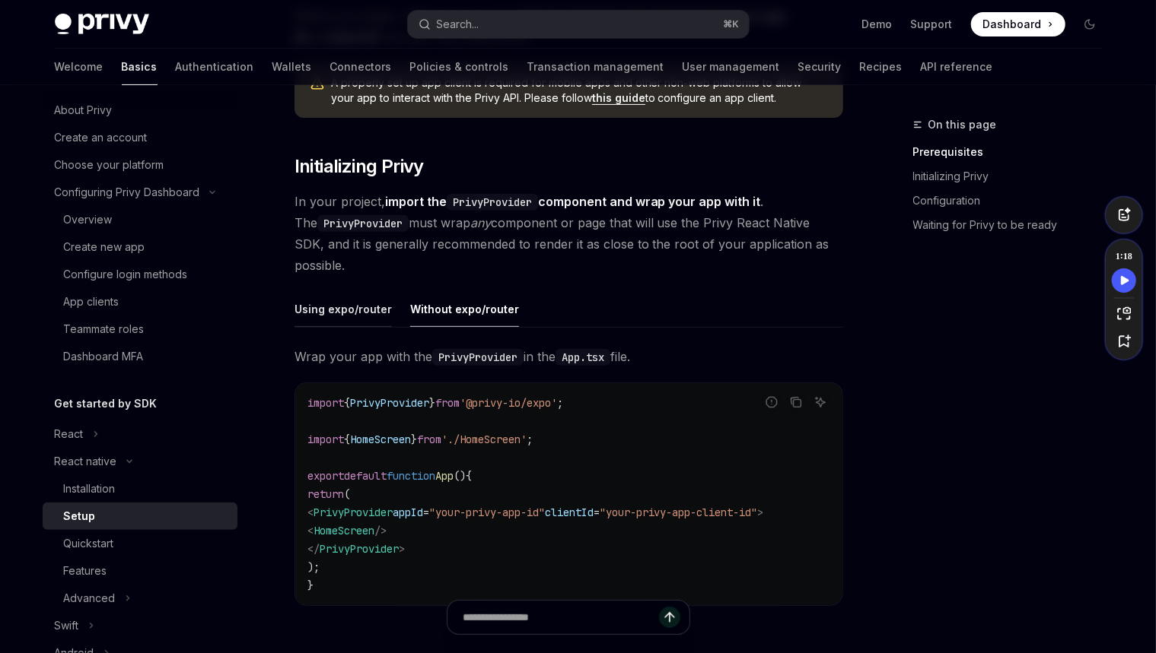
click at [337, 311] on div "Using expo/router" at bounding box center [342, 309] width 97 height 36
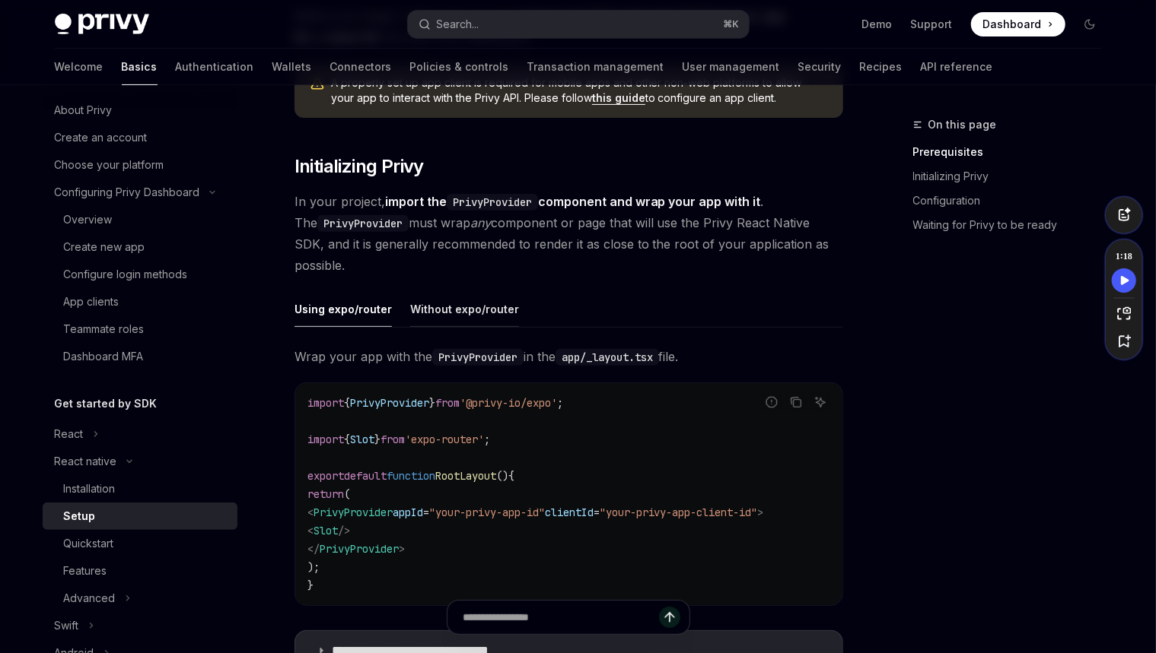
click at [448, 309] on div "Without expo/router" at bounding box center [464, 309] width 109 height 36
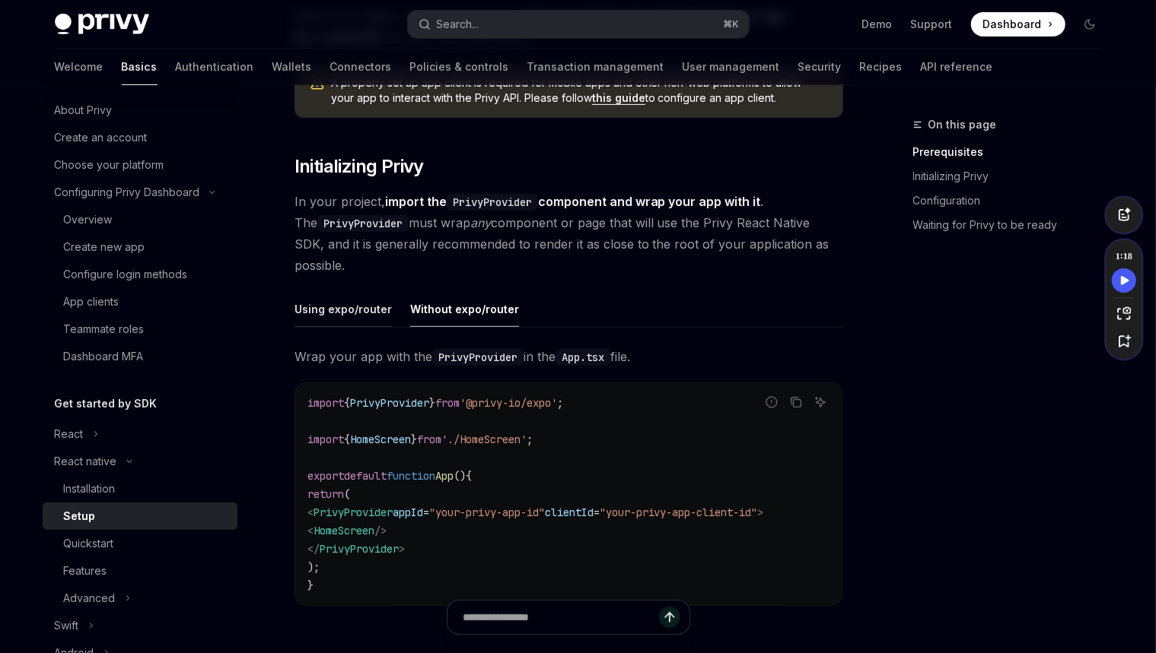
click at [339, 306] on div "Using expo/router" at bounding box center [342, 309] width 97 height 36
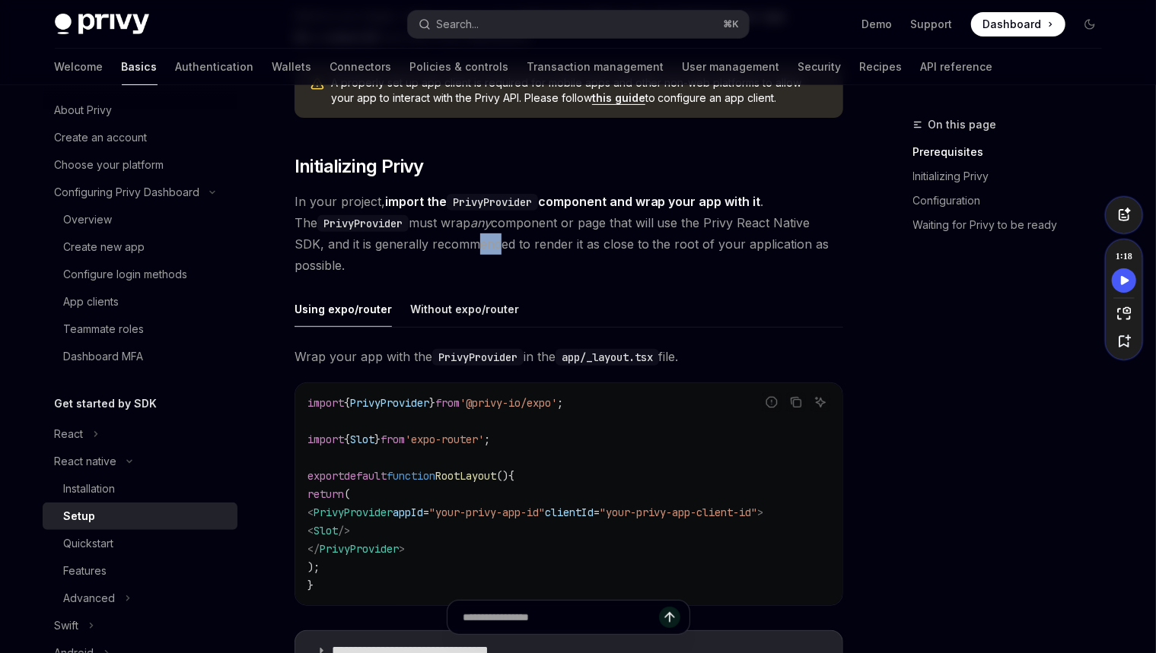
drag, startPoint x: 459, startPoint y: 237, endPoint x: 432, endPoint y: 239, distance: 27.4
click at [432, 239] on span "In your project, import the PrivyProvider component and wrap your app with it .…" at bounding box center [568, 233] width 548 height 85
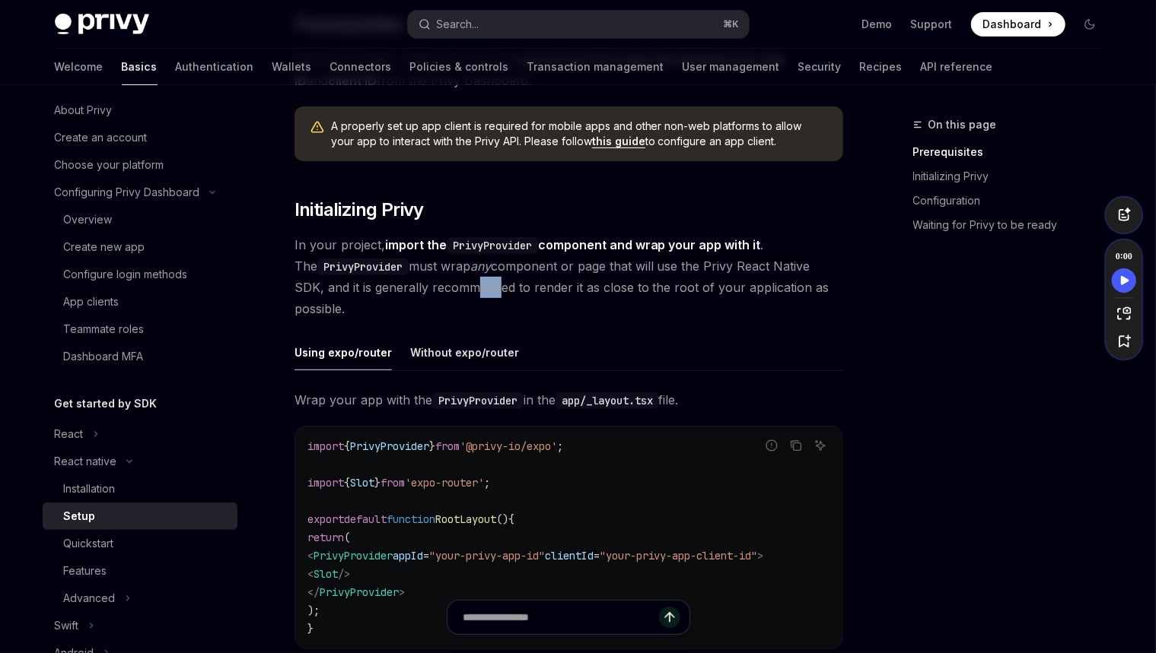
scroll to position [27, 0]
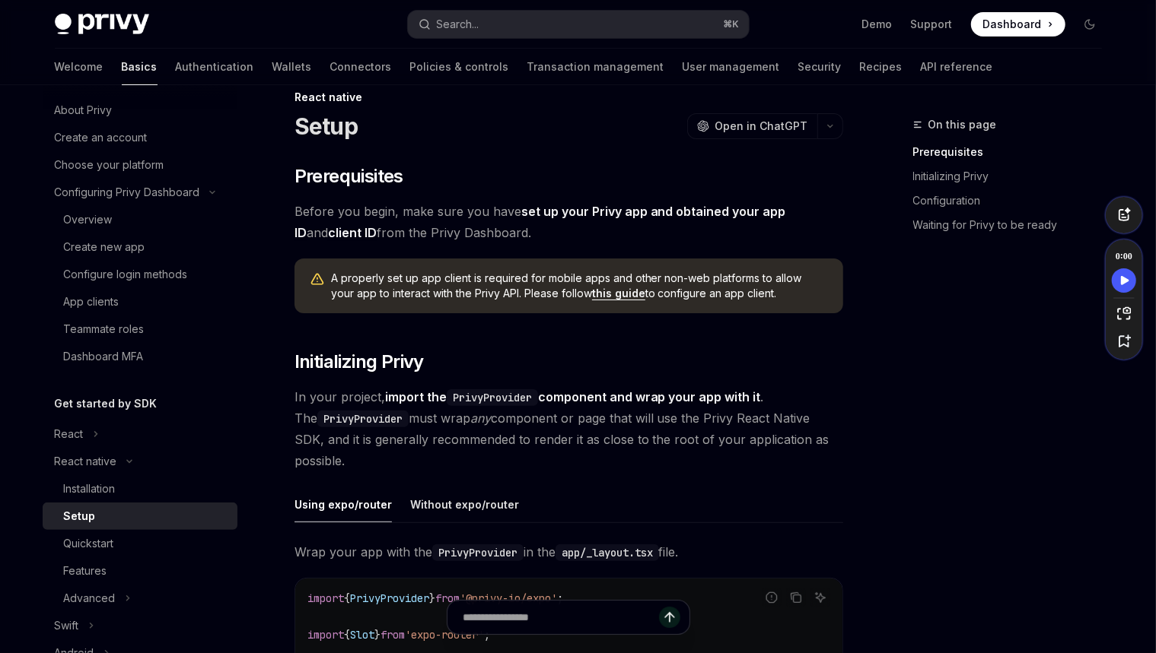
click at [498, 420] on span "In your project, import the PrivyProvider component and wrap your app with it .…" at bounding box center [568, 428] width 548 height 85
drag, startPoint x: 522, startPoint y: 425, endPoint x: 500, endPoint y: 427, distance: 22.1
click at [500, 427] on span "In your project, import the PrivyProvider component and wrap your app with it .…" at bounding box center [568, 428] width 548 height 85
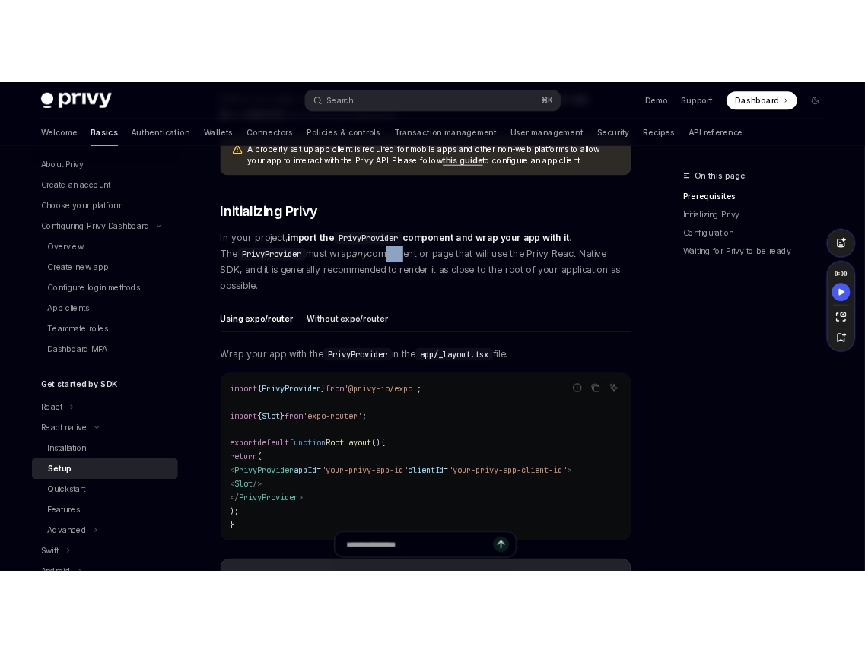
scroll to position [382, 0]
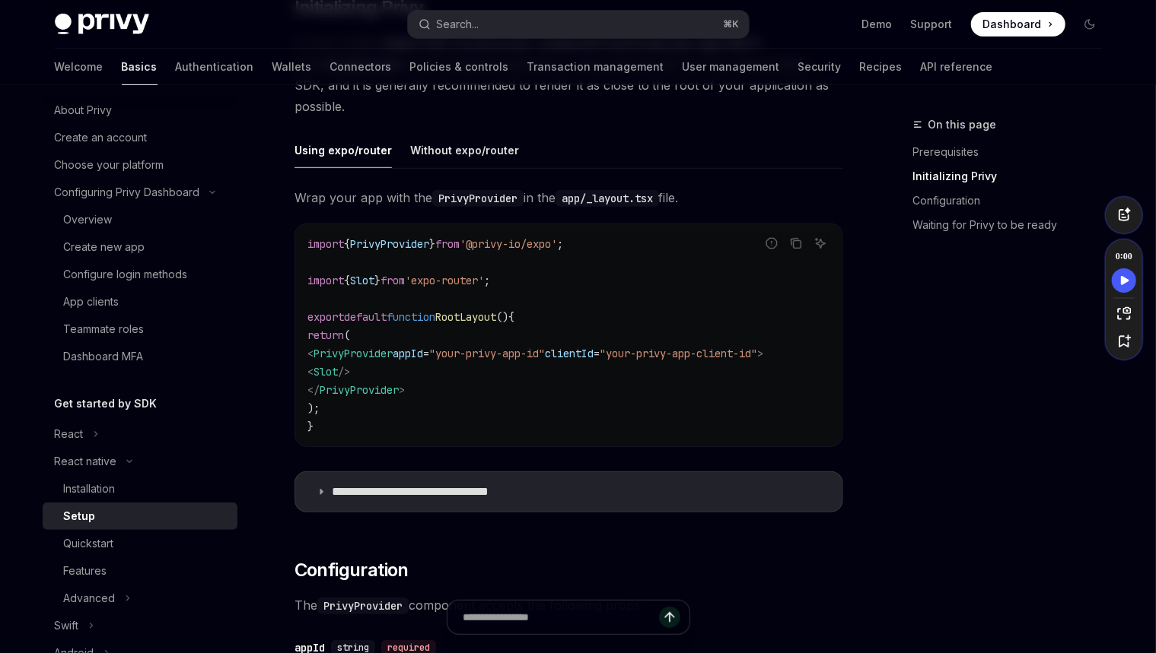
click at [528, 347] on span ""your-privy-app-id"" at bounding box center [487, 354] width 116 height 14
drag, startPoint x: 600, startPoint y: 242, endPoint x: 272, endPoint y: 244, distance: 328.6
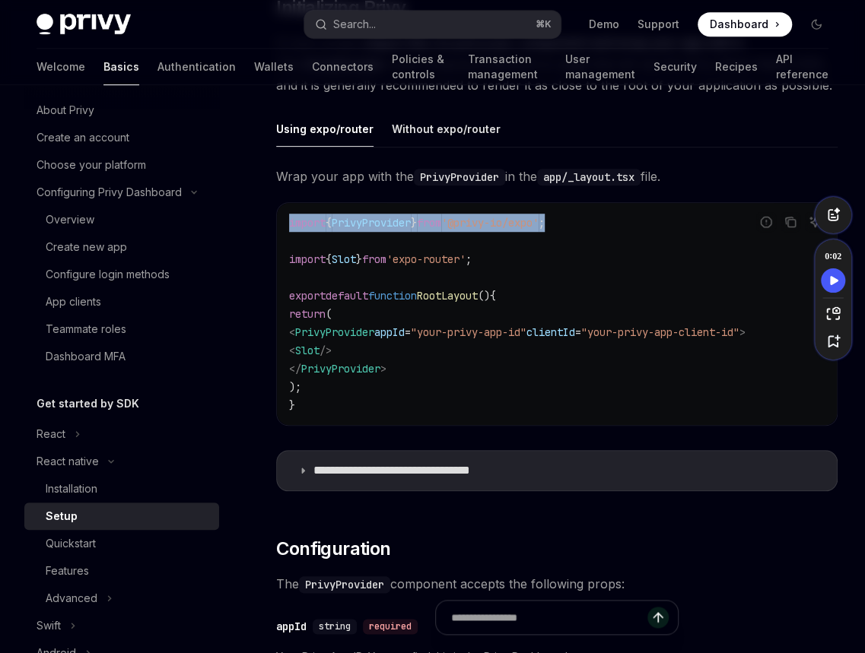
scroll to position [0, 6]
drag, startPoint x: 314, startPoint y: 333, endPoint x: 802, endPoint y: 332, distance: 487.6
click at [802, 332] on code "import { PrivyProvider } from '@privy-io/expo' ; import { Slot } from 'expo-rou…" at bounding box center [557, 314] width 536 height 201
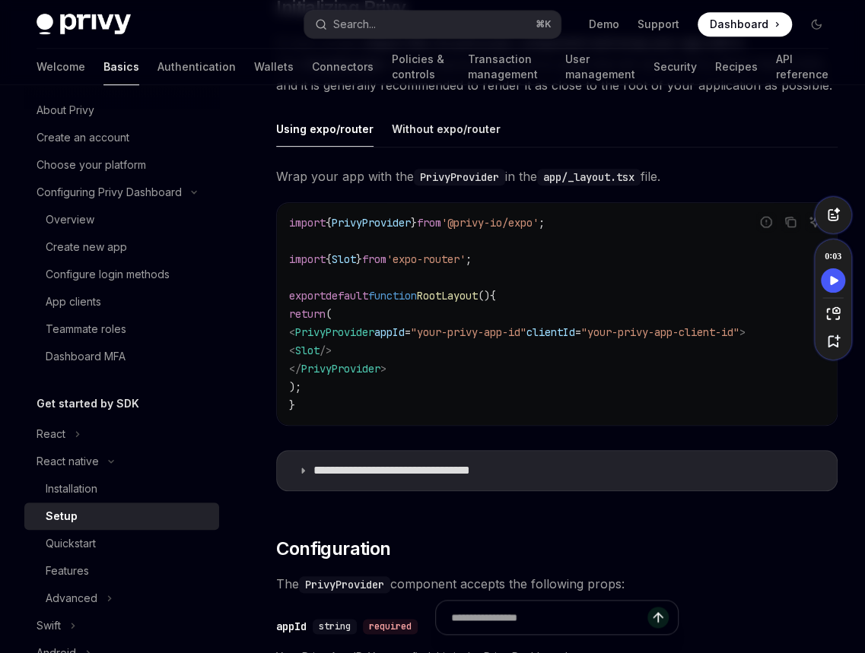
click at [466, 313] on code "import { PrivyProvider } from '@privy-io/expo' ; import { Slot } from 'expo-rou…" at bounding box center [557, 314] width 536 height 201
click at [302, 470] on icon at bounding box center [302, 470] width 9 height 9
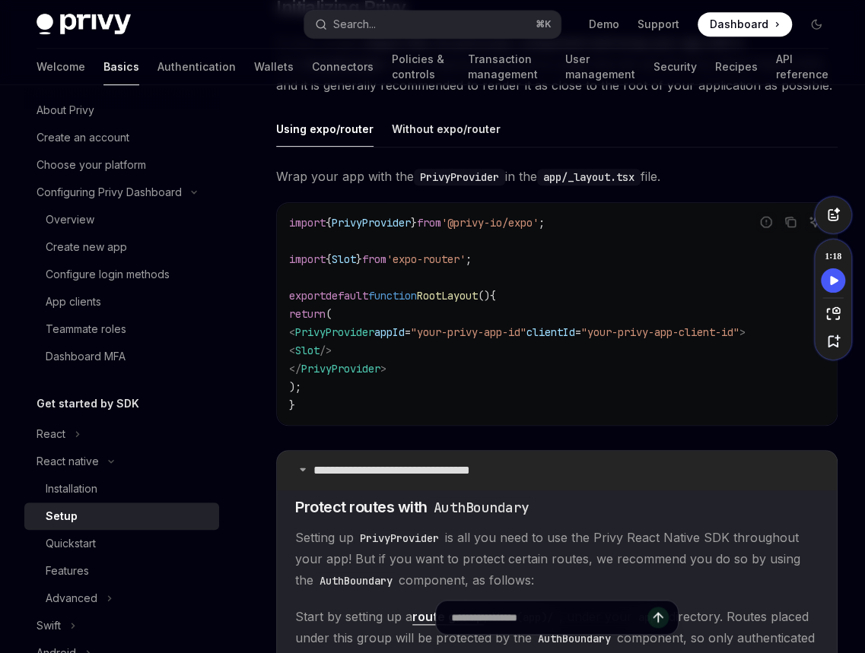
click at [301, 470] on icon at bounding box center [302, 469] width 9 height 9
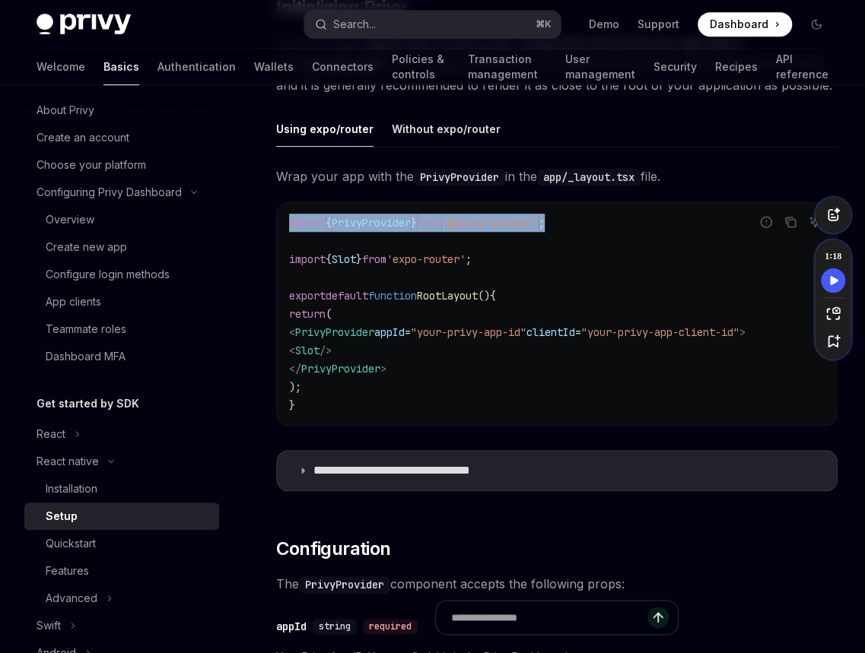
drag, startPoint x: 605, startPoint y: 229, endPoint x: 285, endPoint y: 221, distance: 320.4
click at [285, 221] on div "import { PrivyProvider } from '@privy-io/expo' ; import { Slot } from 'expo-rou…" at bounding box center [557, 314] width 560 height 222
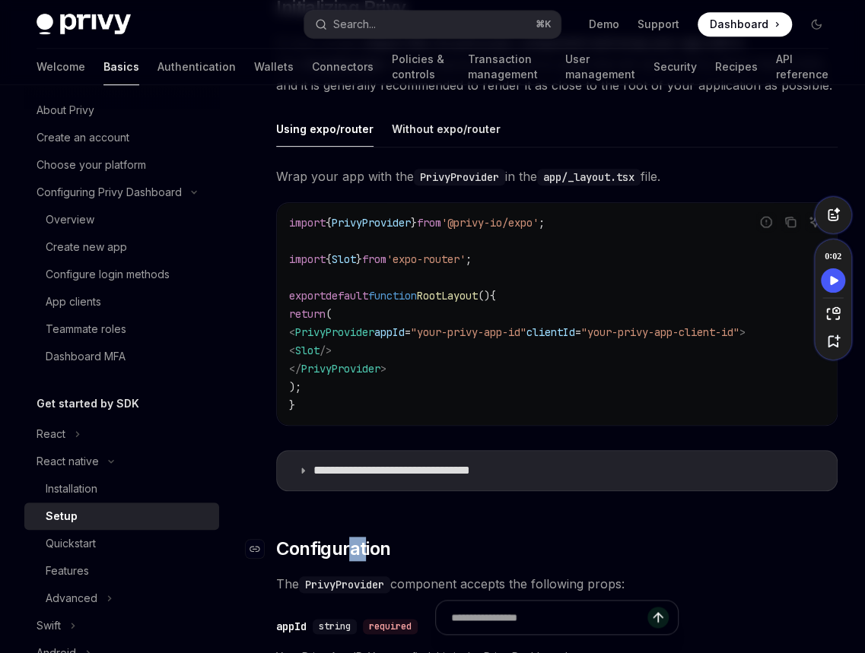
drag, startPoint x: 366, startPoint y: 553, endPoint x: 351, endPoint y: 552, distance: 15.2
click at [351, 552] on span "Configuration" at bounding box center [333, 549] width 114 height 24
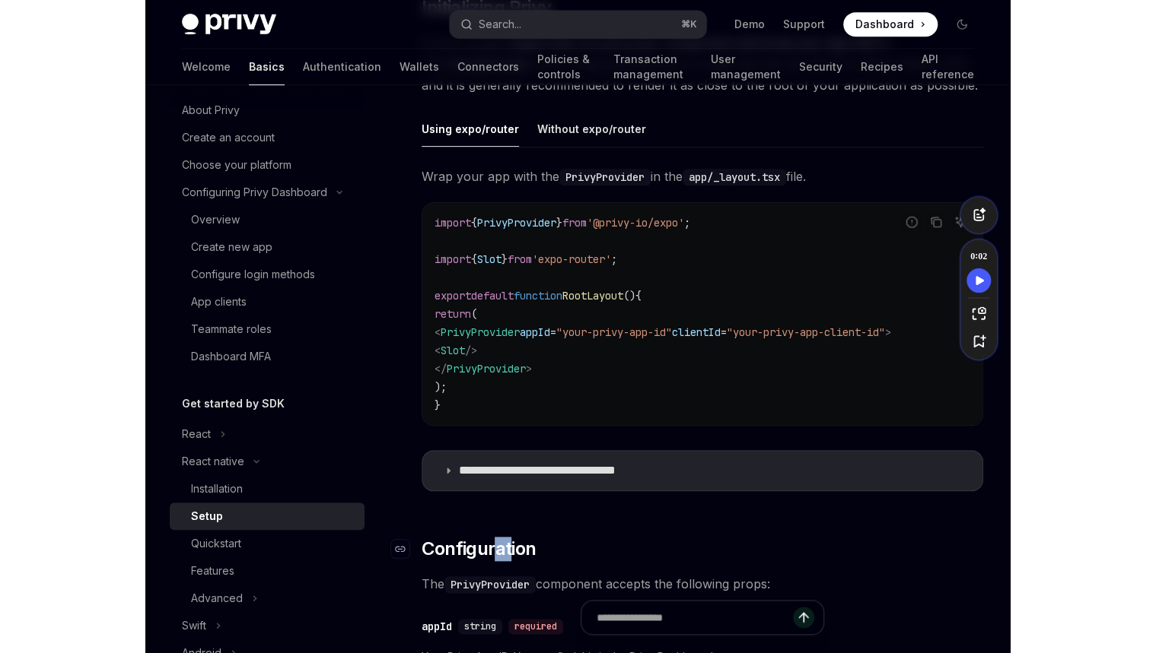
scroll to position [808, 0]
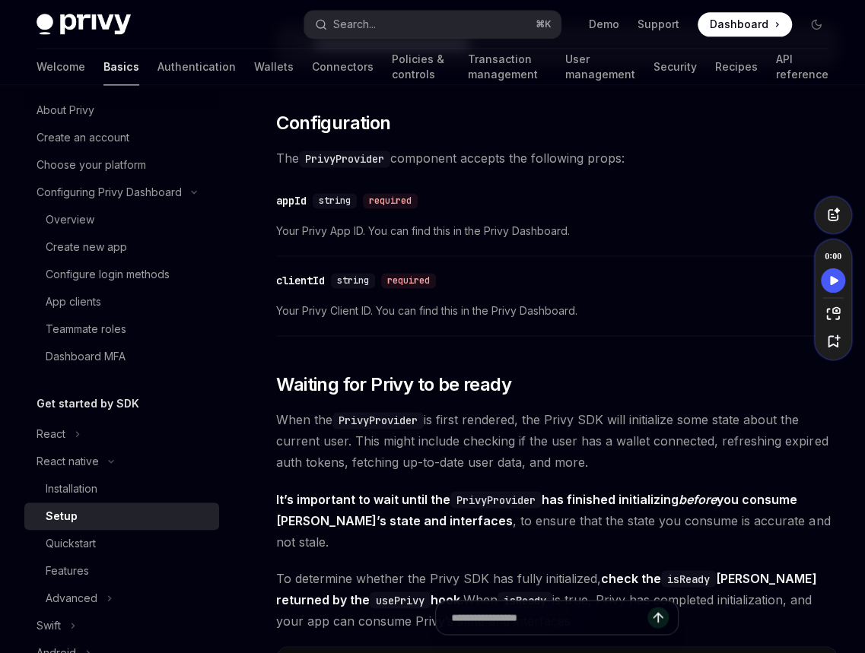
click at [439, 538] on div "​ Prerequisites Before you begin, make sure you have set up your Privy app and …" at bounding box center [556, 214] width 561 height 1660
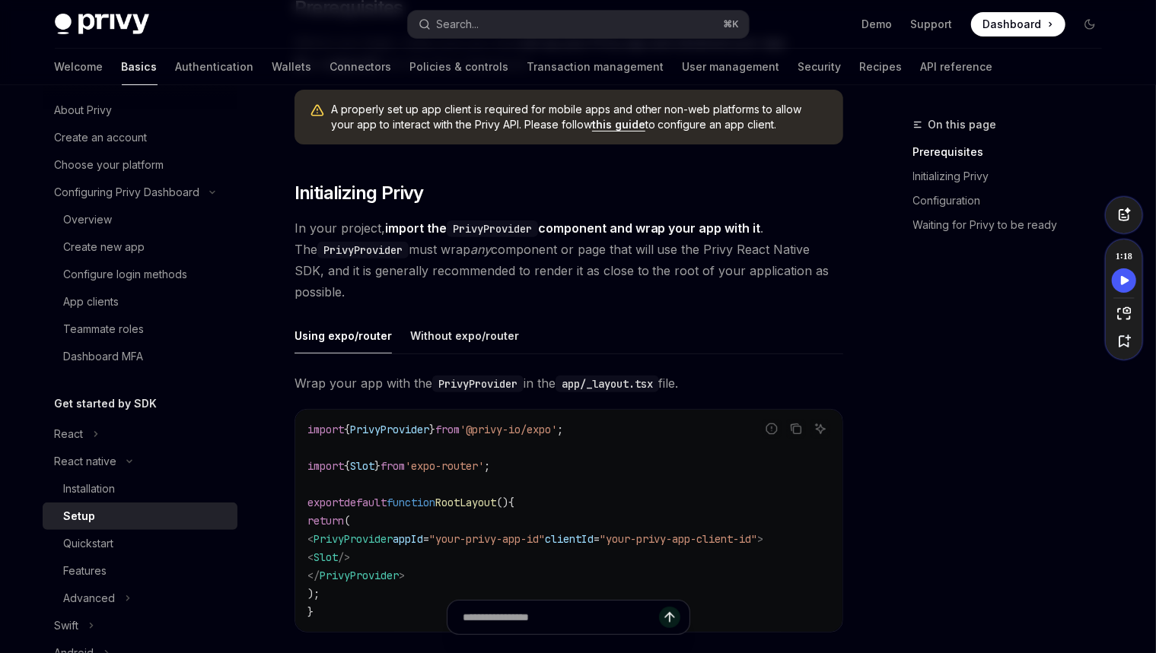
scroll to position [0, 0]
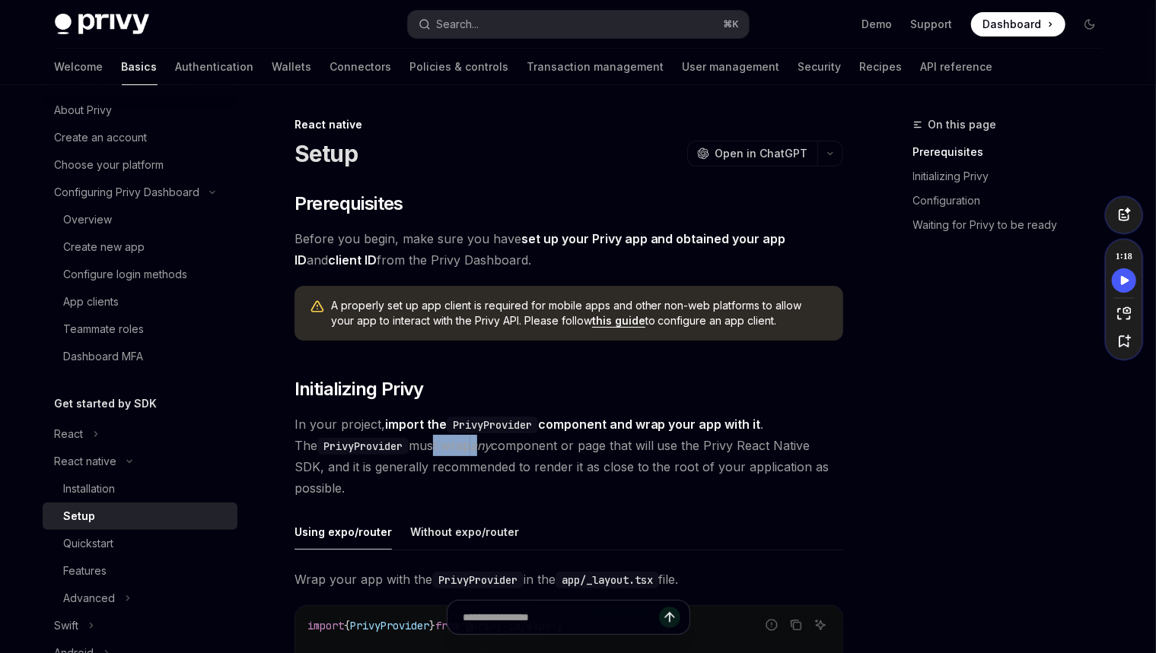
drag, startPoint x: 448, startPoint y: 454, endPoint x: 413, endPoint y: 456, distance: 35.0
click at [413, 456] on span "In your project, import the PrivyProvider component and wrap your app with it .…" at bounding box center [568, 456] width 548 height 85
click at [513, 448] on span "In your project, import the PrivyProvider component and wrap your app with it .…" at bounding box center [568, 456] width 548 height 85
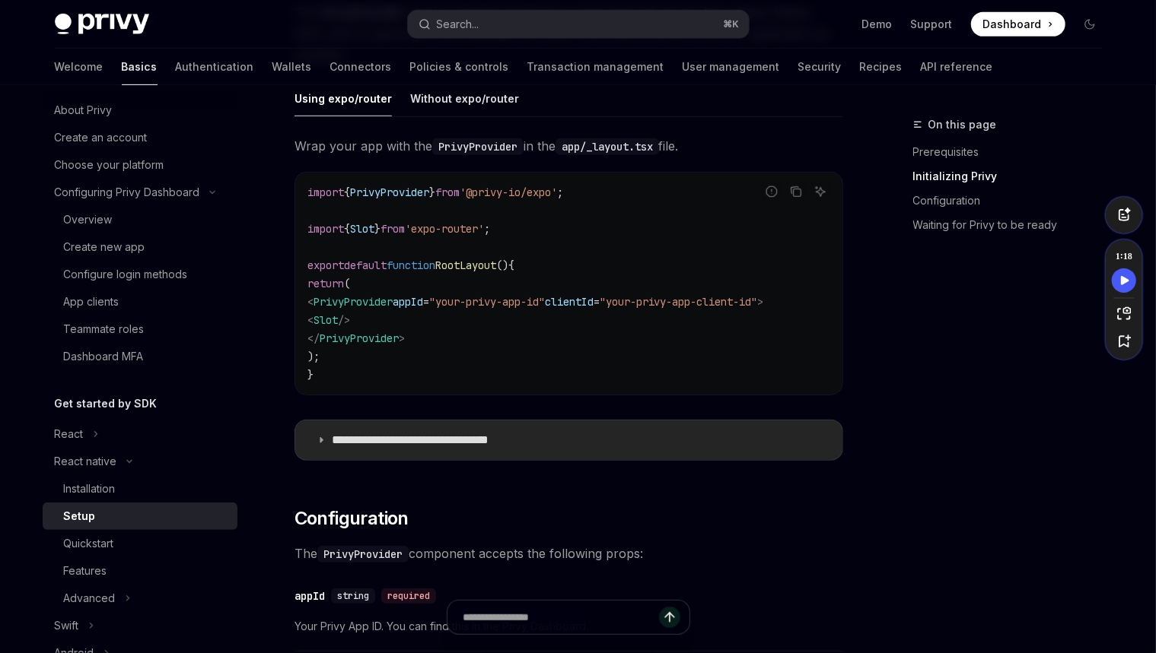
scroll to position [446, 0]
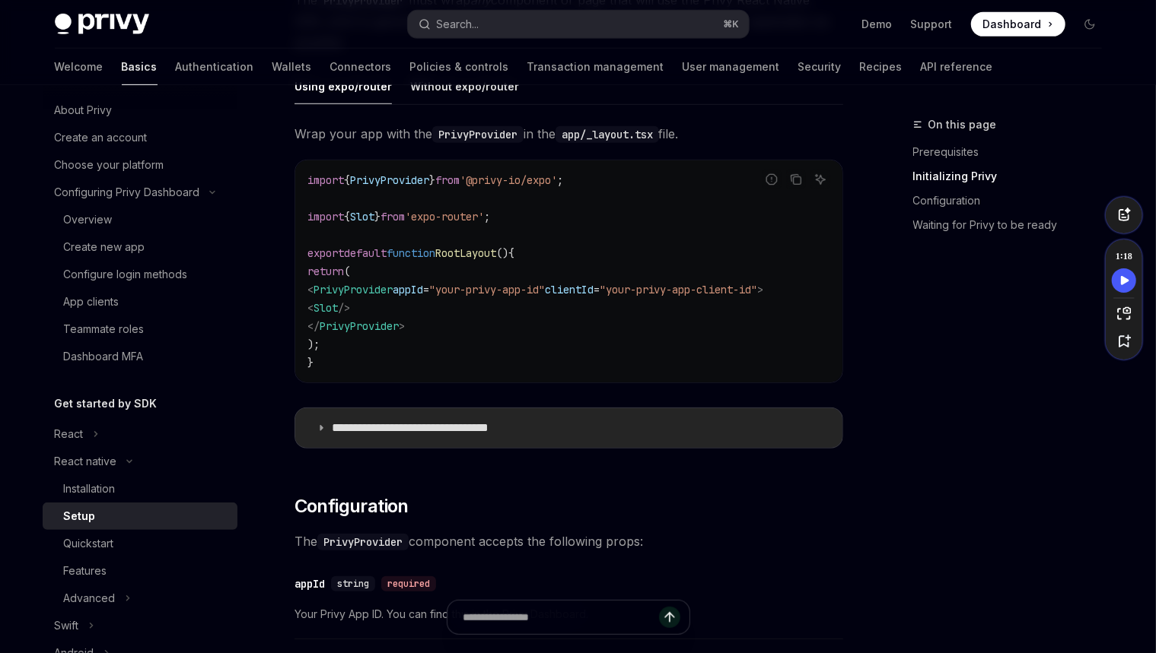
click at [321, 431] on icon at bounding box center [320, 428] width 9 height 9
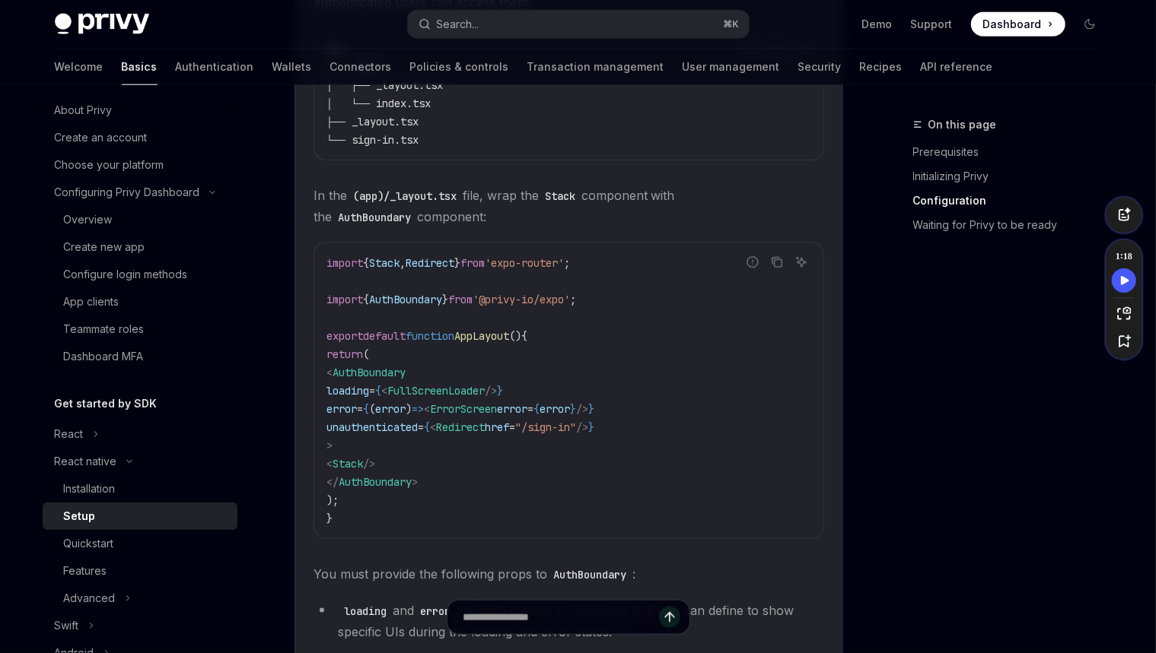
scroll to position [1091, 0]
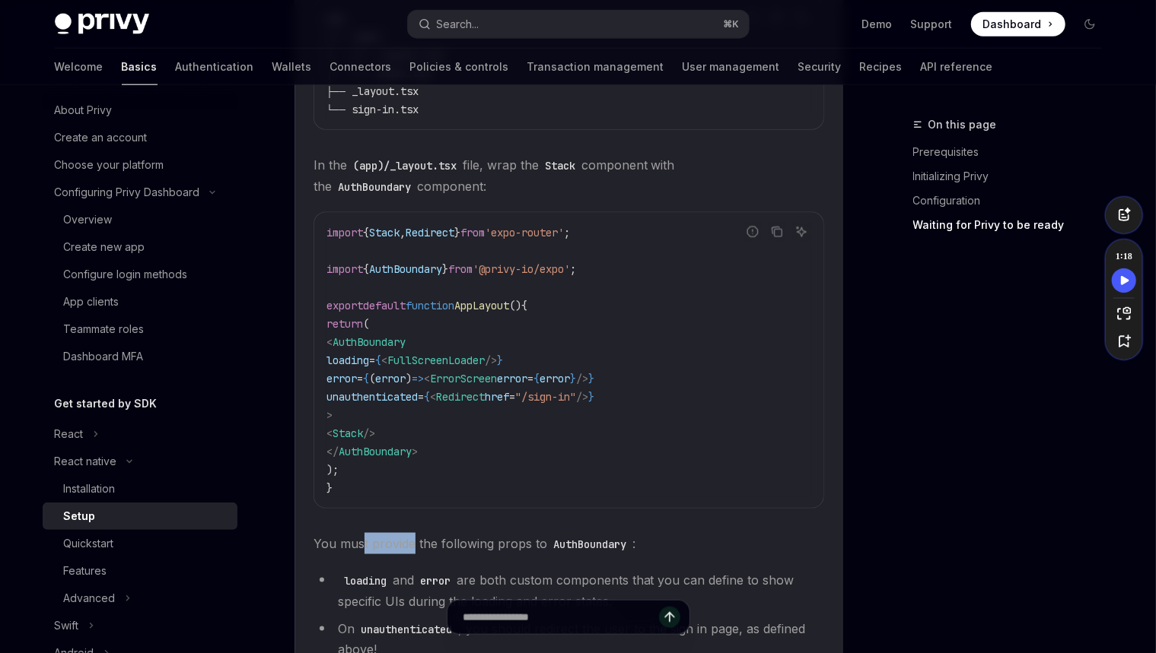
drag, startPoint x: 411, startPoint y: 546, endPoint x: 361, endPoint y: 546, distance: 50.2
click at [361, 546] on span "You must provide the following props to AuthBoundary :" at bounding box center [568, 543] width 510 height 21
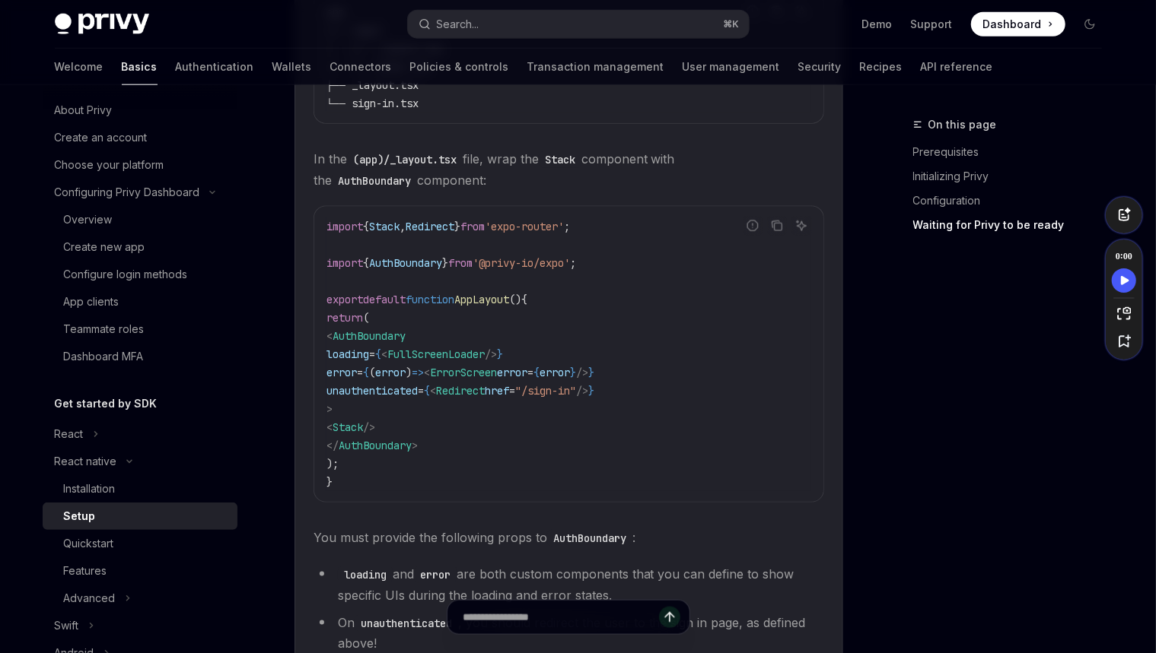
click at [408, 528] on children "​ Protect routes with AuthBoundary Setting up PrivyProvider is all you need to …" at bounding box center [568, 258] width 510 height 910
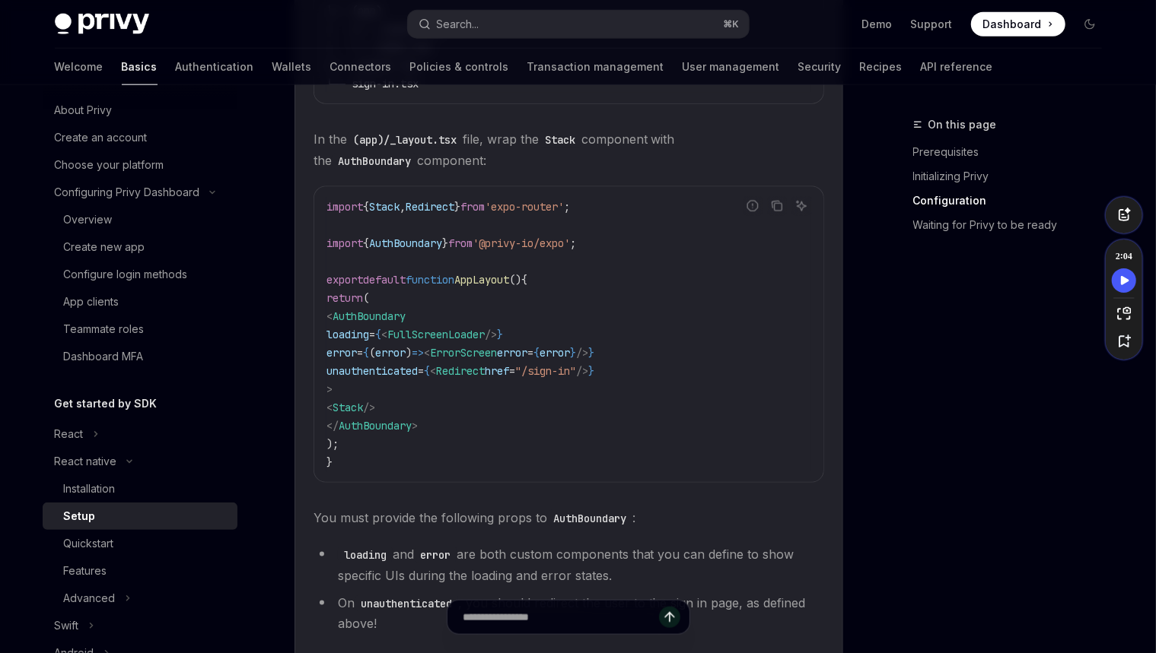
scroll to position [791, 0]
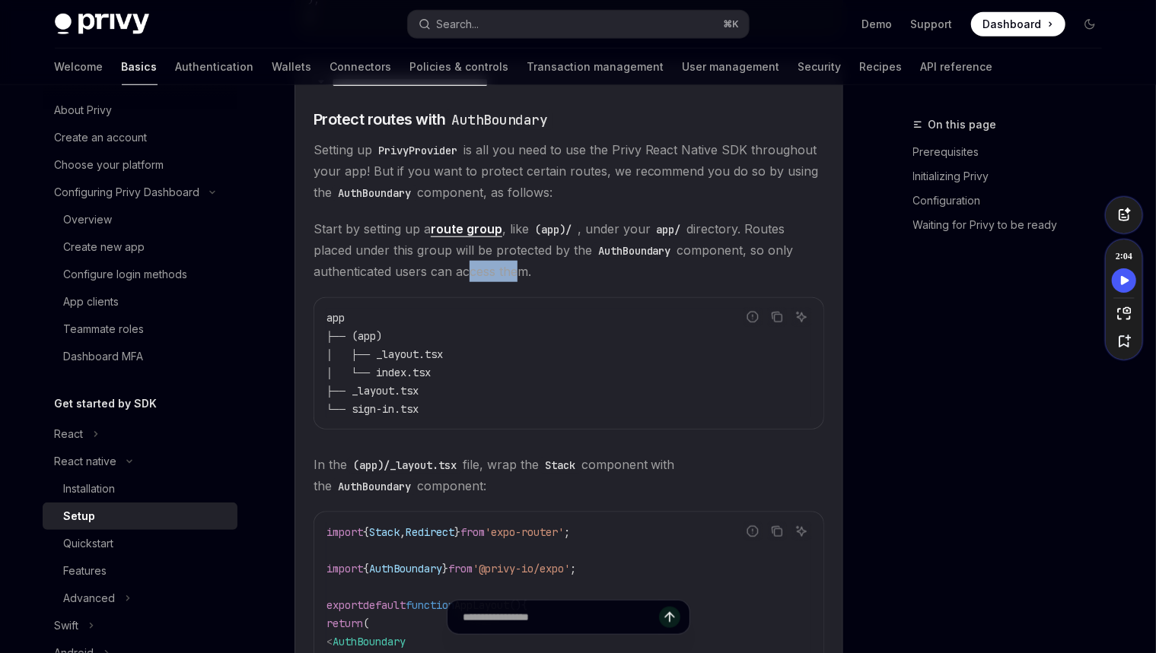
drag, startPoint x: 485, startPoint y: 273, endPoint x: 465, endPoint y: 273, distance: 19.8
click at [465, 273] on span "Start by setting up a route group , like (app)/ , under your app/ directory. Ro…" at bounding box center [568, 250] width 510 height 64
click at [487, 275] on span "Start by setting up a route group , like (app)/ , under your app/ directory. Ro…" at bounding box center [568, 250] width 510 height 64
click at [447, 279] on span "Start by setting up a route group , like (app)/ , under your app/ directory. Ro…" at bounding box center [568, 250] width 510 height 64
click at [477, 277] on span "Start by setting up a route group , like (app)/ , under your app/ directory. Ro…" at bounding box center [568, 250] width 510 height 64
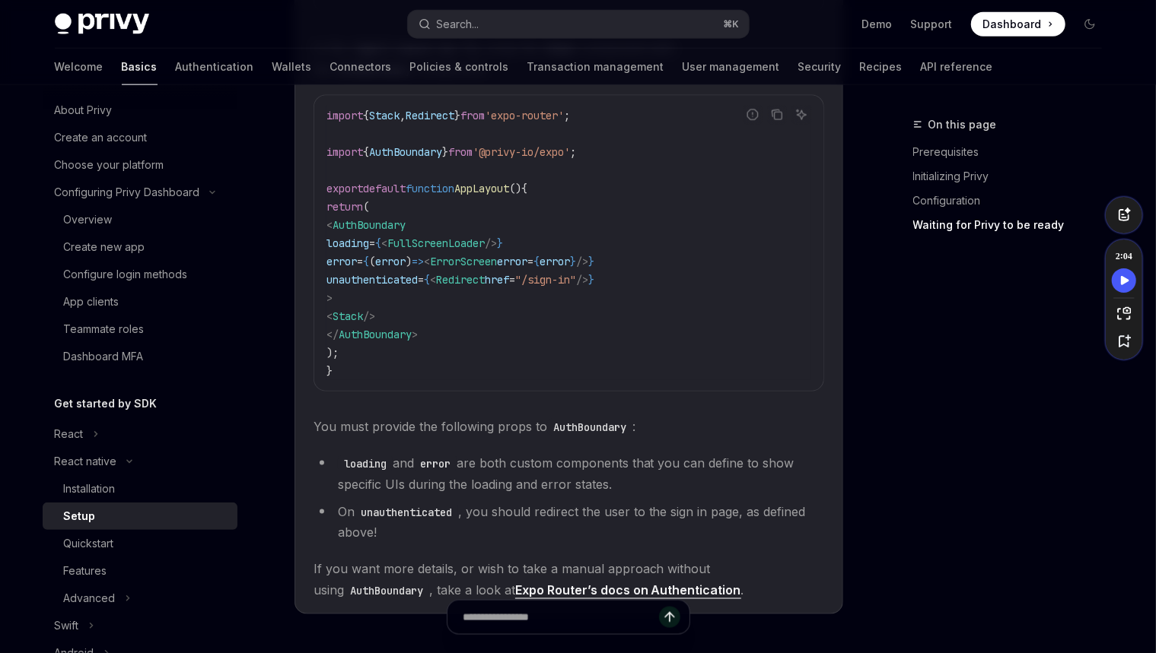
scroll to position [1222, 0]
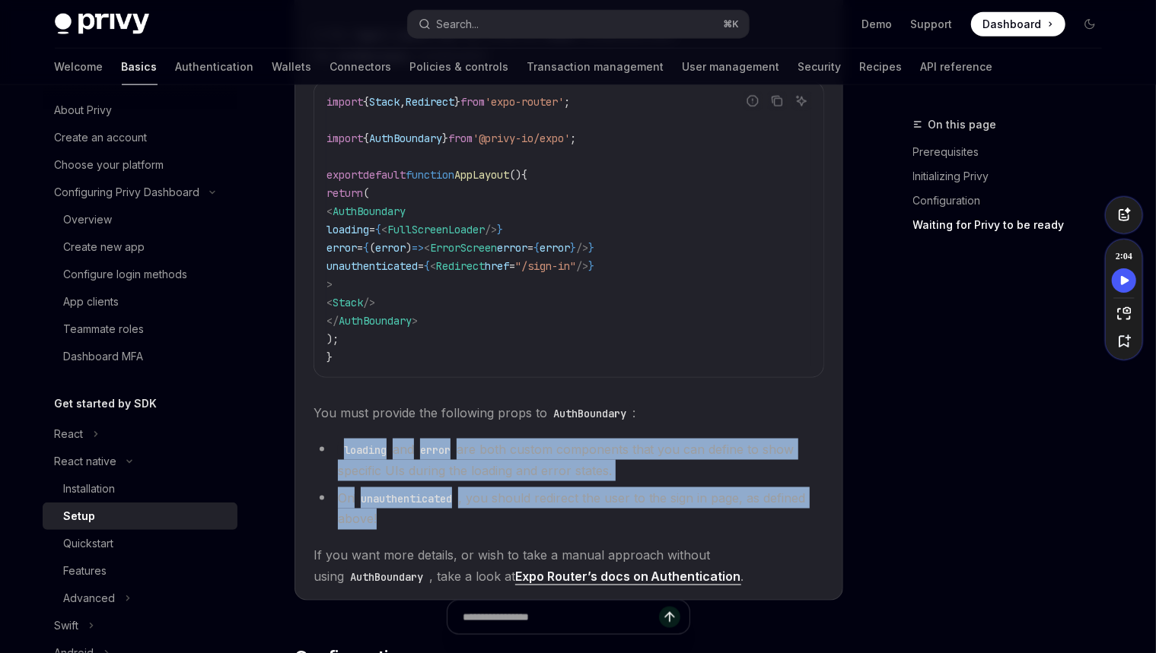
drag, startPoint x: 508, startPoint y: 532, endPoint x: 332, endPoint y: 444, distance: 196.3
click at [332, 444] on ul "loading and error are both custom components that you can define to show specif…" at bounding box center [568, 484] width 510 height 91
click at [500, 428] on children "​ Protect routes with AuthBoundary Setting up PrivyProvider is all you need to …" at bounding box center [568, 133] width 510 height 910
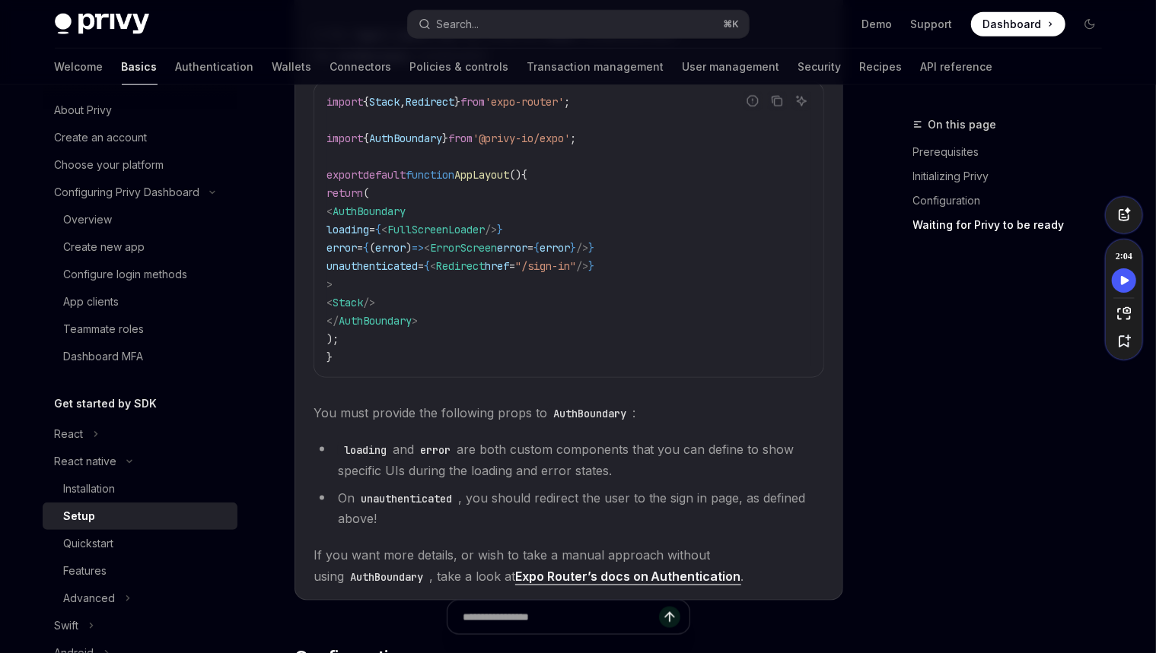
scroll to position [1228, 0]
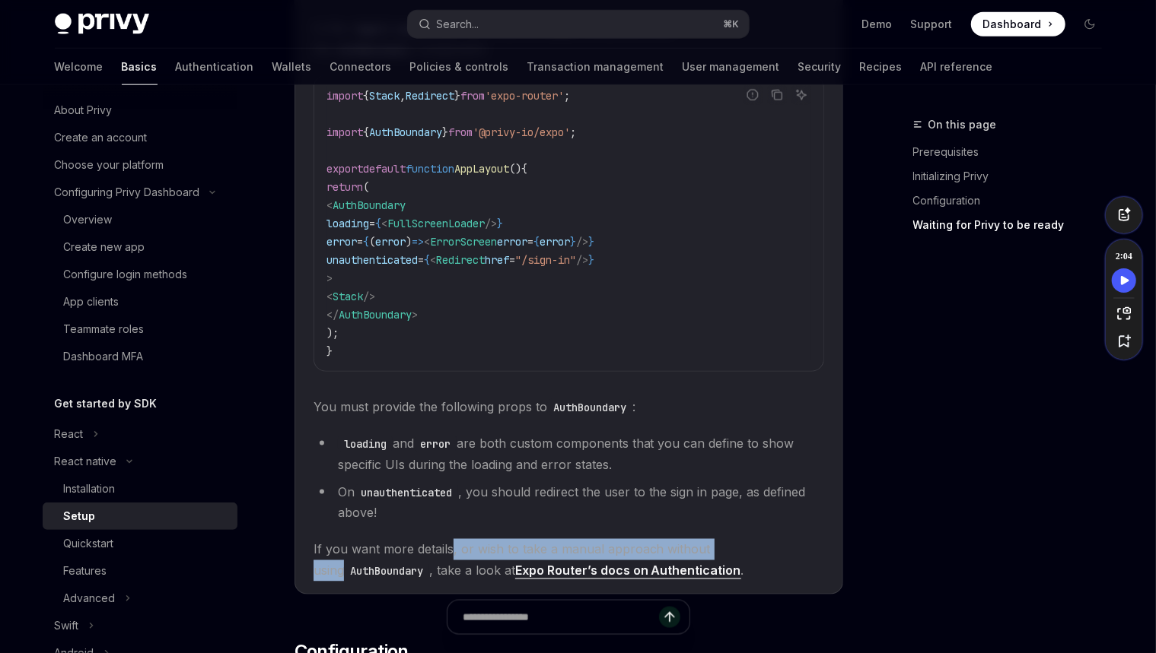
drag, startPoint x: 761, startPoint y: 553, endPoint x: 453, endPoint y: 552, distance: 307.3
click at [452, 552] on span "If you want more details, or wish to take a manual approach without using AuthB…" at bounding box center [568, 560] width 510 height 43
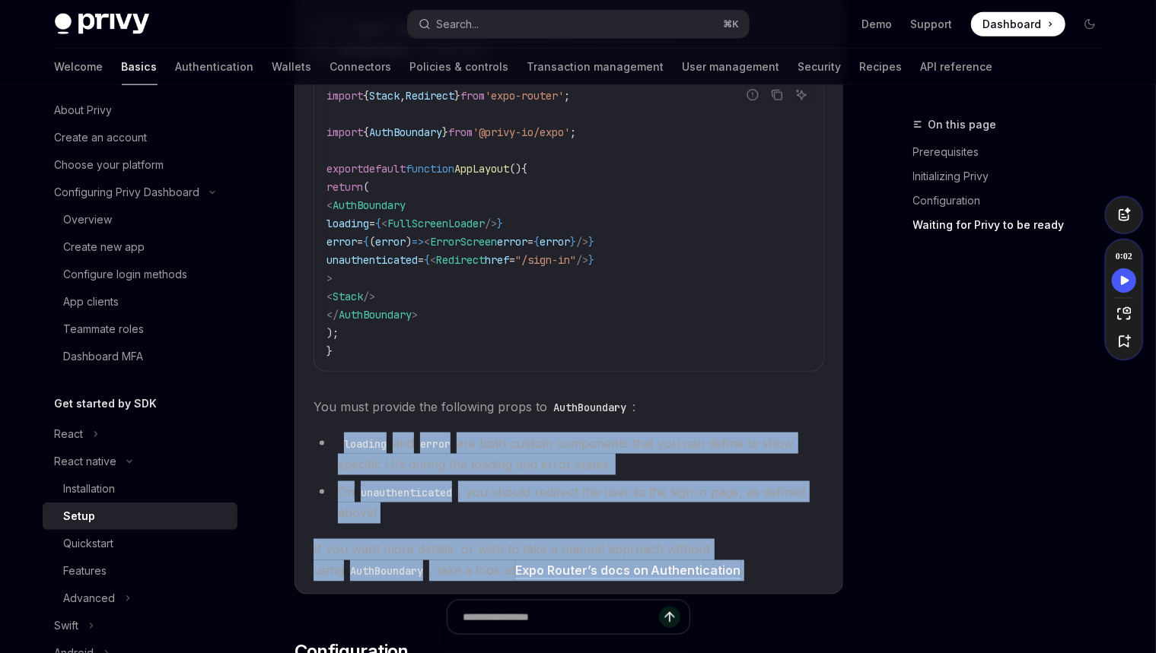
drag, startPoint x: 727, startPoint y: 574, endPoint x: 604, endPoint y: 403, distance: 210.3
click at [599, 416] on children "​ Protect routes with AuthBoundary Setting up PrivyProvider is all you need to …" at bounding box center [568, 127] width 510 height 910
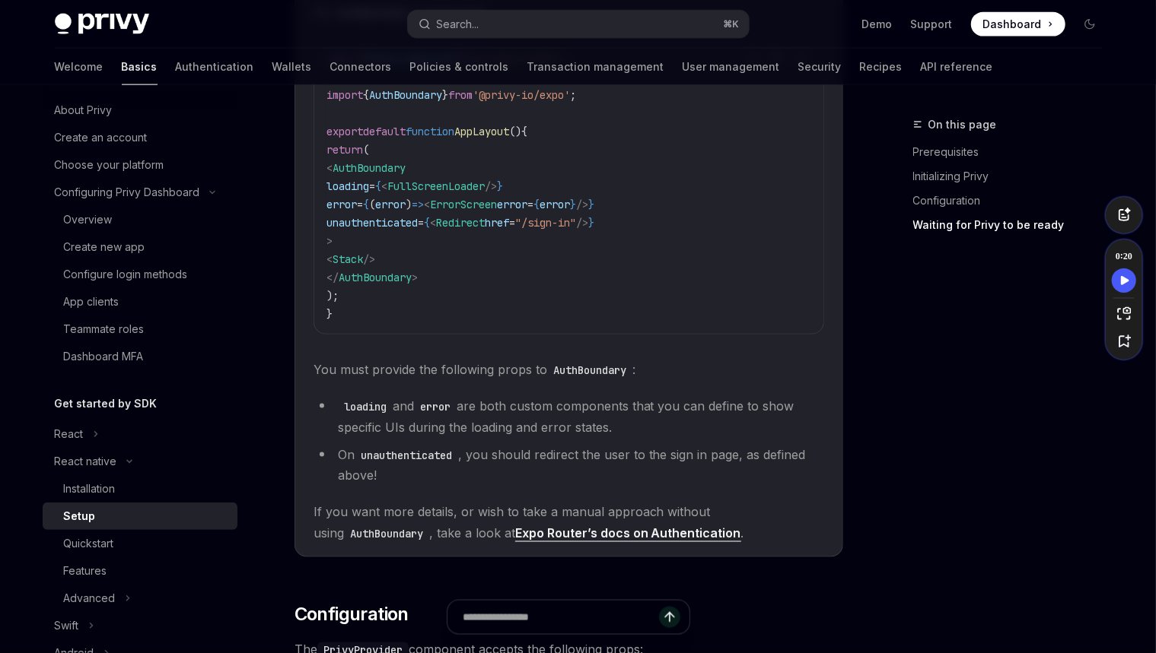
click at [671, 399] on children "​ Protect routes with AuthBoundary Setting up PrivyProvider is all you need to …" at bounding box center [568, 90] width 510 height 910
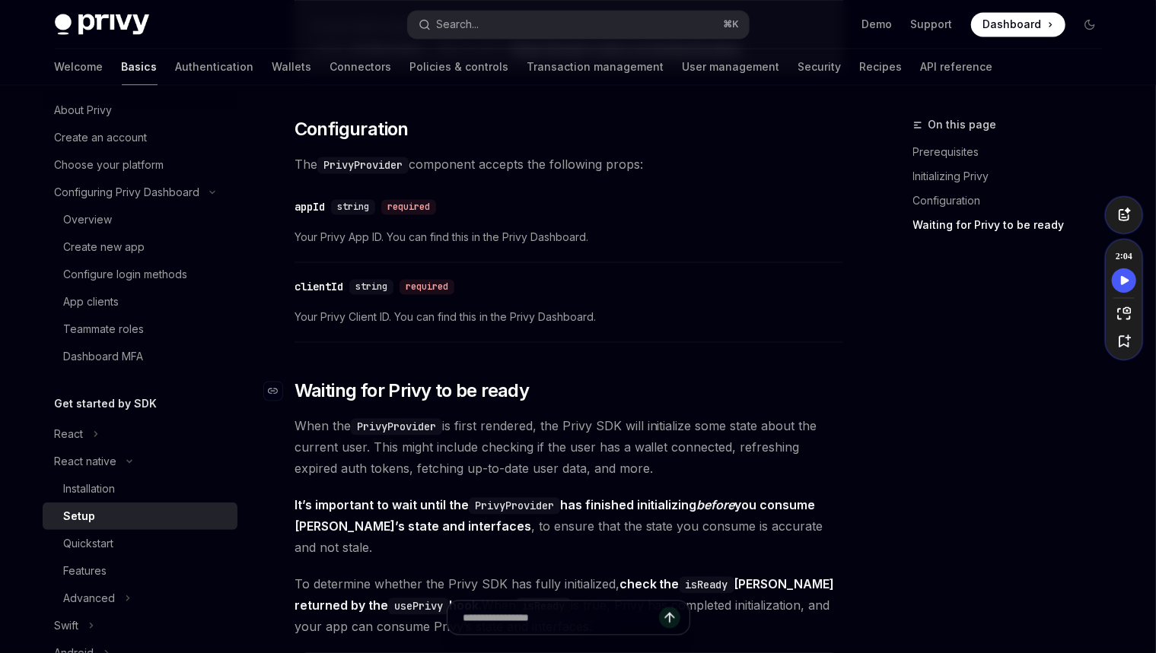
scroll to position [1757, 0]
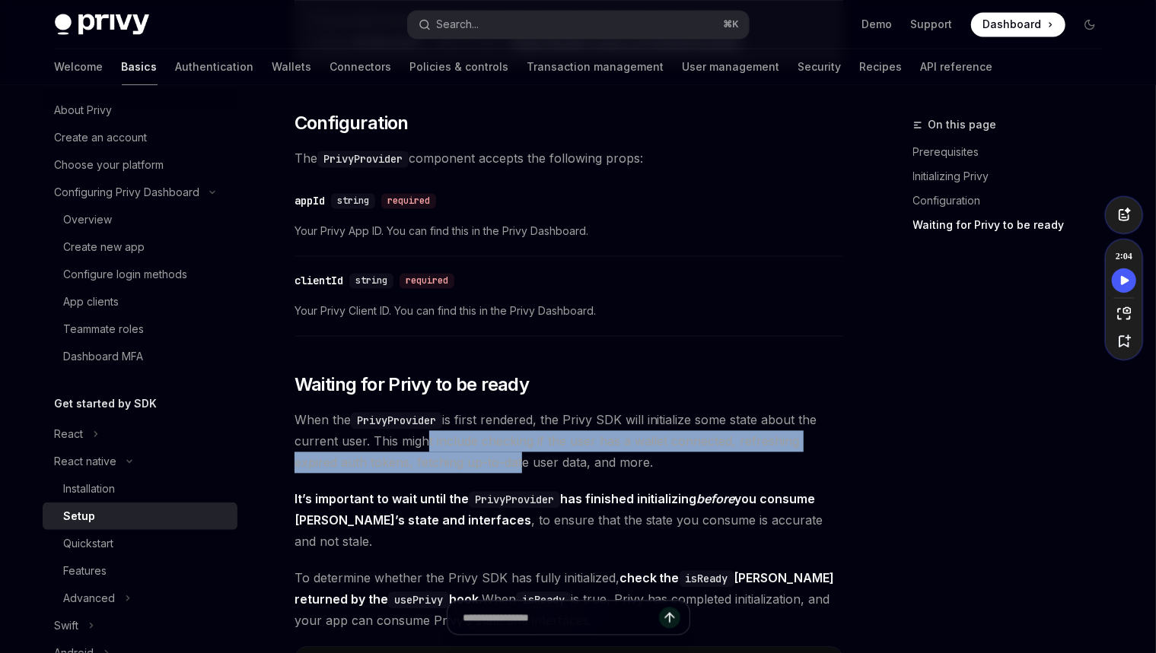
drag, startPoint x: 444, startPoint y: 449, endPoint x: 470, endPoint y: 447, distance: 26.7
click at [418, 447] on span "When the PrivyProvider is first rendered, the Privy SDK will initialize some st…" at bounding box center [568, 441] width 548 height 64
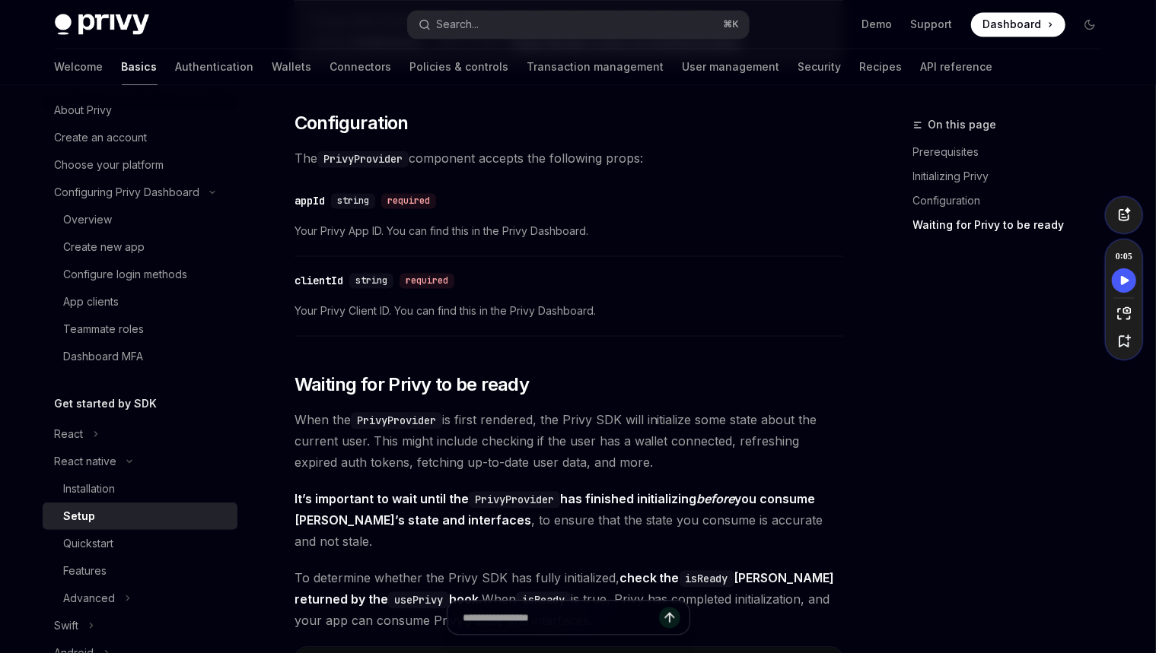
click at [505, 445] on span "When the PrivyProvider is first rendered, the Privy SDK will initialize some st…" at bounding box center [568, 441] width 548 height 64
drag, startPoint x: 510, startPoint y: 436, endPoint x: 465, endPoint y: 435, distance: 44.9
click at [465, 435] on span "When the PrivyProvider is first rendered, the Privy SDK will initialize some st…" at bounding box center [568, 441] width 548 height 64
click at [526, 440] on span "When the PrivyProvider is first rendered, the Privy SDK will initialize some st…" at bounding box center [568, 441] width 548 height 64
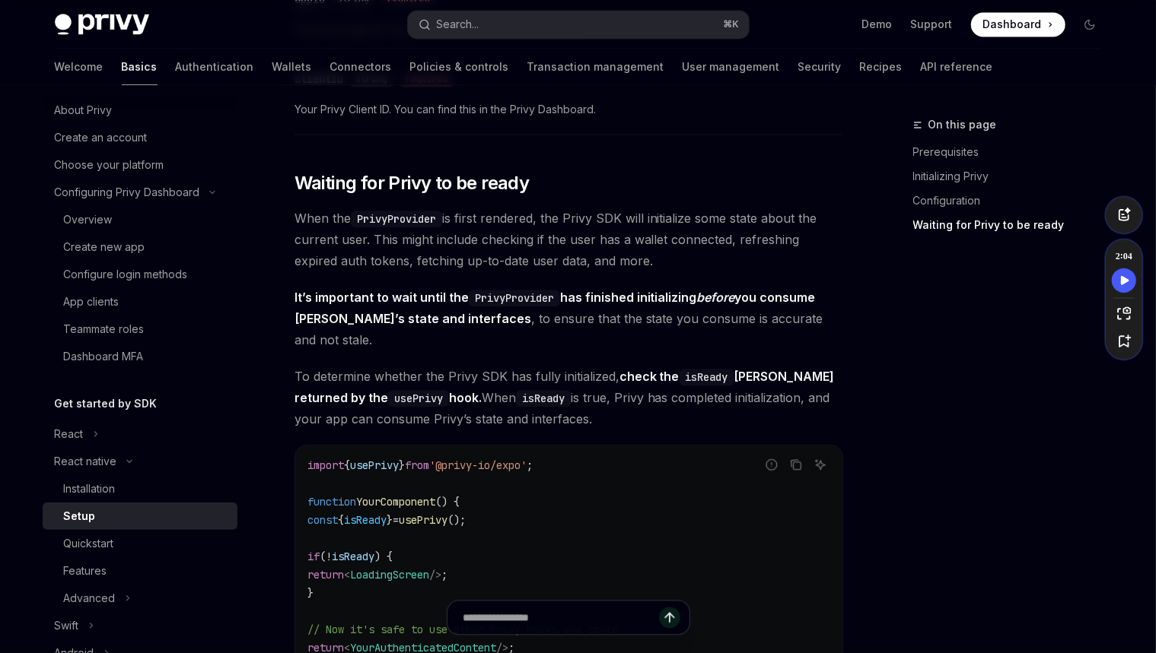
scroll to position [1953, 0]
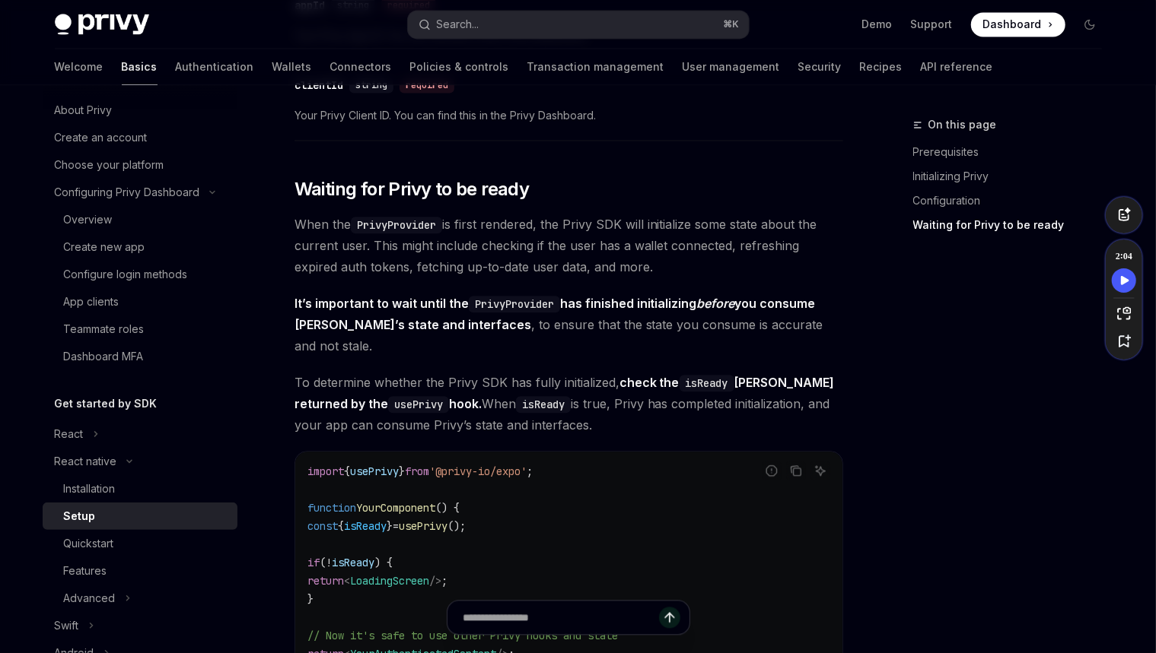
drag, startPoint x: 658, startPoint y: 276, endPoint x: 371, endPoint y: 249, distance: 288.1
click at [371, 249] on span "When the PrivyProvider is first rendered, the Privy SDK will initialize some st…" at bounding box center [568, 246] width 548 height 64
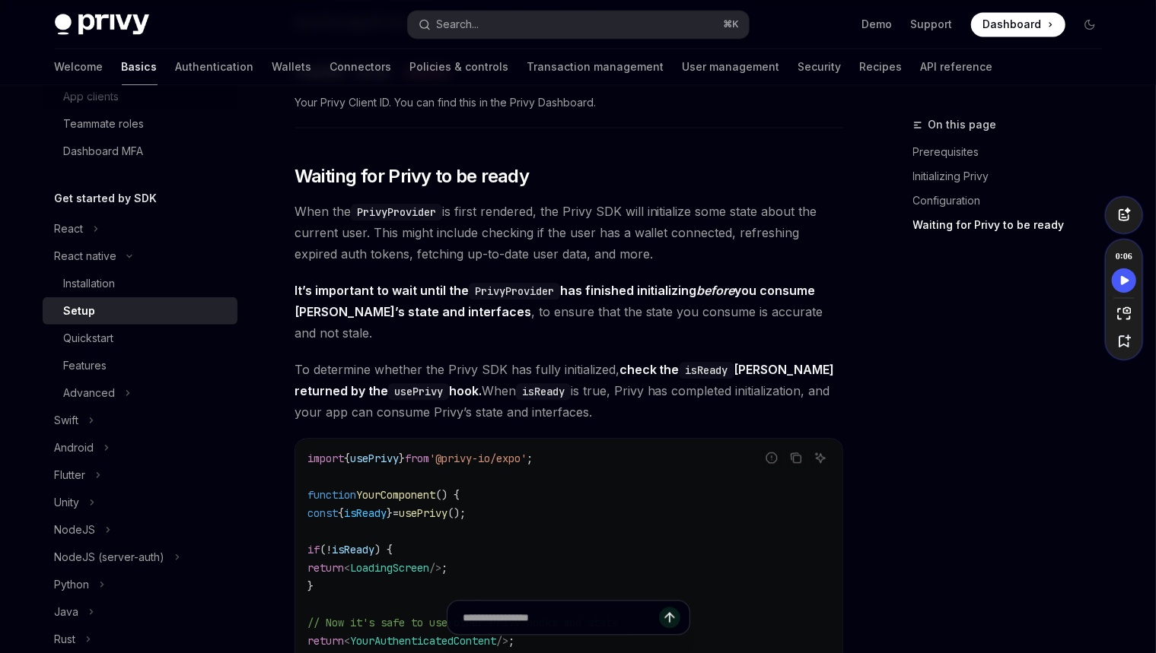
scroll to position [1973, 0]
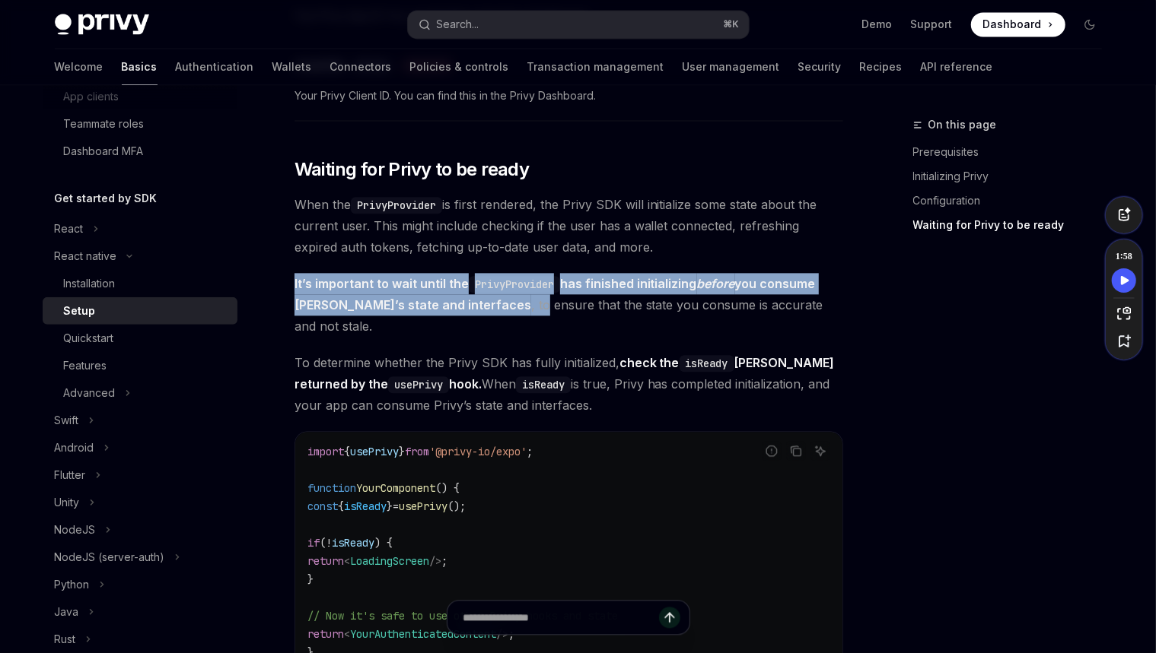
drag, startPoint x: 414, startPoint y: 267, endPoint x: 469, endPoint y: 307, distance: 68.0
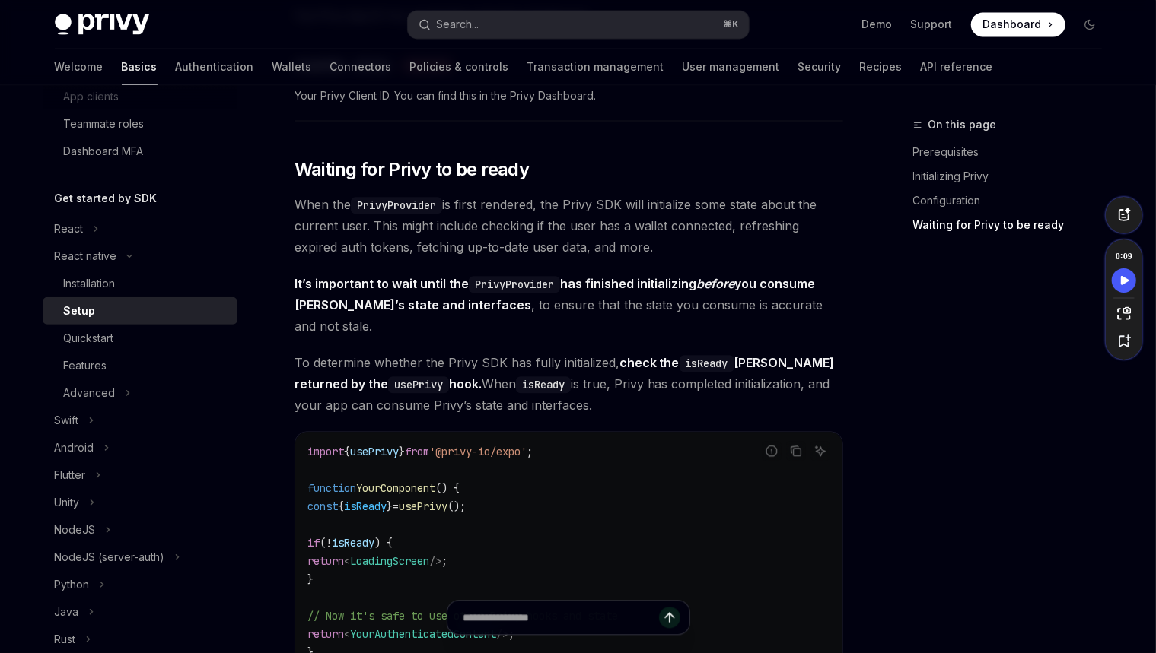
click at [501, 304] on span "It’s important to wait until the PrivyProvider has finished initializing before…" at bounding box center [568, 305] width 548 height 64
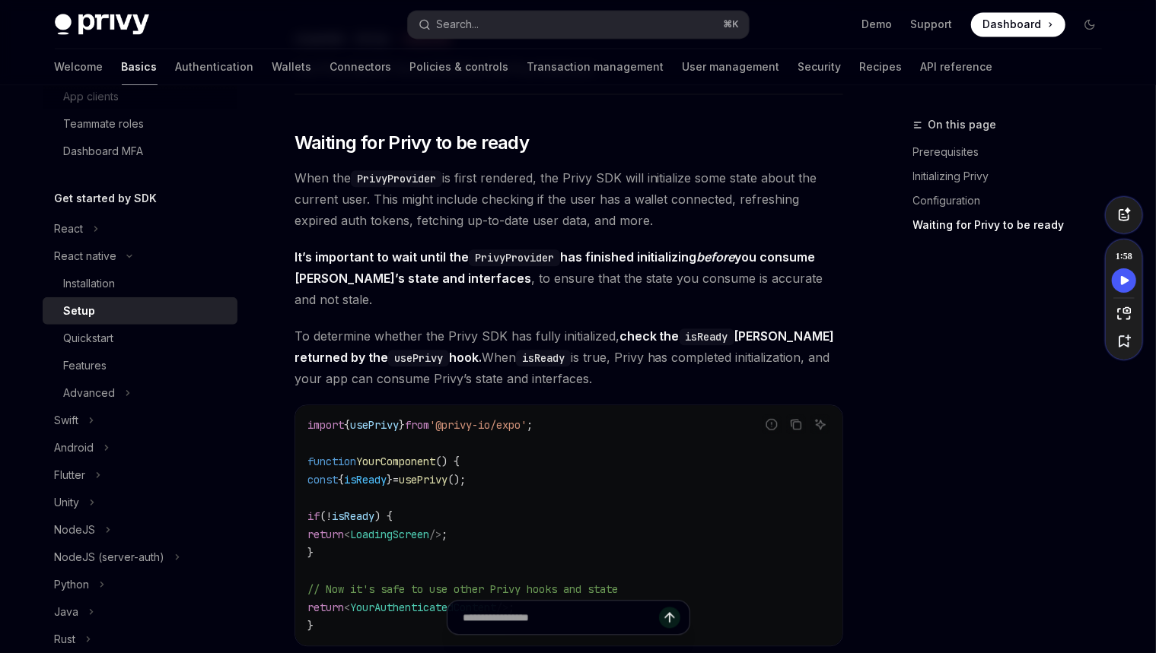
scroll to position [2093, 0]
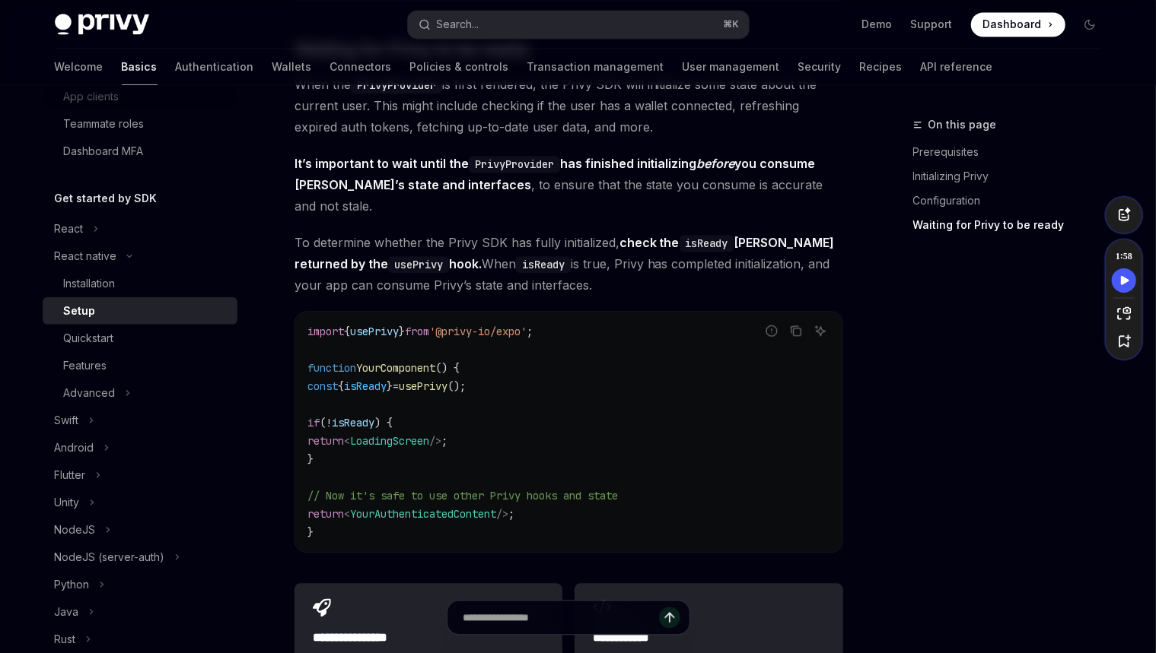
click at [381, 232] on span "To determine whether the Privy SDK has fully initialized, check the isReady Boo…" at bounding box center [568, 264] width 548 height 64
drag, startPoint x: 381, startPoint y: 225, endPoint x: 338, endPoint y: 225, distance: 43.4
click at [338, 232] on span "To determine whether the Privy SDK has fully initialized, check the isReady Boo…" at bounding box center [568, 264] width 548 height 64
click at [409, 232] on span "To determine whether the Privy SDK has fully initialized, check the isReady Boo…" at bounding box center [568, 264] width 548 height 64
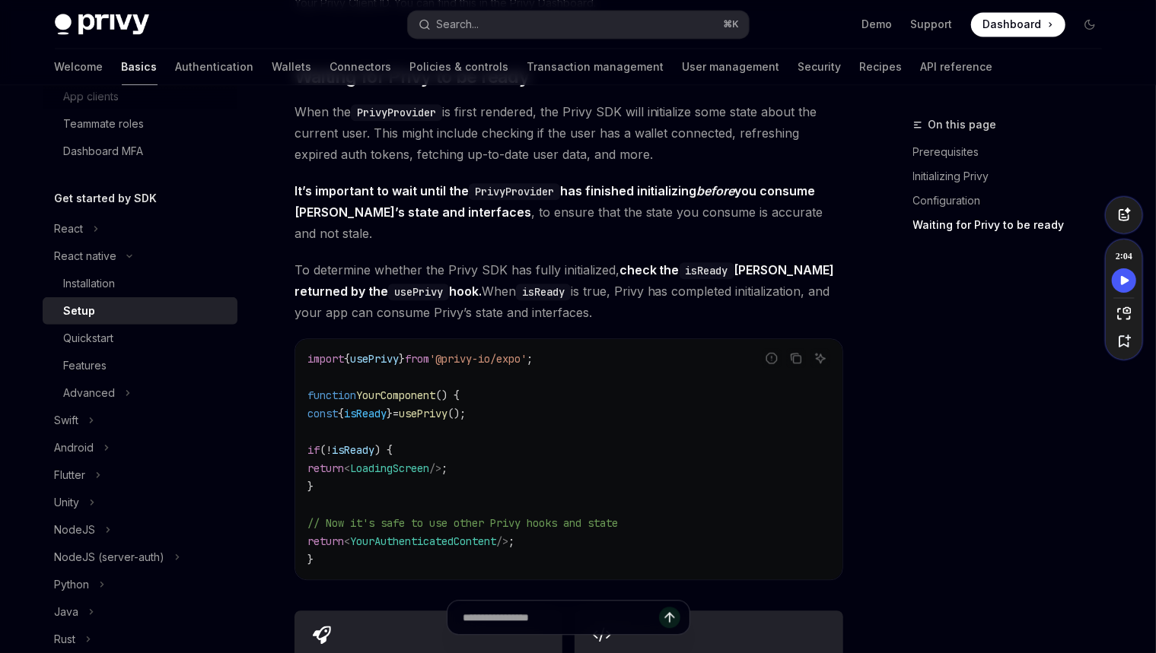
scroll to position [2052, 0]
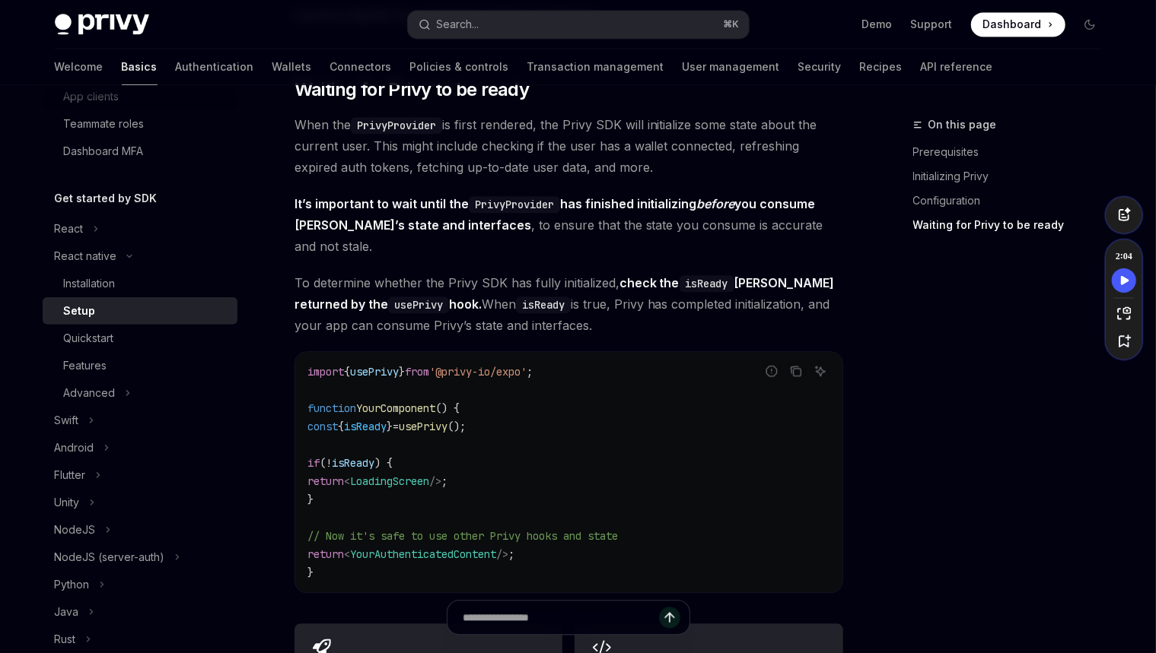
click at [596, 236] on span "It’s important to wait until the PrivyProvider has finished initializing before…" at bounding box center [568, 225] width 548 height 64
click at [564, 234] on span "It’s important to wait until the PrivyProvider has finished initializing before…" at bounding box center [568, 225] width 548 height 64
drag, startPoint x: 586, startPoint y: 231, endPoint x: 544, endPoint y: 235, distance: 42.1
click at [544, 235] on span "It’s important to wait until the PrivyProvider has finished initializing before…" at bounding box center [568, 225] width 548 height 64
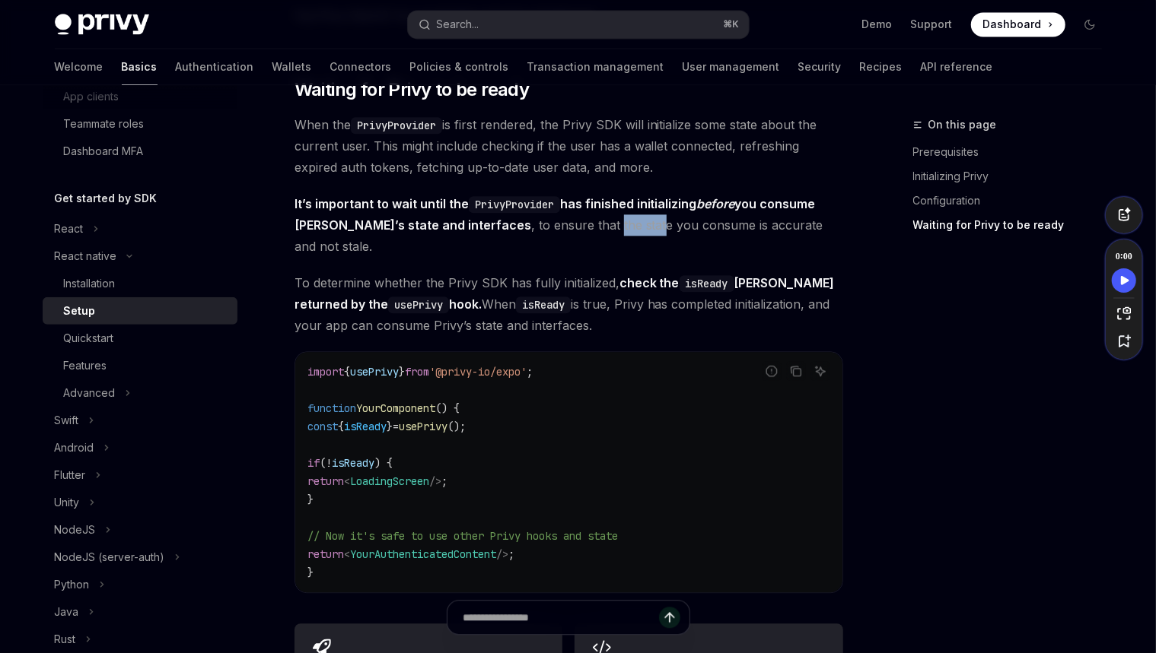
click at [573, 231] on span "It’s important to wait until the PrivyProvider has finished initializing before…" at bounding box center [568, 225] width 548 height 64
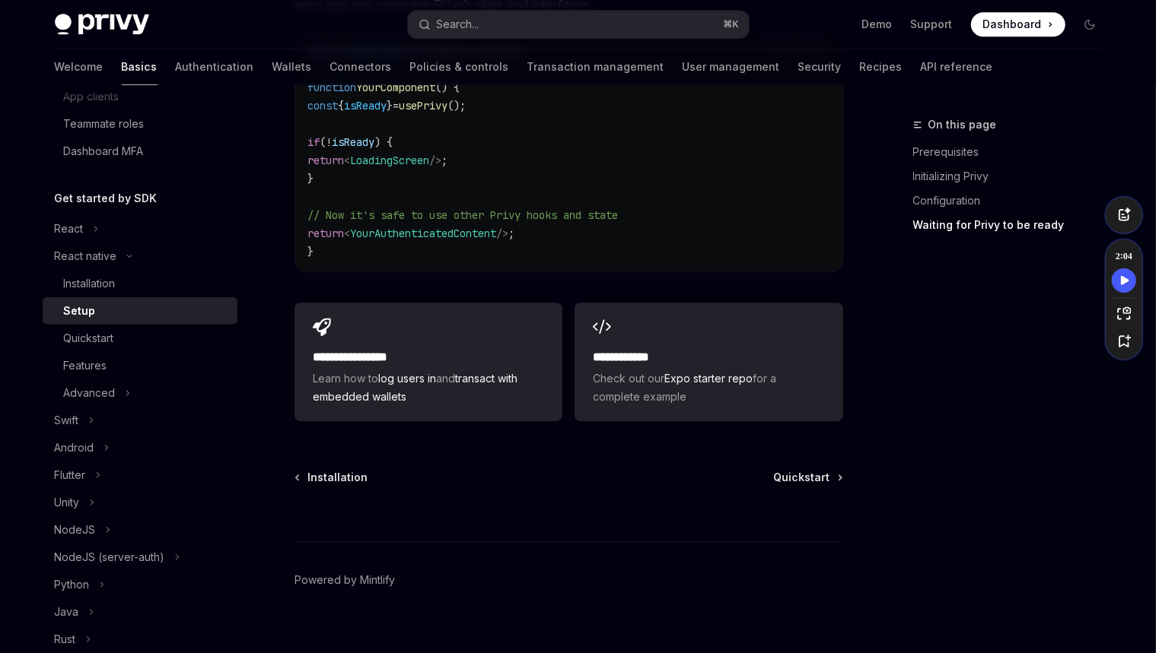
scroll to position [2212, 0]
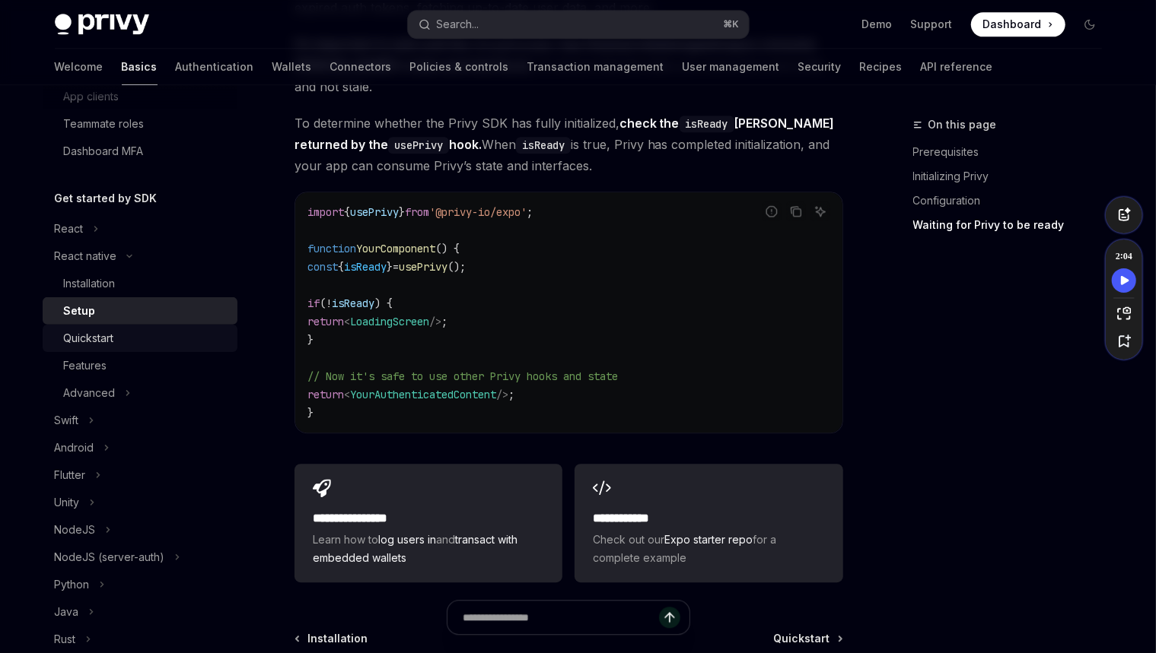
click at [144, 337] on div "Quickstart" at bounding box center [146, 338] width 164 height 18
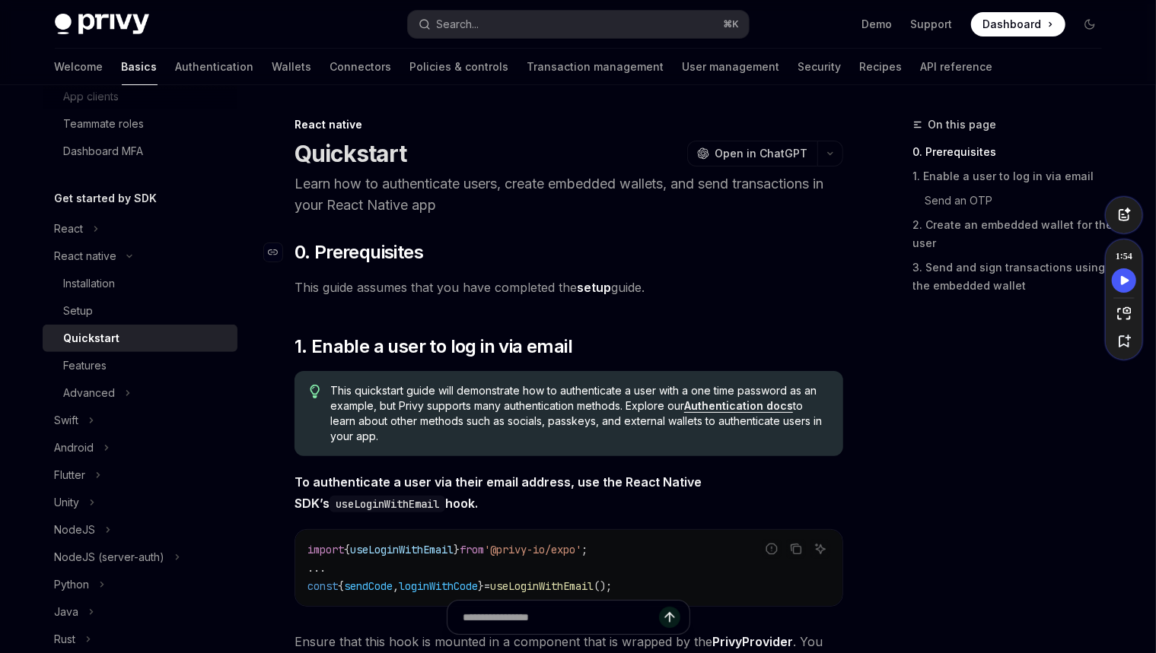
click at [459, 263] on h2 "​ 0. Prerequisites" at bounding box center [568, 252] width 548 height 24
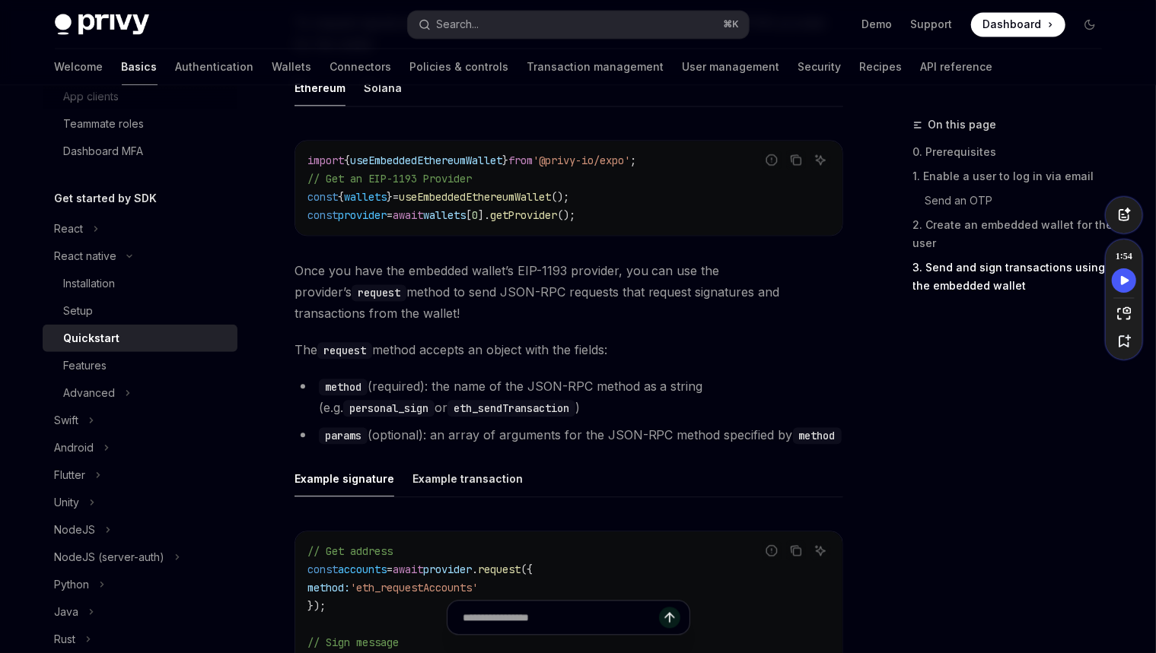
scroll to position [1865, 0]
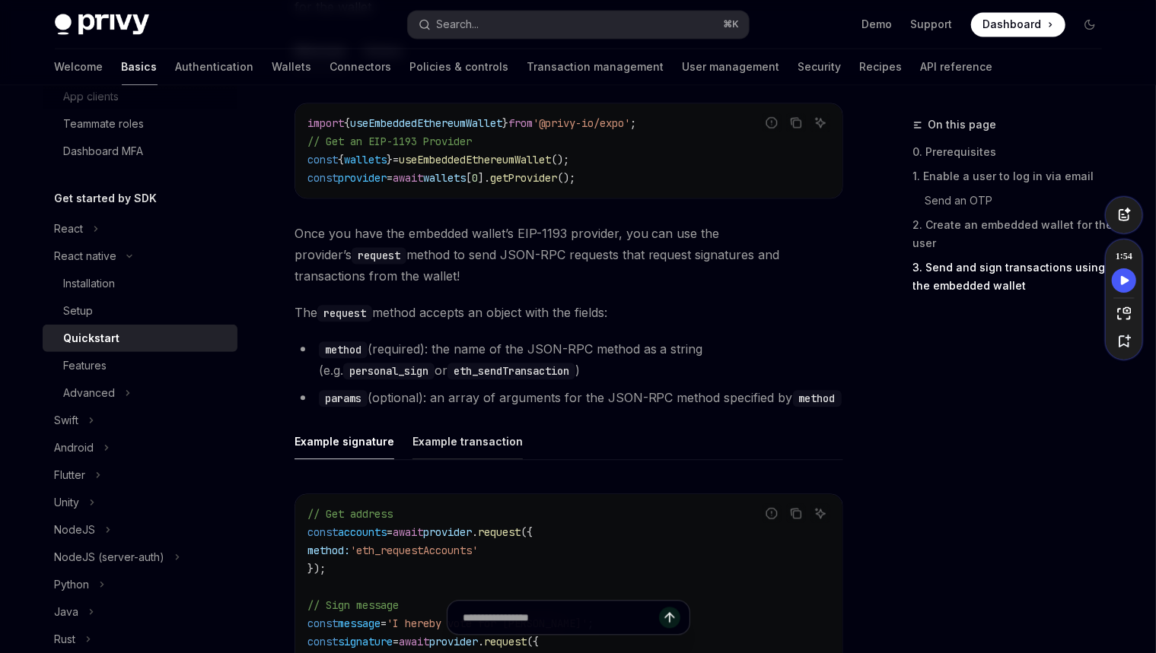
click at [460, 436] on div "Example transaction" at bounding box center [467, 442] width 110 height 36
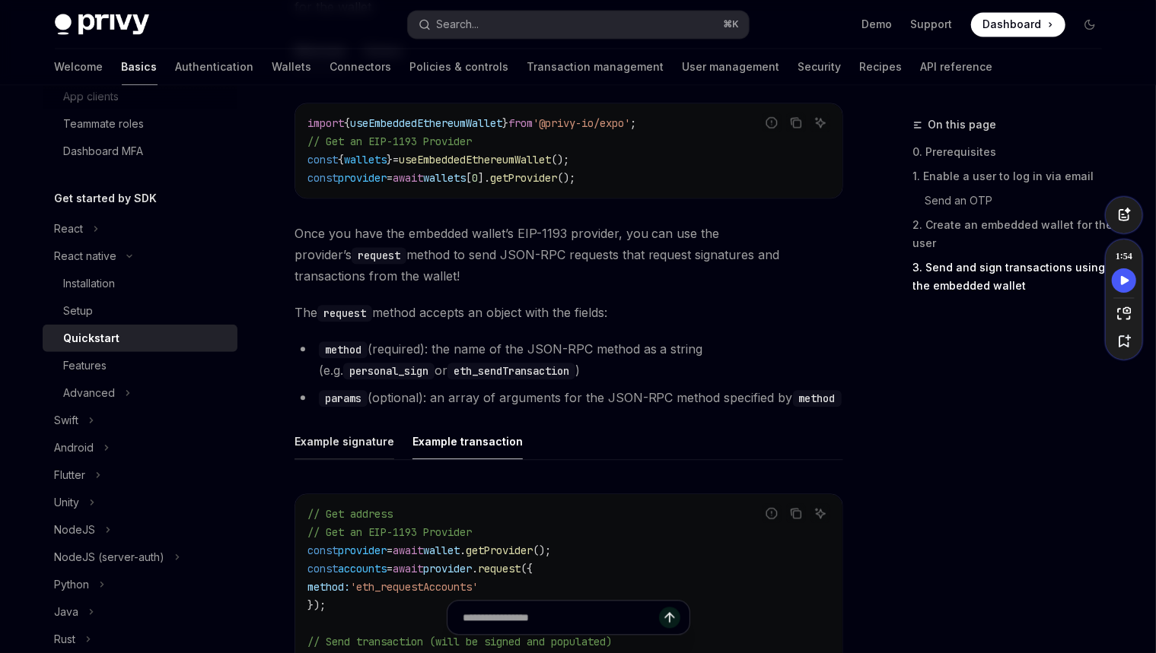
click at [370, 443] on div "Example signature" at bounding box center [344, 442] width 100 height 36
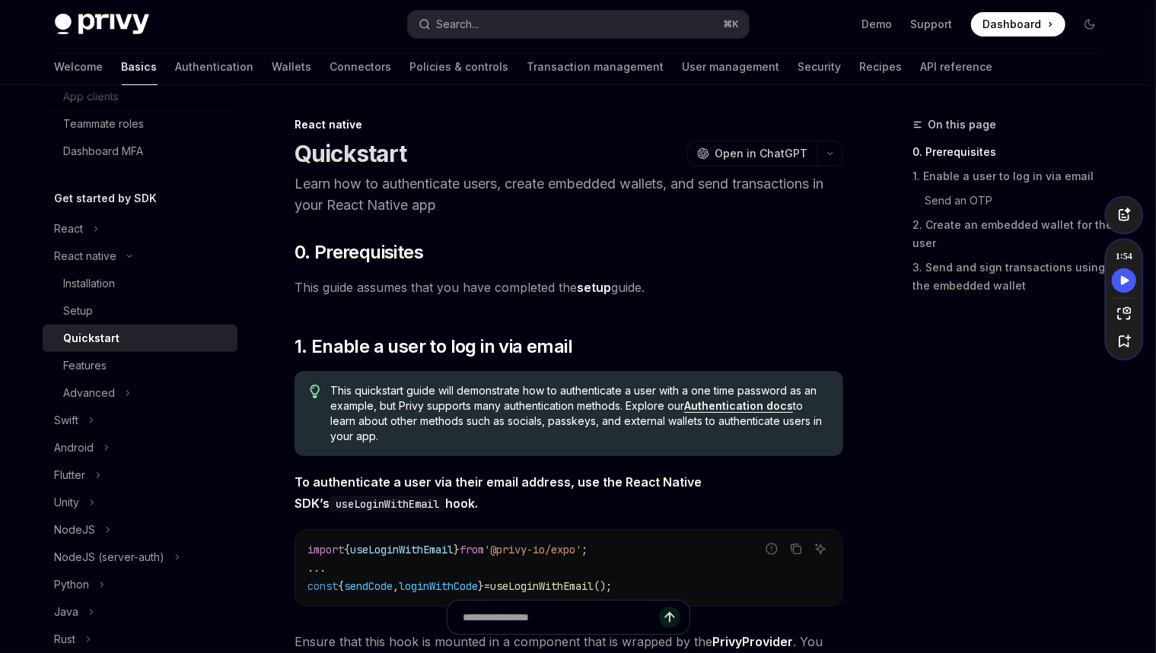
click at [512, 205] on p "Learn how to authenticate users, create embedded wallets, and send transactions…" at bounding box center [568, 194] width 548 height 43
click at [214, 358] on div "Features" at bounding box center [146, 366] width 164 height 18
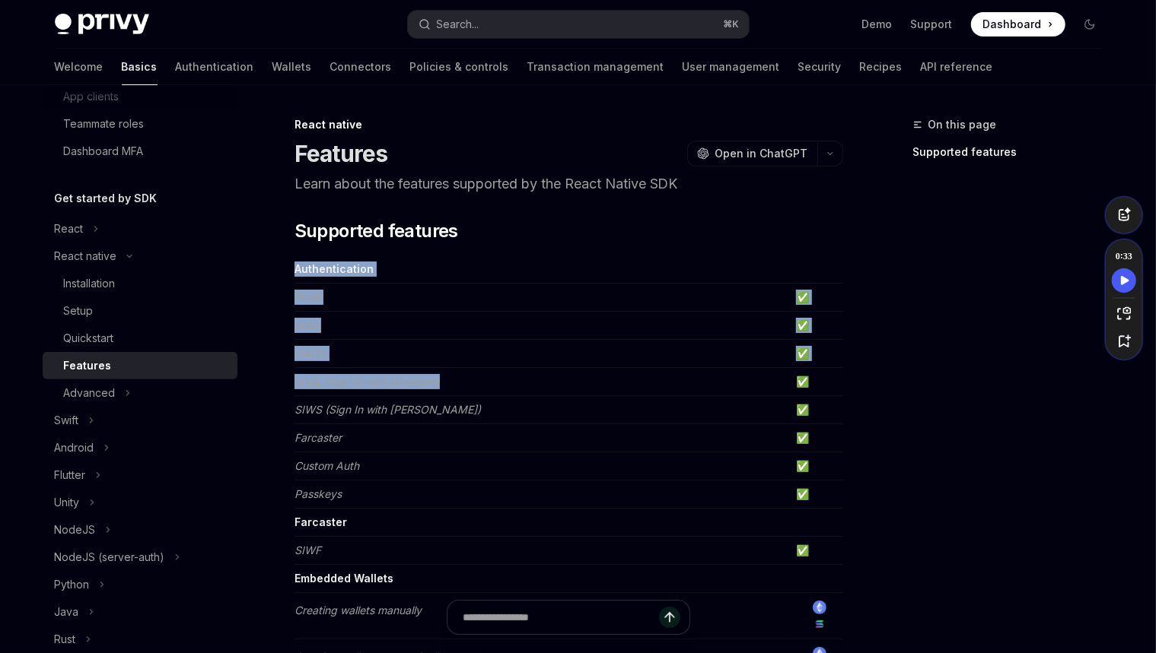
drag, startPoint x: 295, startPoint y: 265, endPoint x: 508, endPoint y: 381, distance: 242.4
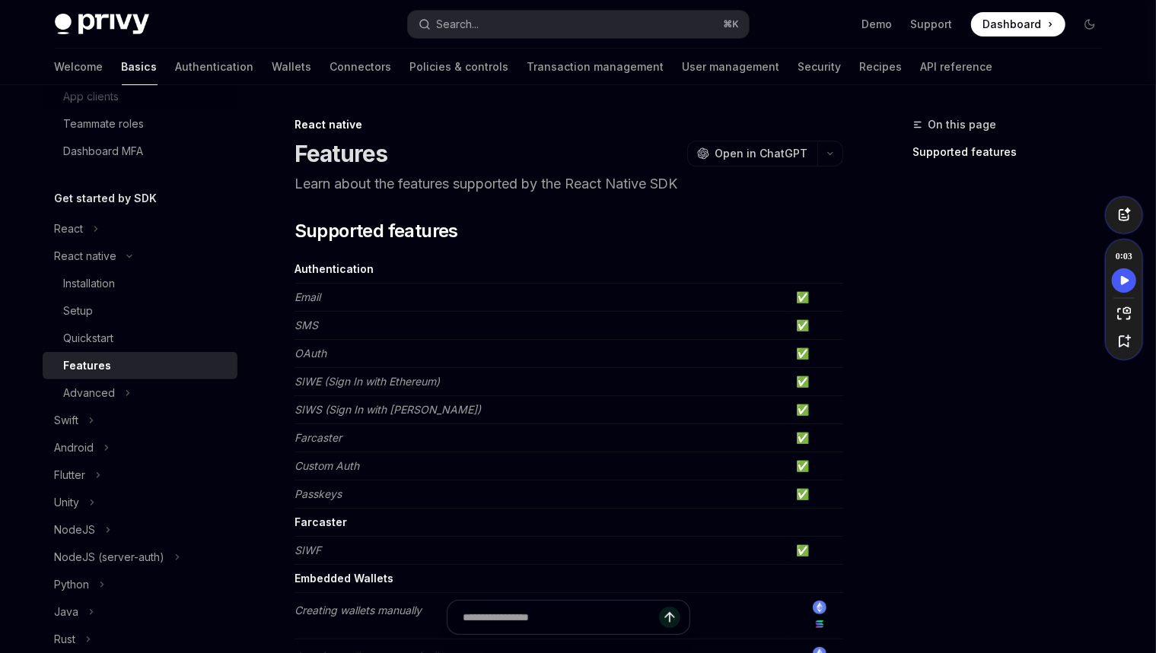
click at [506, 380] on td "SIWE (Sign In with Ethereum)" at bounding box center [541, 382] width 495 height 28
drag, startPoint x: 499, startPoint y: 380, endPoint x: 294, endPoint y: 381, distance: 204.6
click at [294, 381] on td "SIWE (Sign In with Ethereum)" at bounding box center [541, 382] width 495 height 28
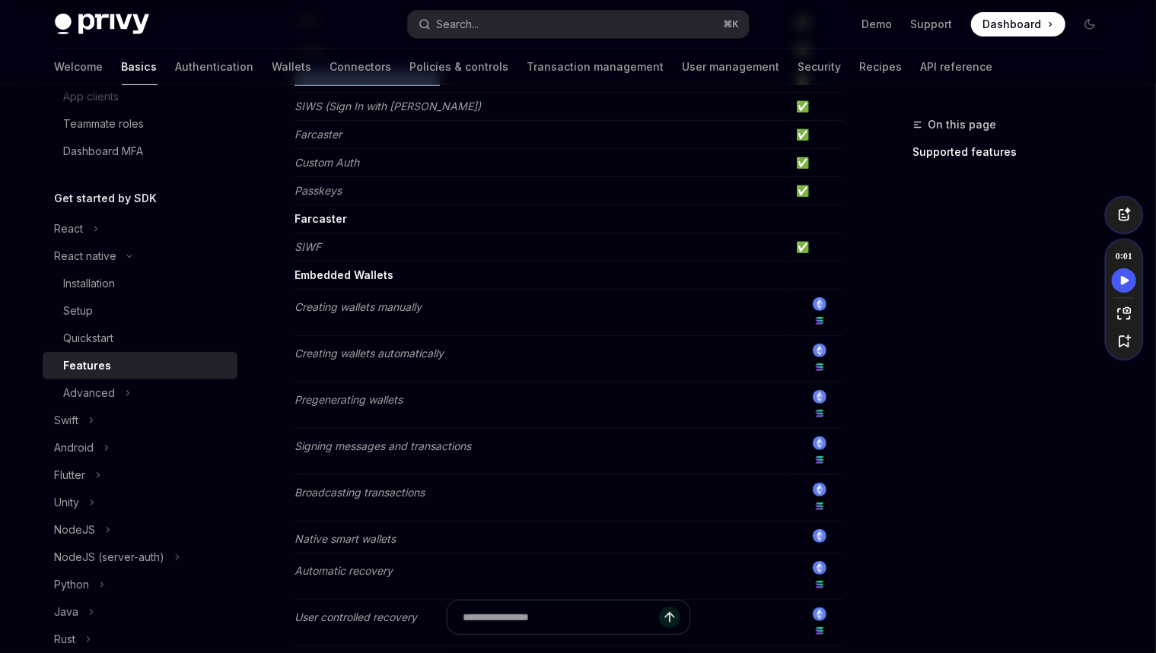
scroll to position [287, 0]
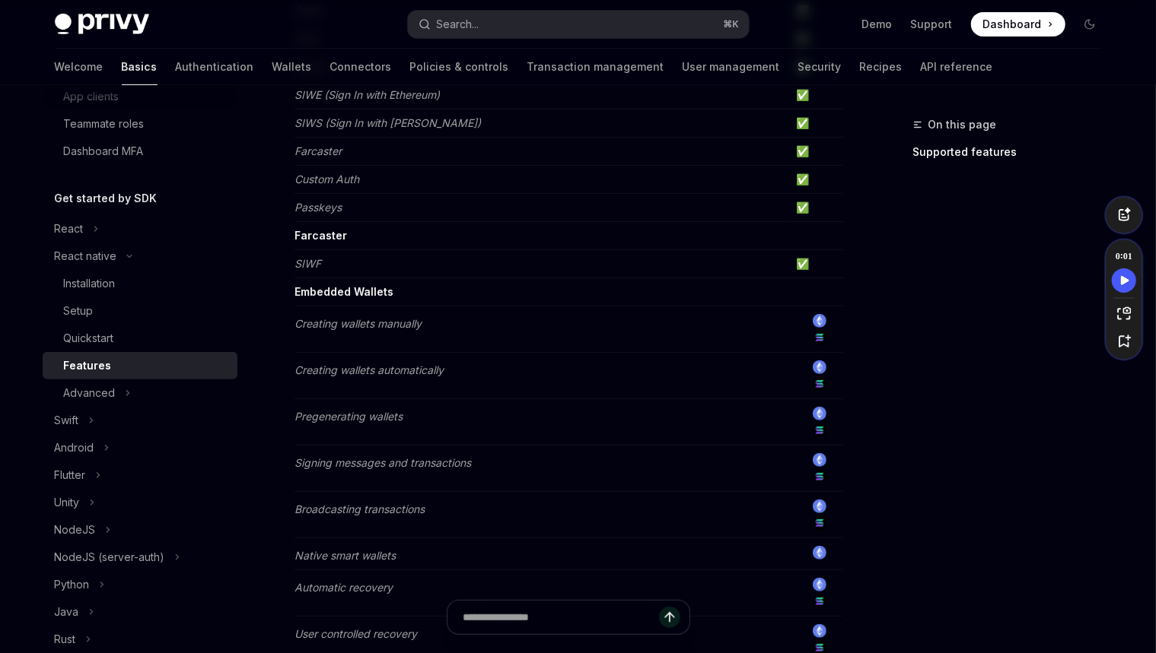
click at [440, 296] on td "Embedded Wallets" at bounding box center [541, 292] width 495 height 28
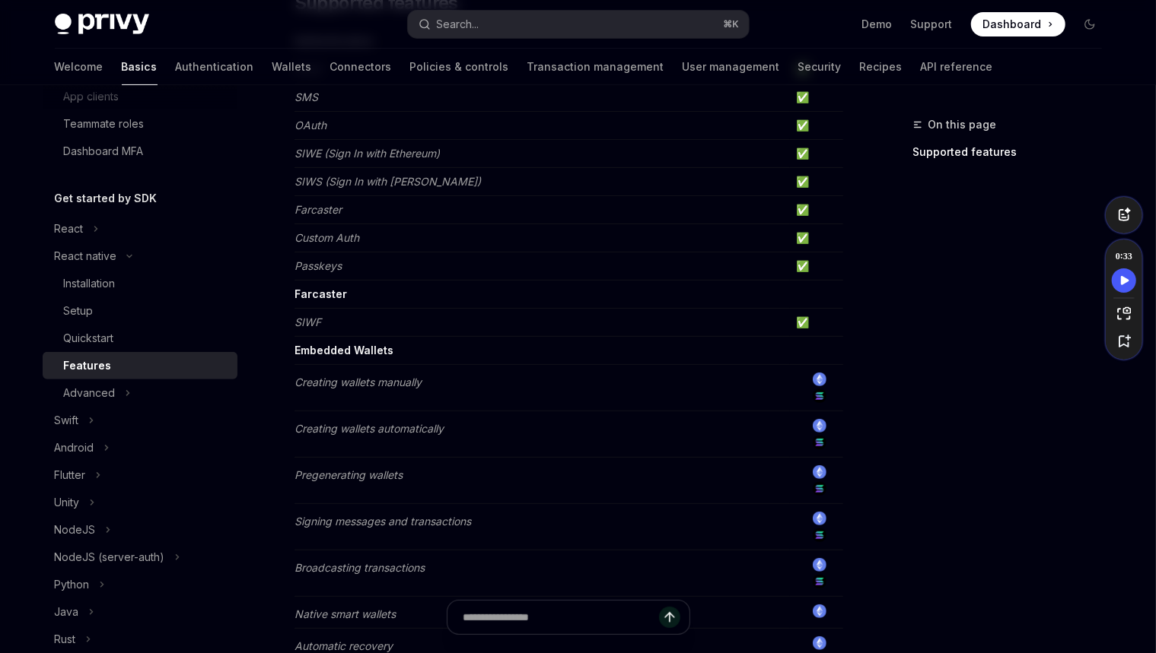
scroll to position [235, 0]
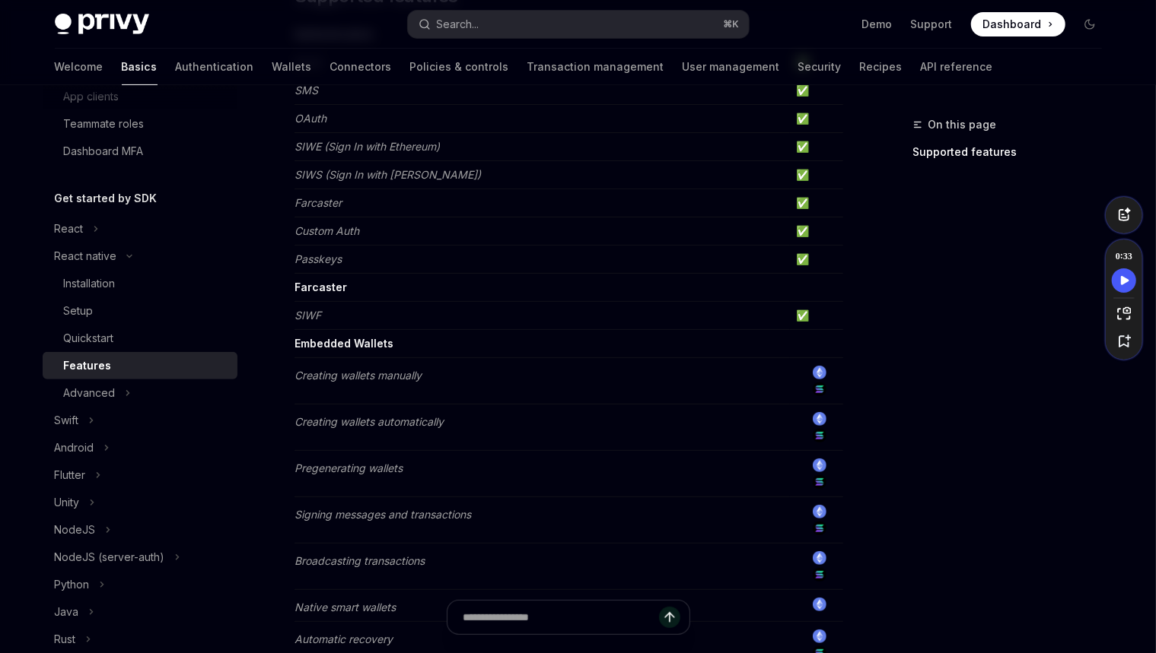
drag, startPoint x: 294, startPoint y: 338, endPoint x: 464, endPoint y: 392, distance: 178.8
click at [464, 392] on tbody "Authentication Email ✅ SMS ✅ OAuth ✅ SIWE (Sign In with Ethereum) ✅ SIWS (Sign …" at bounding box center [568, 592] width 548 height 1143
drag, startPoint x: 445, startPoint y: 378, endPoint x: 299, endPoint y: 343, distance: 150.2
click at [299, 343] on tbody "Authentication Email ✅ SMS ✅ OAuth ✅ SIWE (Sign In with Ethereum) ✅ SIWS (Sign …" at bounding box center [568, 592] width 548 height 1143
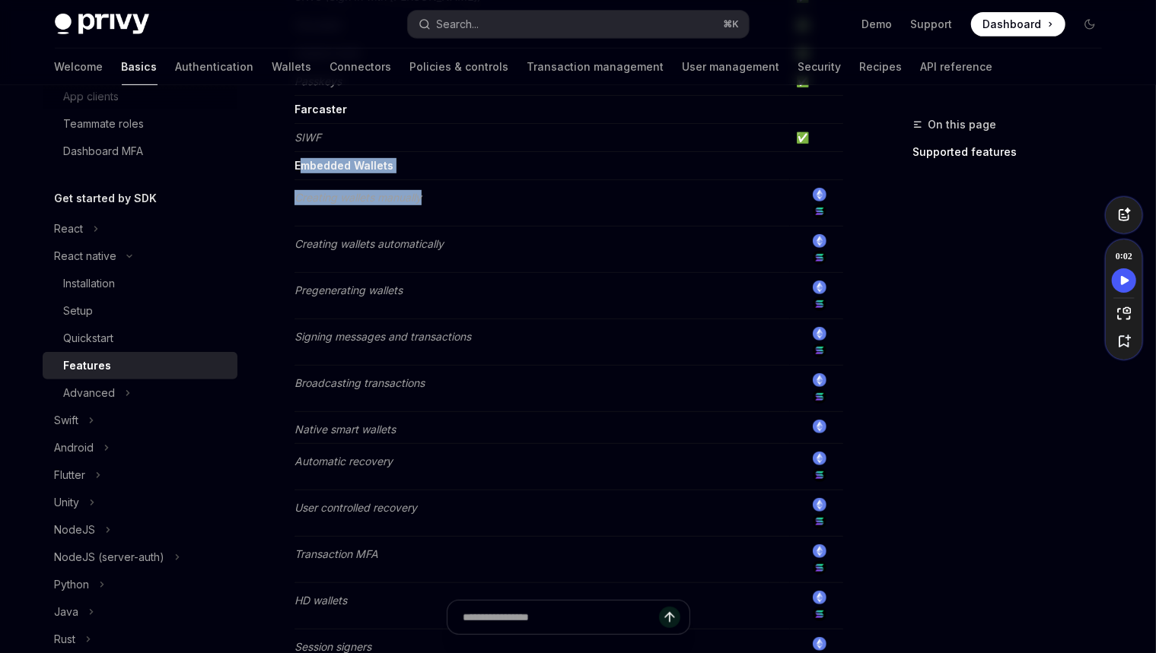
scroll to position [407, 0]
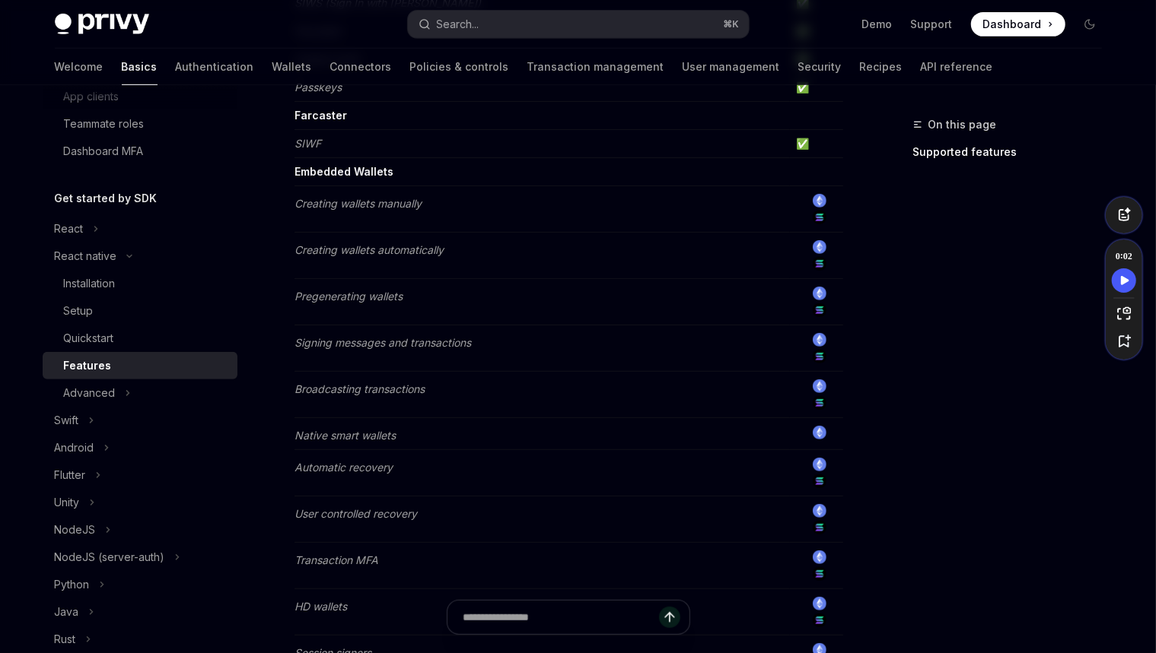
click at [405, 361] on td "Signing messages and transactions" at bounding box center [541, 349] width 495 height 46
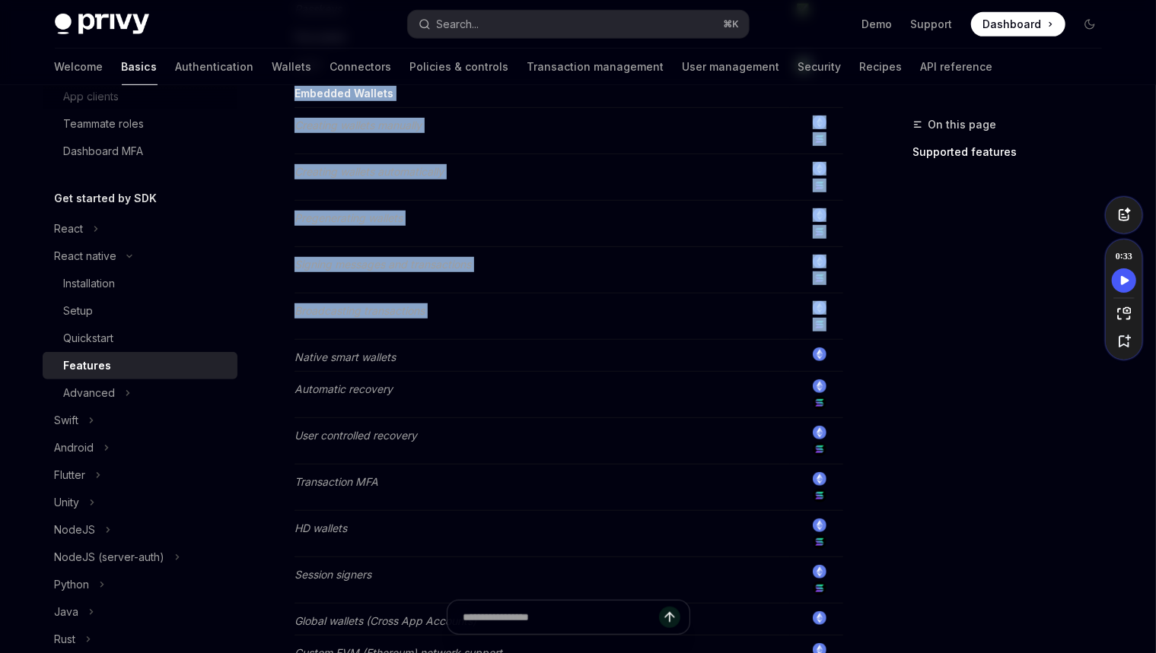
scroll to position [492, 0]
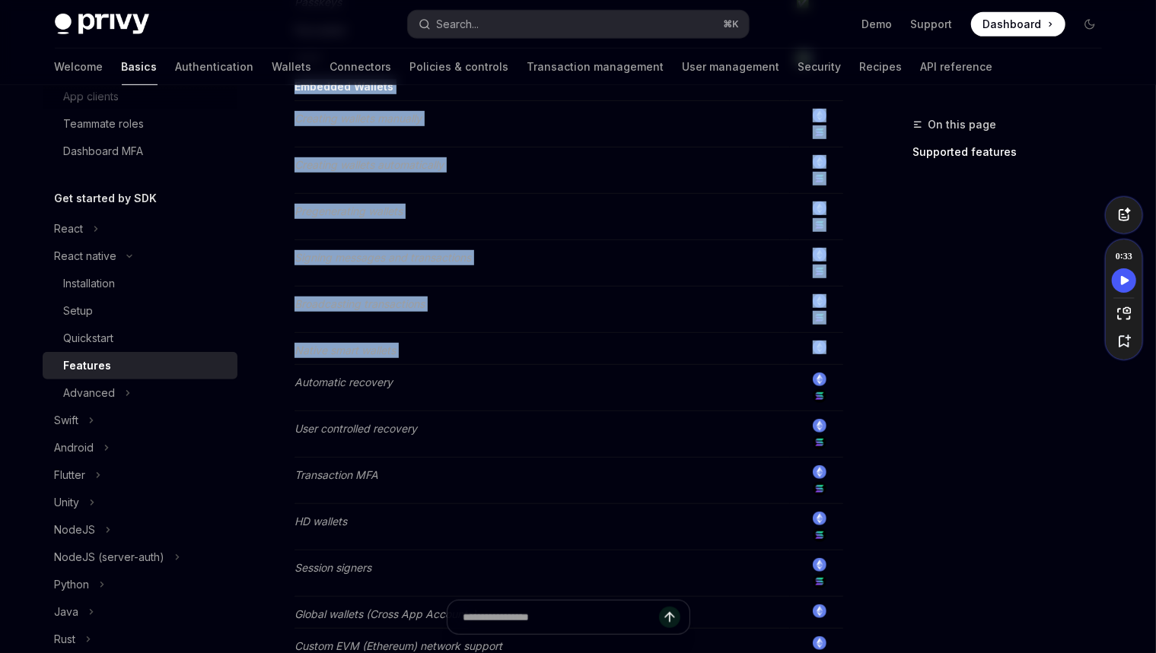
drag, startPoint x: 415, startPoint y: 147, endPoint x: 456, endPoint y: 361, distance: 218.4
click at [456, 361] on tbody "Authentication Email ✅ SMS ✅ OAuth ✅ SIWE (Sign In with Ethereum) ✅ SIWS (Sign …" at bounding box center [568, 334] width 548 height 1143
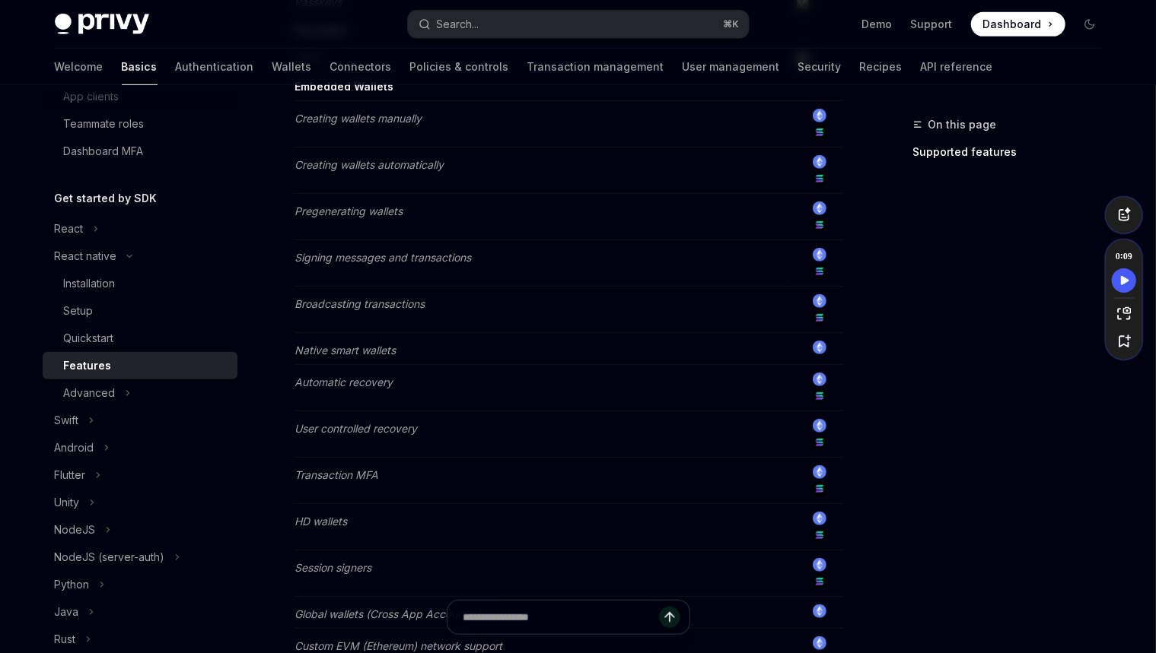
click at [469, 347] on td "Native smart wallets" at bounding box center [541, 349] width 495 height 32
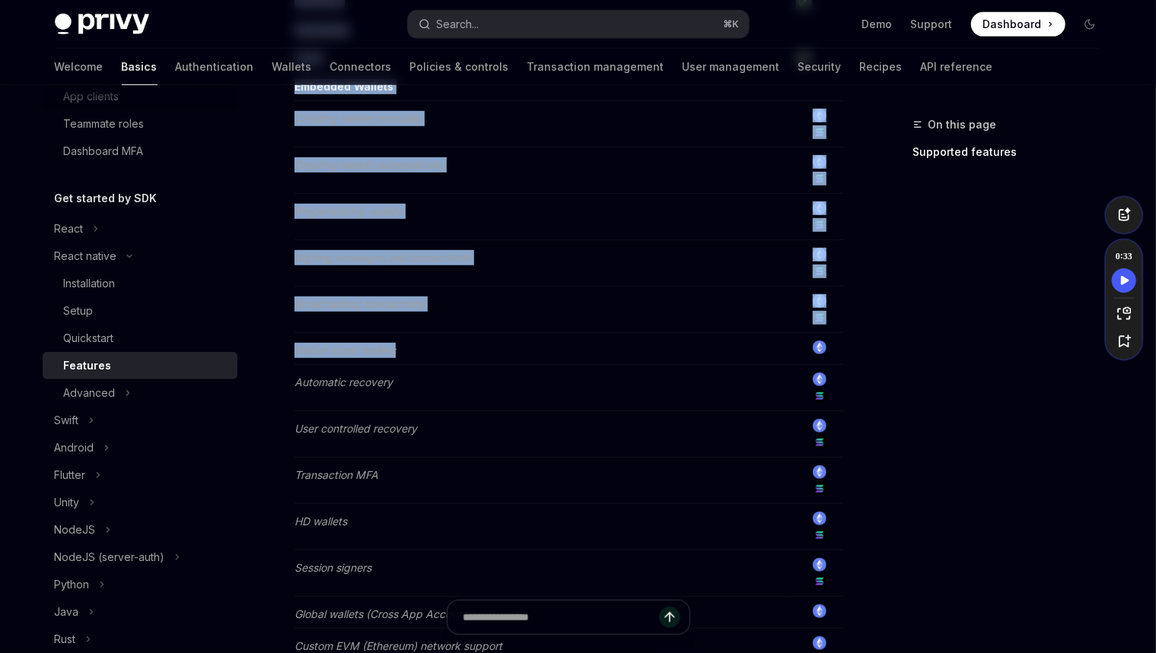
drag, startPoint x: 291, startPoint y: 346, endPoint x: 454, endPoint y: 350, distance: 162.8
click at [454, 350] on div "React native Features OpenAI Open in ChatGPT Learn about the features supported…" at bounding box center [426, 387] width 840 height 1528
click at [454, 350] on td "Native smart wallets" at bounding box center [541, 349] width 495 height 32
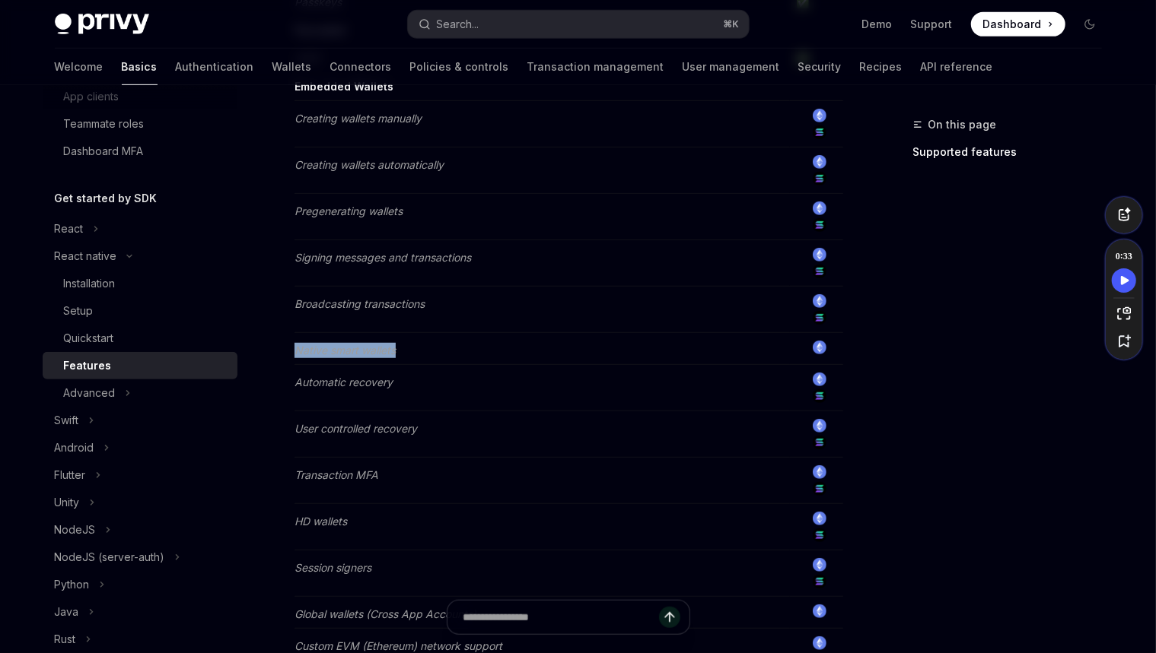
drag, startPoint x: 456, startPoint y: 348, endPoint x: 294, endPoint y: 351, distance: 162.1
click at [294, 351] on td "Native smart wallets" at bounding box center [541, 349] width 495 height 32
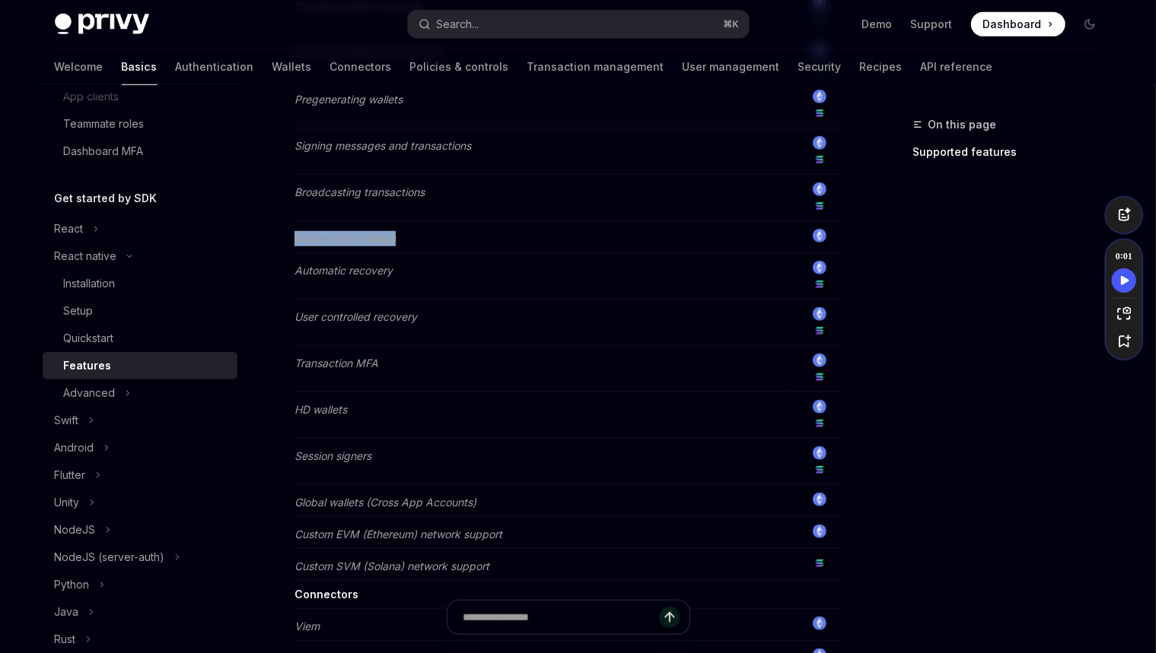
scroll to position [628, 0]
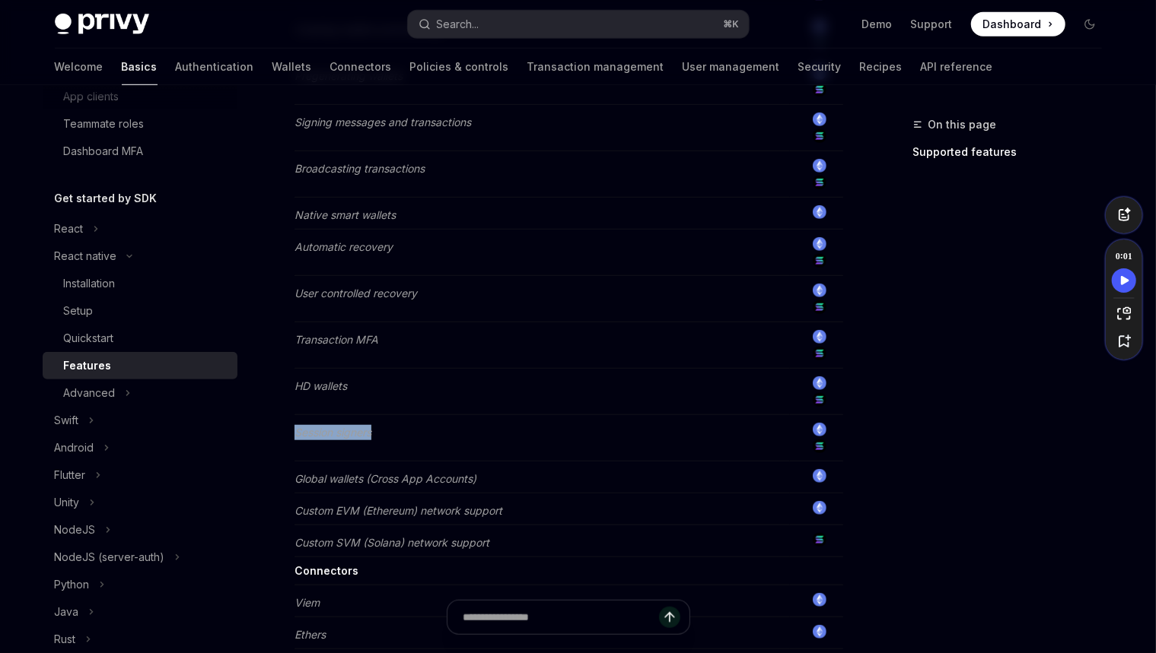
drag, startPoint x: 385, startPoint y: 427, endPoint x: 295, endPoint y: 428, distance: 89.8
click at [295, 428] on td "Session signers" at bounding box center [541, 438] width 495 height 46
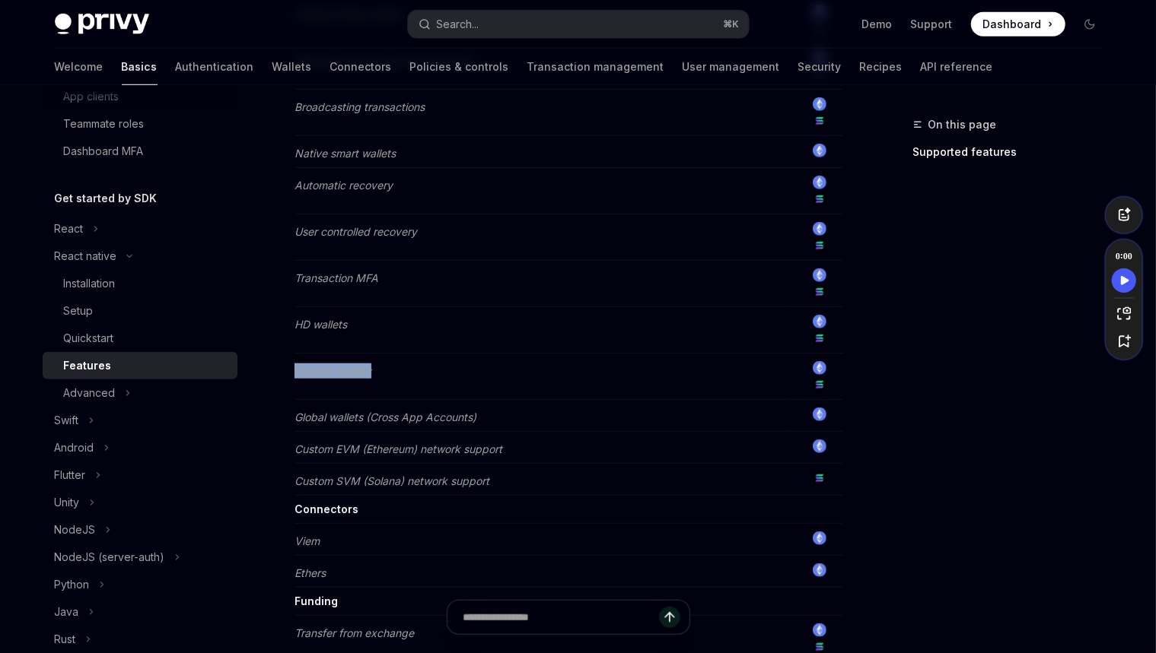
scroll to position [741, 0]
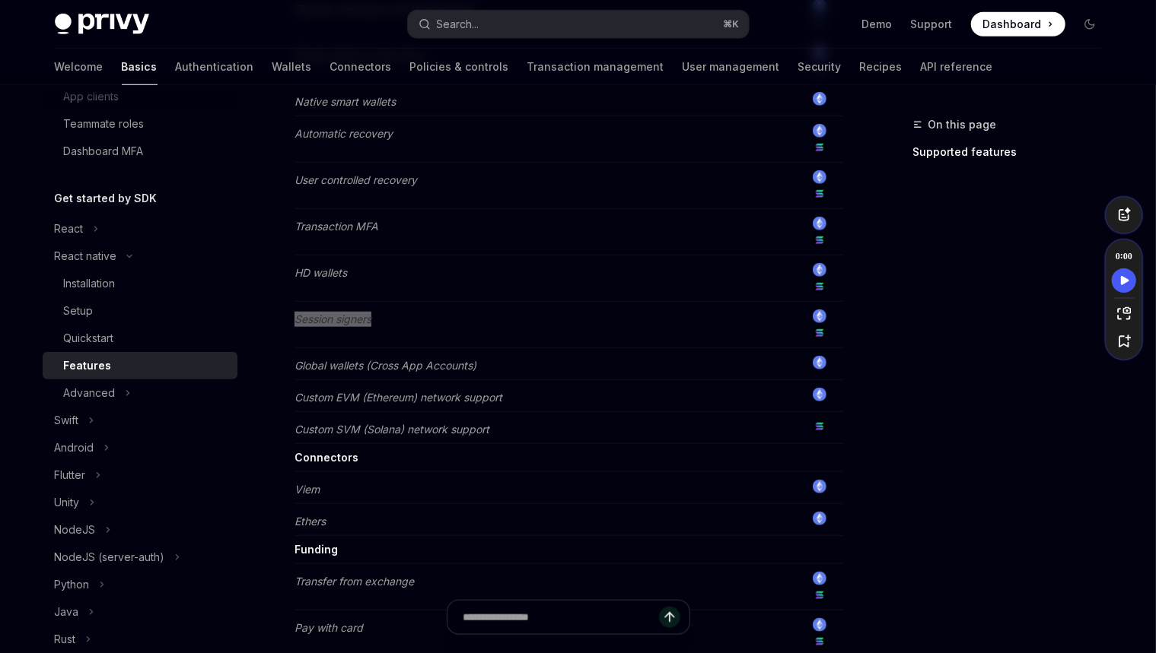
type textarea "*"
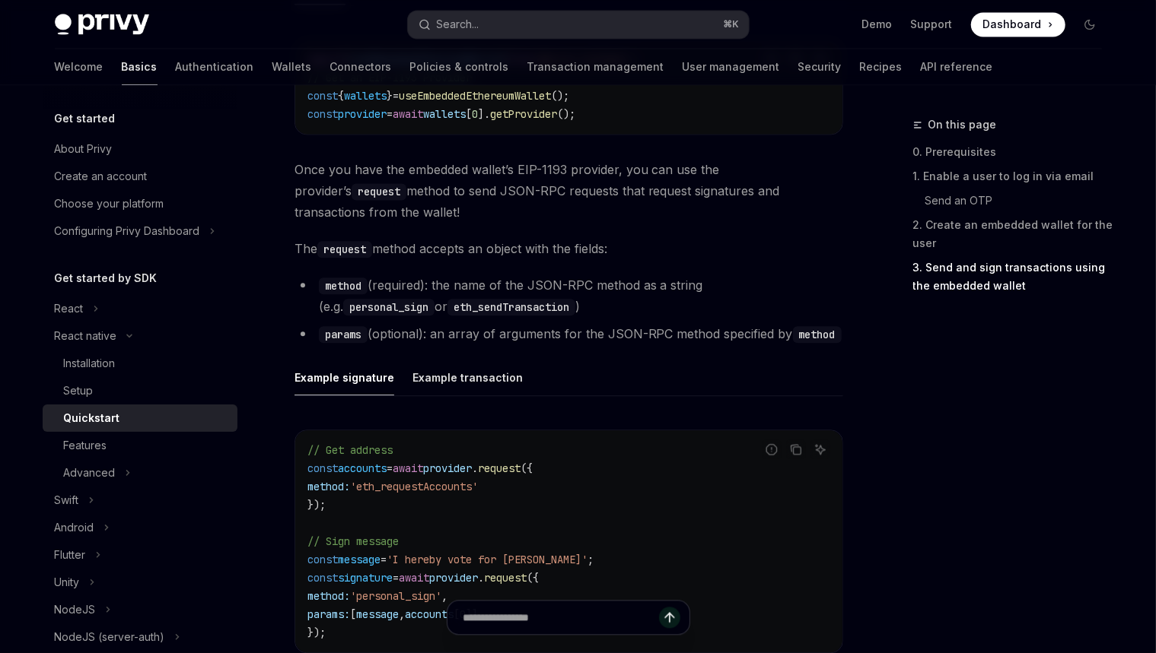
scroll to position [1720, 0]
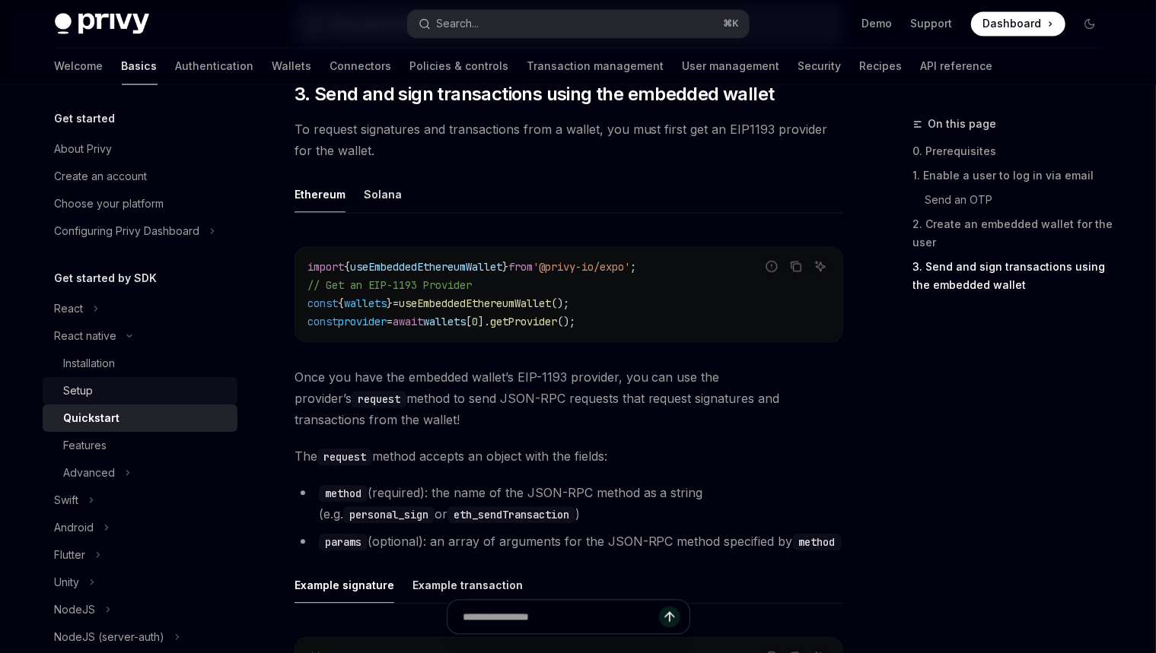
click at [129, 389] on div "Setup" at bounding box center [146, 391] width 164 height 18
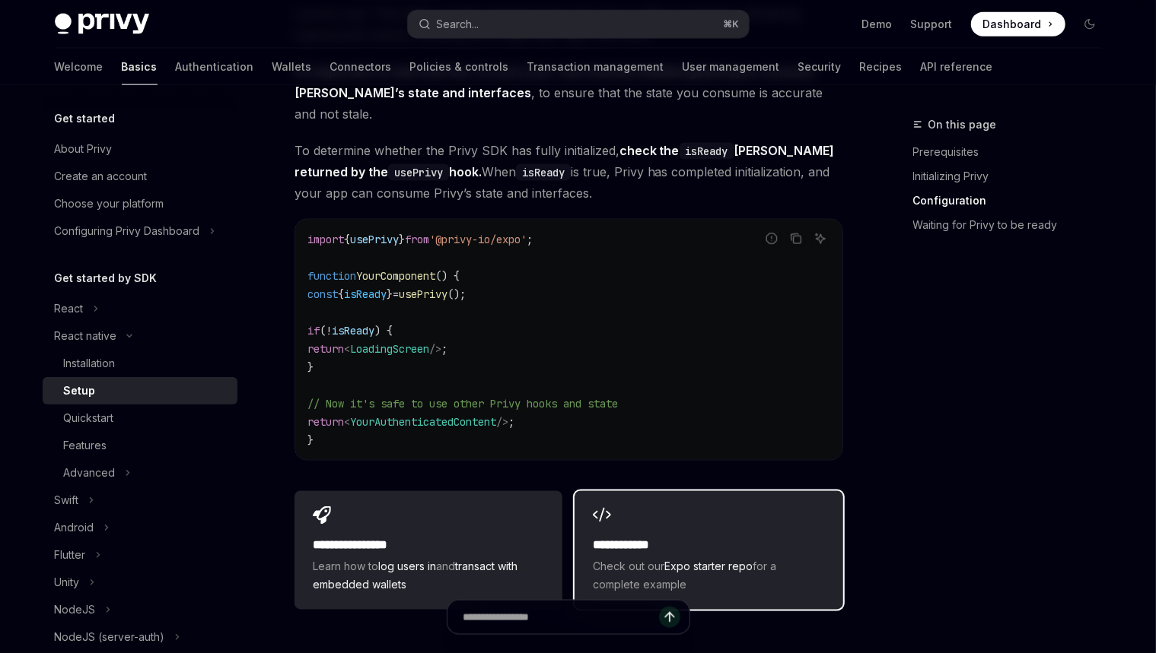
scroll to position [1447, 0]
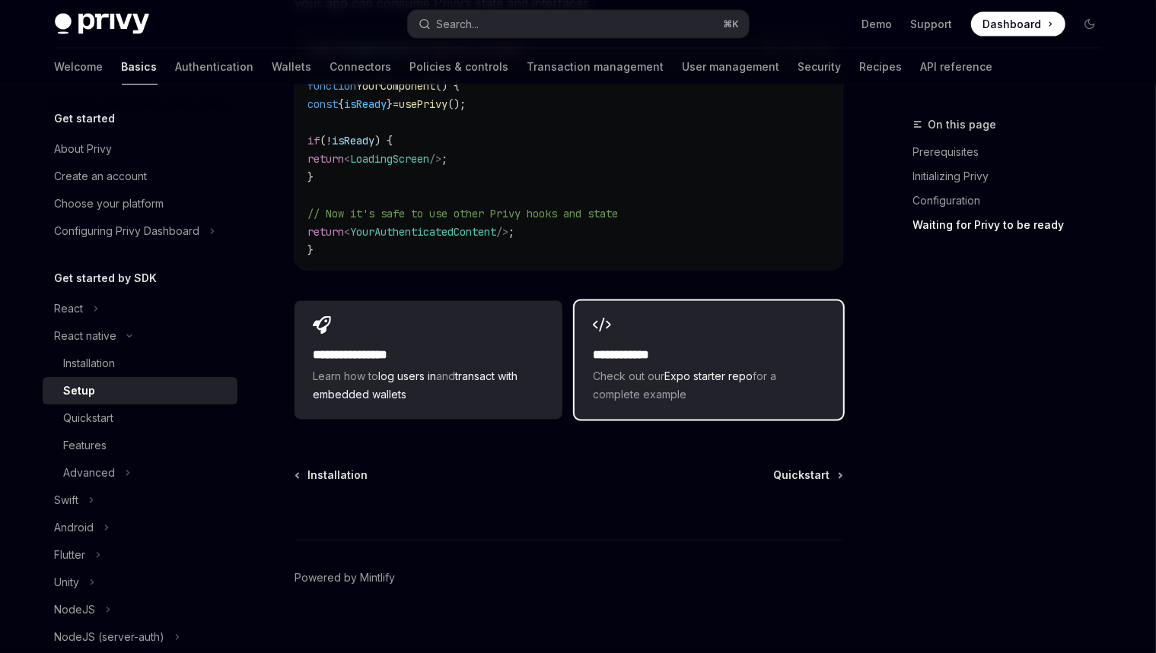
click at [695, 324] on div "**********" at bounding box center [708, 360] width 268 height 119
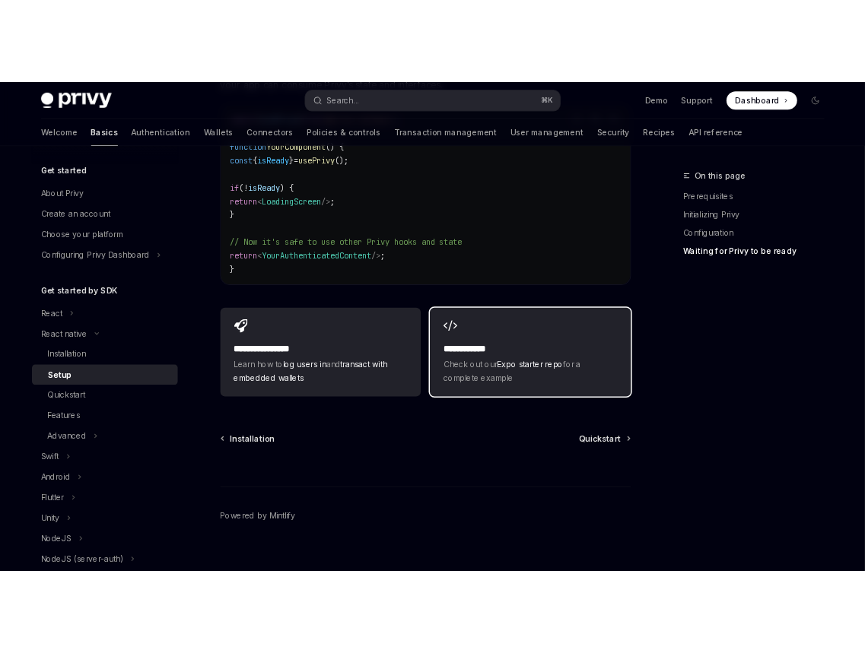
scroll to position [1426, 0]
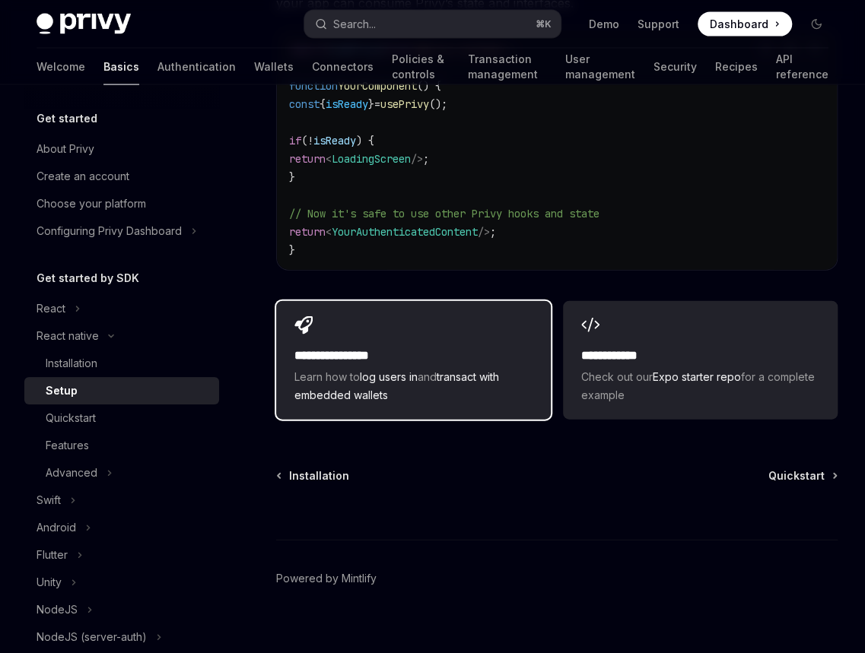
click at [501, 373] on span "Learn how to log users in and transact with embedded wallets" at bounding box center [413, 386] width 238 height 37
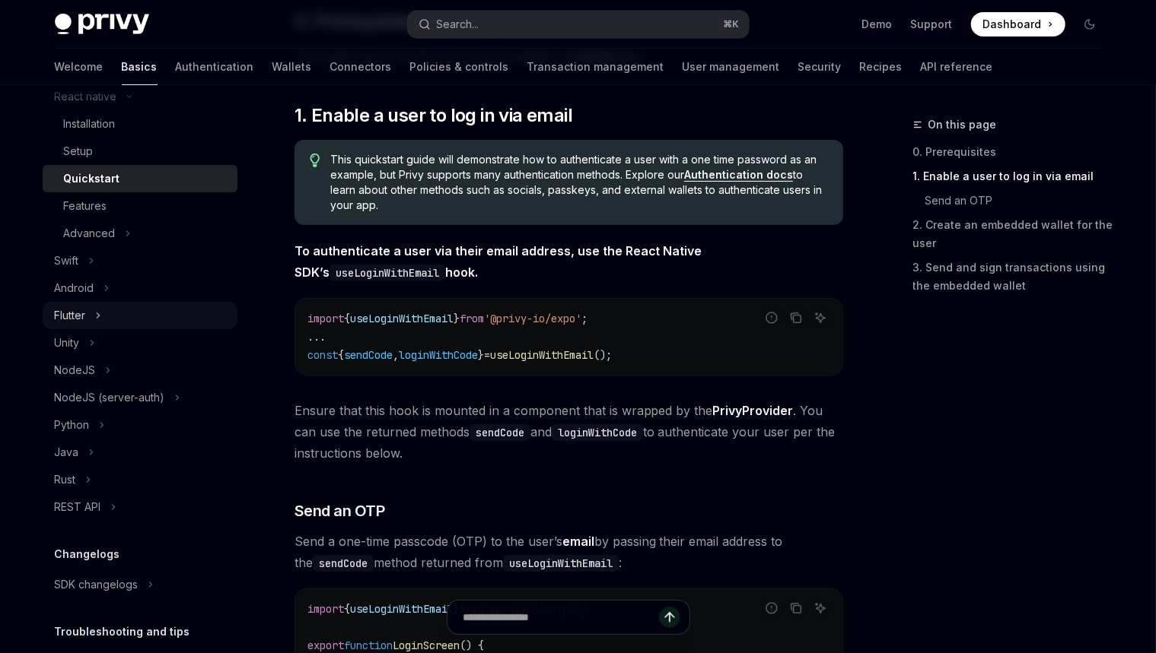
scroll to position [282, 0]
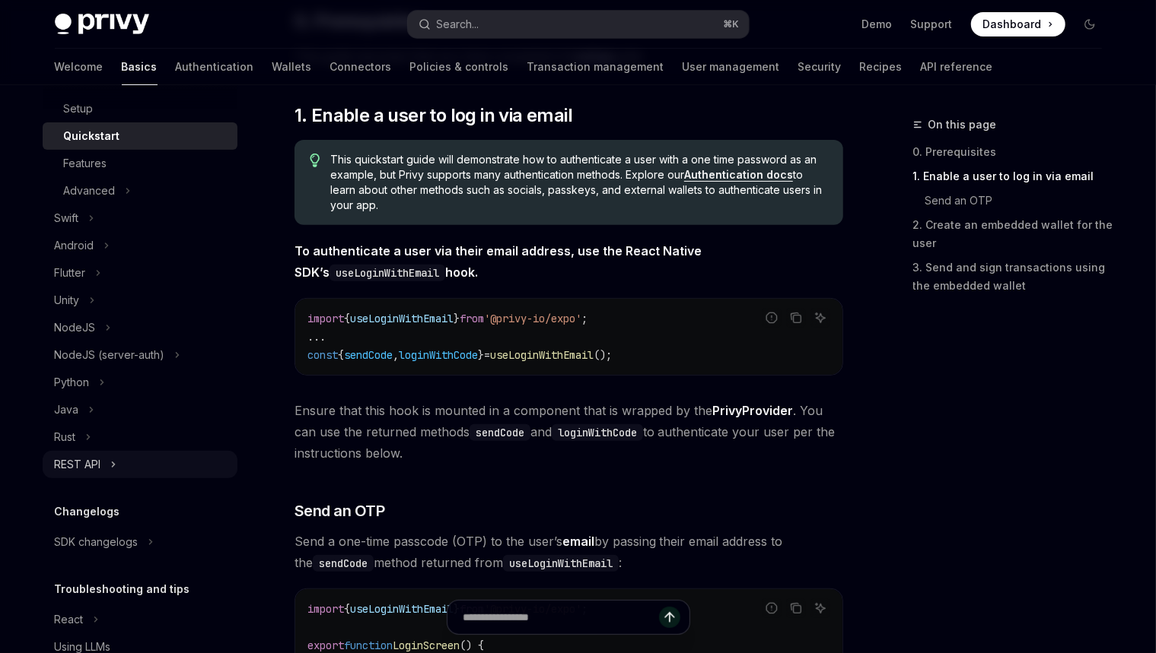
click at [119, 460] on button "REST API" at bounding box center [140, 464] width 195 height 27
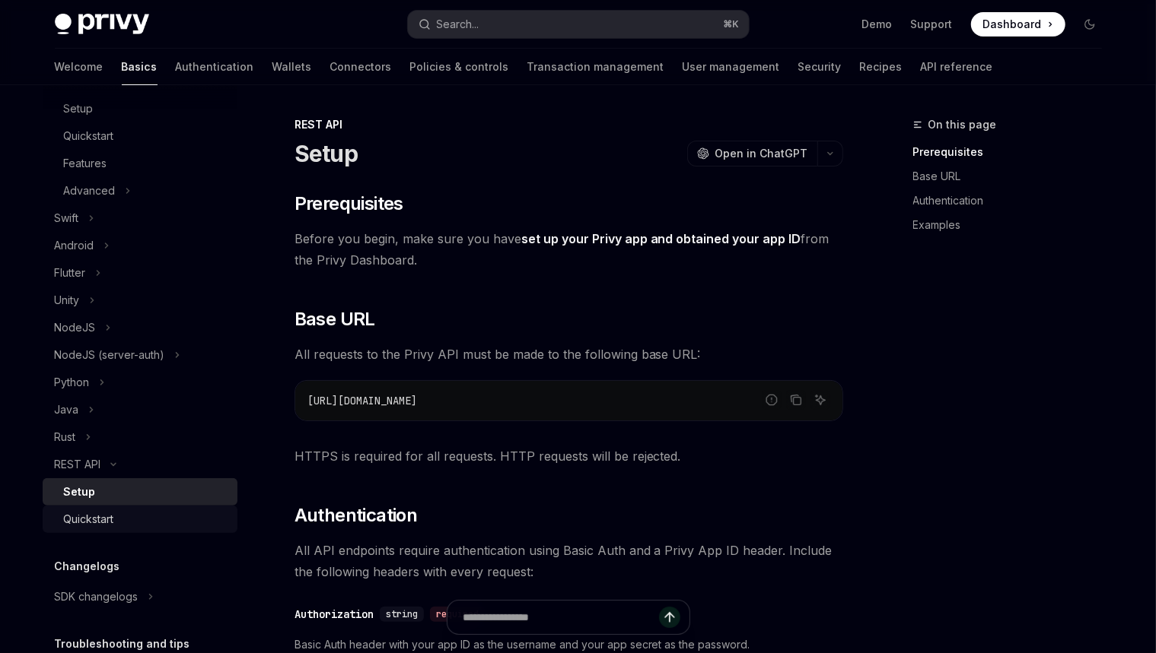
click at [118, 513] on div "Quickstart" at bounding box center [146, 519] width 164 height 18
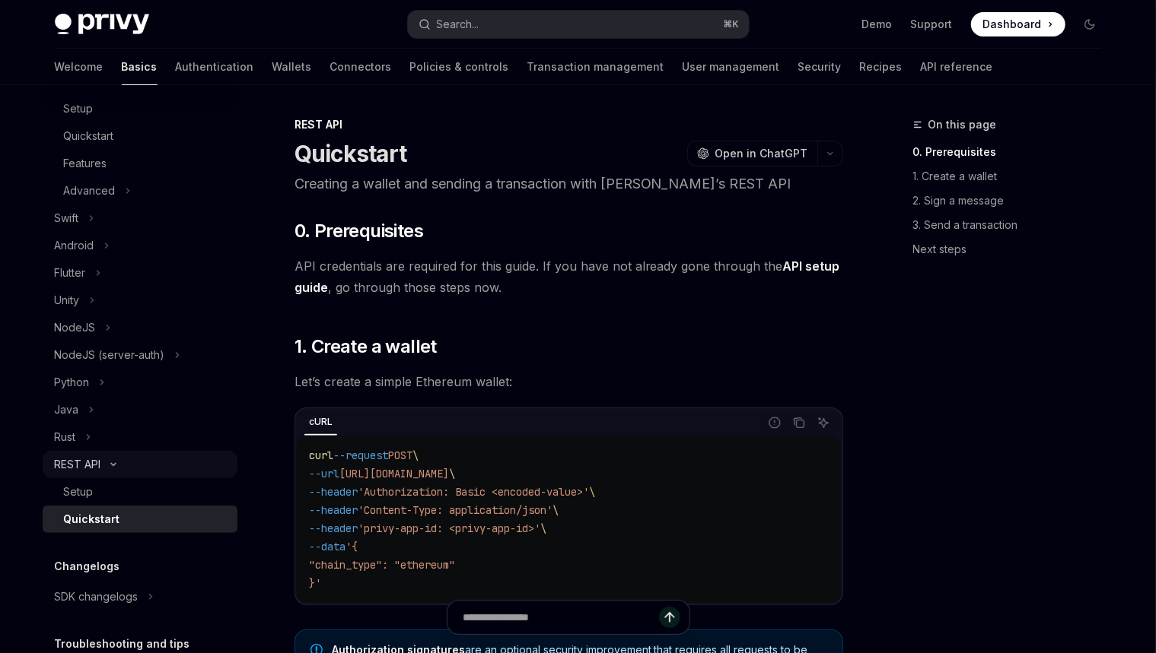
click at [114, 463] on icon "Toggle REST API section" at bounding box center [113, 465] width 18 height 6
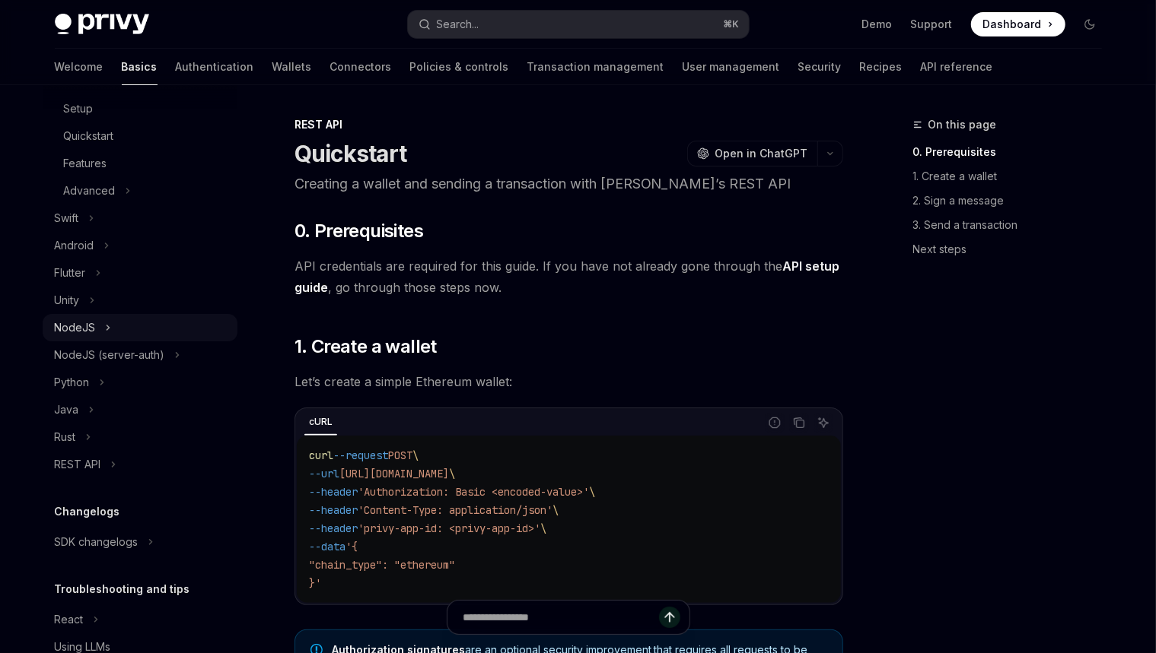
click at [107, 331] on icon "Toggle NodeJS section" at bounding box center [108, 328] width 6 height 18
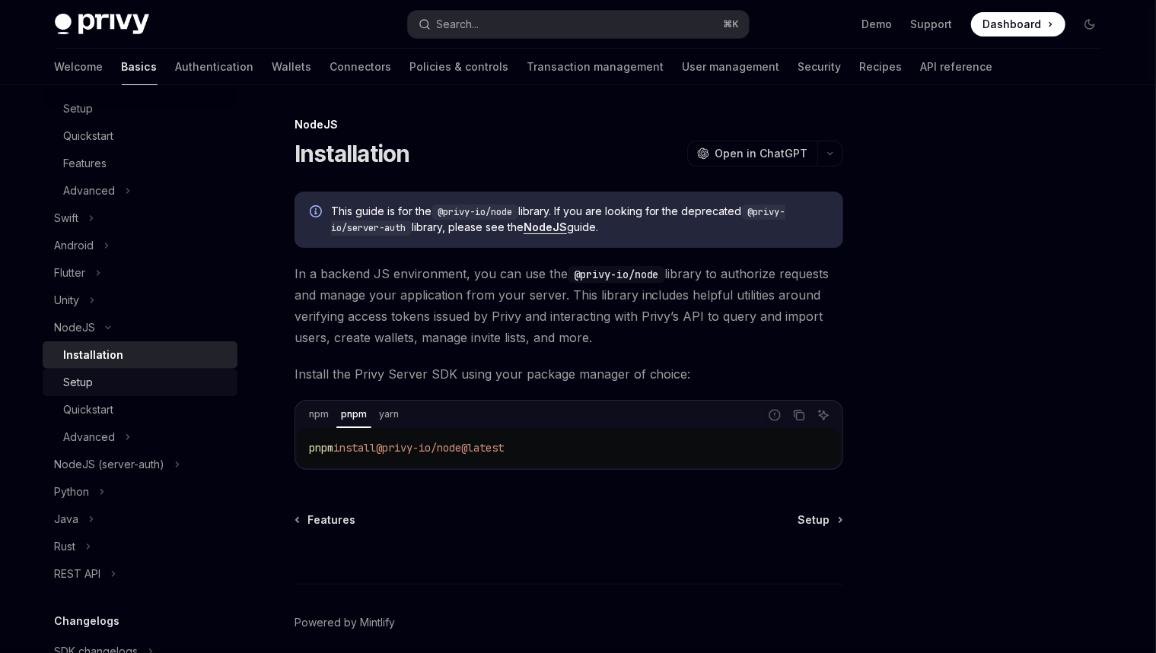
click at [110, 383] on div "Setup" at bounding box center [146, 383] width 164 height 18
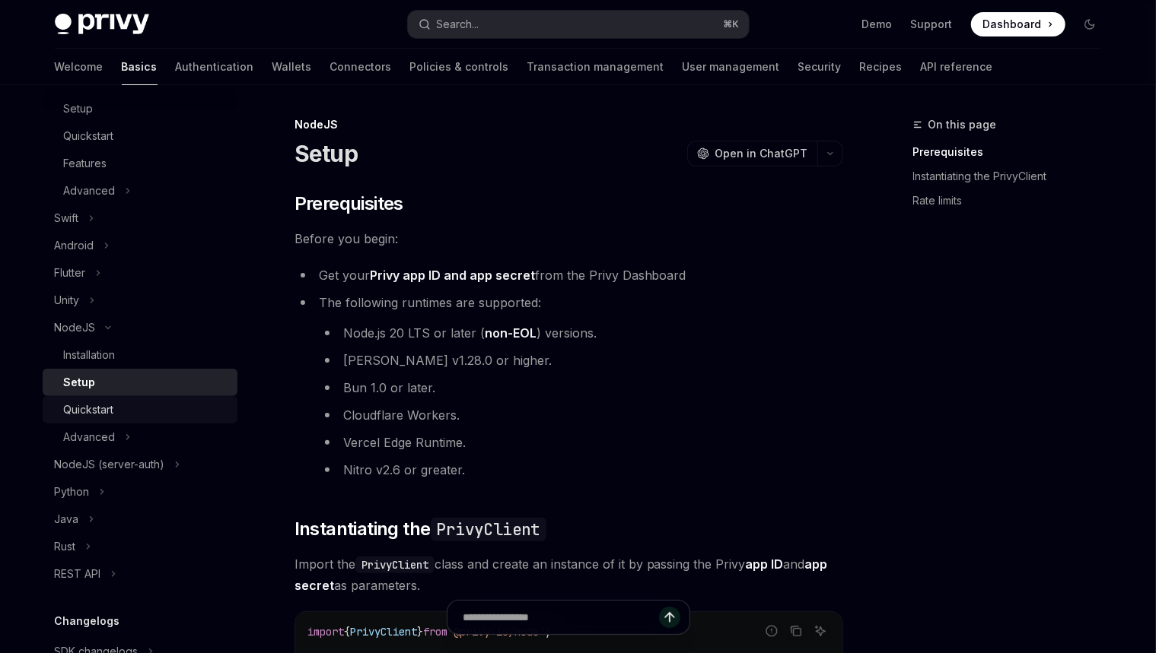
click at [119, 411] on div "Quickstart" at bounding box center [146, 410] width 164 height 18
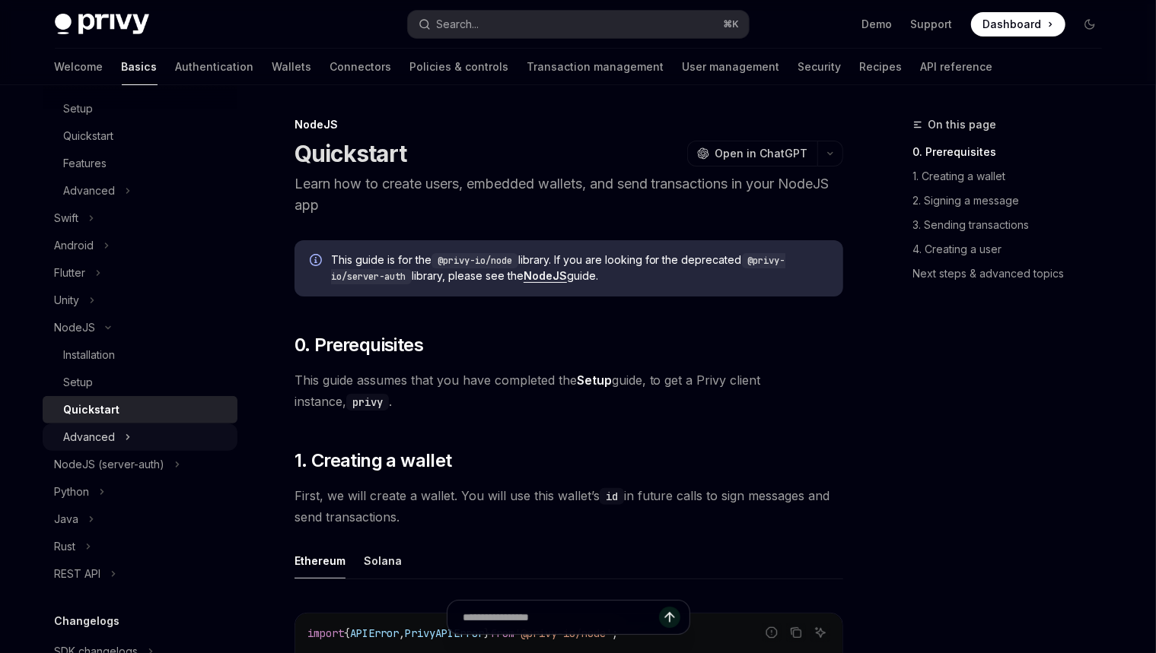
click at [122, 431] on button "Advanced" at bounding box center [140, 437] width 195 height 27
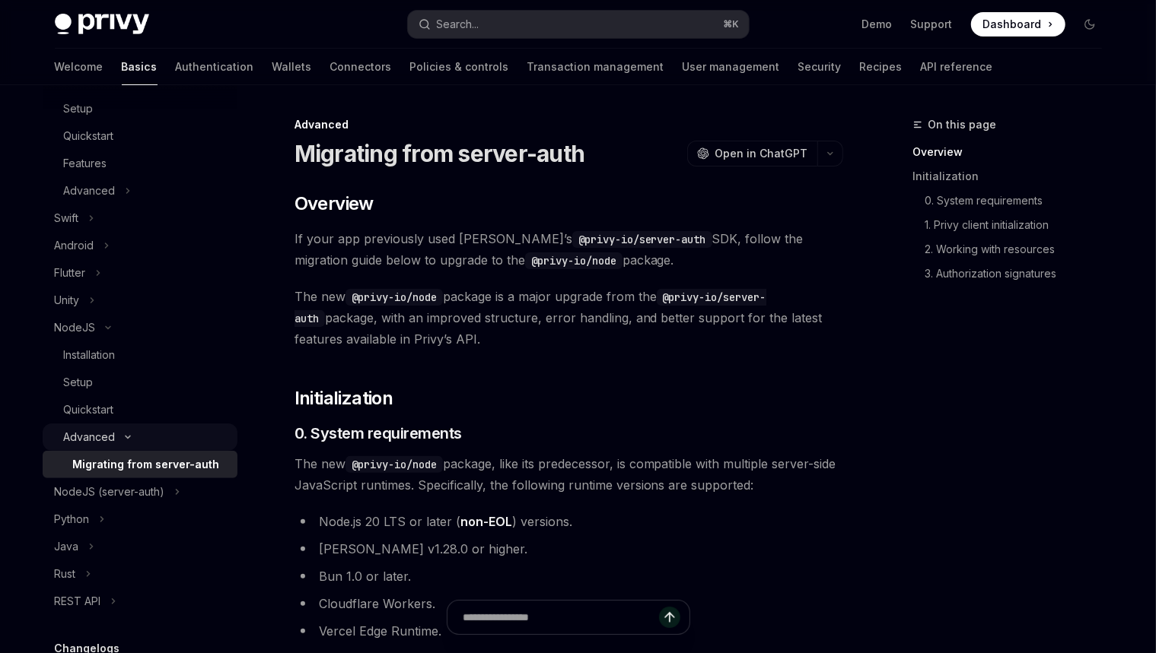
click at [148, 447] on button "Advanced" at bounding box center [140, 437] width 195 height 27
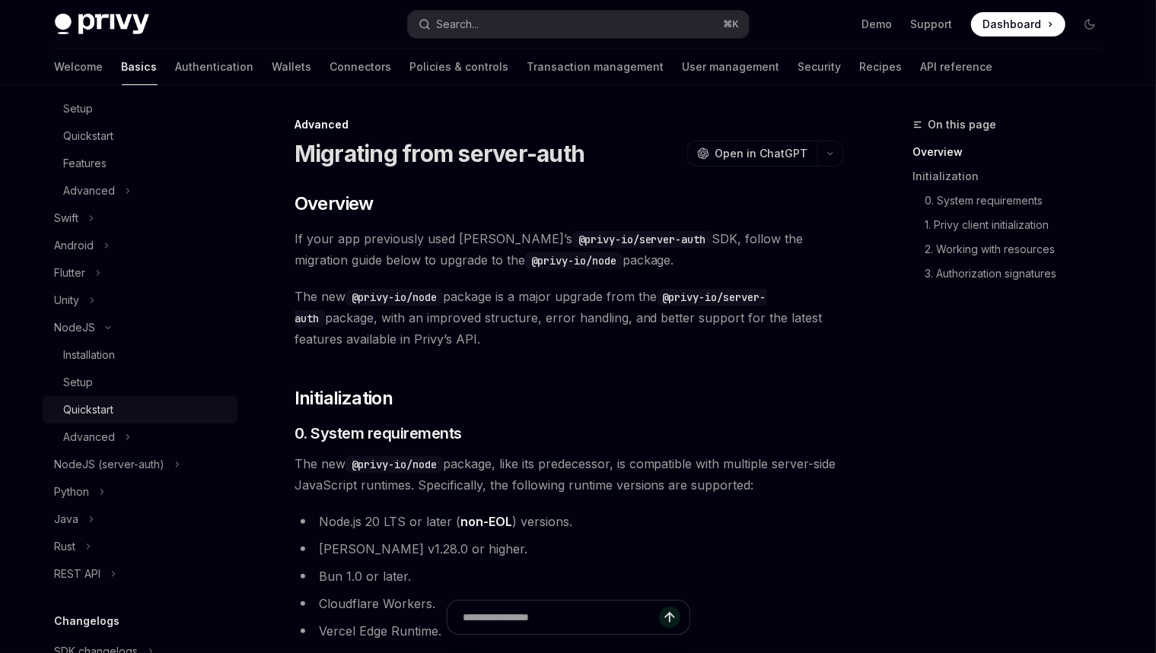
click at [141, 411] on div "Quickstart" at bounding box center [146, 410] width 164 height 18
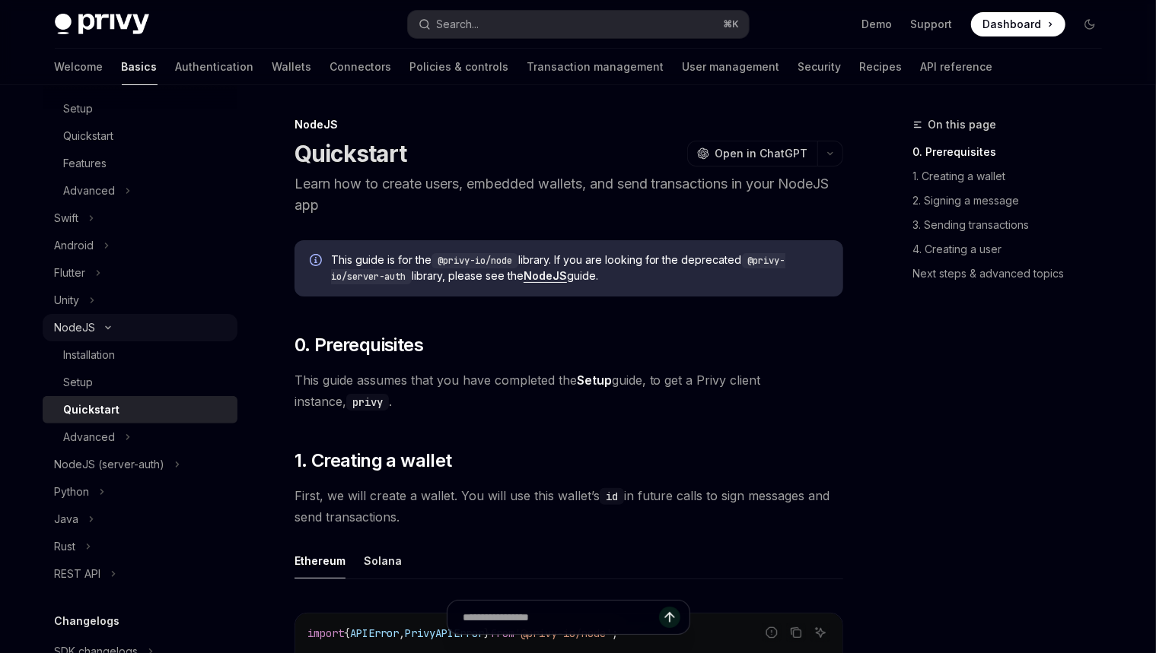
click at [89, 326] on div "NodeJS" at bounding box center [75, 328] width 41 height 18
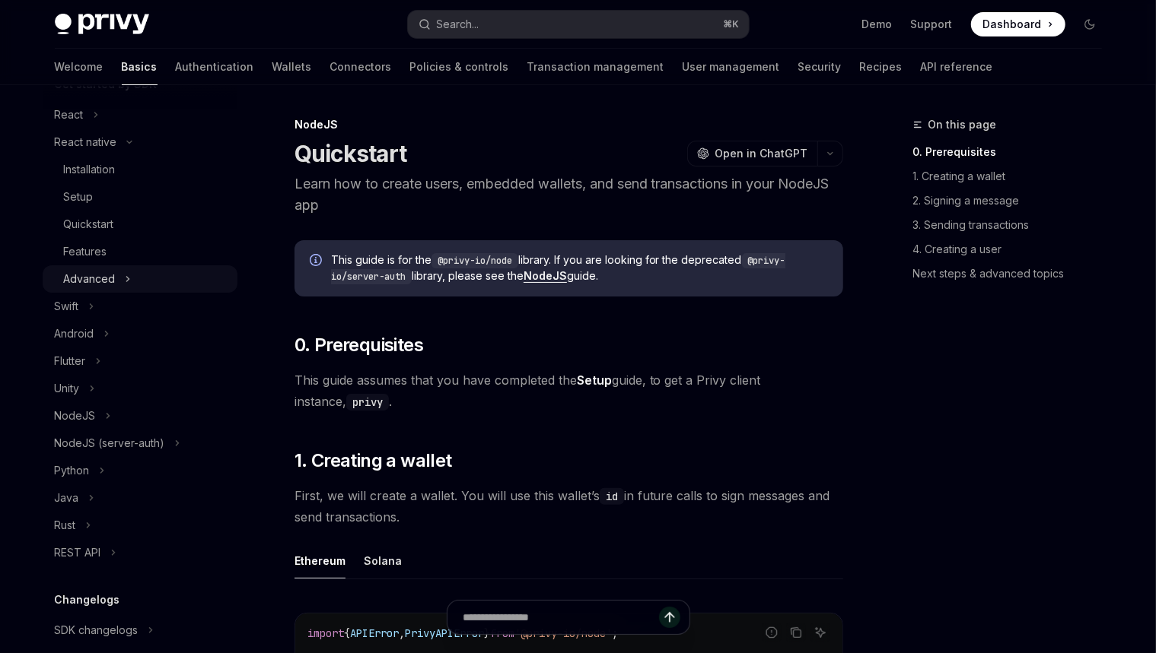
scroll to position [90, 0]
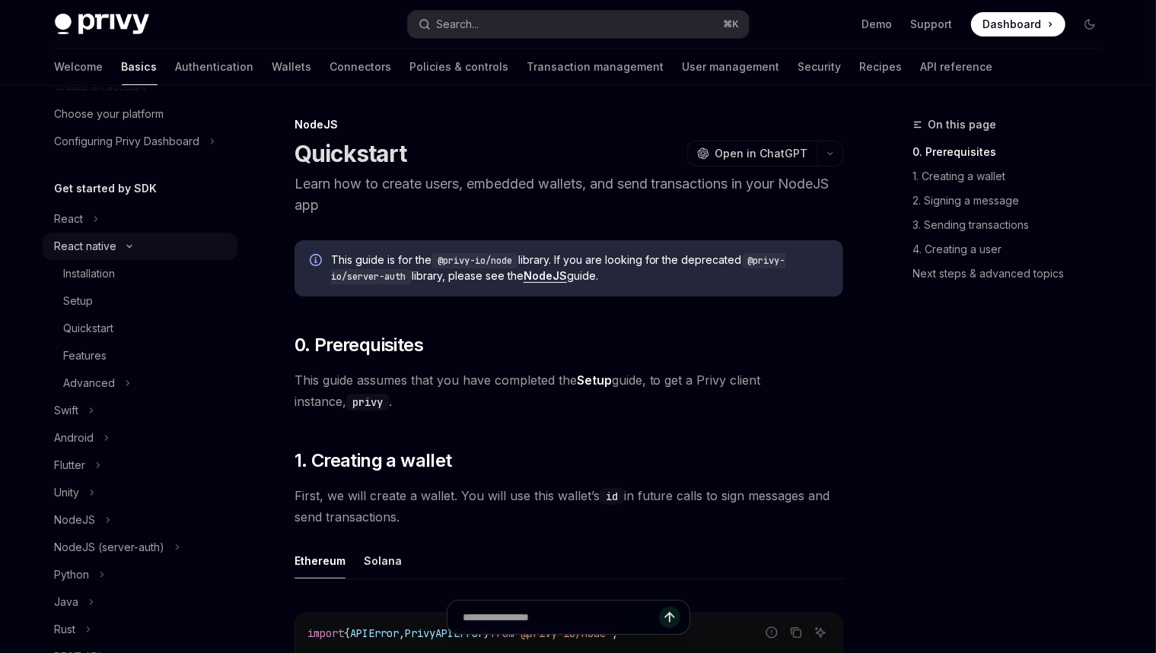
click at [122, 249] on icon "Toggle React native section" at bounding box center [129, 246] width 18 height 6
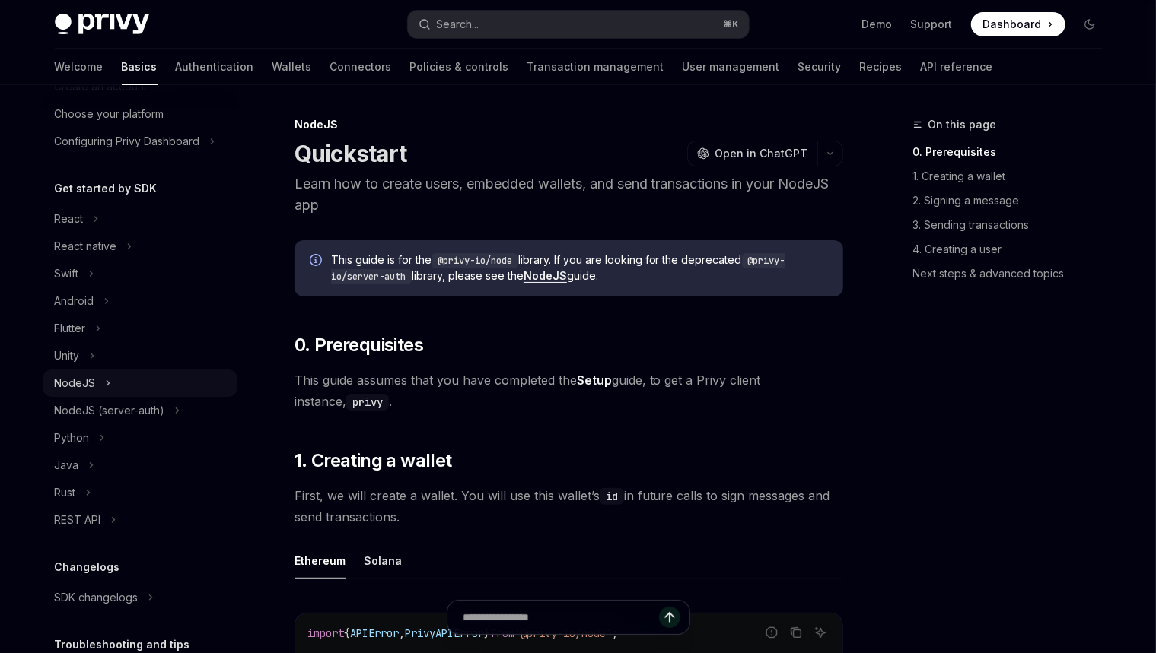
click at [95, 380] on button "NodeJS" at bounding box center [140, 383] width 195 height 27
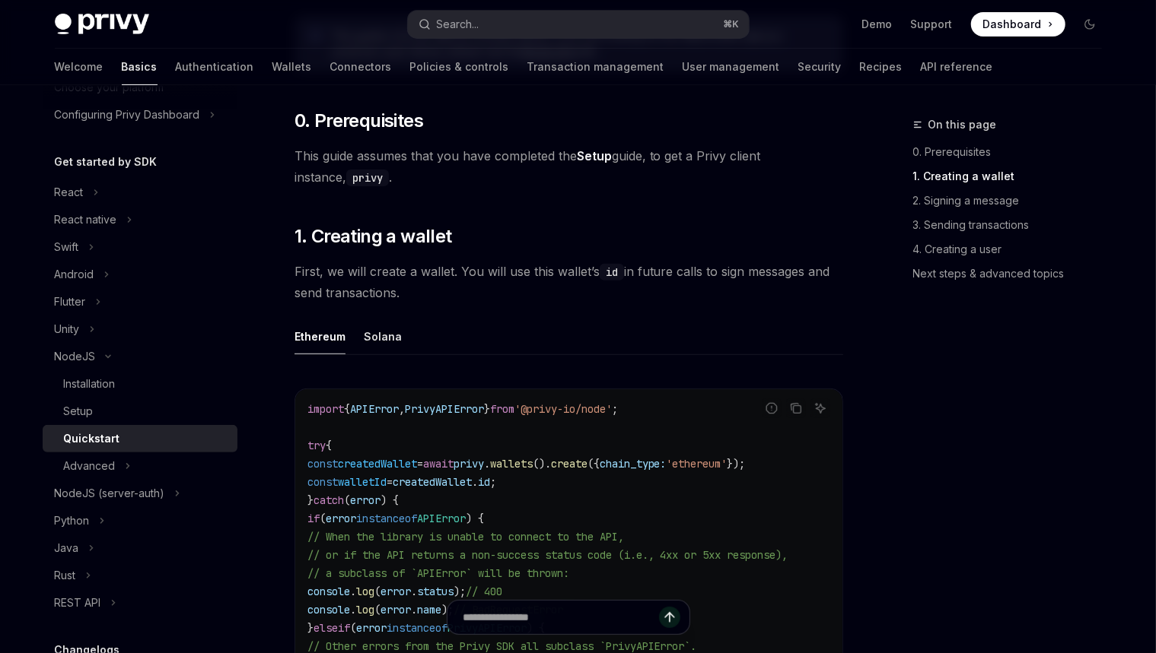
scroll to position [433, 0]
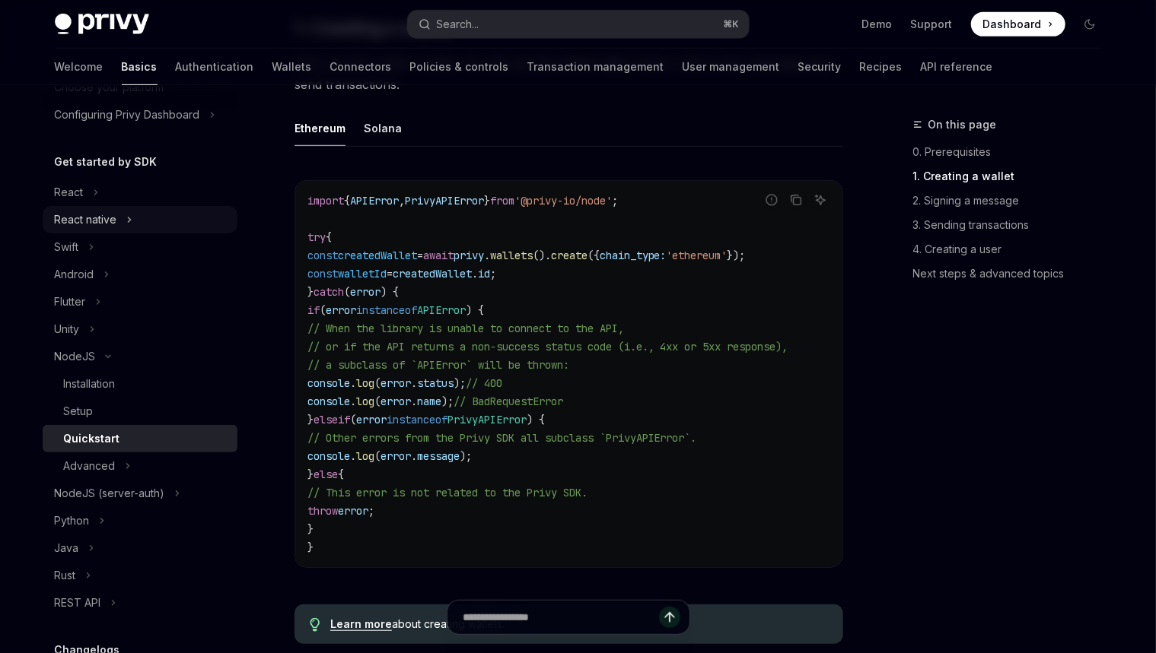
click at [138, 218] on button "React native" at bounding box center [140, 219] width 195 height 27
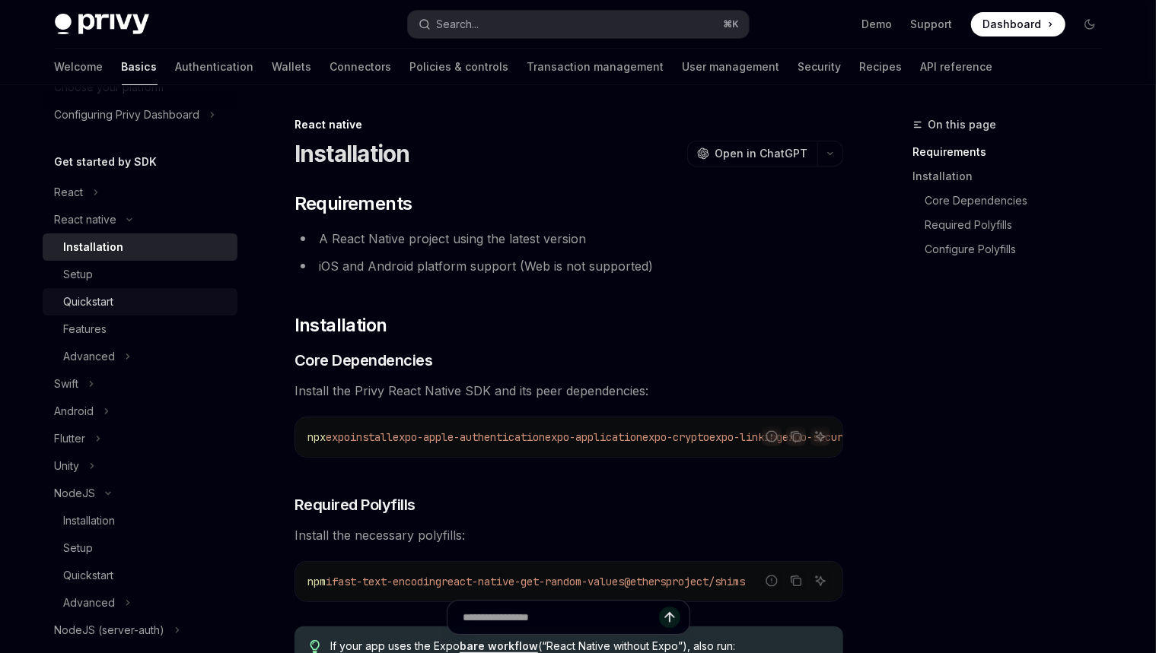
click at [110, 296] on div "Quickstart" at bounding box center [89, 302] width 50 height 18
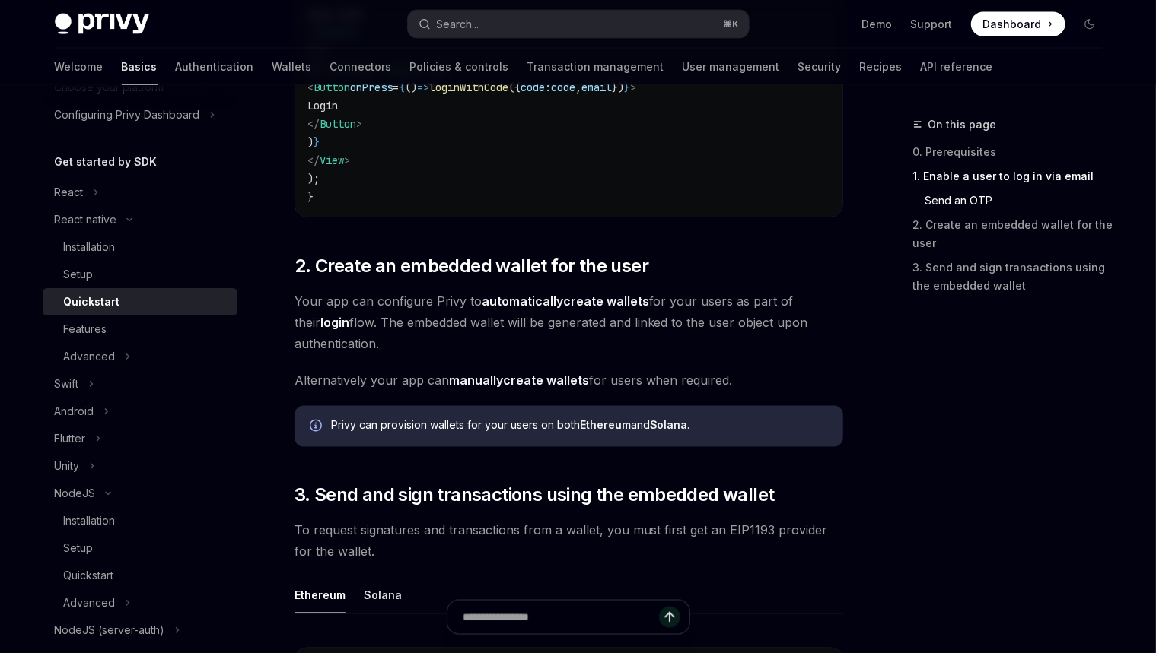
scroll to position [1325, 0]
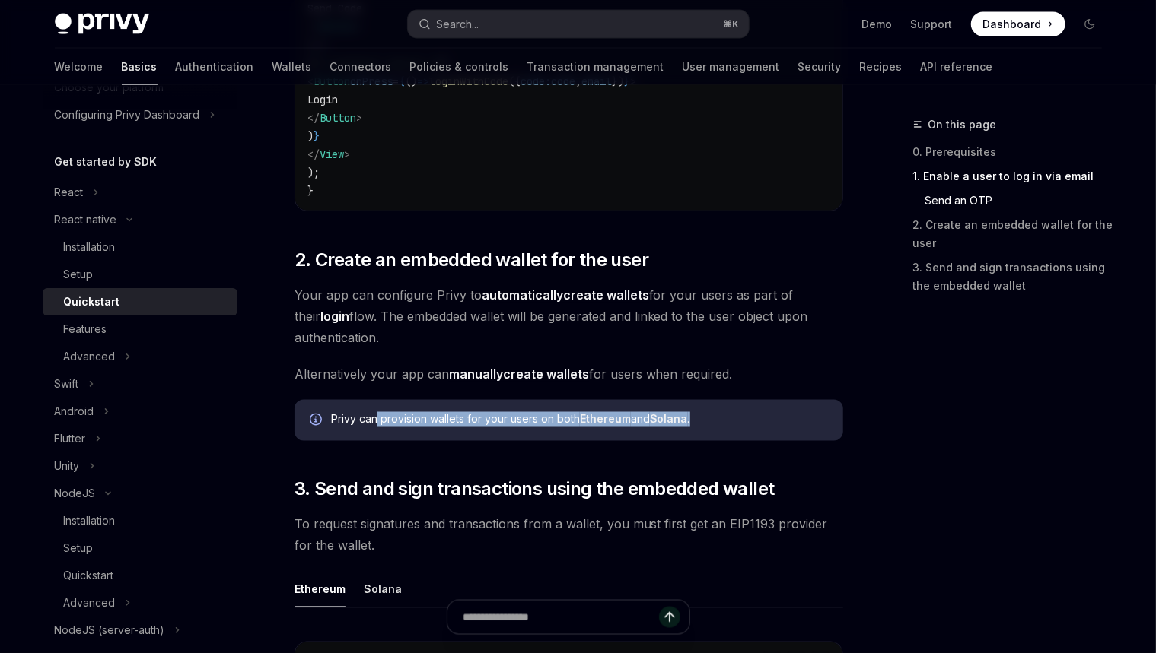
drag, startPoint x: 701, startPoint y: 422, endPoint x: 377, endPoint y: 422, distance: 324.1
click at [377, 422] on div "Privy can provision wallets for your users on both Ethereum and Solana ." at bounding box center [579, 420] width 497 height 17
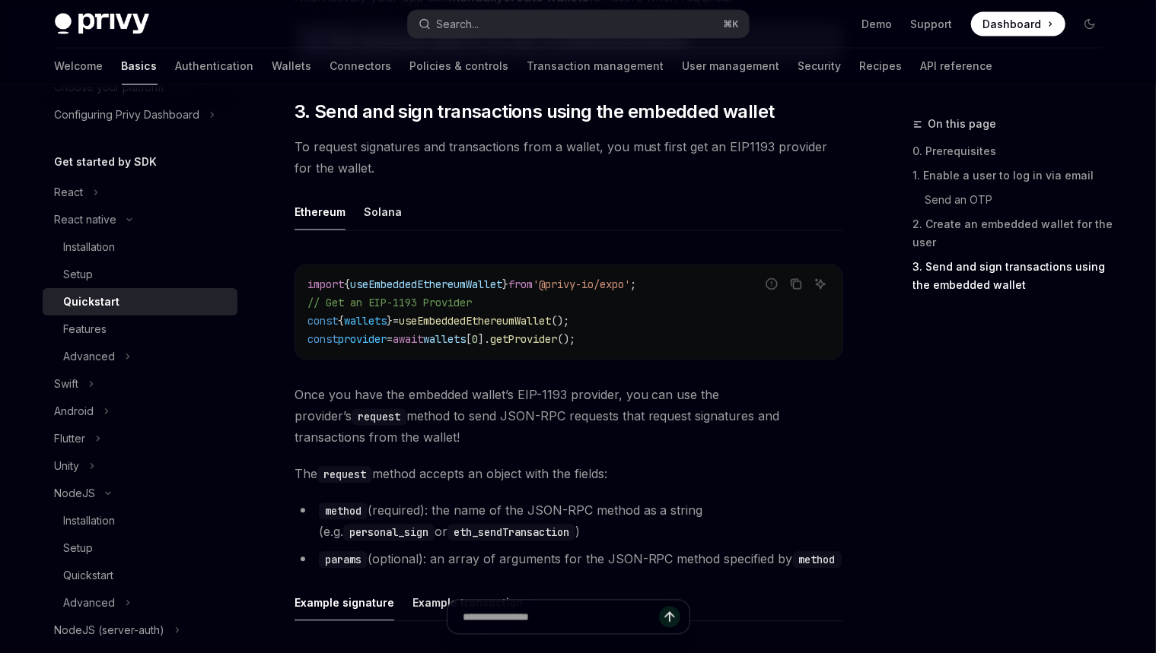
click at [597, 206] on ul "Ethereum Solana" at bounding box center [568, 213] width 548 height 37
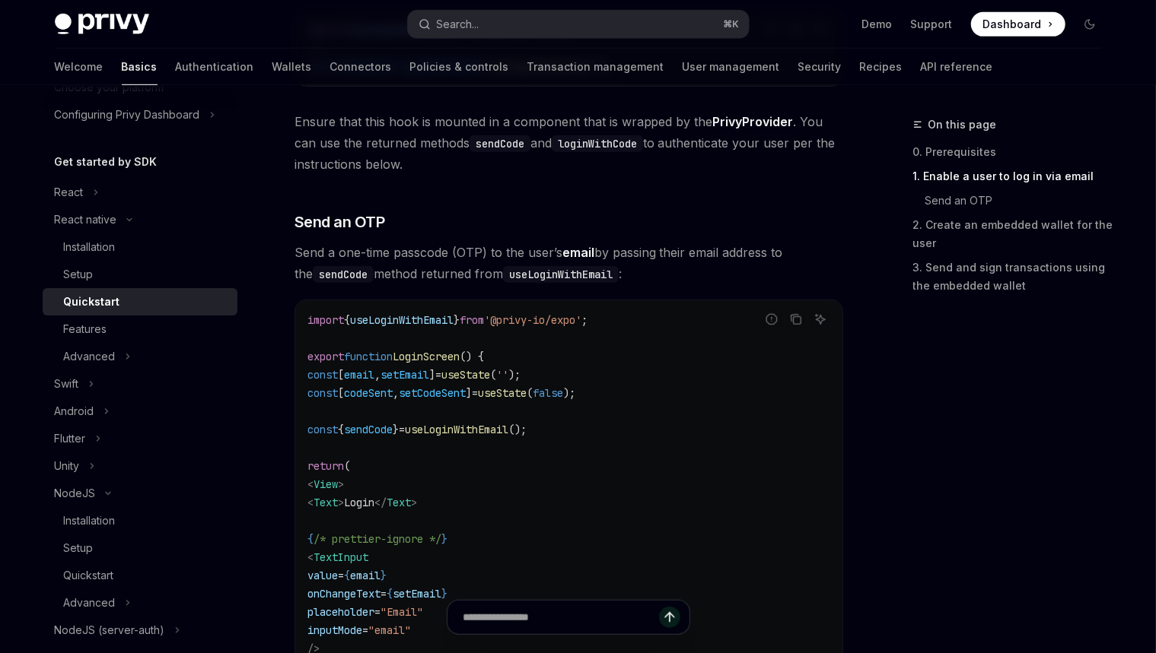
scroll to position [0, 0]
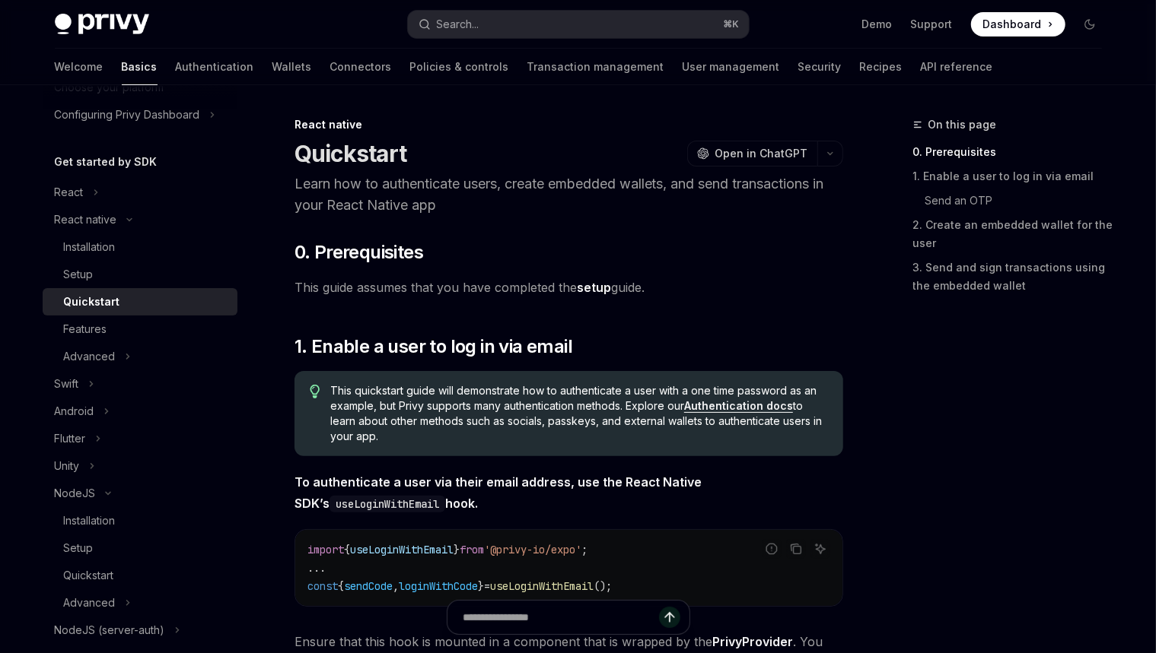
type textarea "*"
